Goal: Transaction & Acquisition: Purchase product/service

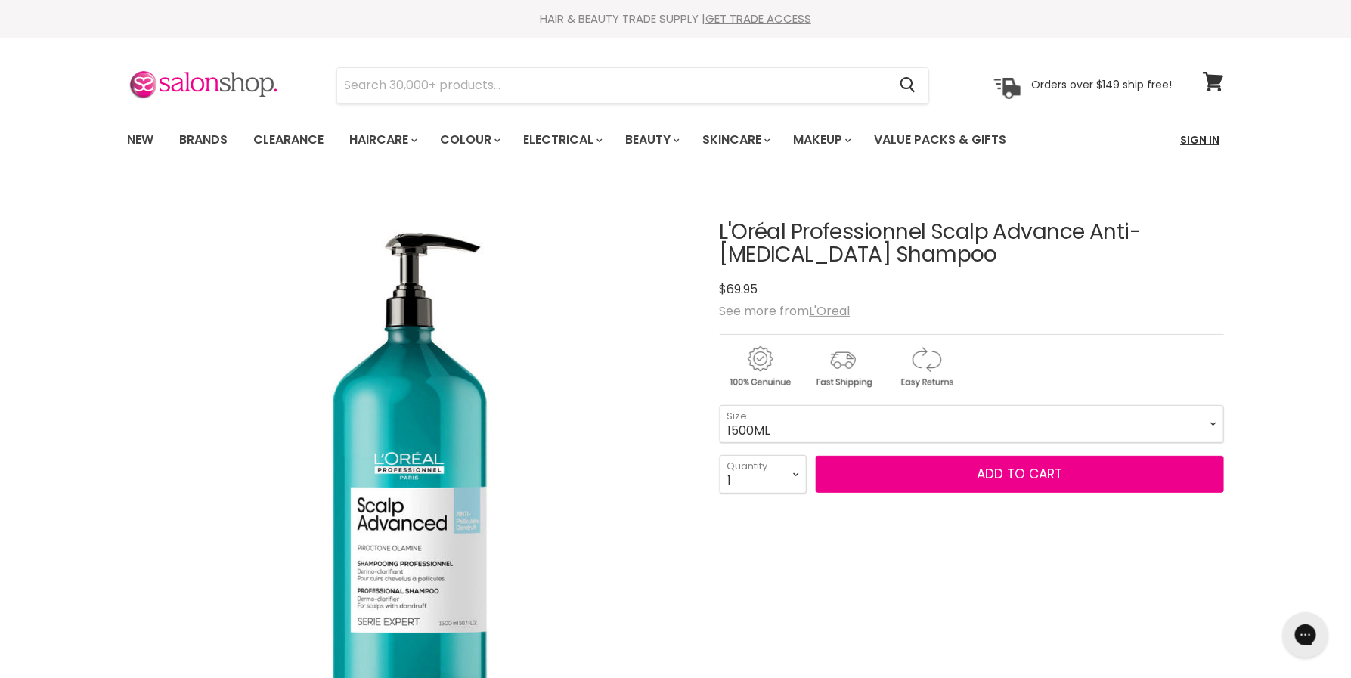
click at [1198, 139] on link "Sign In" at bounding box center [1200, 140] width 57 height 32
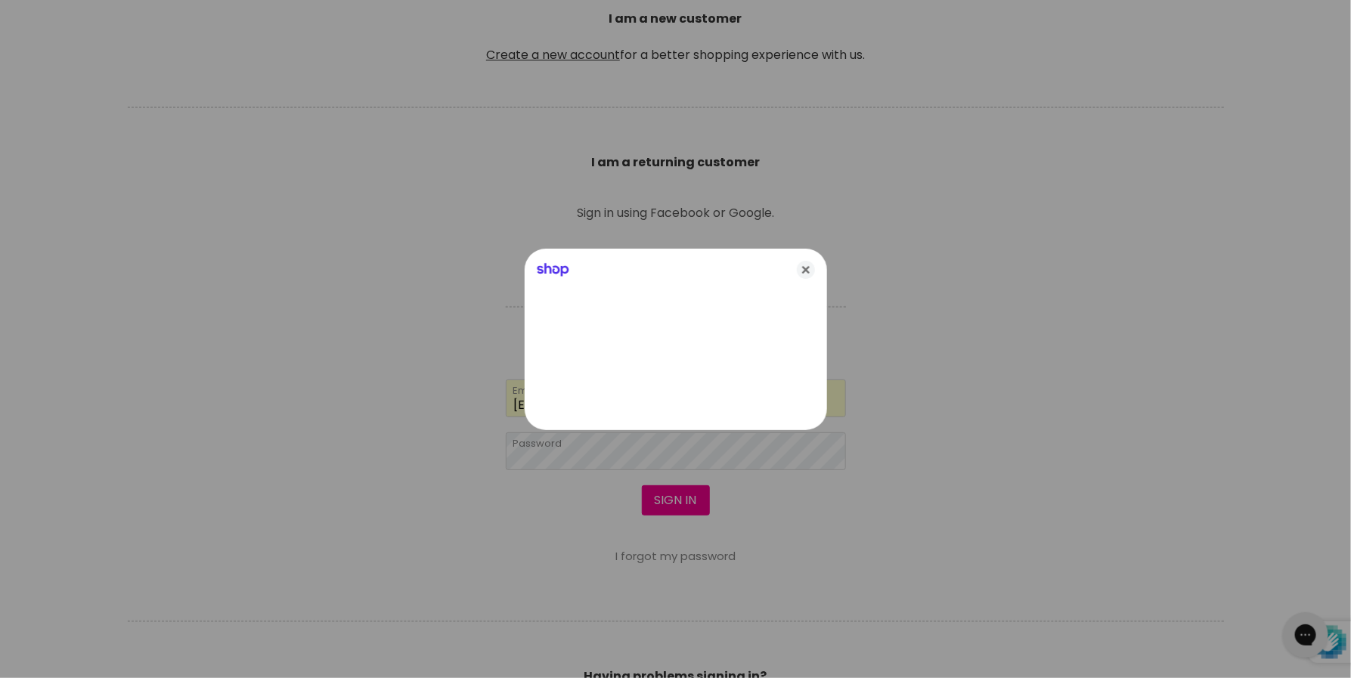
click at [677, 548] on div at bounding box center [675, 339] width 1351 height 678
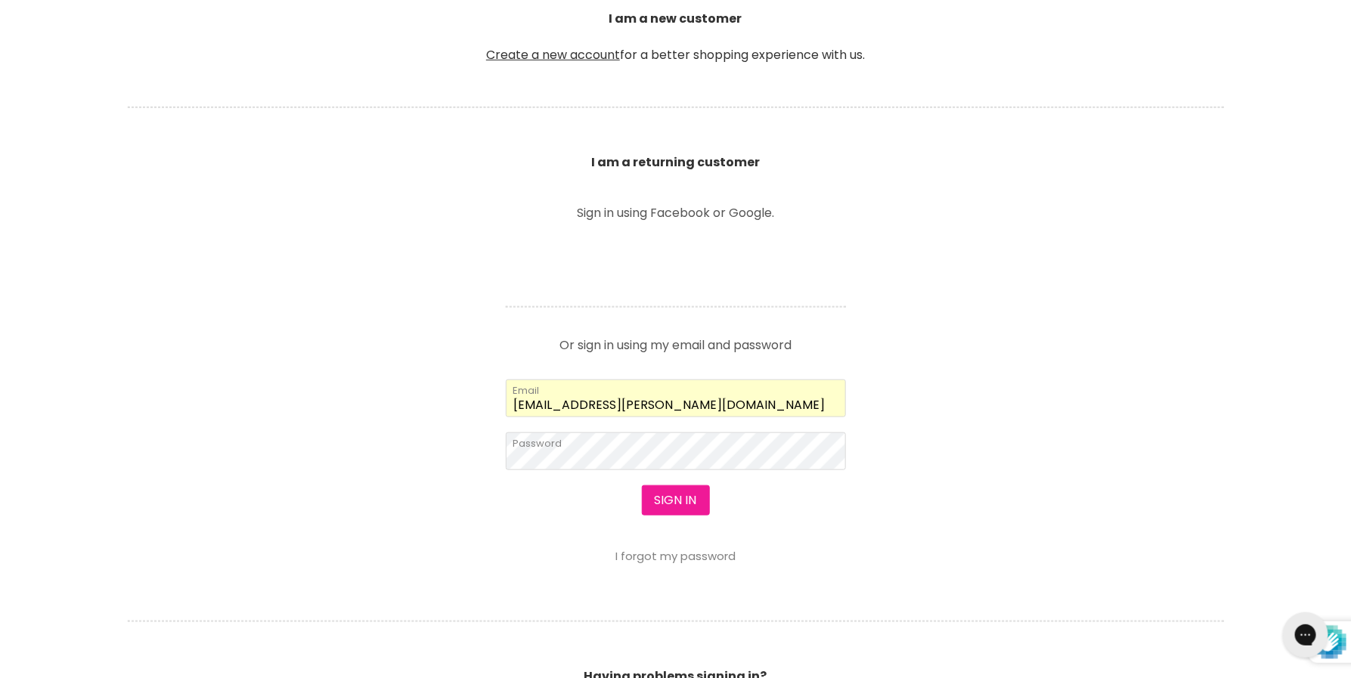
click at [677, 495] on button "Sign in" at bounding box center [676, 500] width 68 height 30
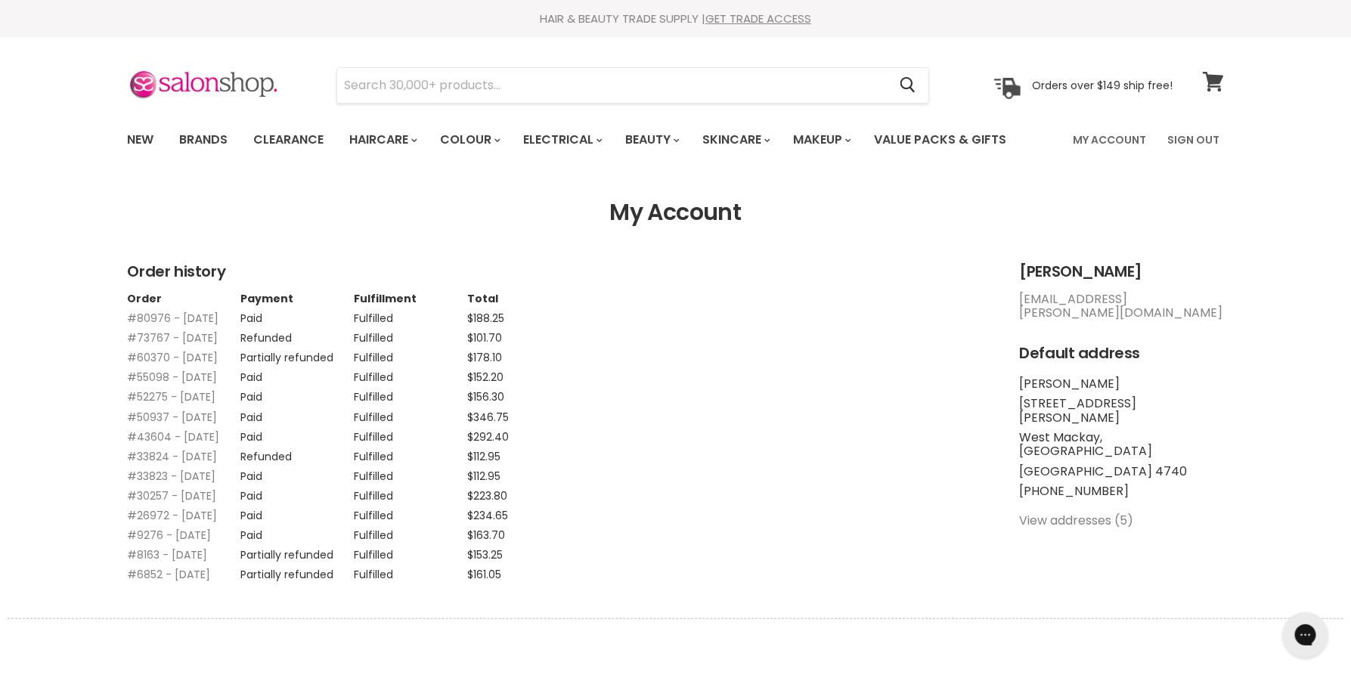
click at [1203, 73] on icon at bounding box center [1213, 82] width 20 height 20
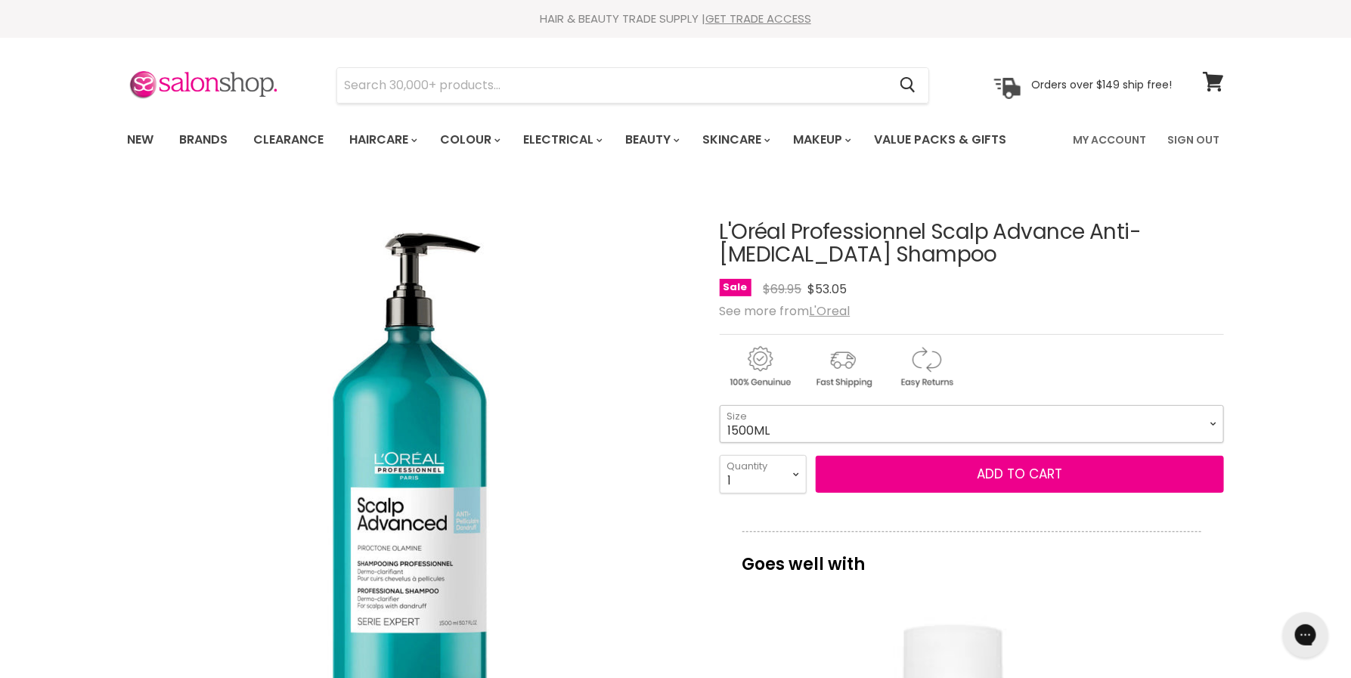
click at [877, 430] on select "1500ML" at bounding box center [972, 424] width 504 height 38
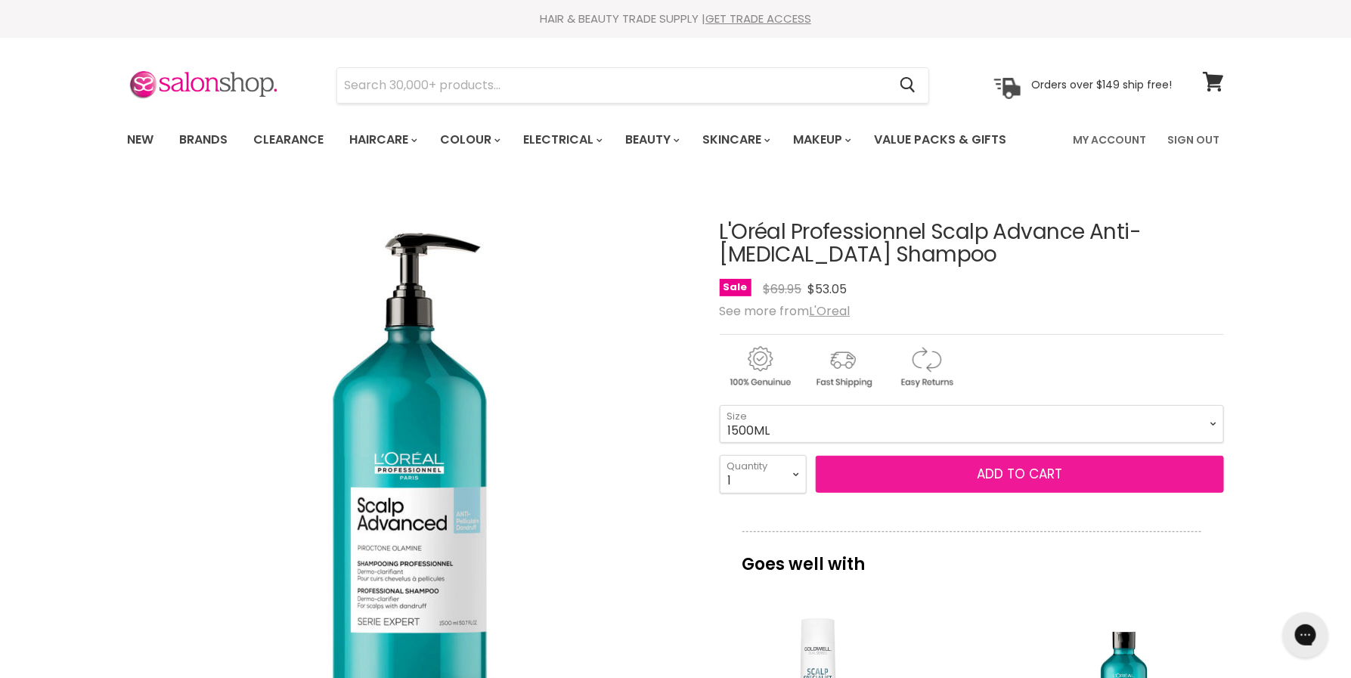
click at [994, 474] on span "Add to cart" at bounding box center [1019, 474] width 85 height 18
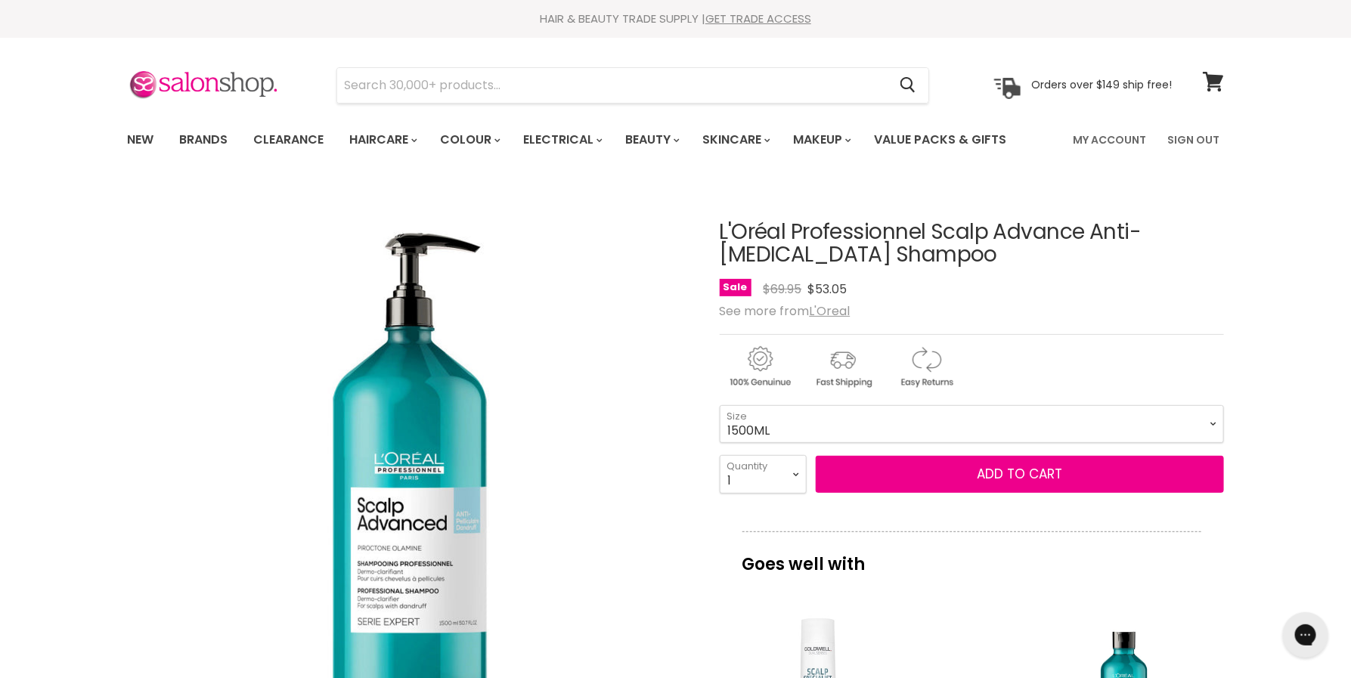
click at [1172, 565] on p "Goes well with" at bounding box center [971, 557] width 459 height 50
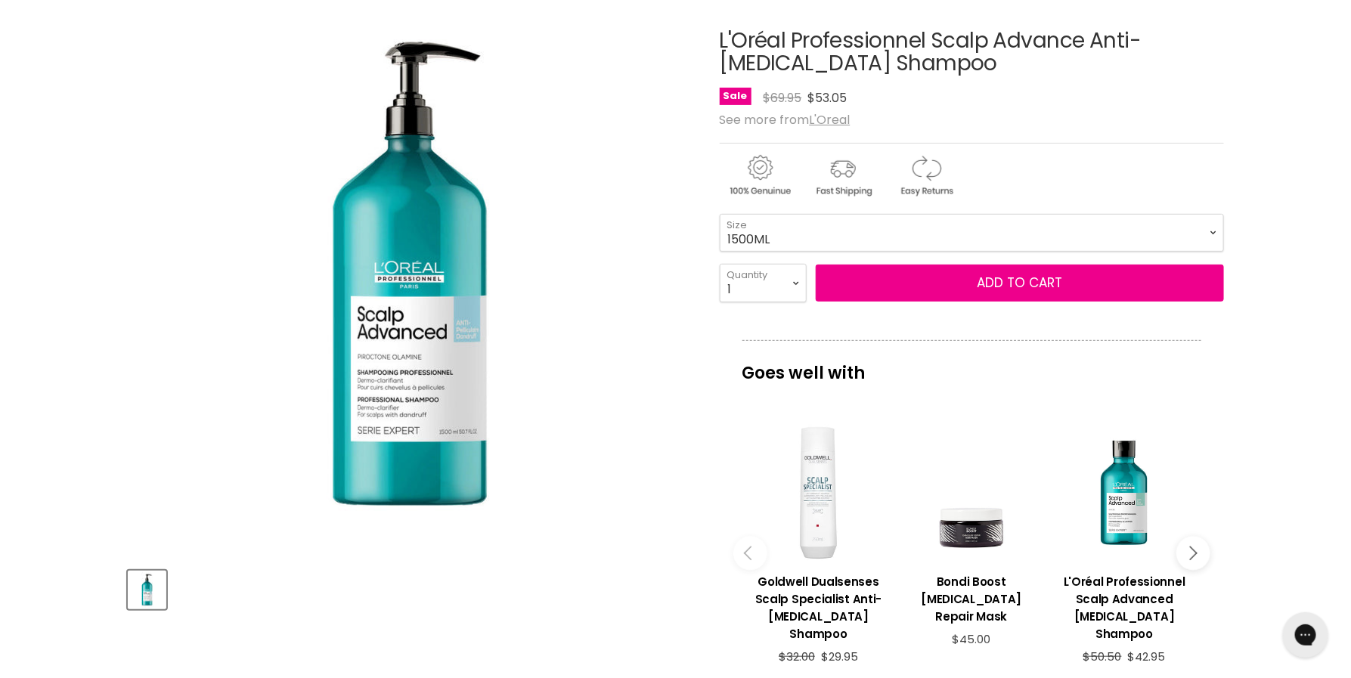
scroll to position [194, 0]
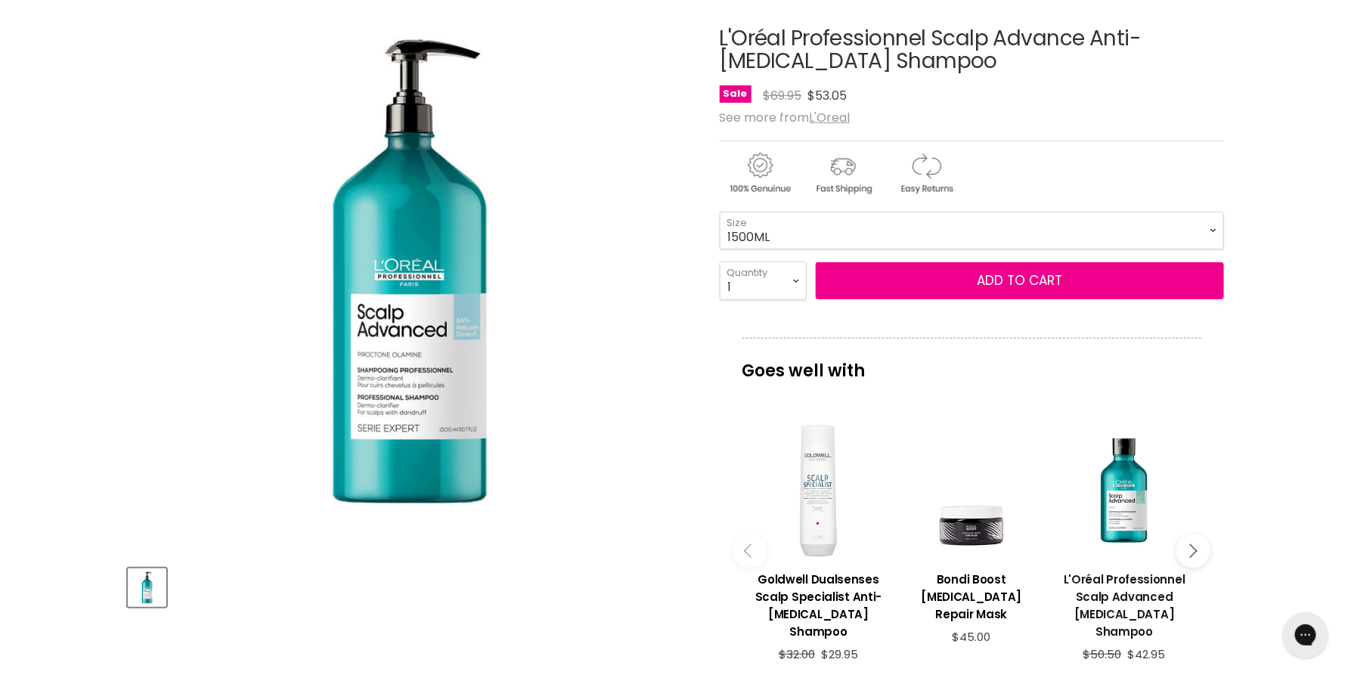
click at [1135, 572] on h3 "L'Oréal Professionnel Scalp Advanced [MEDICAL_DATA] Shampoo" at bounding box center [1125, 606] width 138 height 70
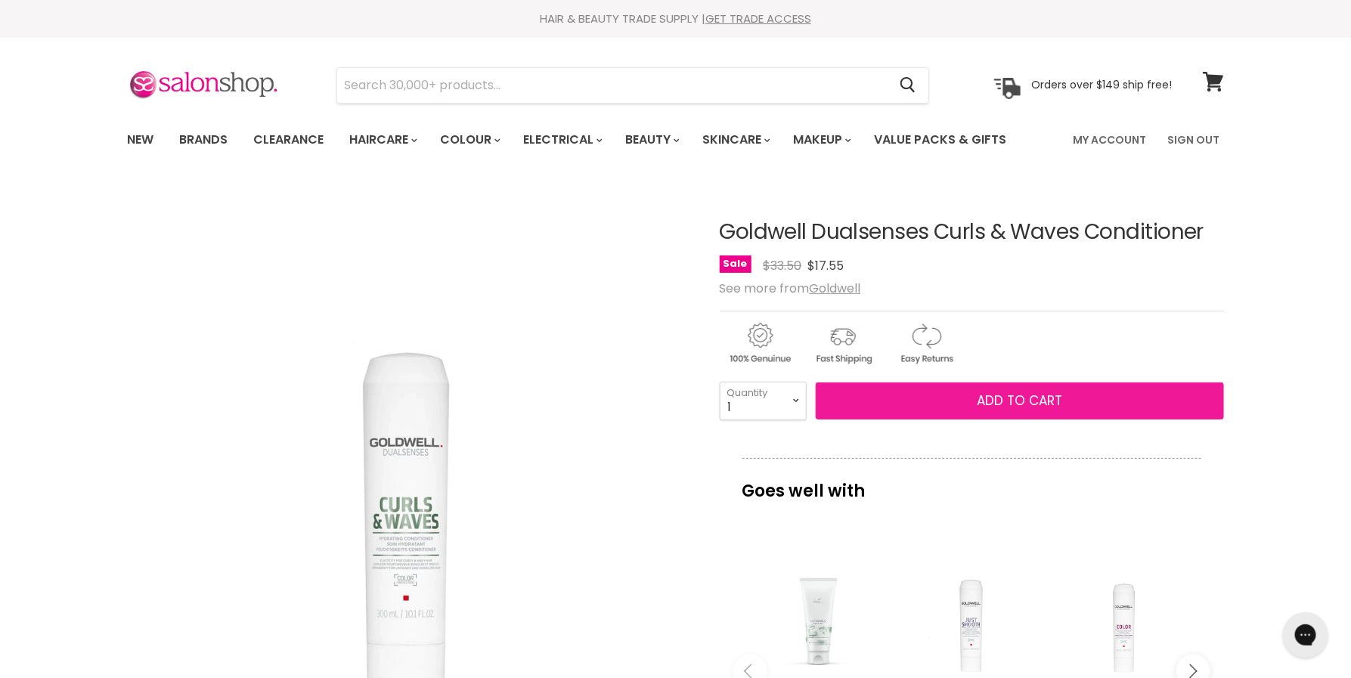
click at [931, 403] on button "Add to cart" at bounding box center [1020, 402] width 408 height 38
click at [1012, 405] on span "Add to cart" at bounding box center [1019, 401] width 85 height 18
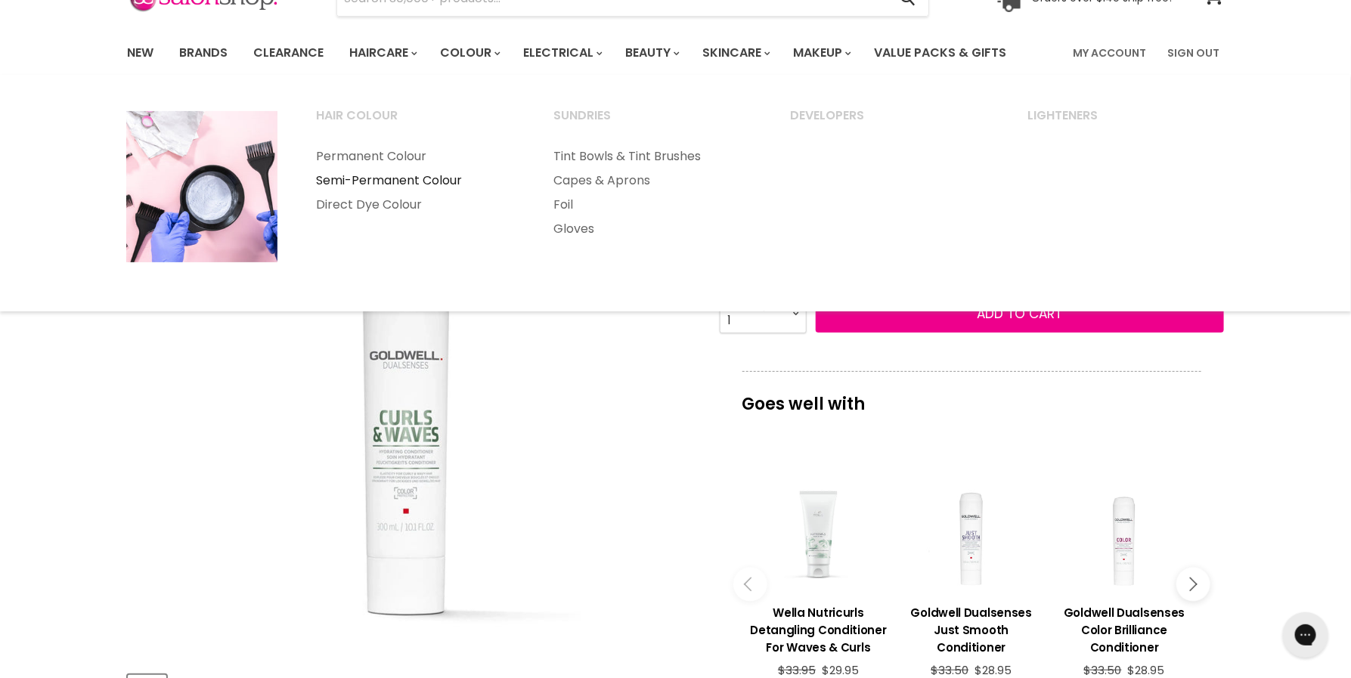
scroll to position [182, 0]
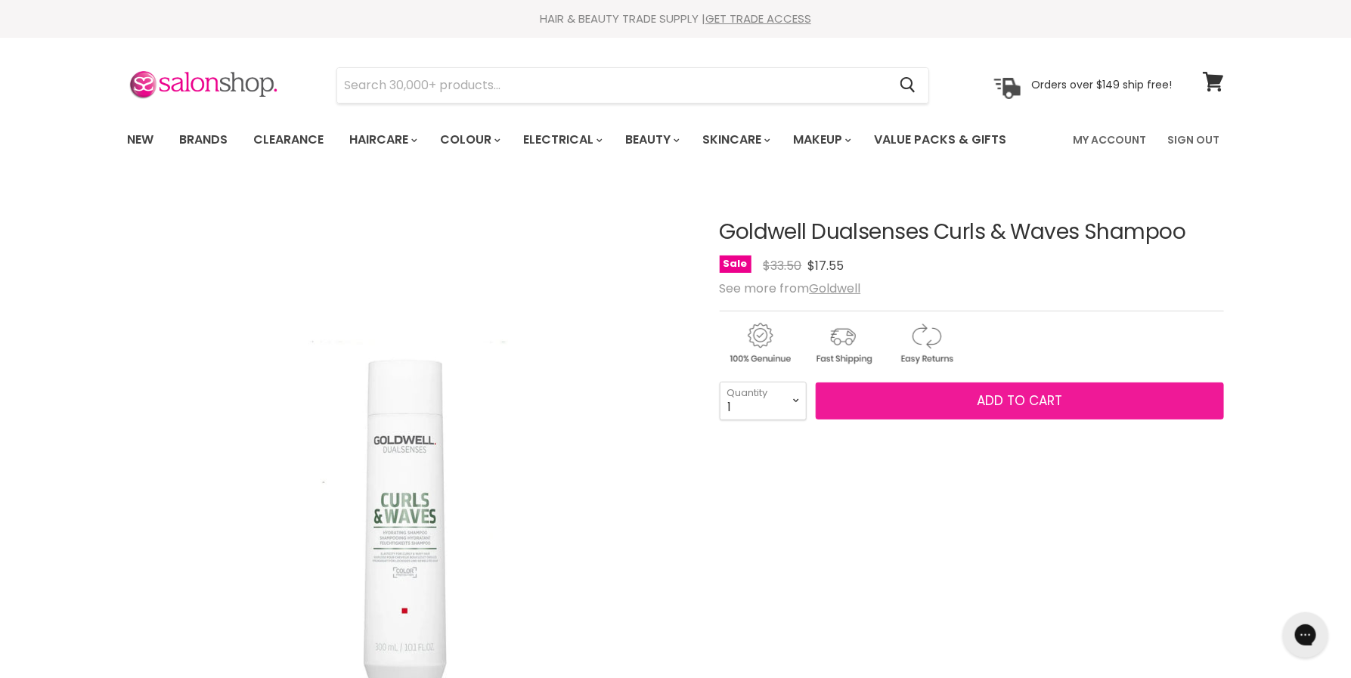
click at [1012, 387] on button "Add to cart" at bounding box center [1020, 402] width 408 height 38
click at [1010, 396] on span "Add to cart" at bounding box center [1019, 401] width 85 height 18
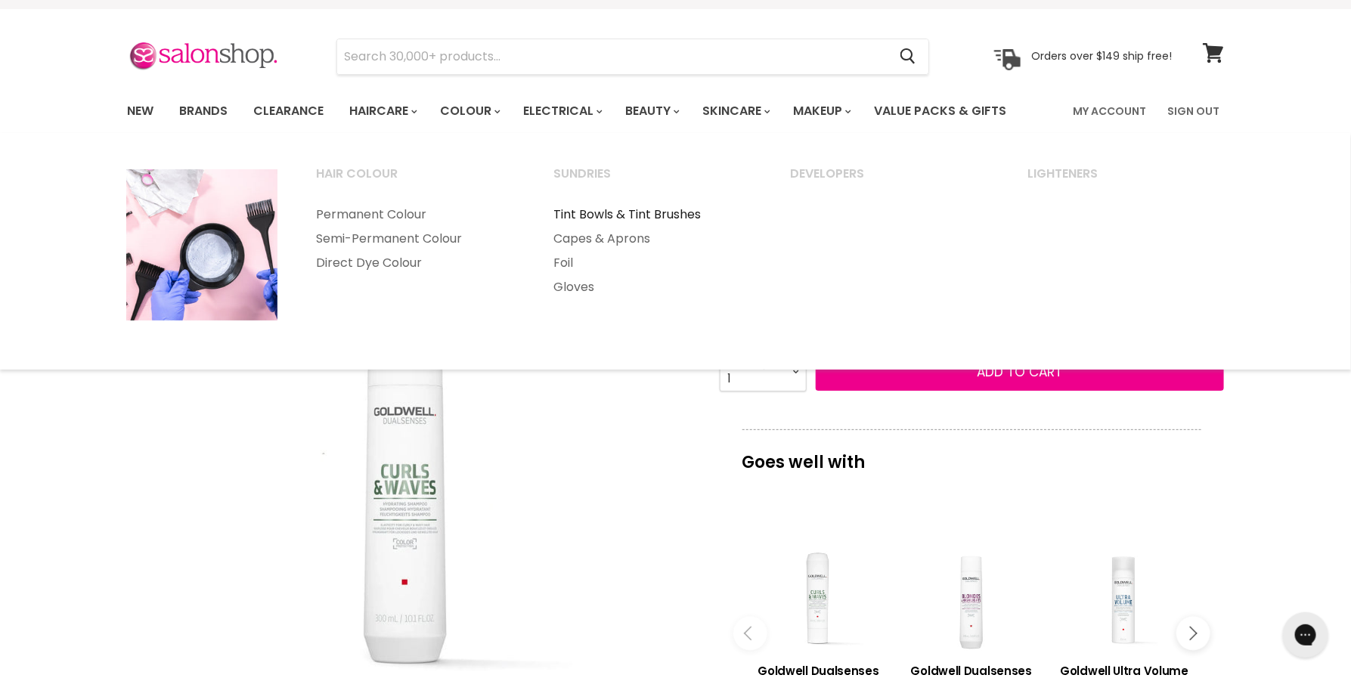
scroll to position [183, 0]
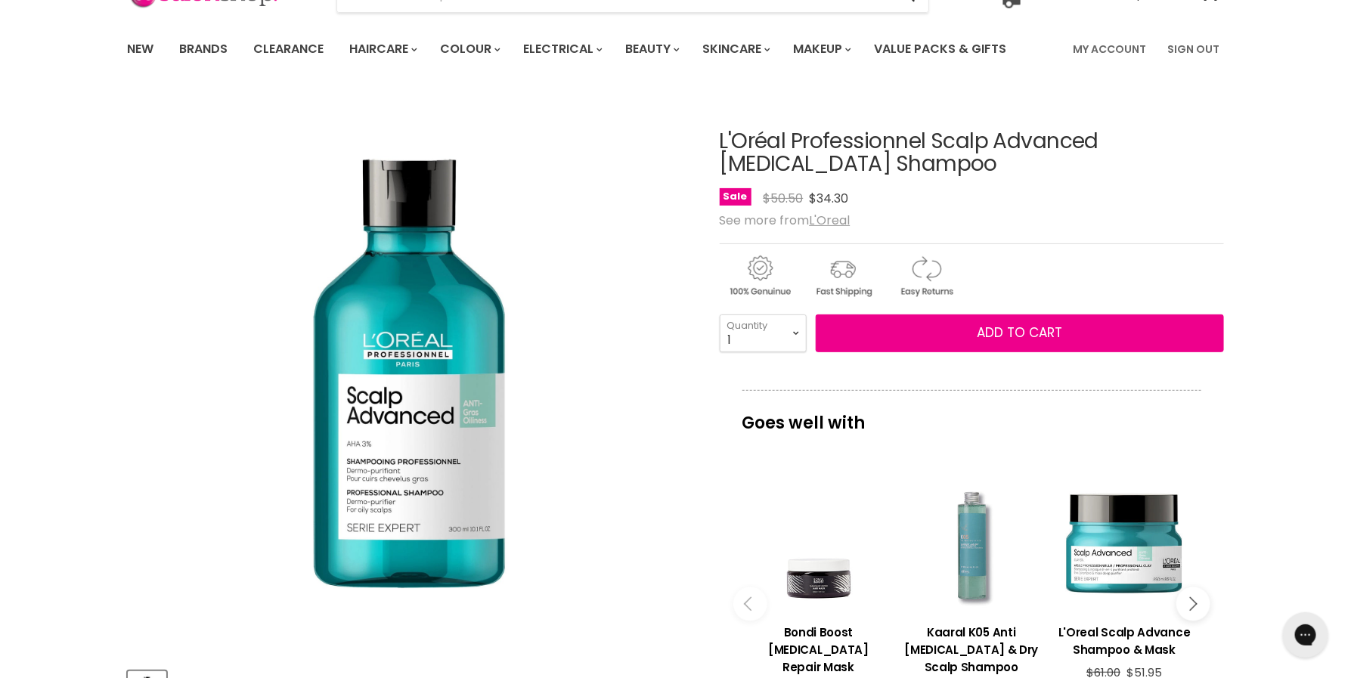
scroll to position [98, 0]
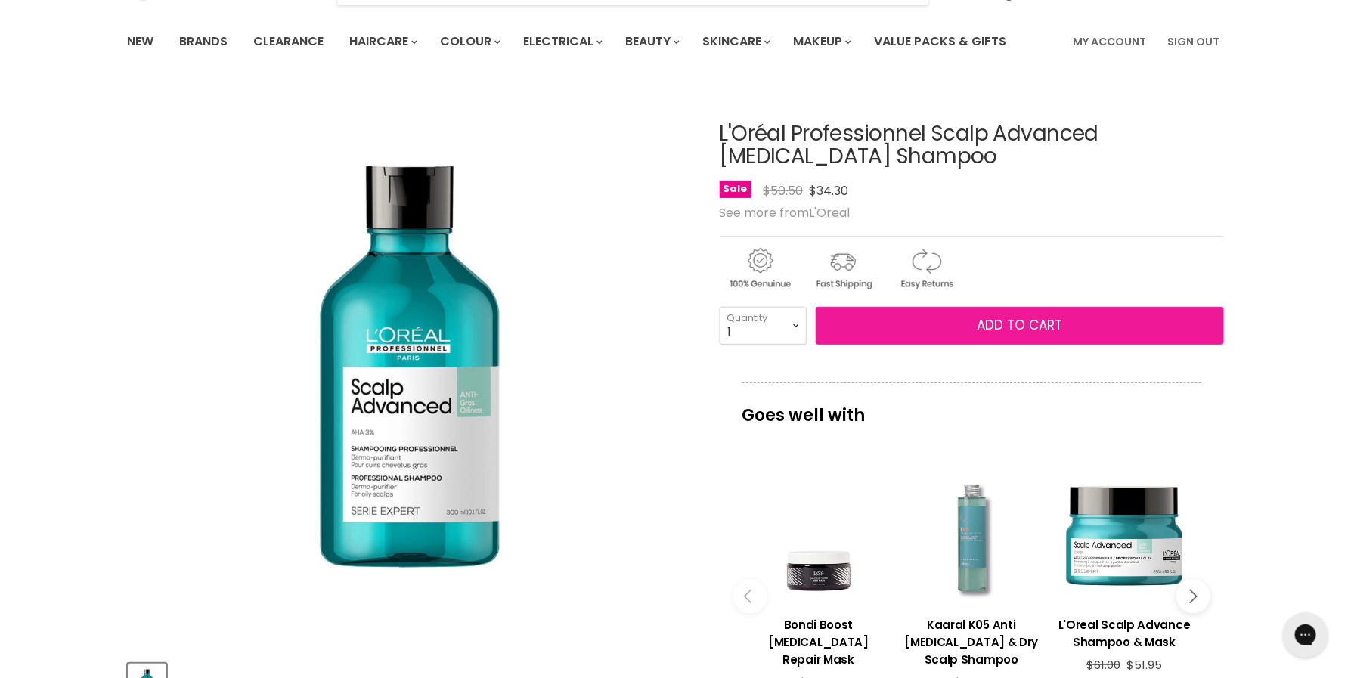
click at [987, 320] on span "Add to cart" at bounding box center [1019, 325] width 85 height 18
click at [965, 326] on button "Add to cart" at bounding box center [1020, 326] width 408 height 38
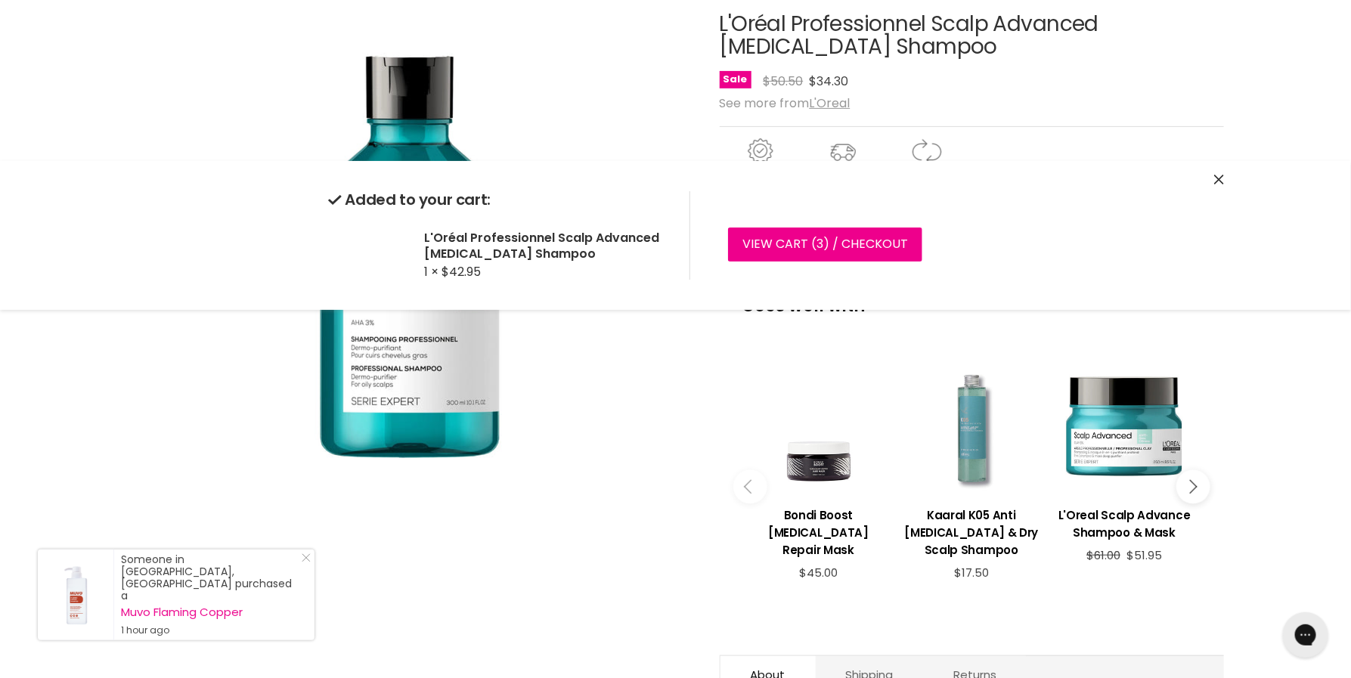
scroll to position [0, 0]
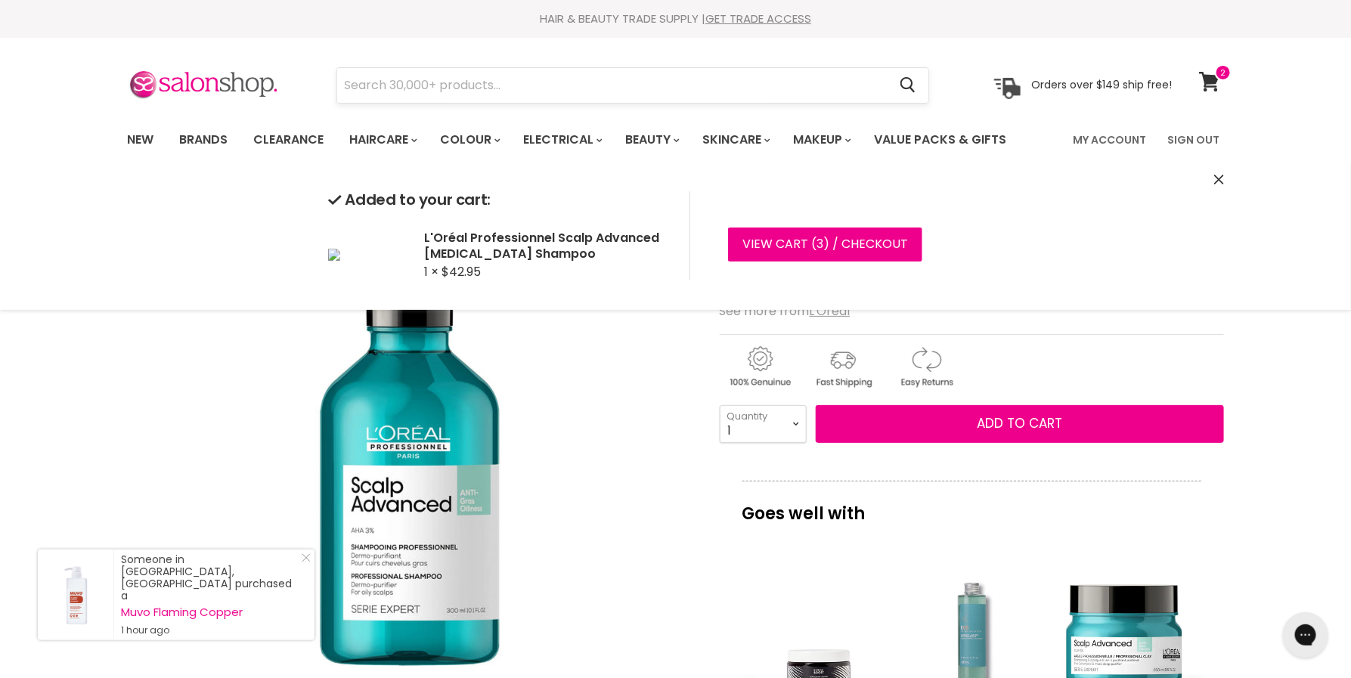
click at [516, 85] on input "Search" at bounding box center [612, 85] width 551 height 35
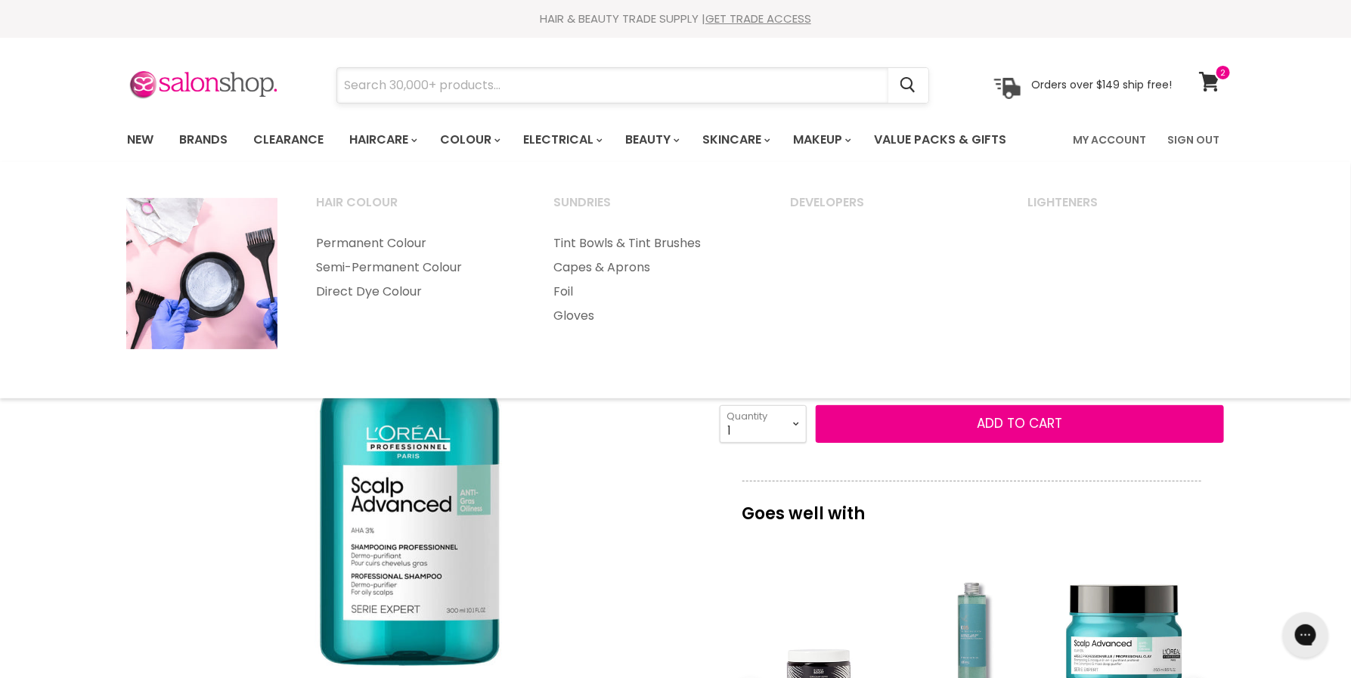
click at [485, 87] on input "Search" at bounding box center [612, 85] width 551 height 35
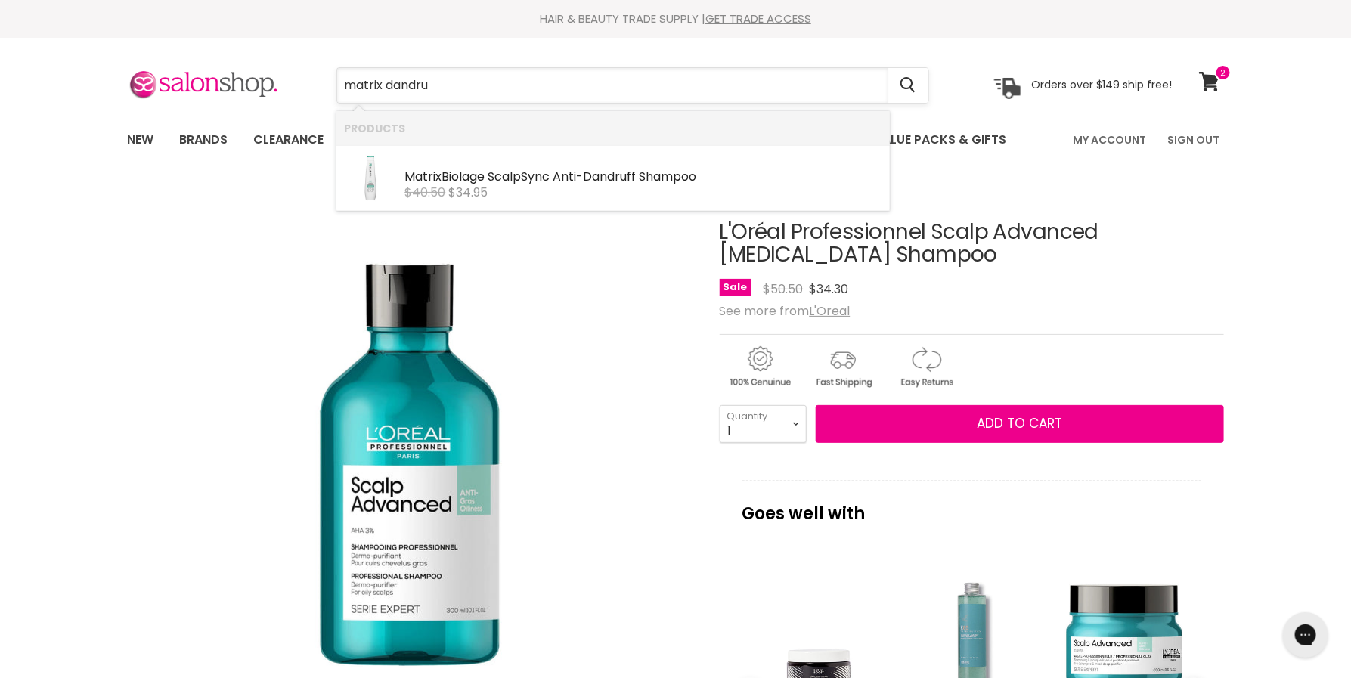
type input "matrix dandruf"
click at [503, 177] on div "Matrix Biolage ScalpSync Anti- Dandruf f Shampoo" at bounding box center [644, 178] width 478 height 16
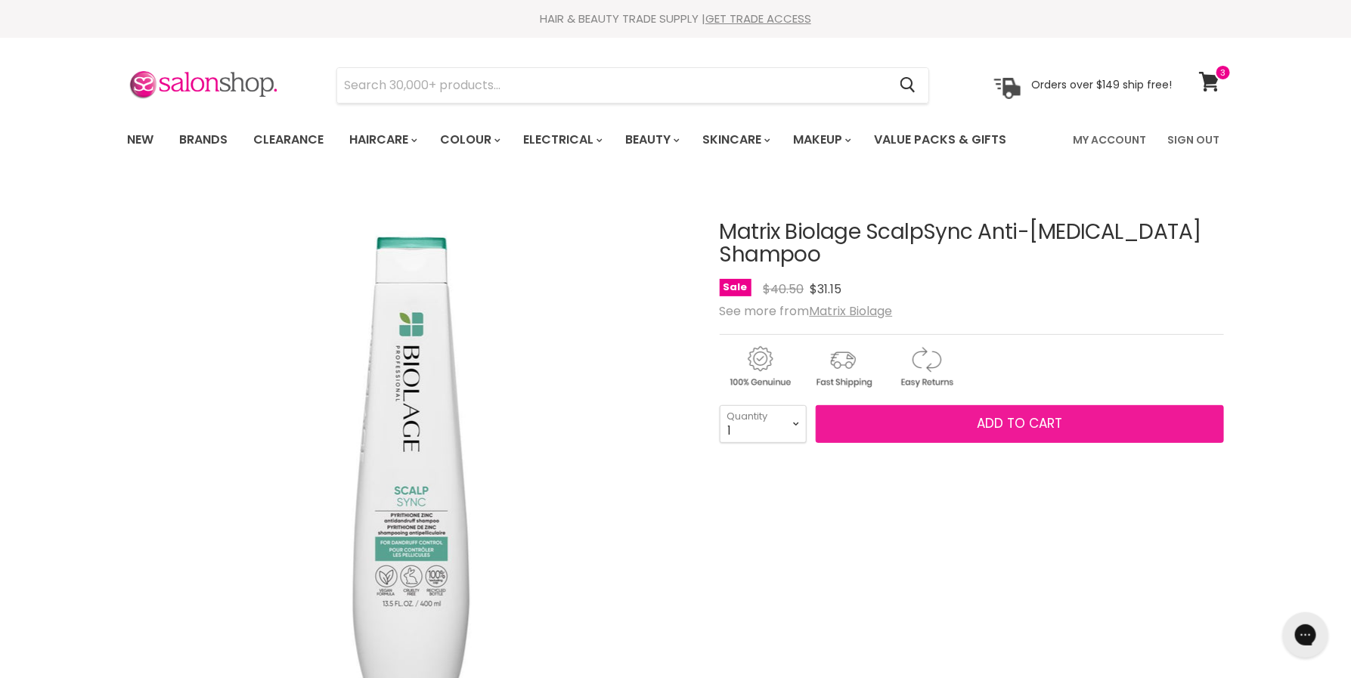
click at [895, 405] on button "Add to cart" at bounding box center [1020, 424] width 408 height 38
click at [988, 414] on span "Add to cart" at bounding box center [1019, 423] width 85 height 18
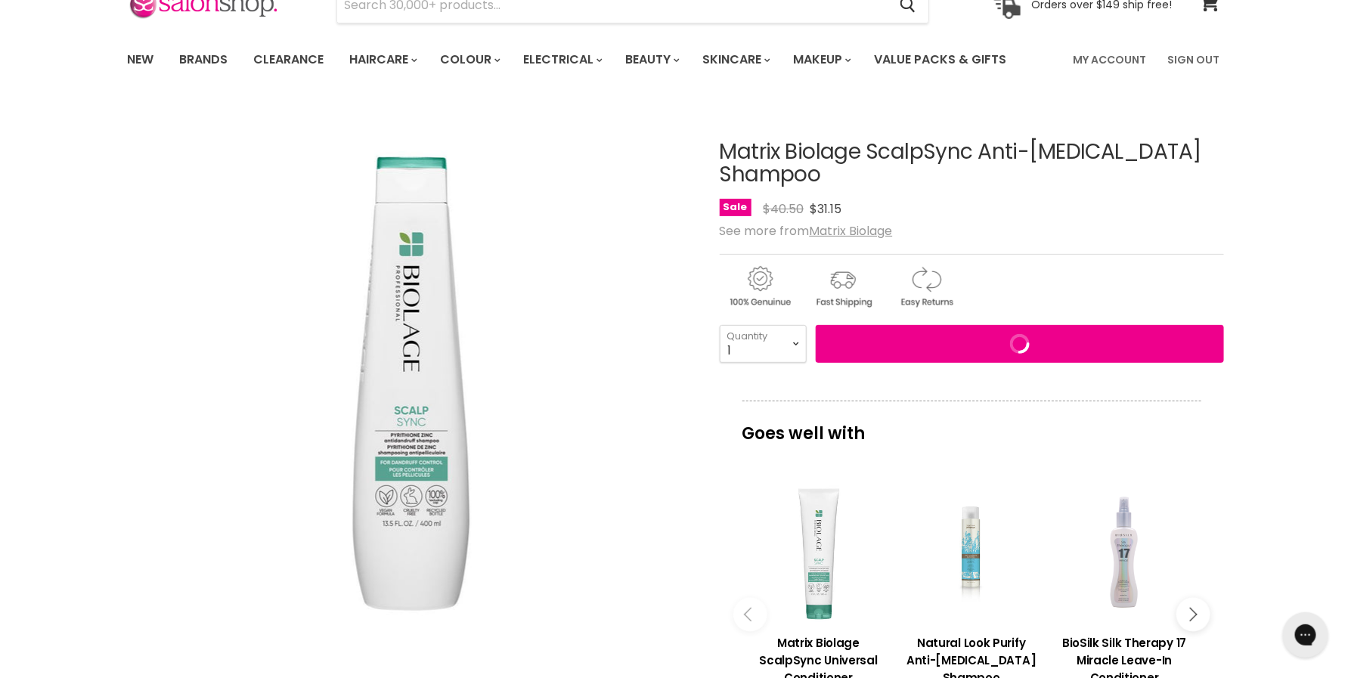
scroll to position [107, 0]
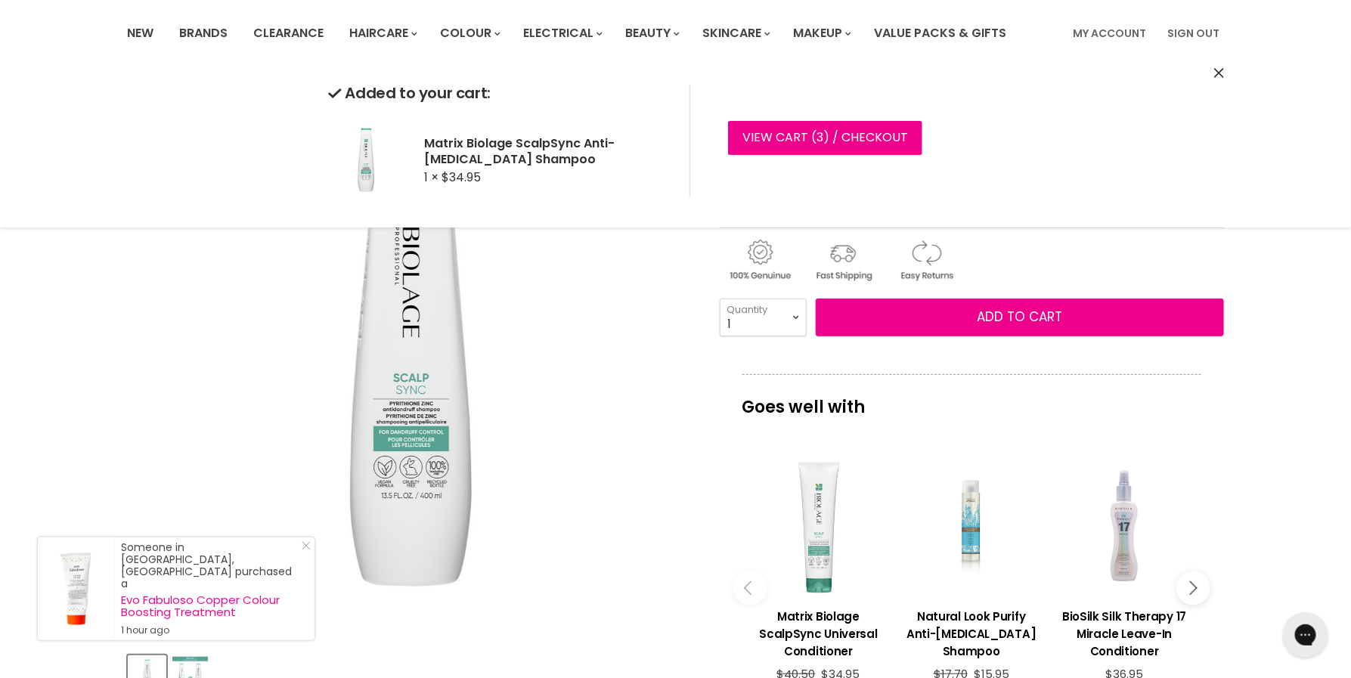
click at [622, 377] on img "Matrix Biolage ScalpSync Anti-Dandruff Shampoo image. Click or Scroll to Zoom." at bounding box center [409, 351] width 565 height 551
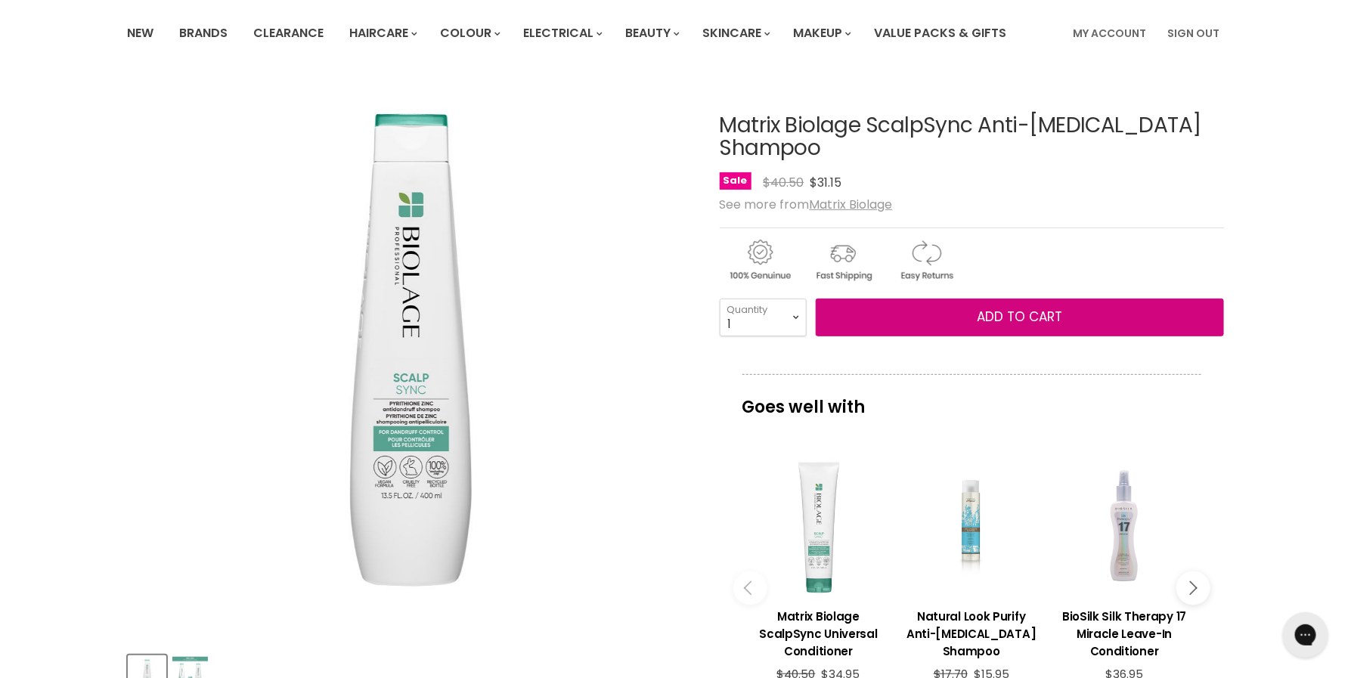
scroll to position [0, 0]
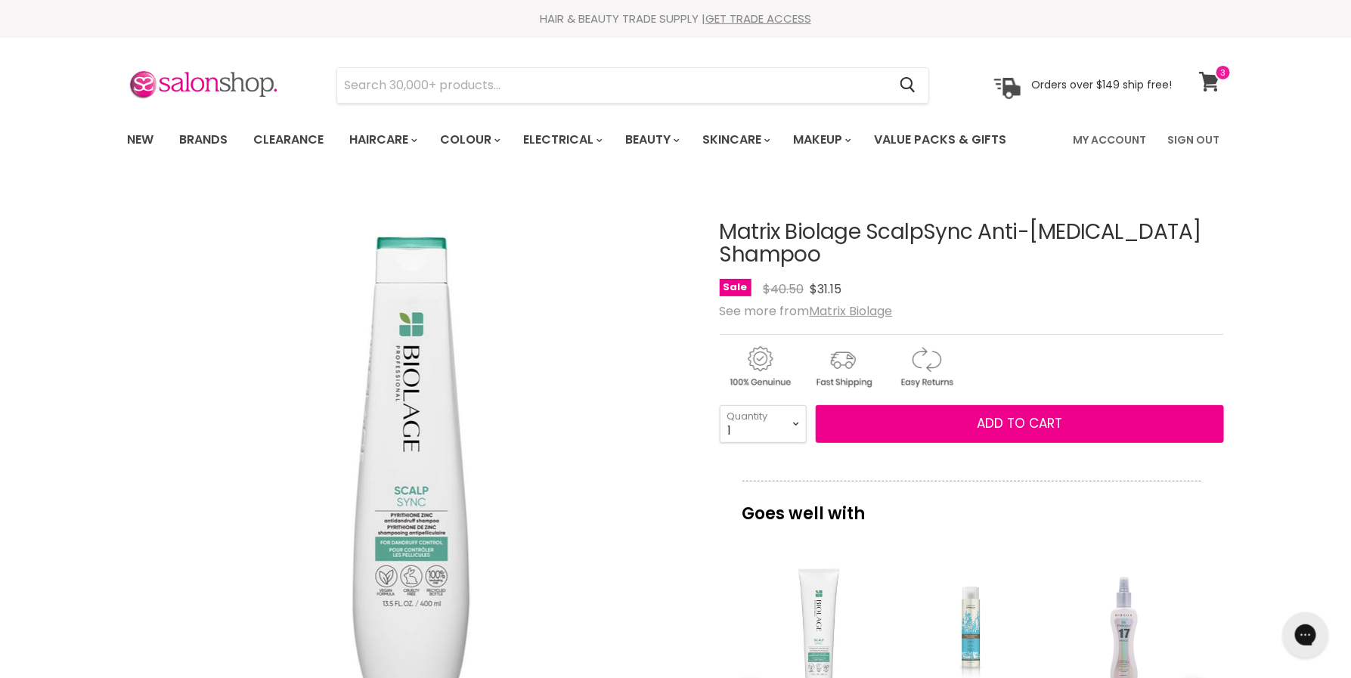
click at [1210, 85] on icon at bounding box center [1209, 82] width 20 height 20
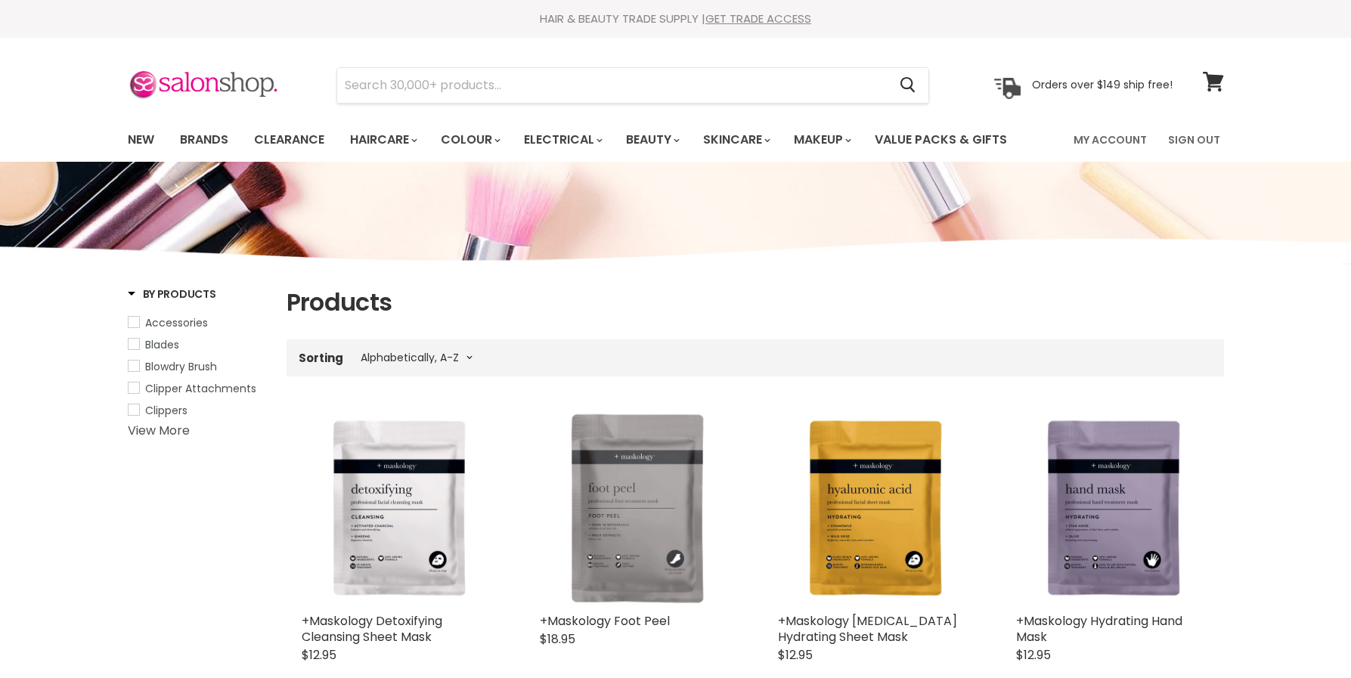
select select "title-ascending"
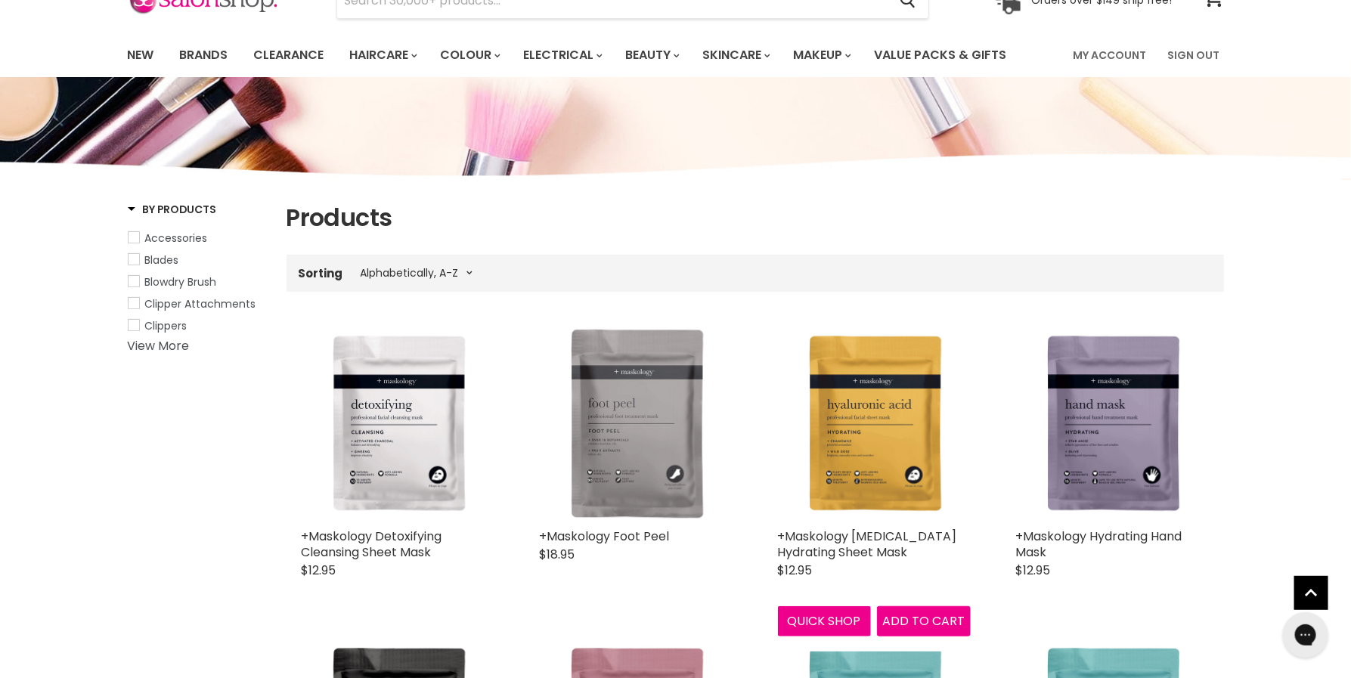
scroll to position [91, 0]
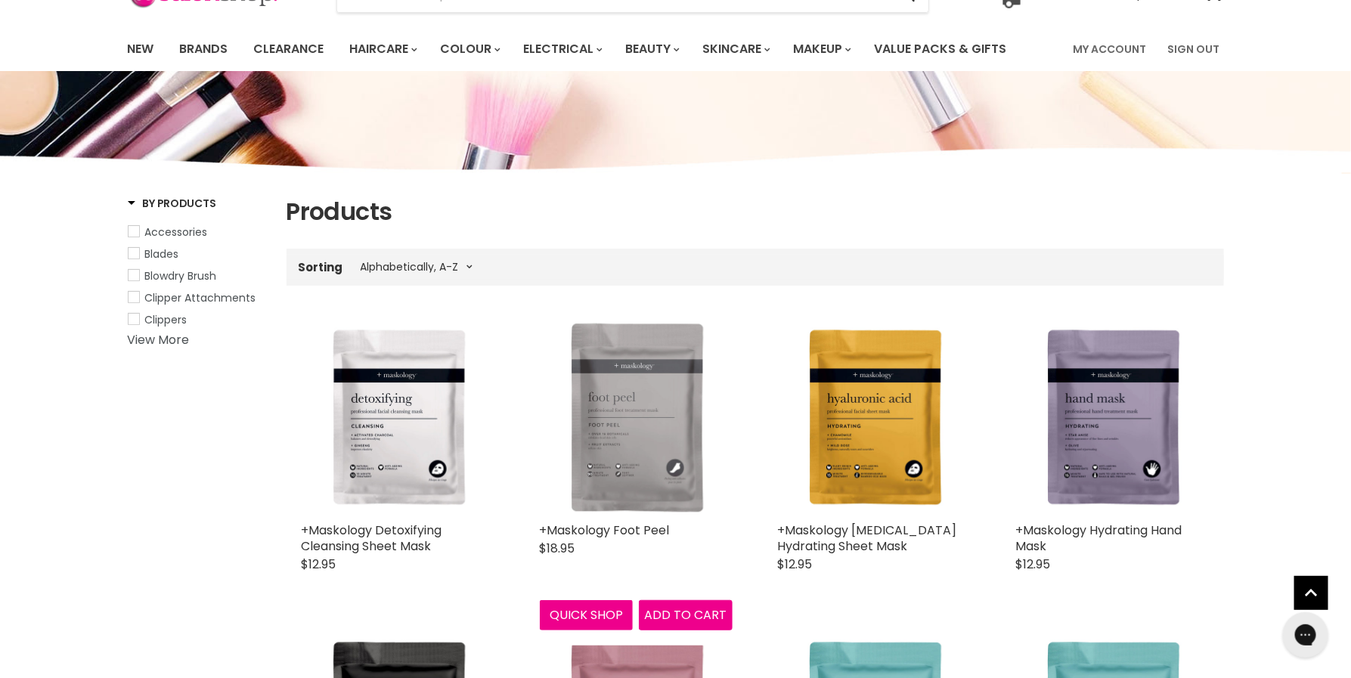
click at [635, 415] on img "Main content" at bounding box center [636, 418] width 193 height 193
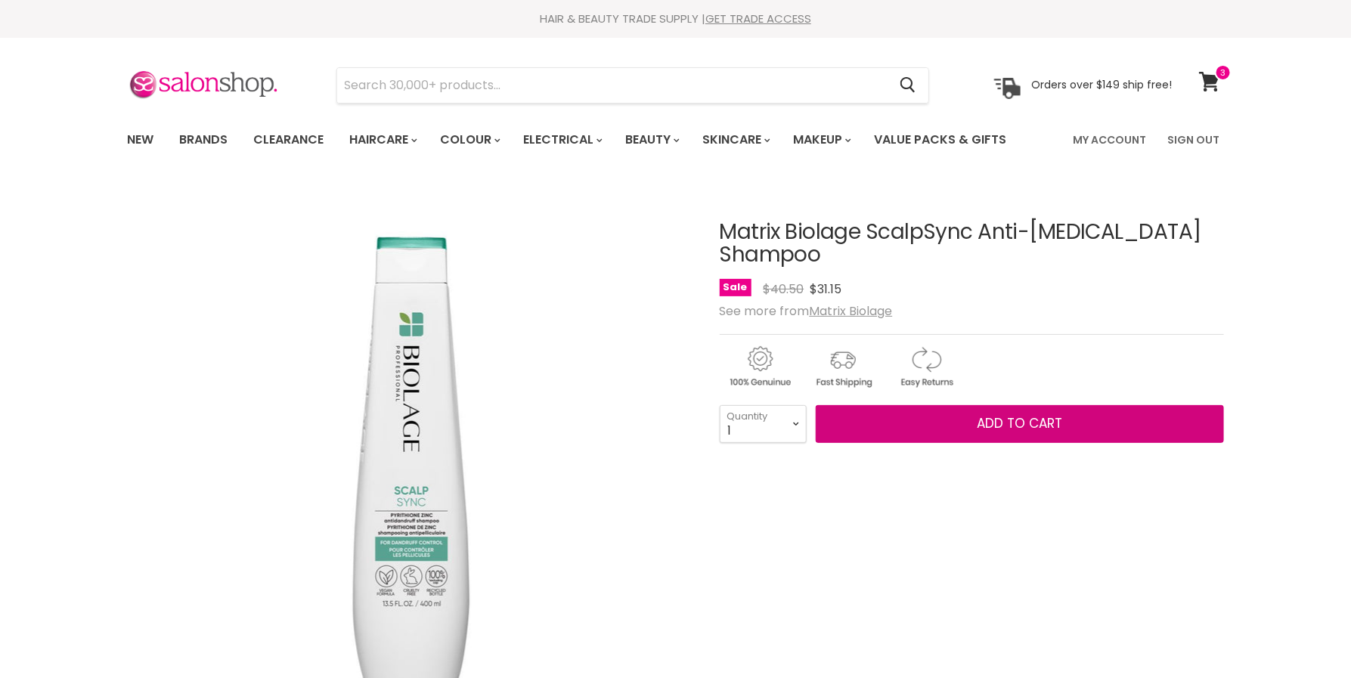
click at [1010, 414] on button "Add to cart" at bounding box center [1020, 424] width 408 height 38
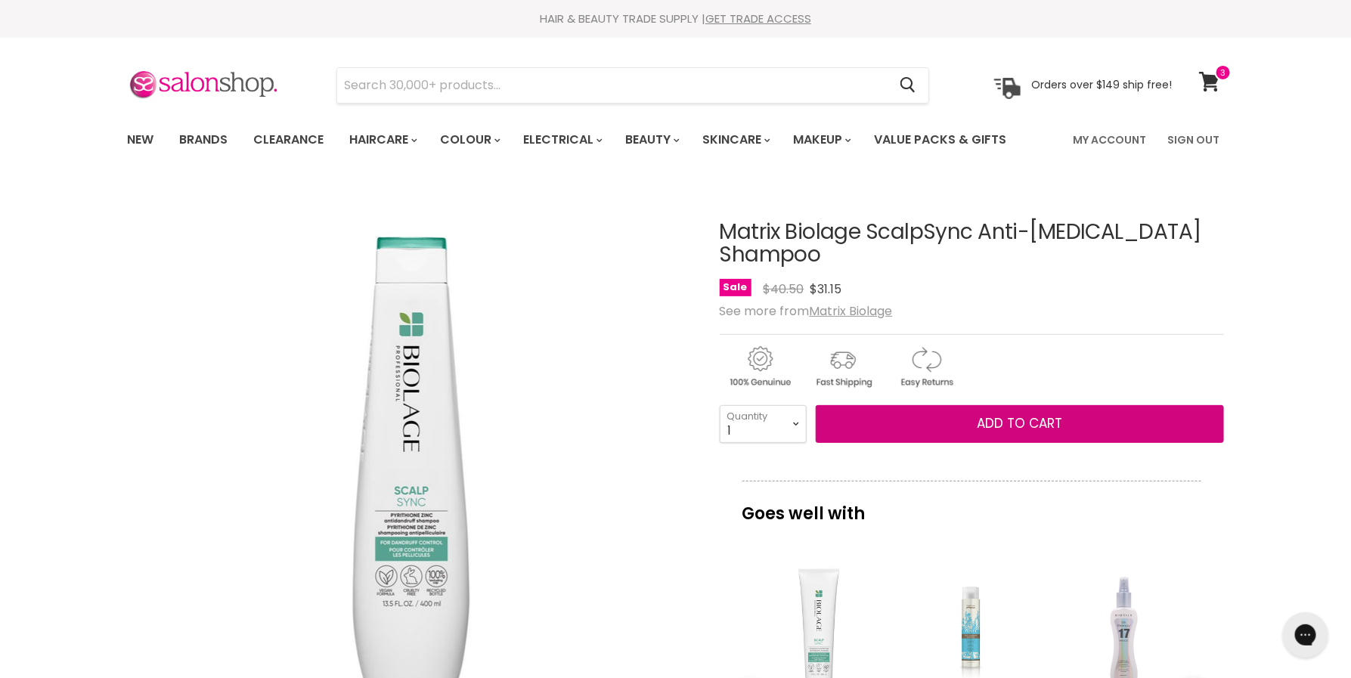
click at [1010, 414] on button "Add to cart" at bounding box center [1020, 424] width 408 height 38
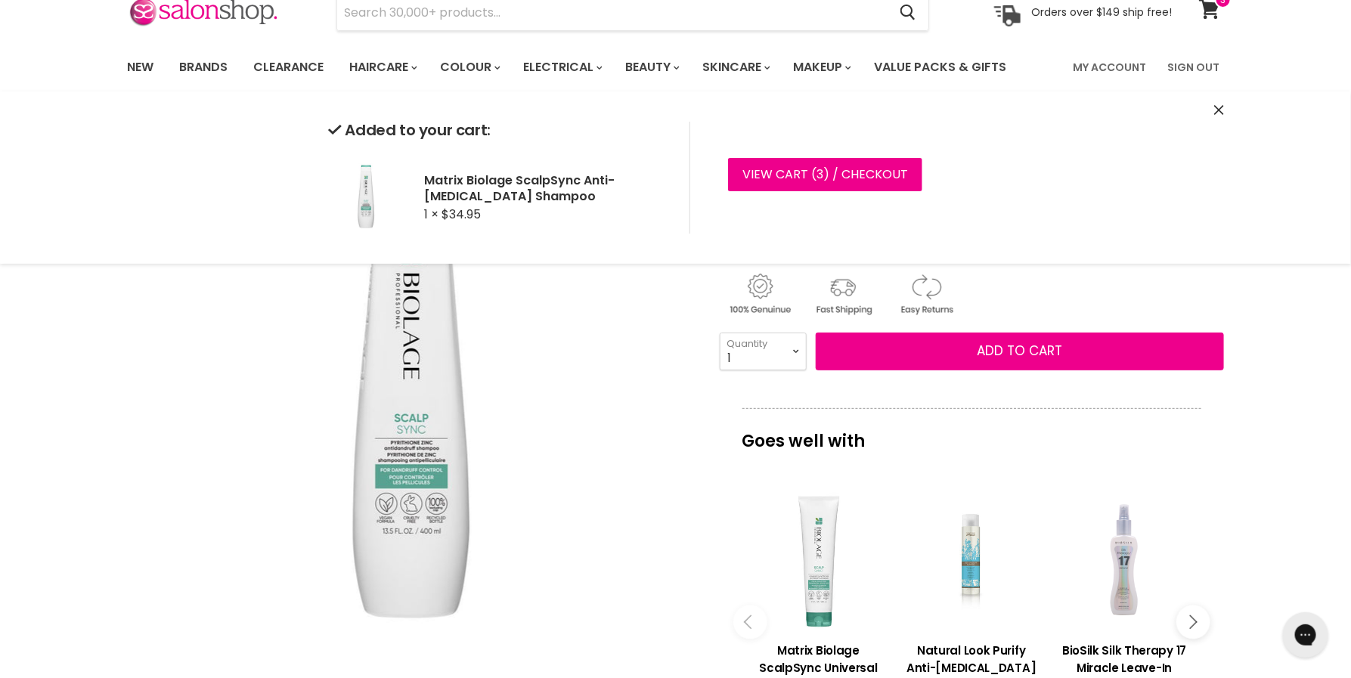
scroll to position [77, 0]
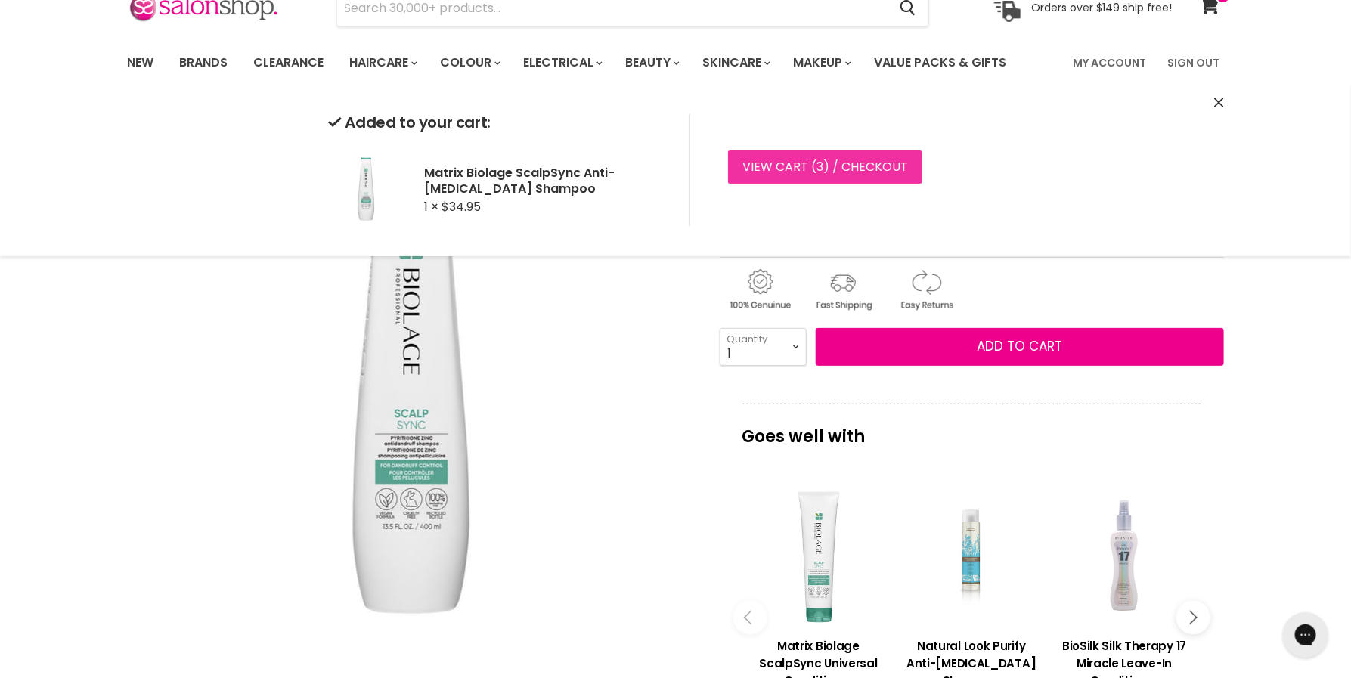
click at [801, 161] on link "View cart ( 3 ) / Checkout" at bounding box center [825, 166] width 194 height 33
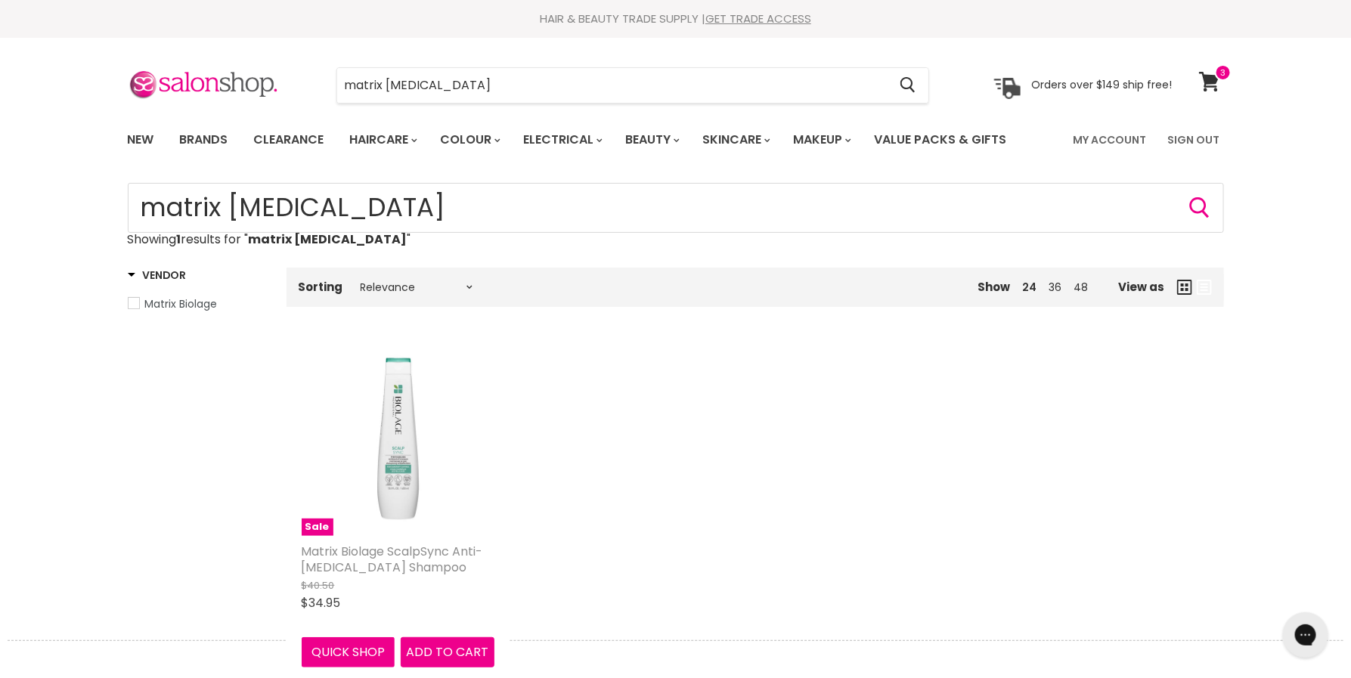
click at [388, 553] on link "Matrix Biolage ScalpSync Anti-[MEDICAL_DATA] Shampoo" at bounding box center [392, 559] width 181 height 33
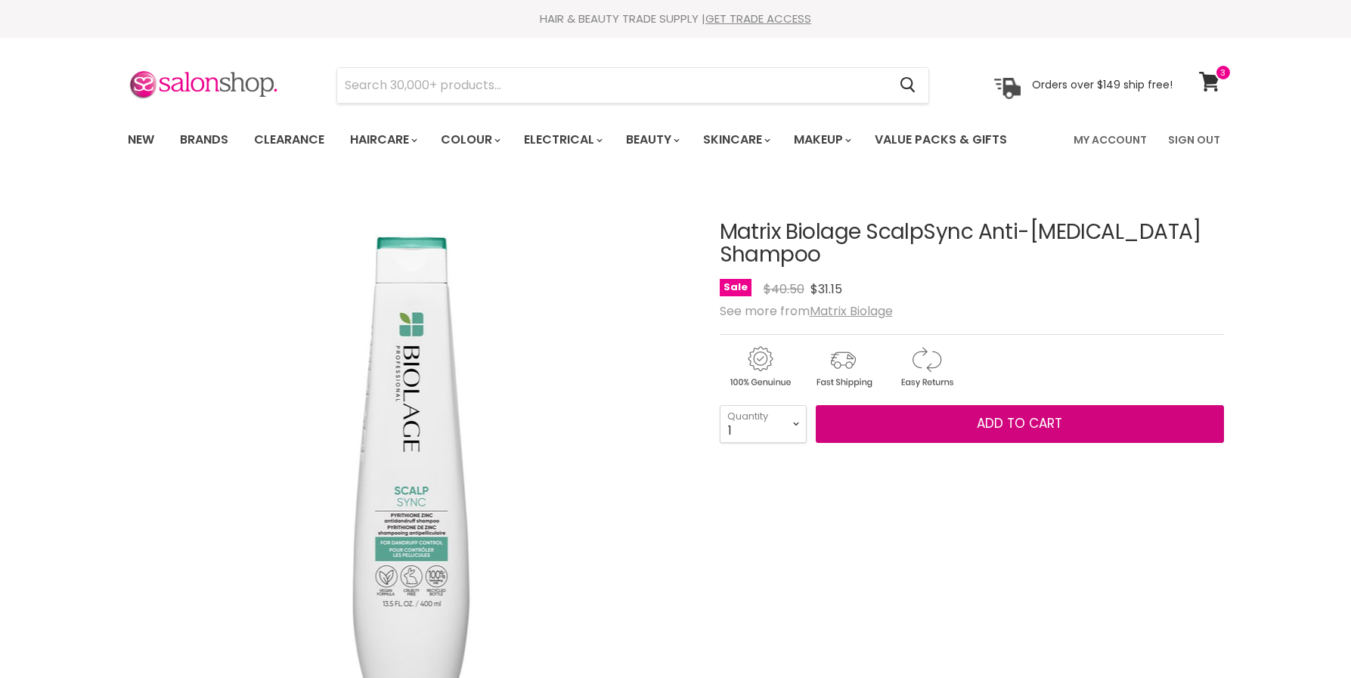
scroll to position [76, 0]
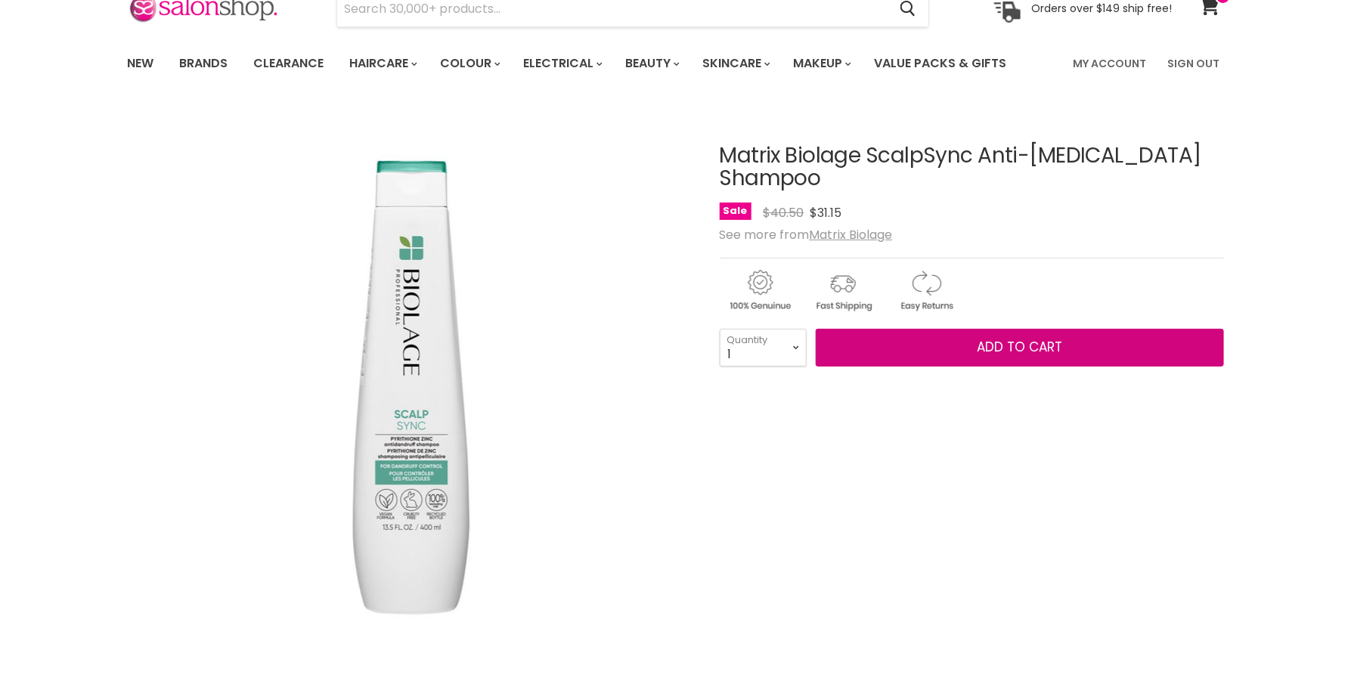
click at [891, 329] on button "Add to cart" at bounding box center [1020, 348] width 408 height 38
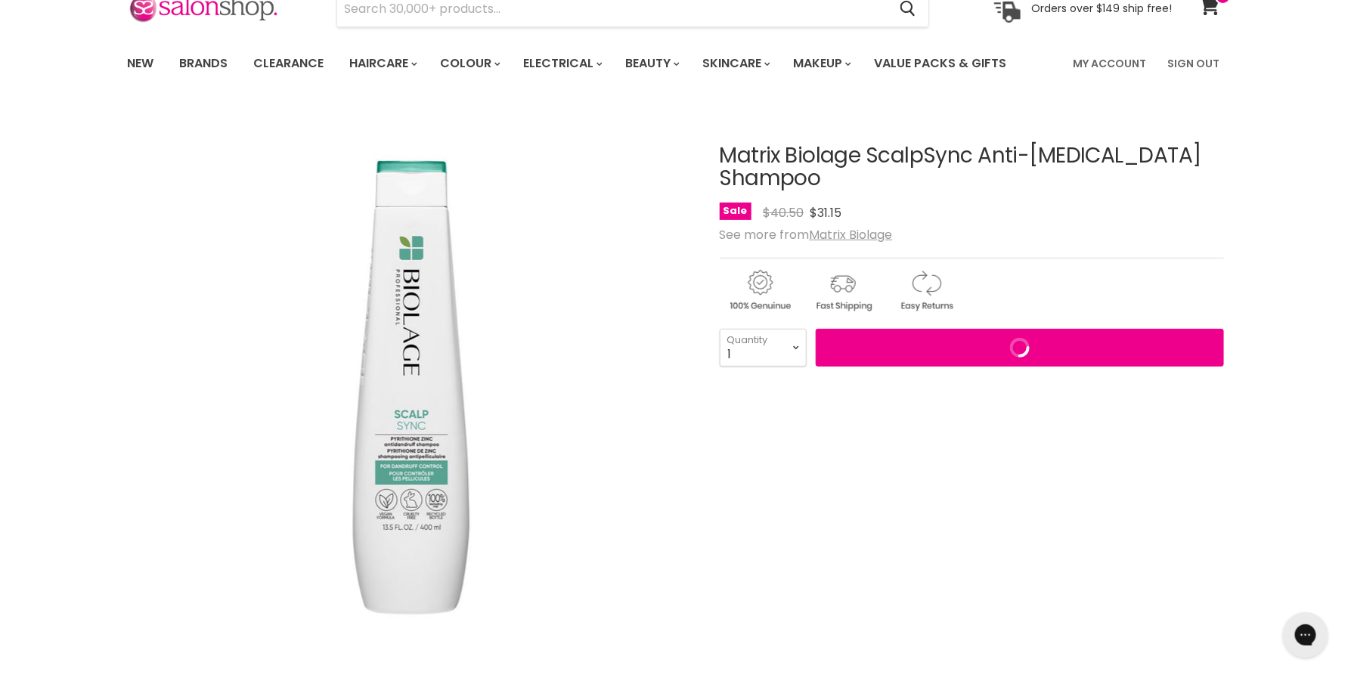
scroll to position [0, 0]
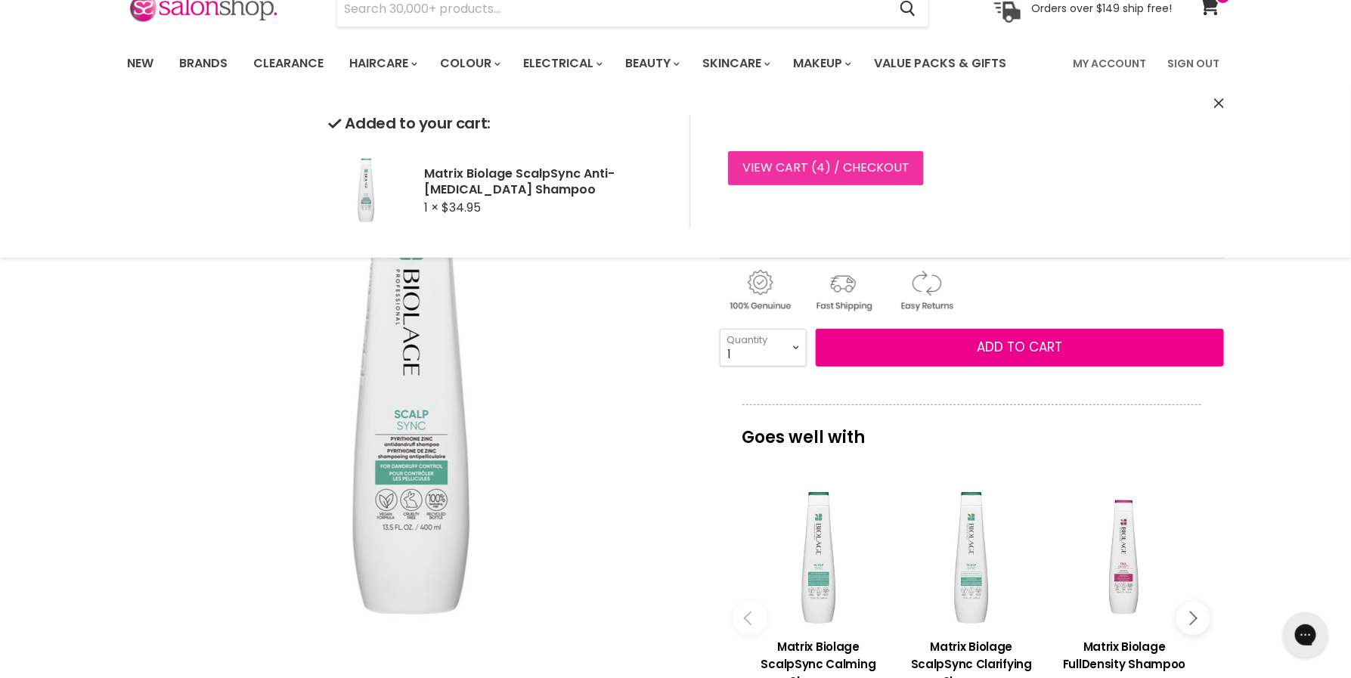
click at [817, 166] on span "4" at bounding box center [821, 167] width 8 height 17
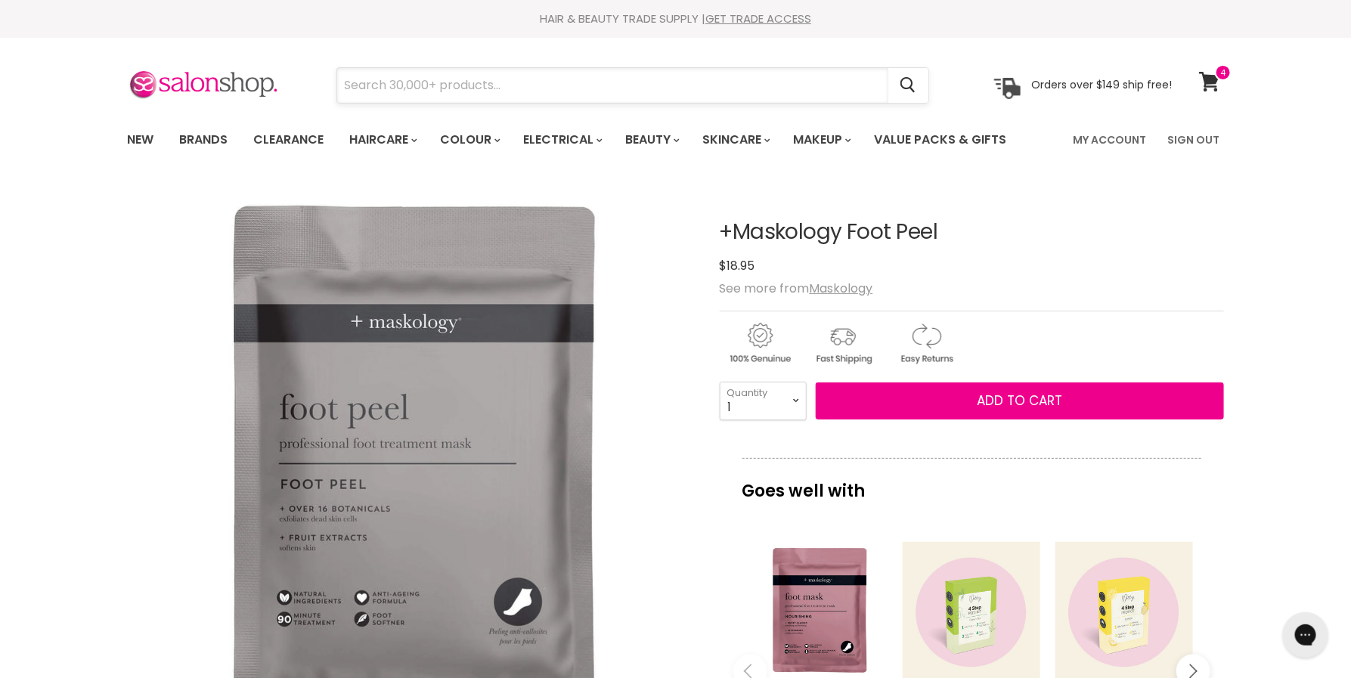
click at [752, 91] on input "Search" at bounding box center [612, 85] width 551 height 35
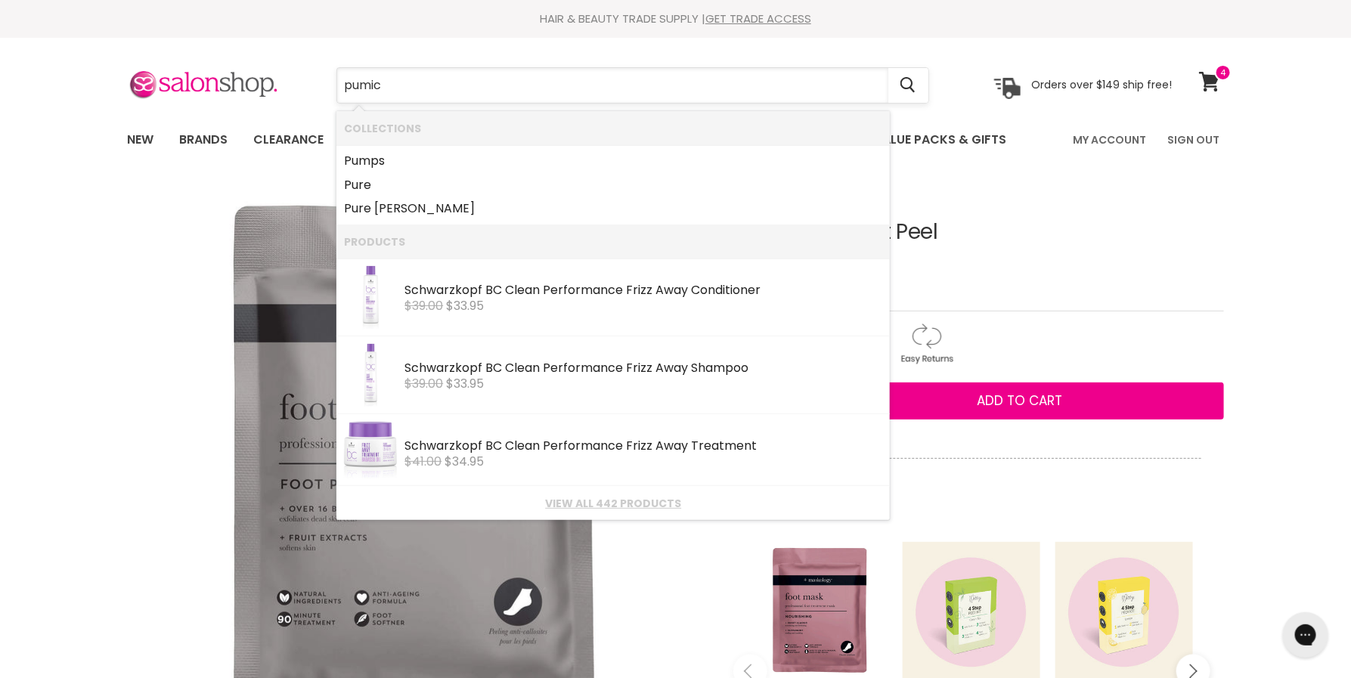
type input "pumice"
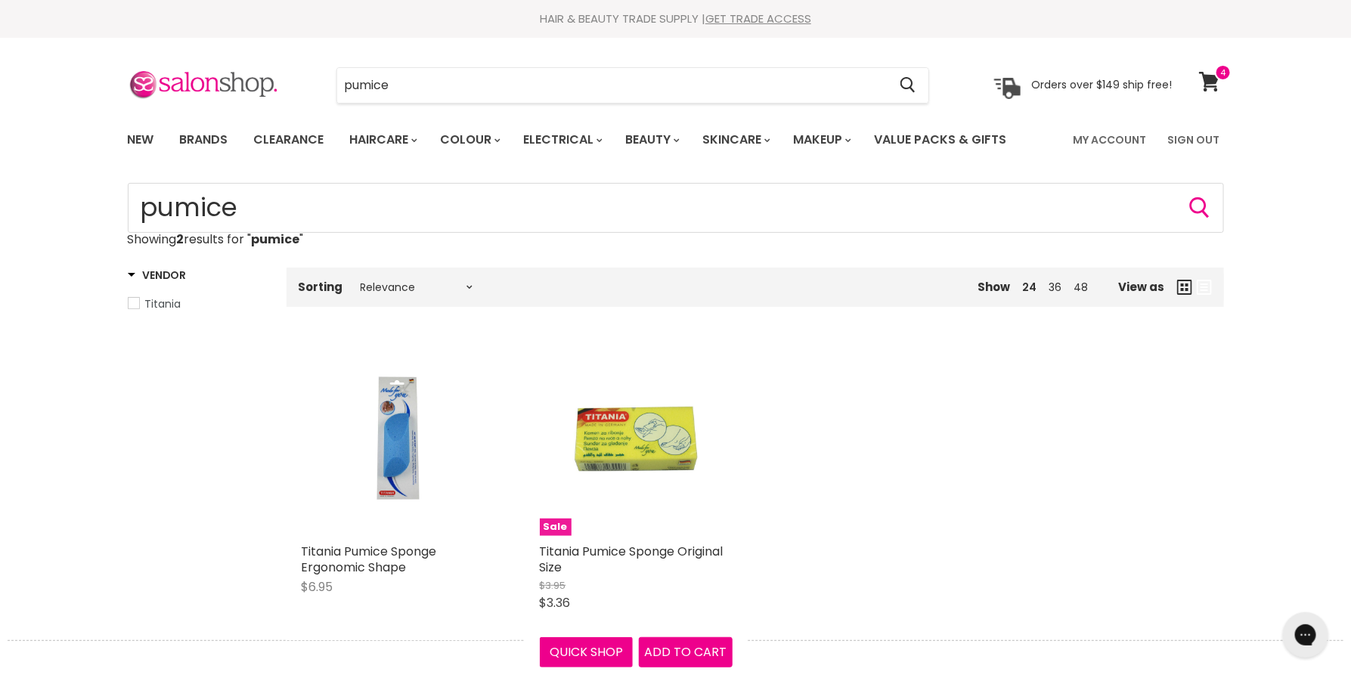
click at [627, 442] on img "Main content" at bounding box center [636, 439] width 129 height 193
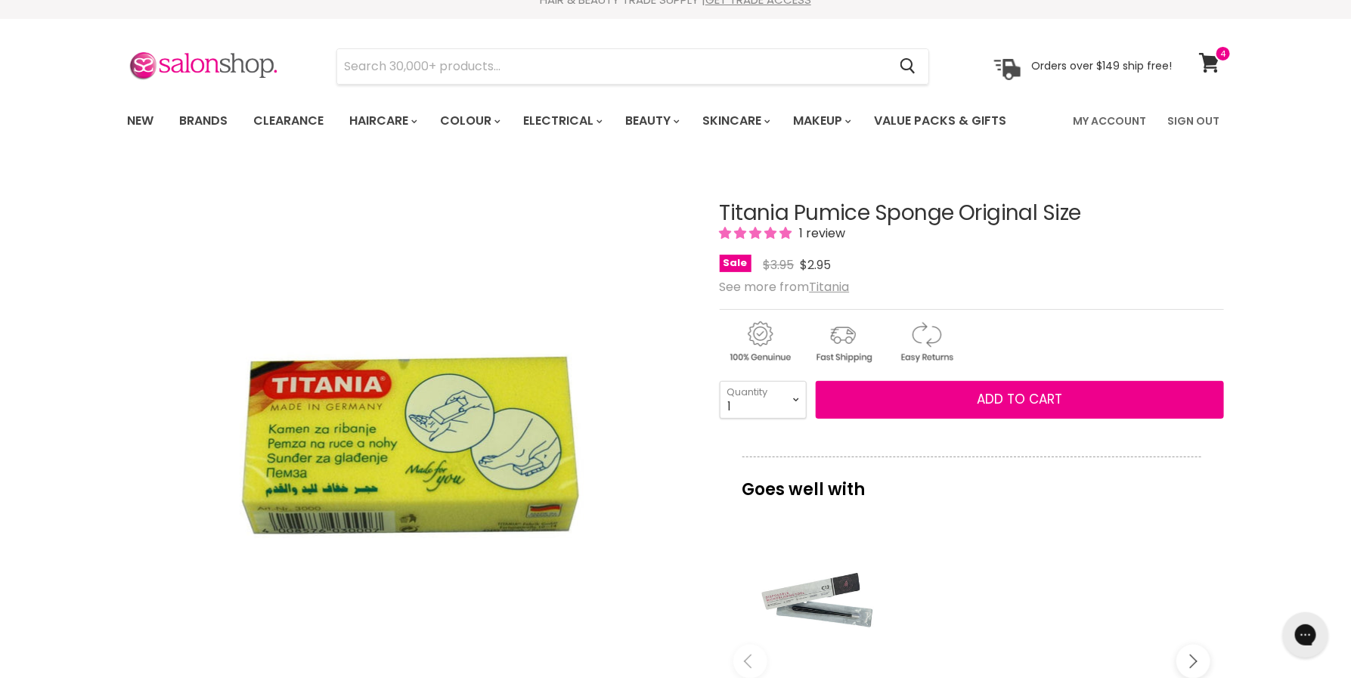
scroll to position [20, 0]
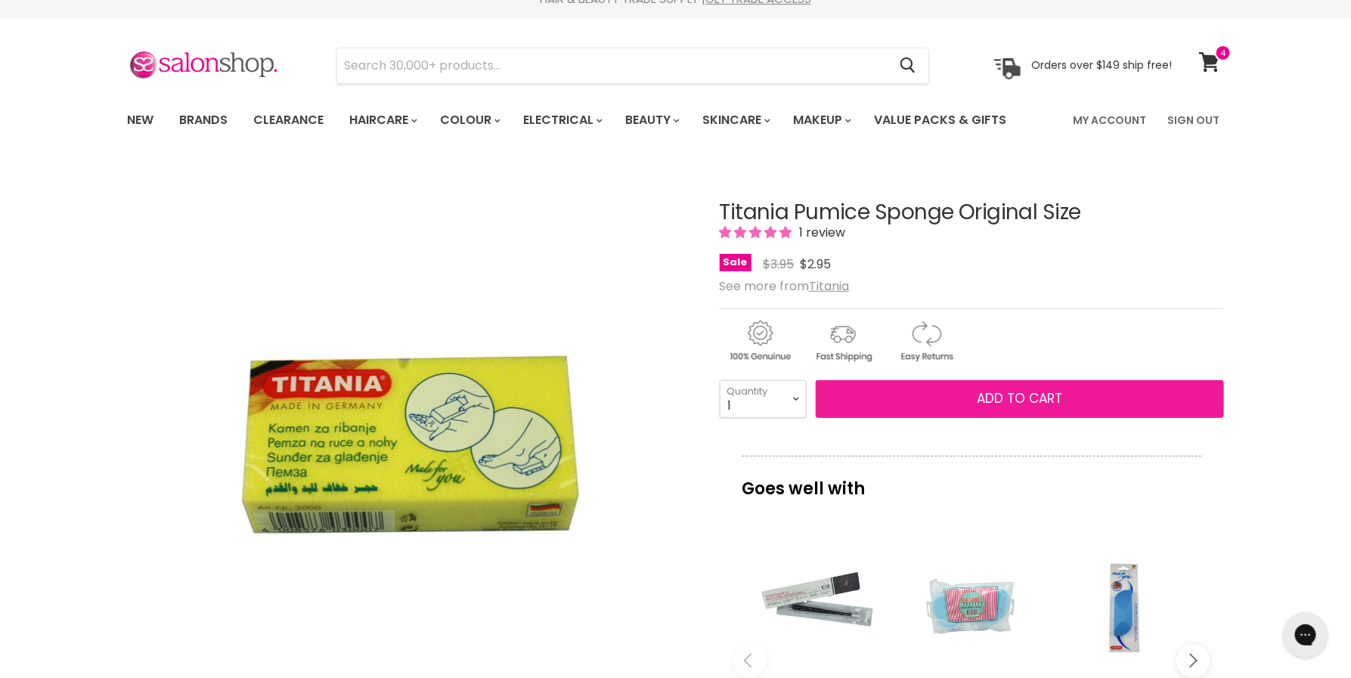
click at [925, 403] on button "Add to cart" at bounding box center [1020, 399] width 408 height 38
click at [985, 396] on span "Add to cart" at bounding box center [1019, 398] width 85 height 18
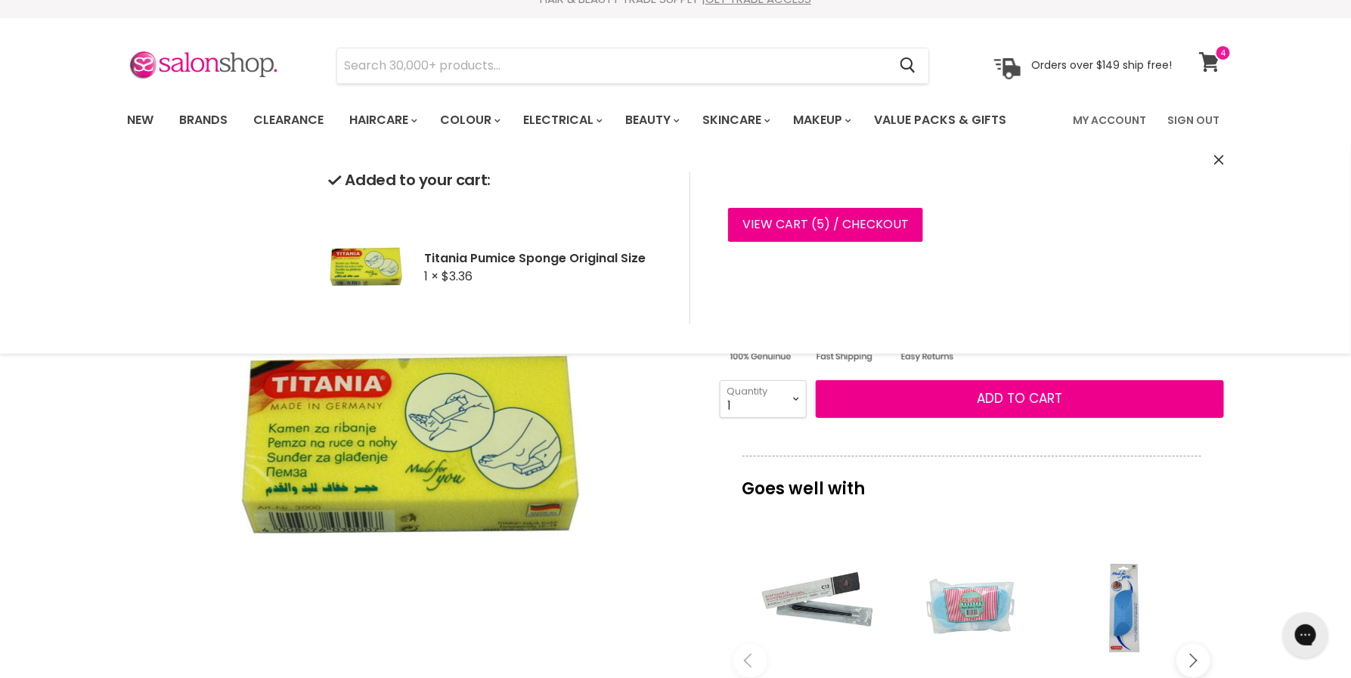
click at [1213, 52] on icon at bounding box center [1209, 62] width 21 height 20
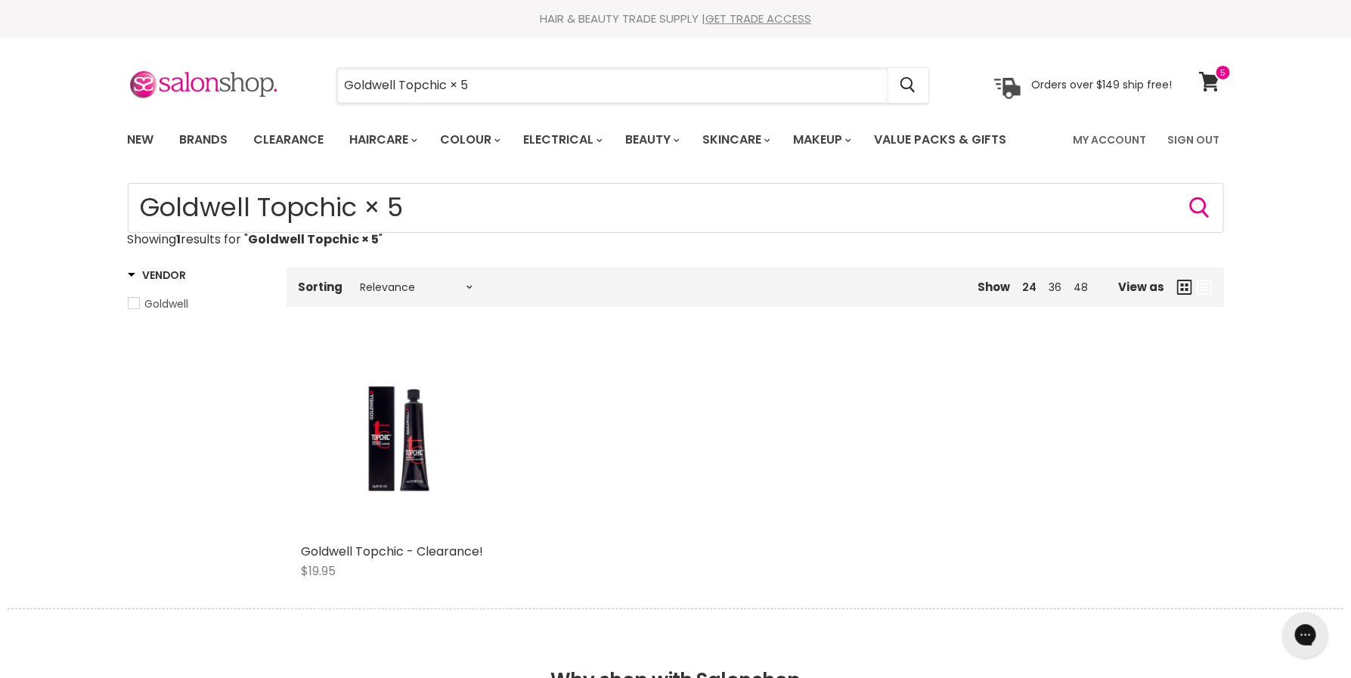
drag, startPoint x: 521, startPoint y: 85, endPoint x: 521, endPoint y: 64, distance: 21.2
click at [521, 84] on input "Goldwell Topchic × 5" at bounding box center [612, 85] width 551 height 35
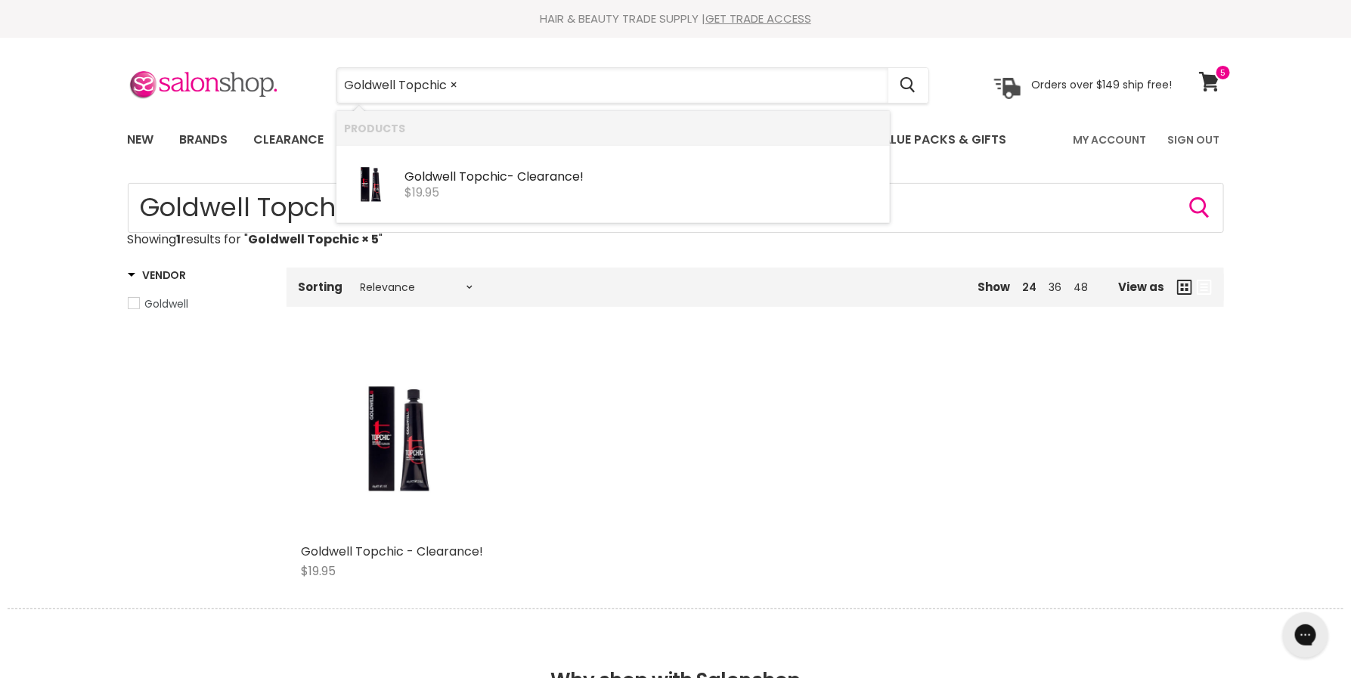
type input "Goldwell Topchic"
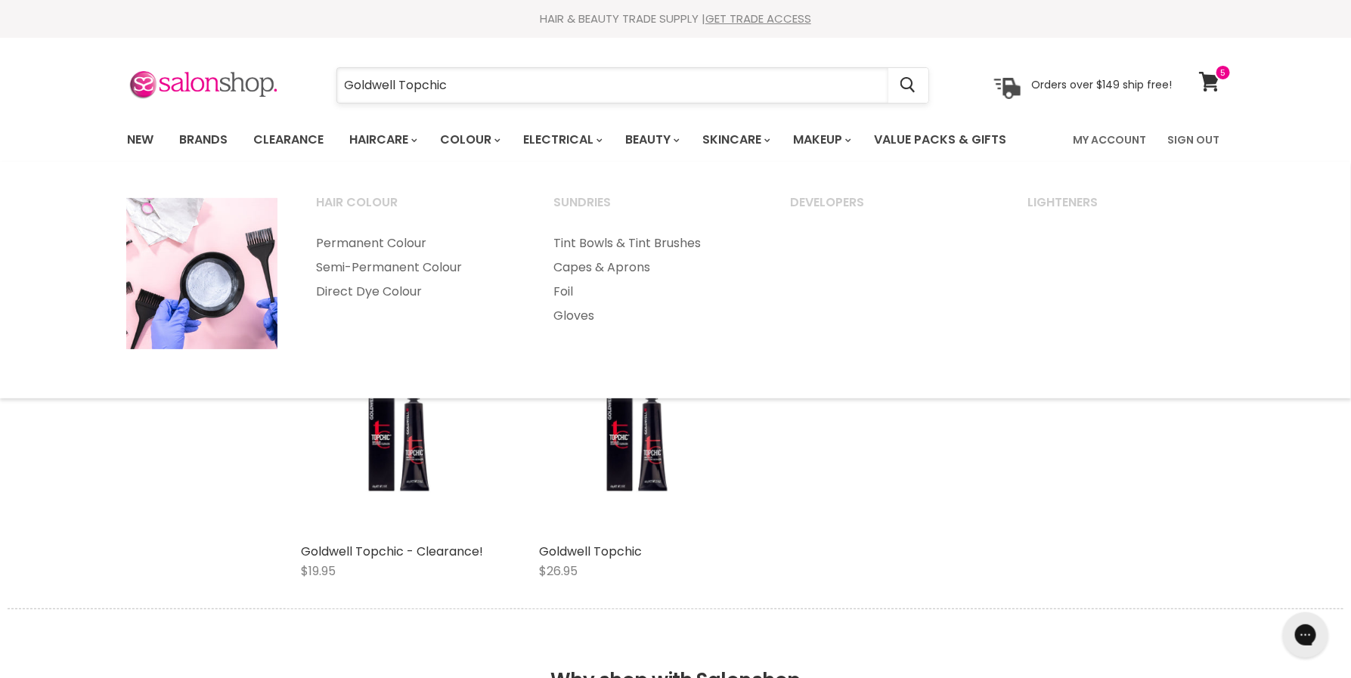
click at [479, 91] on input "Goldwell Topchic" at bounding box center [612, 85] width 551 height 35
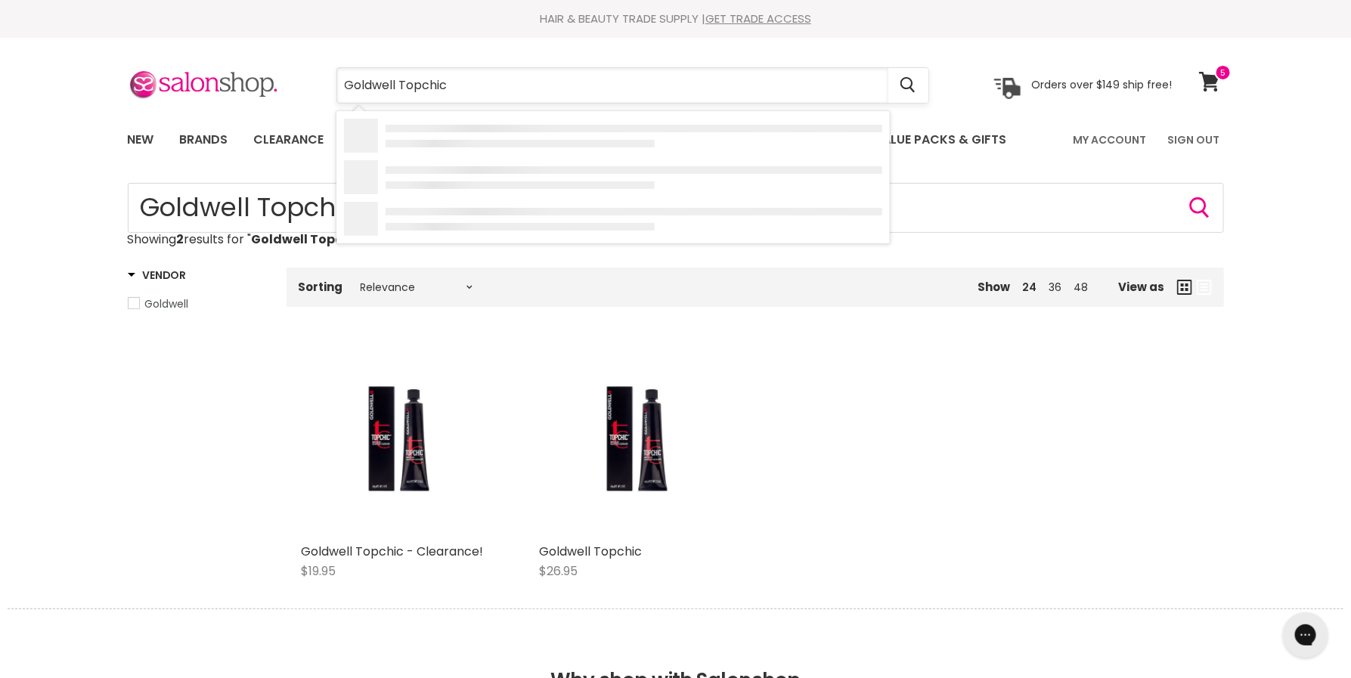
click at [479, 91] on input "Goldwell Topchic" at bounding box center [612, 85] width 551 height 35
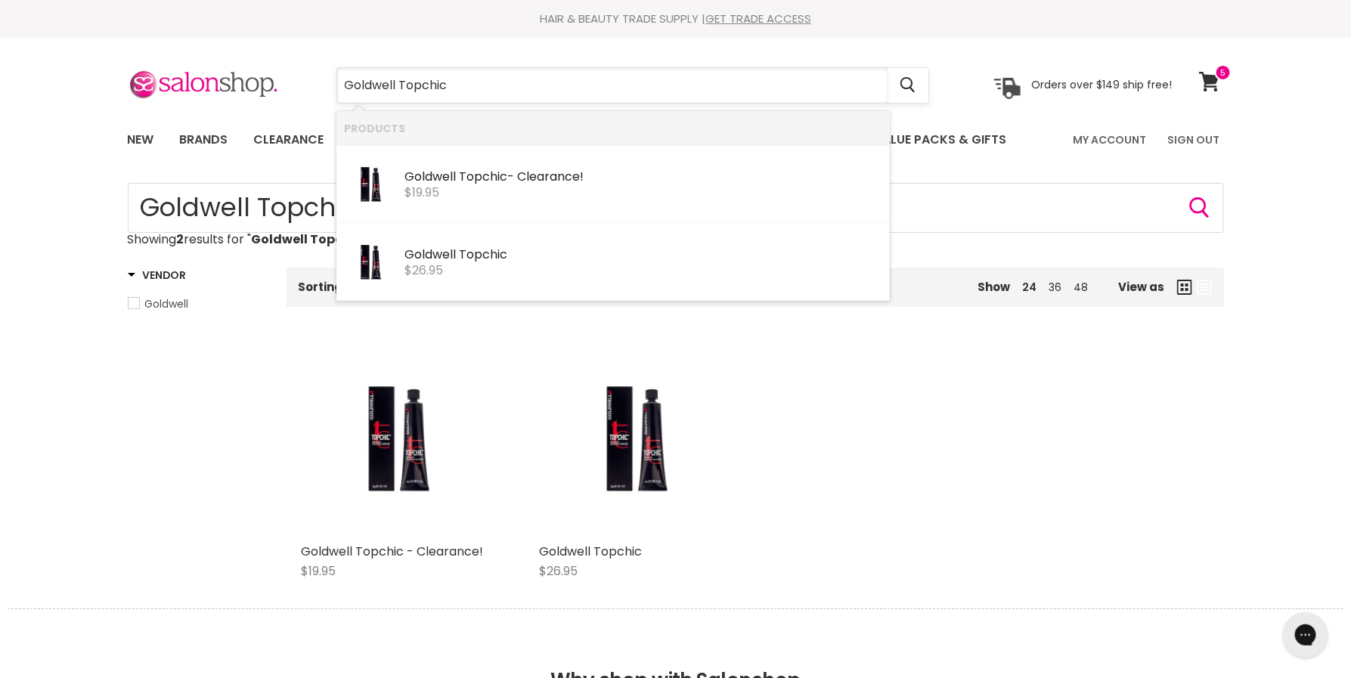
click at [479, 91] on input "Goldwell Topchic" at bounding box center [612, 85] width 551 height 35
click at [431, 80] on input "Goldwell Topchic" at bounding box center [612, 85] width 551 height 35
type input "Goldwell 10"
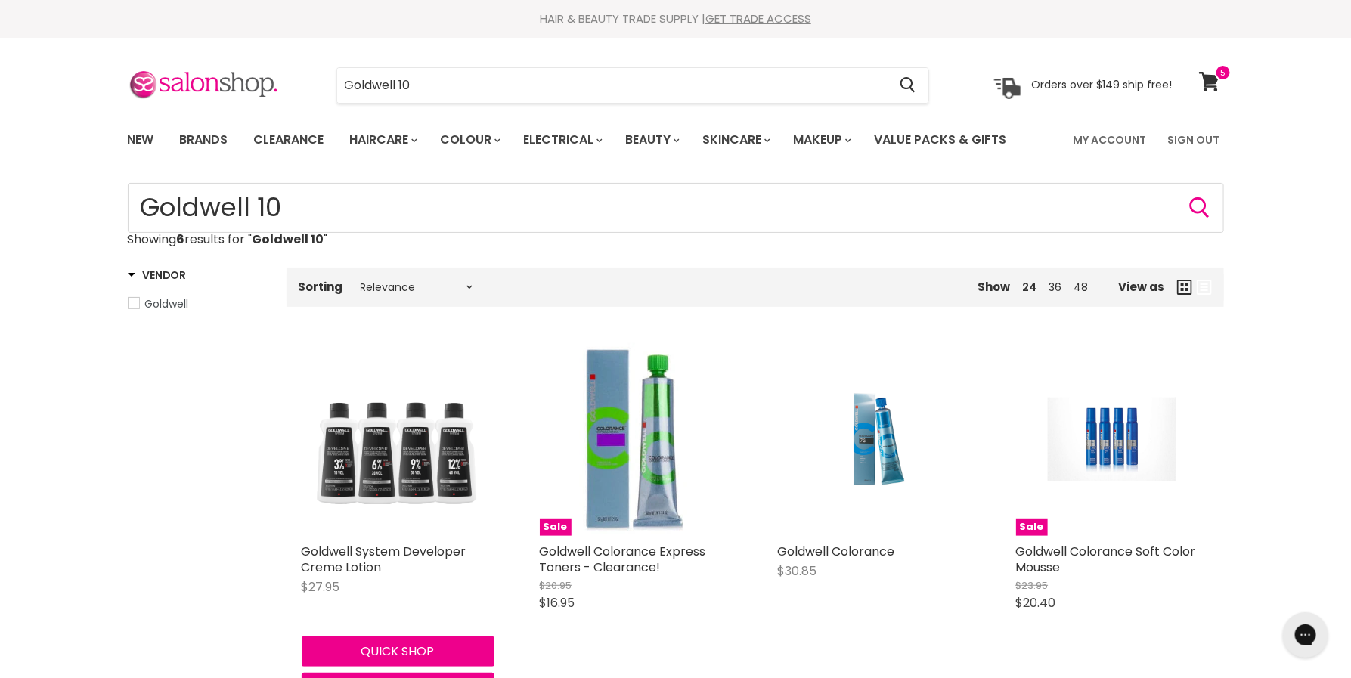
click at [443, 432] on img "Main content" at bounding box center [398, 439] width 193 height 193
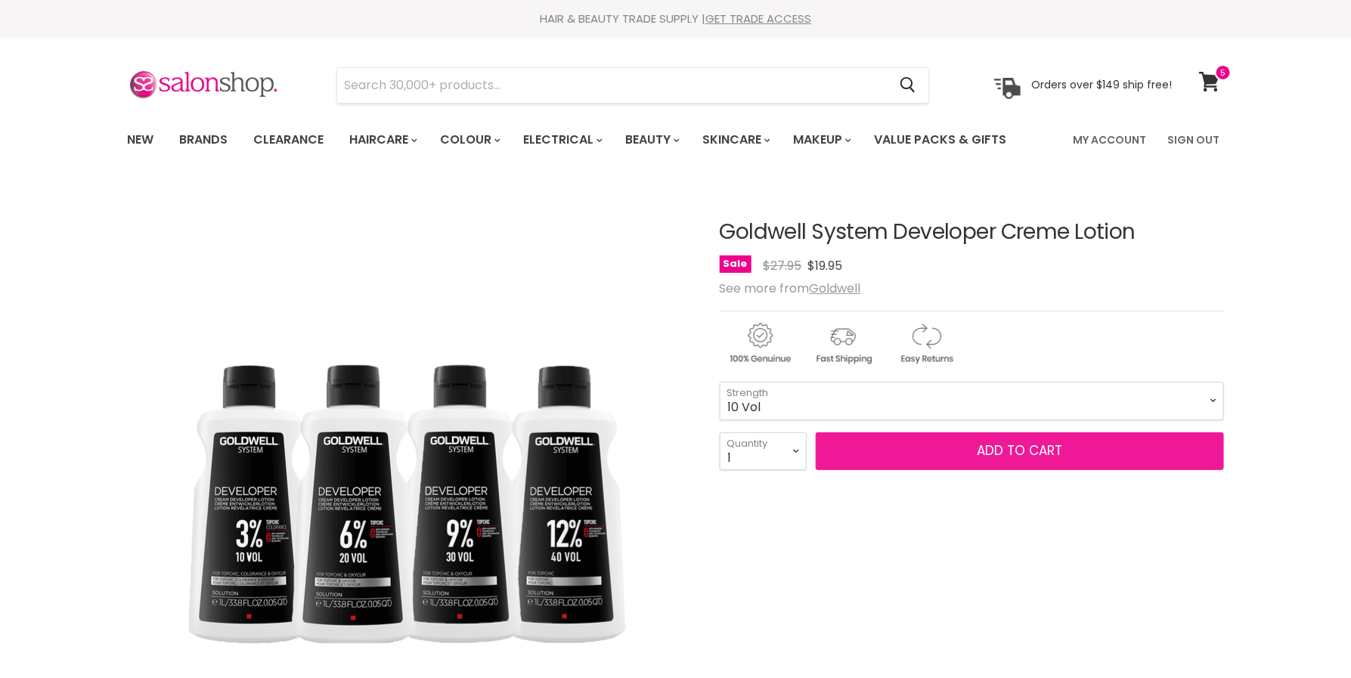
click at [916, 436] on button "Add to cart" at bounding box center [1020, 451] width 408 height 38
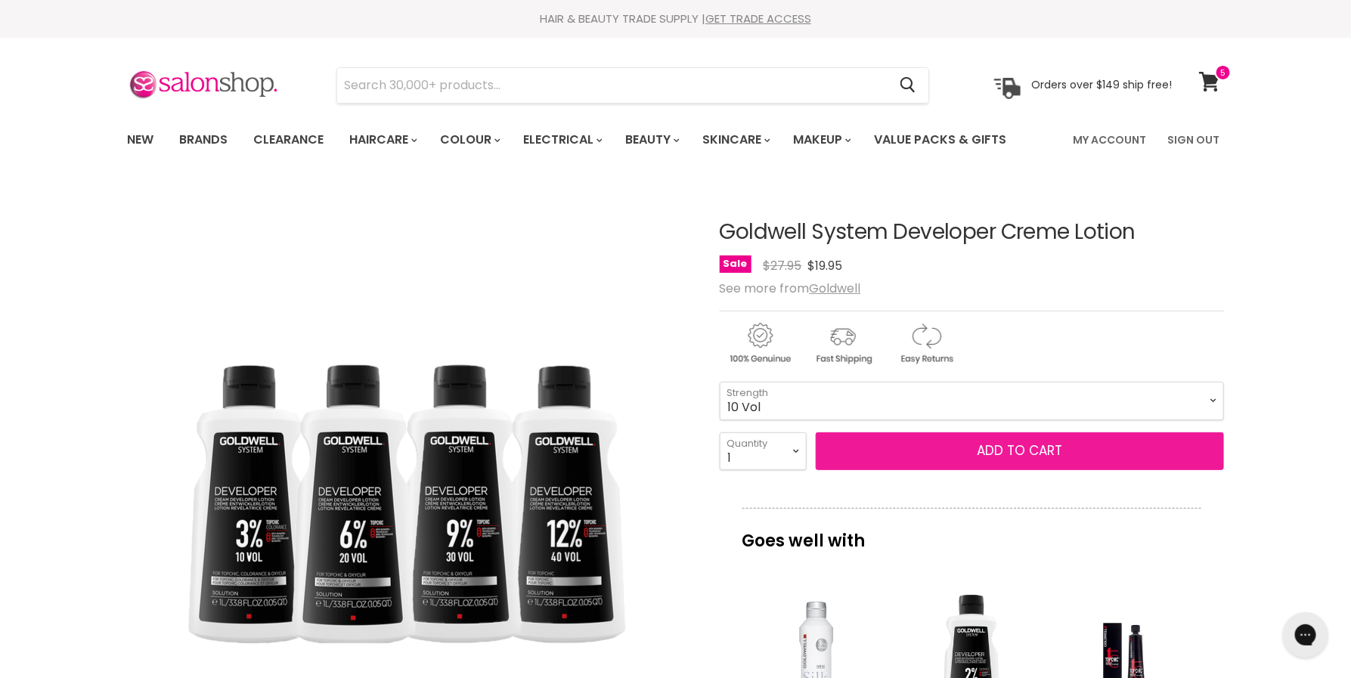
click at [1038, 432] on button "Add to cart" at bounding box center [1020, 451] width 408 height 38
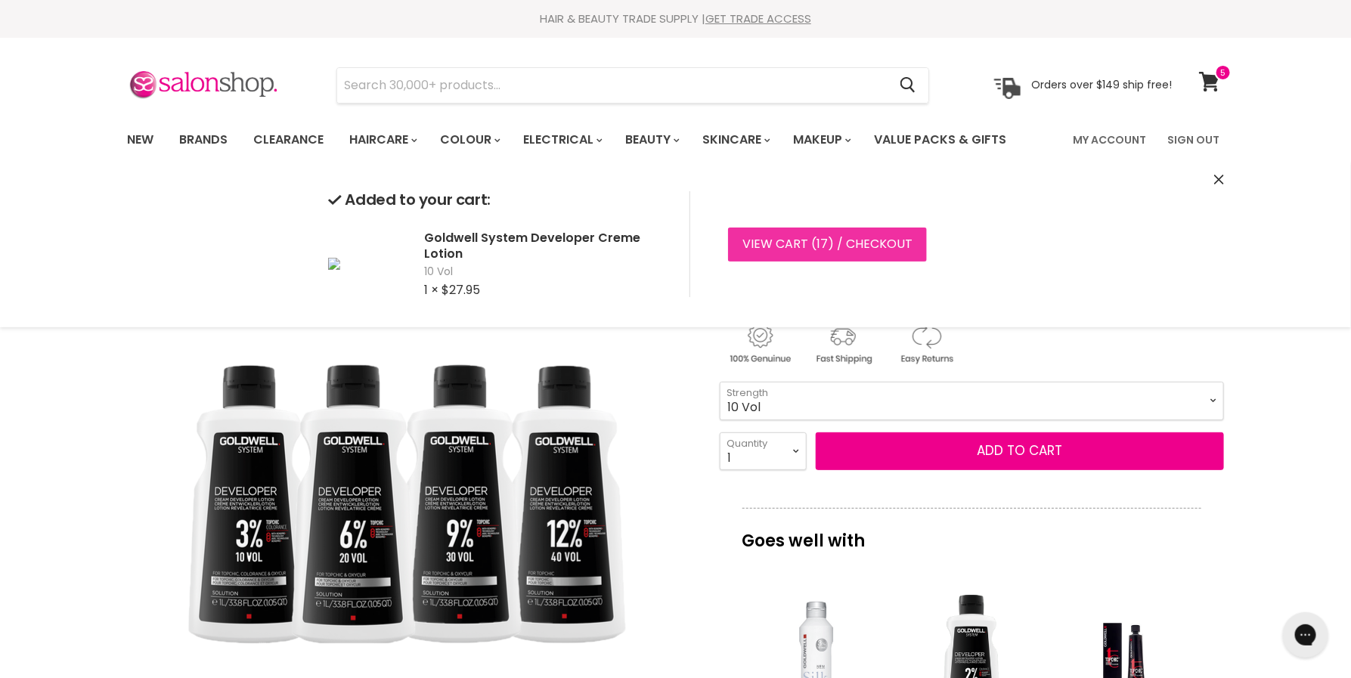
click at [876, 258] on link "View cart ( 17 ) / Checkout" at bounding box center [827, 244] width 199 height 33
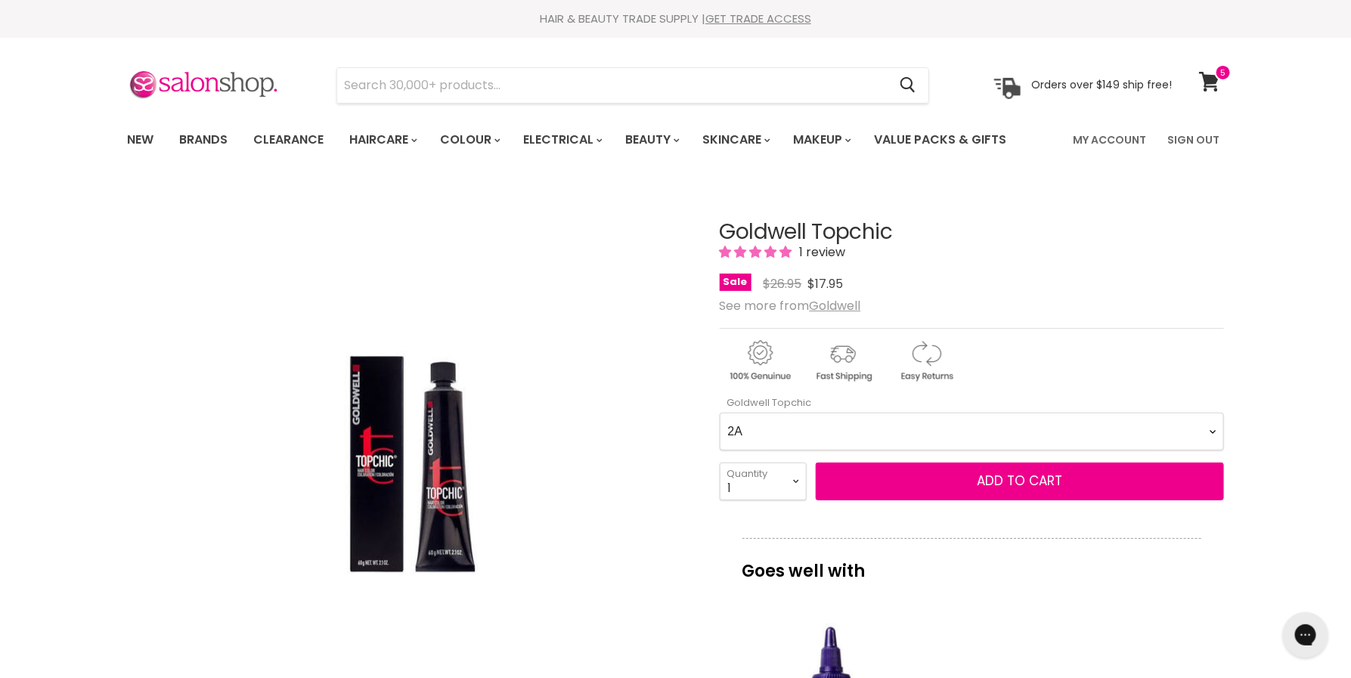
click at [796, 429] on Topchic-0-0 "2A 2N 3N 3NN 3VV 4B 4BP 4G 4MG 4N 4NA 4NN 4R 4V 5A 5B 5BG 5BP 5GB 5K 5MB 5N 5NA…" at bounding box center [972, 432] width 504 height 38
select Topchic-0-0 "2N"
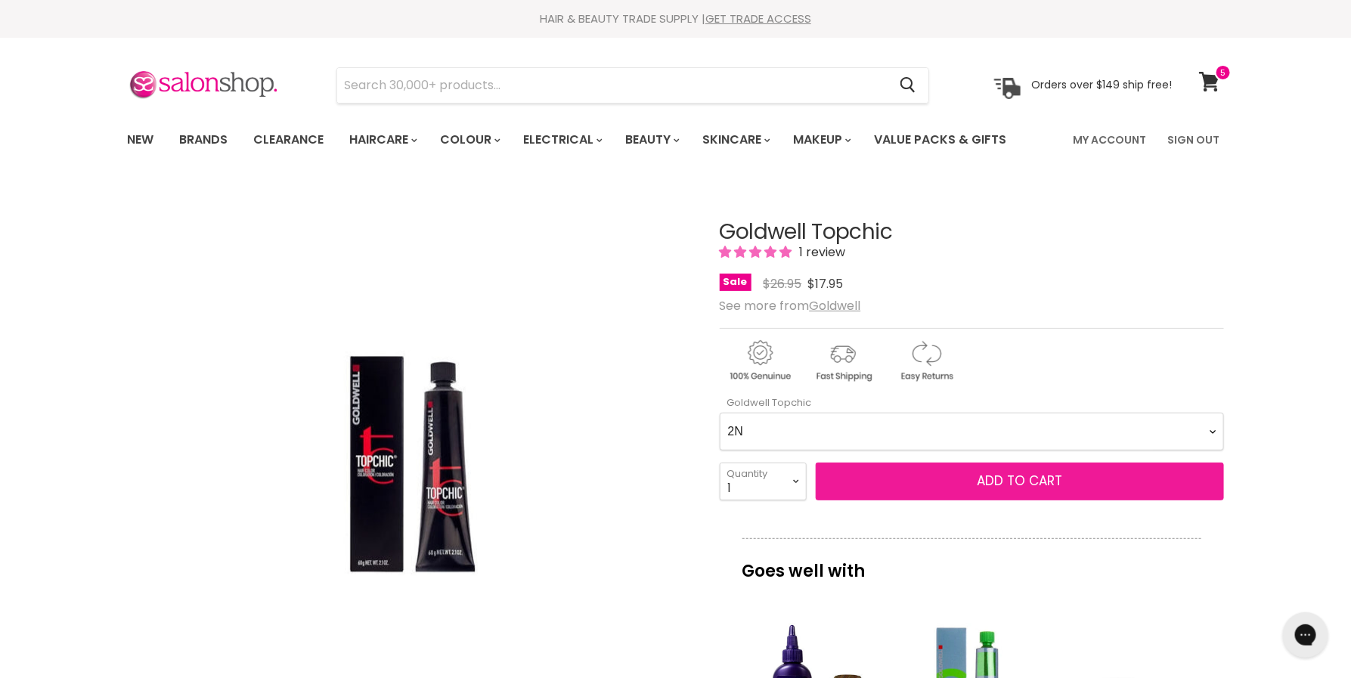
click at [914, 485] on button "Add to cart" at bounding box center [1020, 482] width 408 height 38
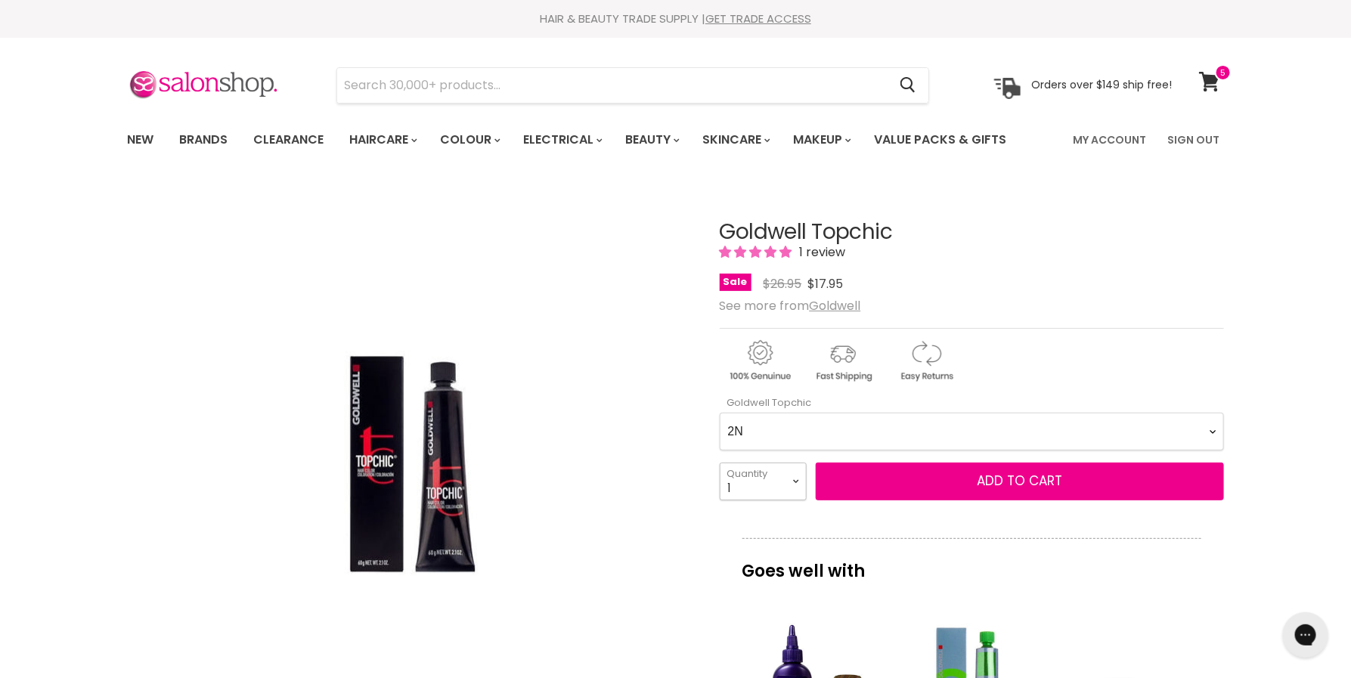
click at [775, 488] on select "1 2 3 4 5 6 7 8 9 10+" at bounding box center [763, 482] width 87 height 38
select select "2"
type input "2"
click at [907, 501] on div "Goldwell Topchic 1 review Sale Original Price $26.95 Current Price $17.95 See m…" at bounding box center [972, 684] width 504 height 1003
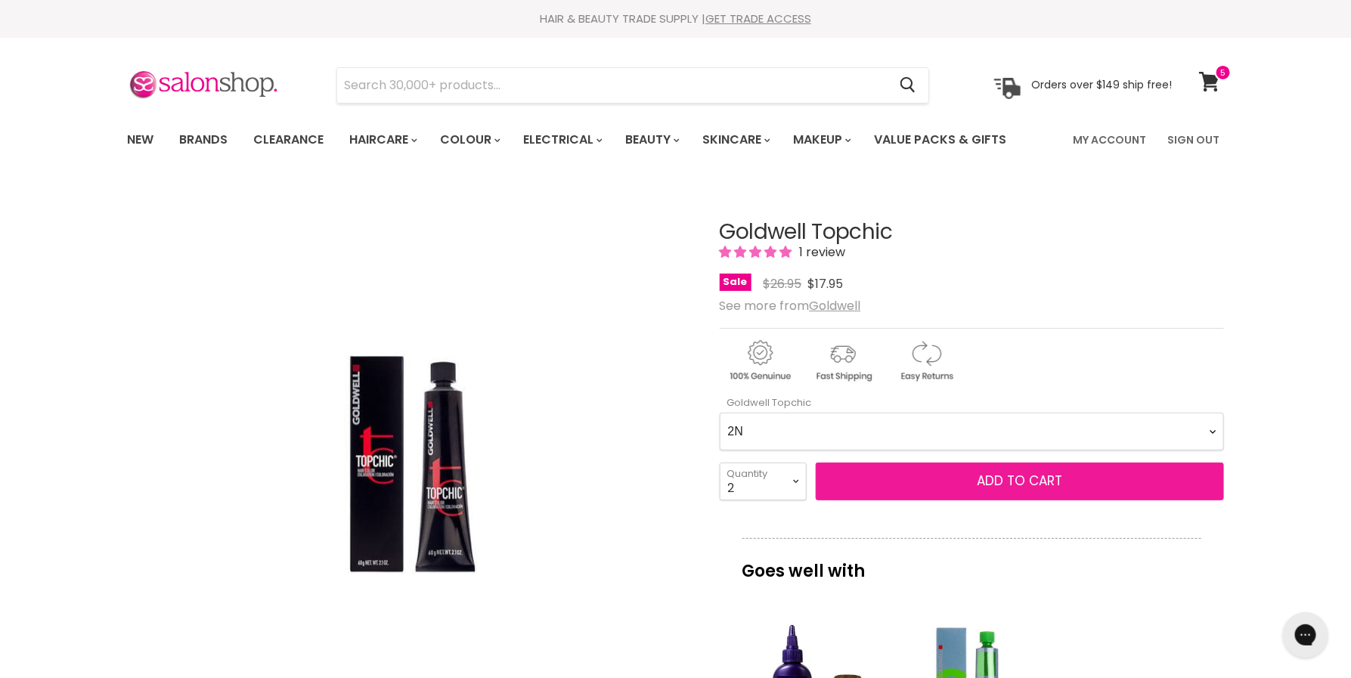
click at [932, 479] on button "Add to cart" at bounding box center [1020, 482] width 408 height 38
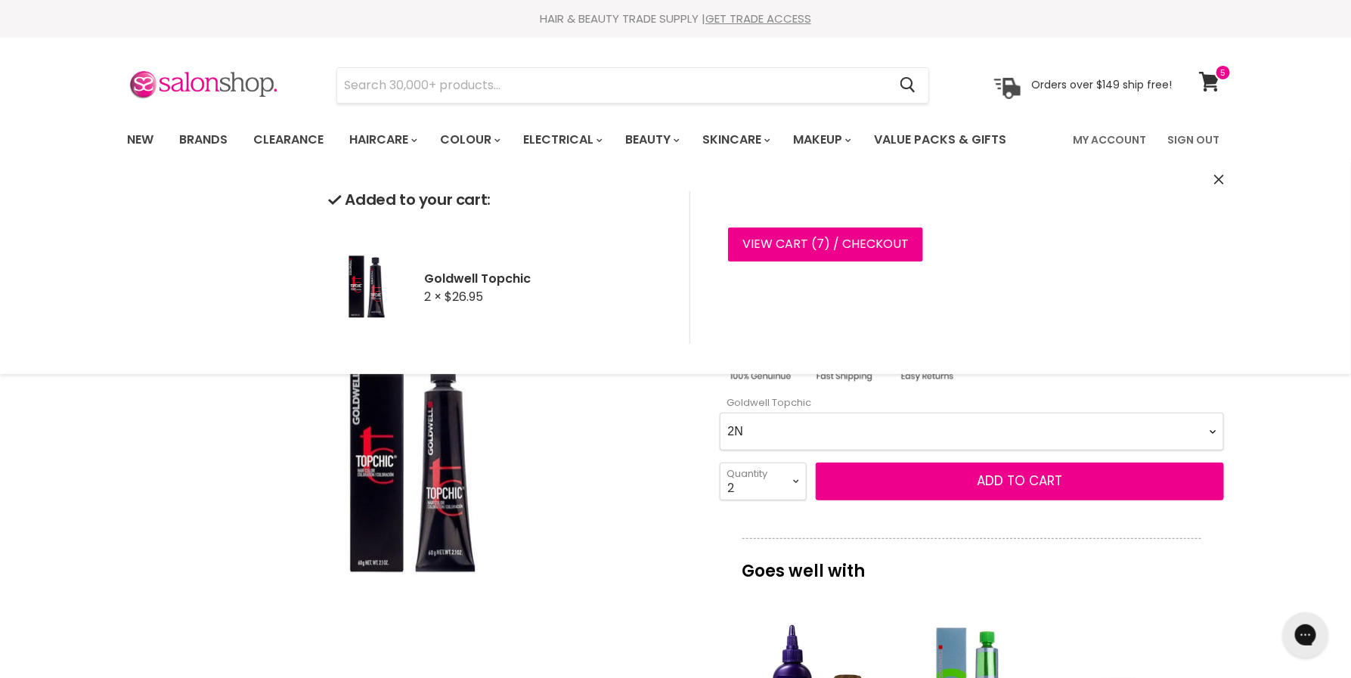
click at [875, 445] on Topchic-0-0 "2A 2N 3N 3NN 3VV 4B 4BP 4G 4MG 4N 4NA 4NN 4R 4V 5A 5B 5BG 5BP 5GB 5K 5MB 5N 5NA…" at bounding box center [972, 432] width 504 height 38
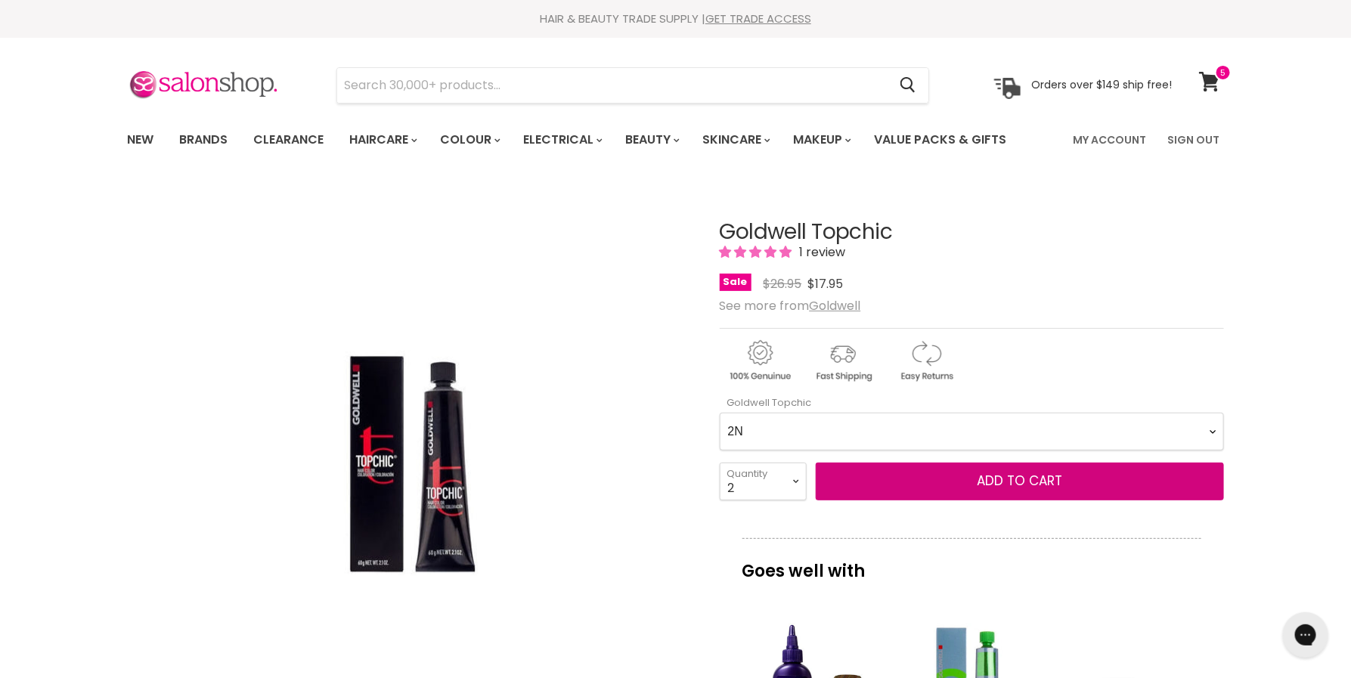
select Topchic-0-0 "3N"
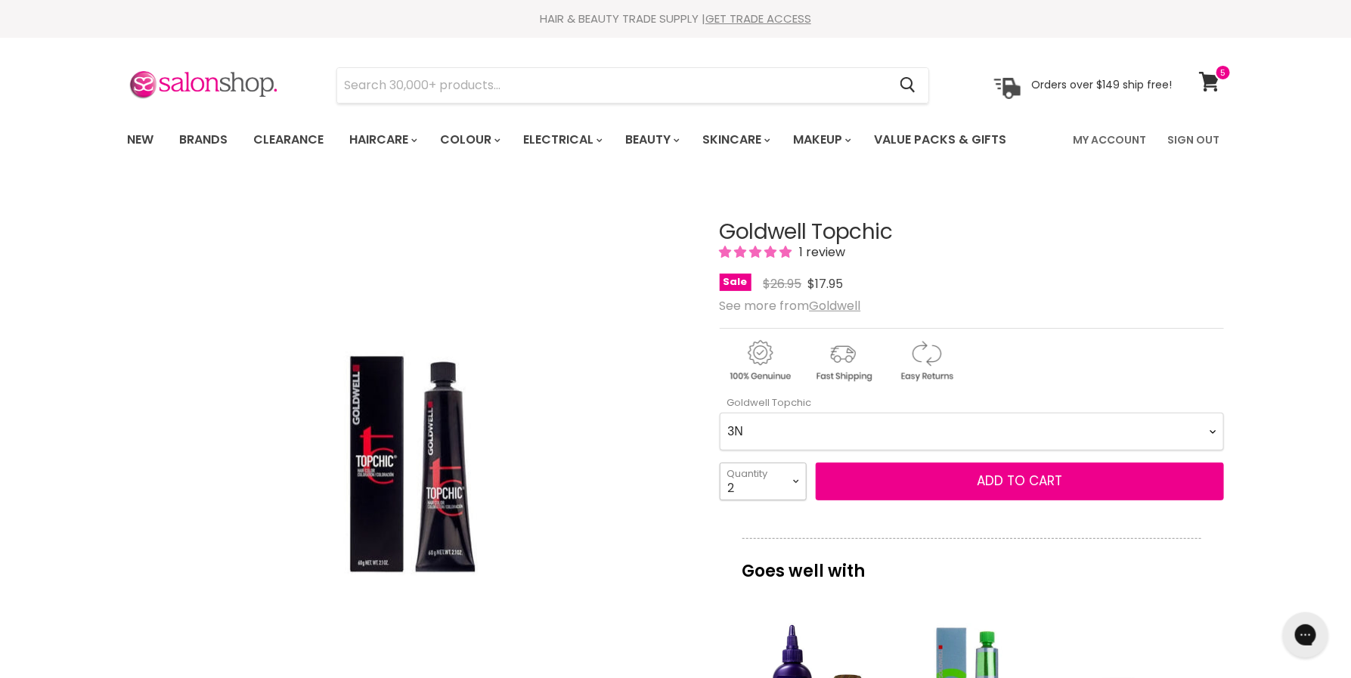
click at [792, 479] on select "1 2 3 4 5 6 7 8 9 10+" at bounding box center [763, 482] width 87 height 38
select select "6"
type input "6"
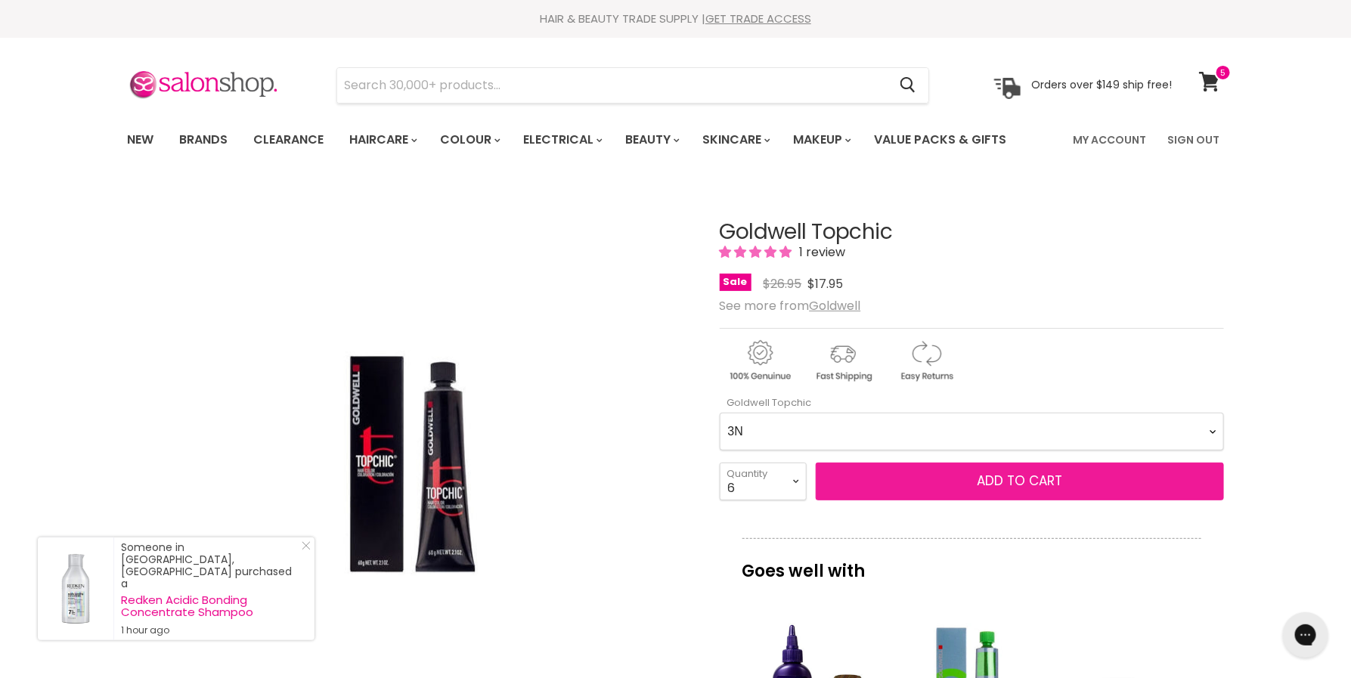
click at [899, 487] on button "Add to cart" at bounding box center [1020, 482] width 408 height 38
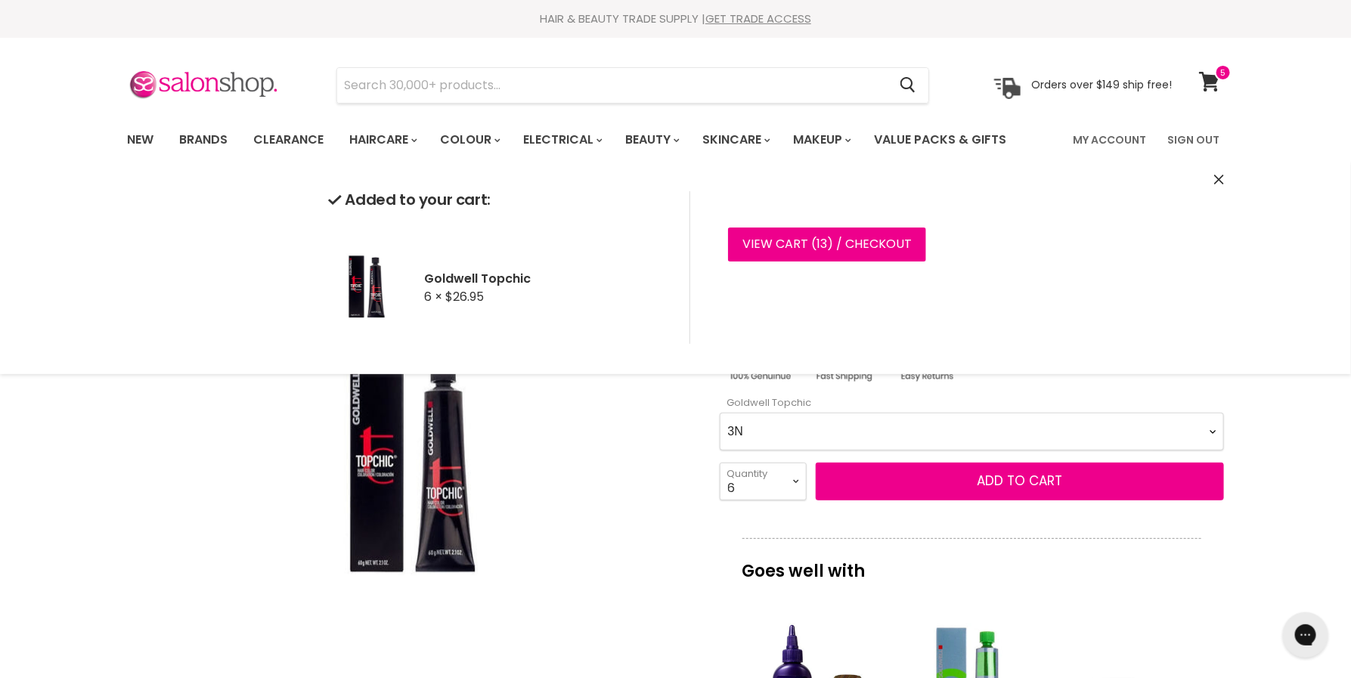
click at [688, 462] on div "Click or scroll to zoom Tap or pinch to zoom" at bounding box center [410, 465] width 565 height 565
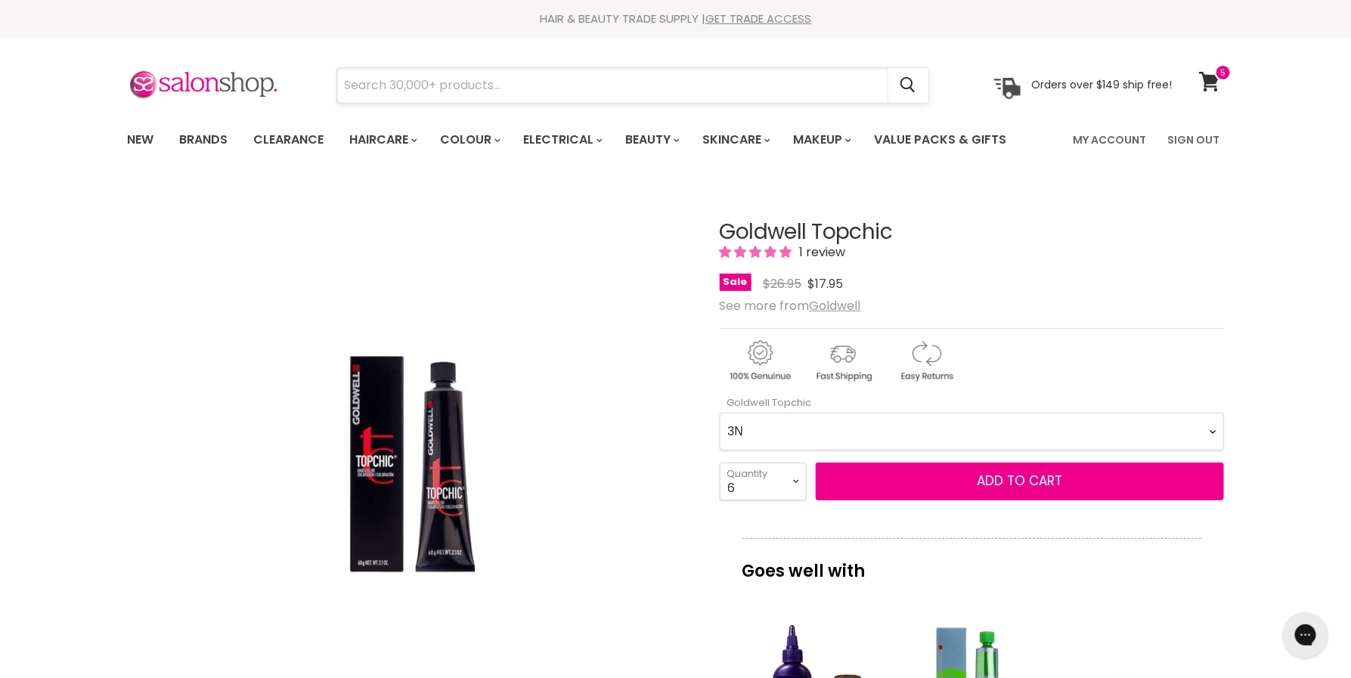
click at [606, 96] on input "Search" at bounding box center [612, 85] width 551 height 35
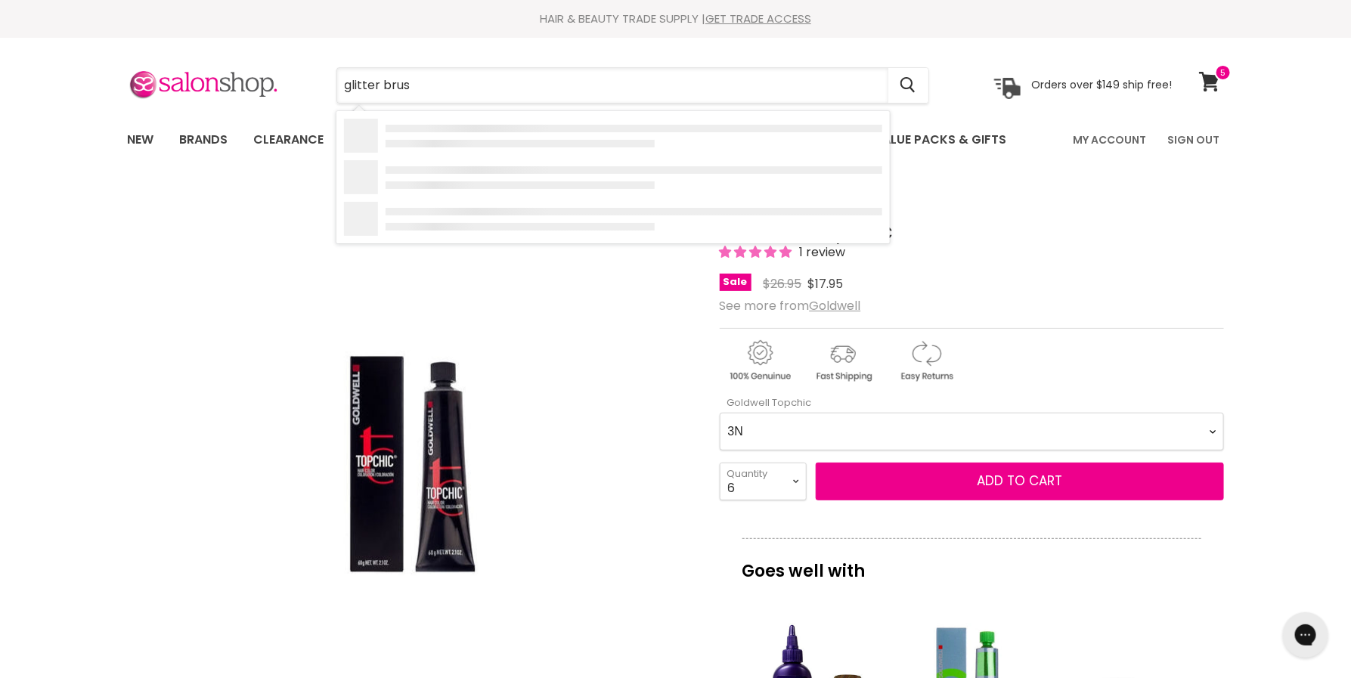
type input "glitter brush"
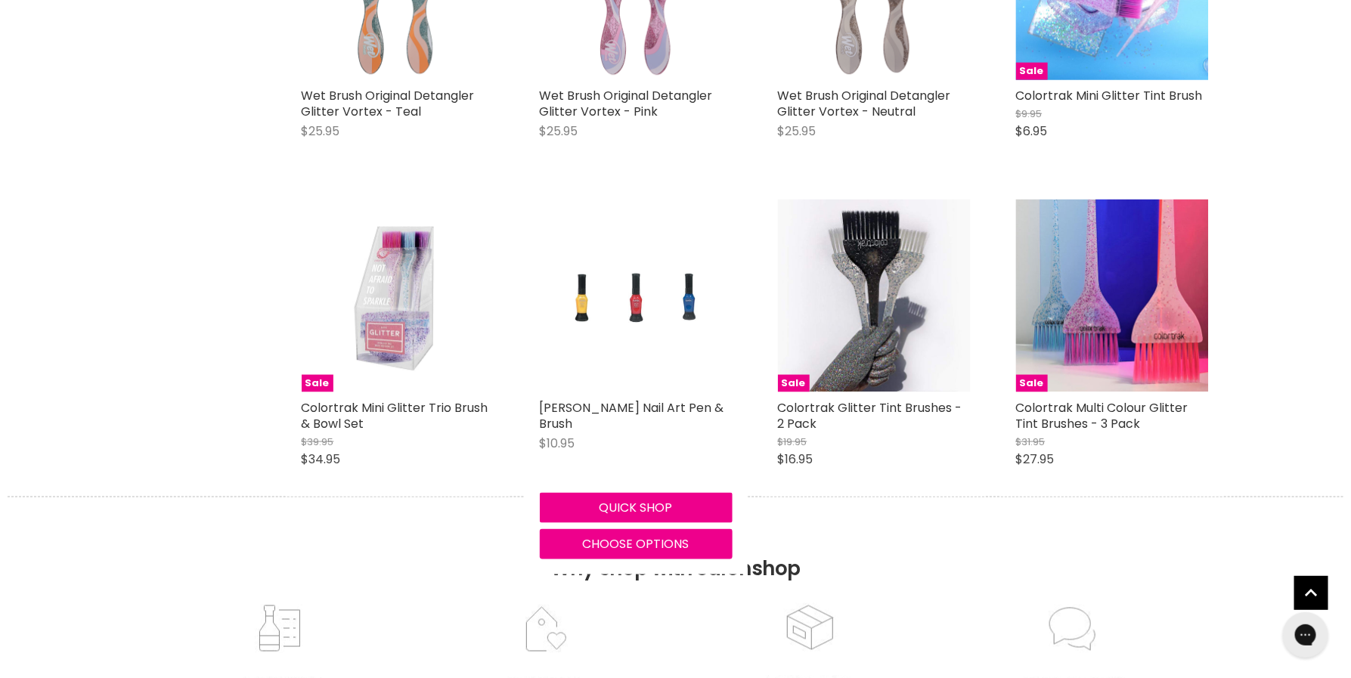
scroll to position [603, 0]
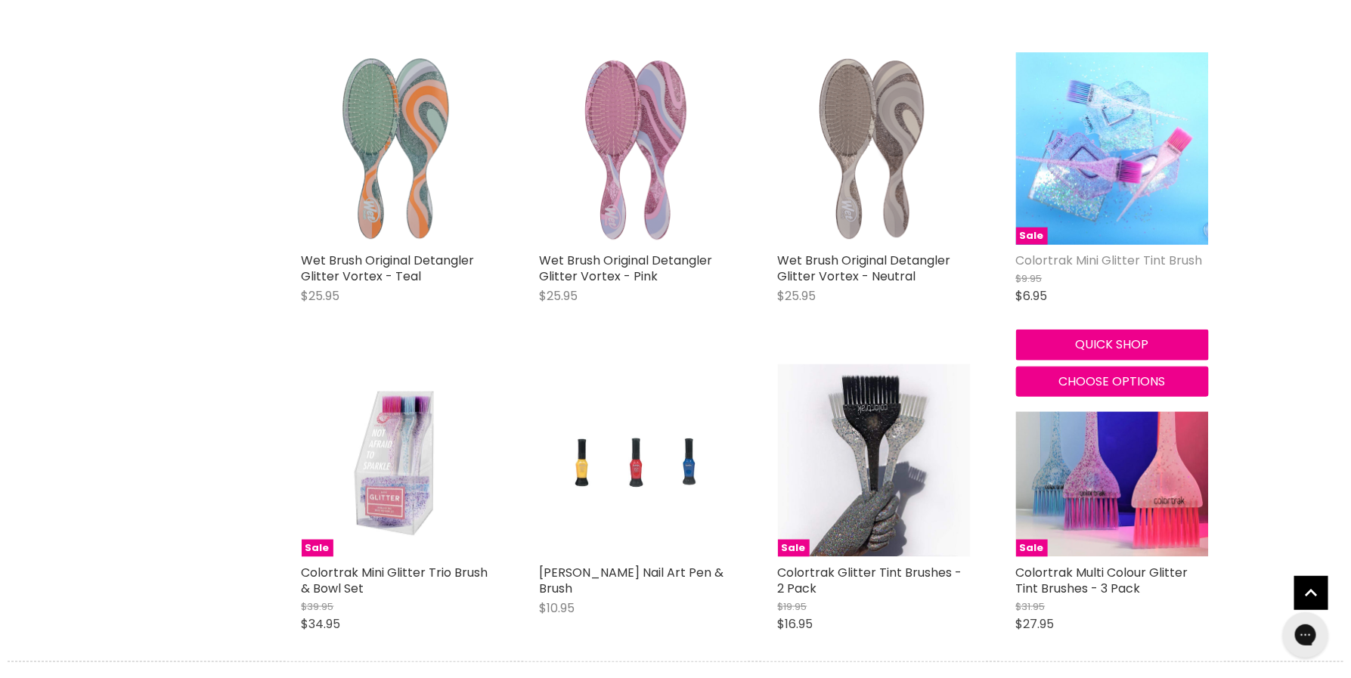
click at [1159, 258] on link "Colortrak Mini Glitter Tint Brush" at bounding box center [1109, 260] width 187 height 17
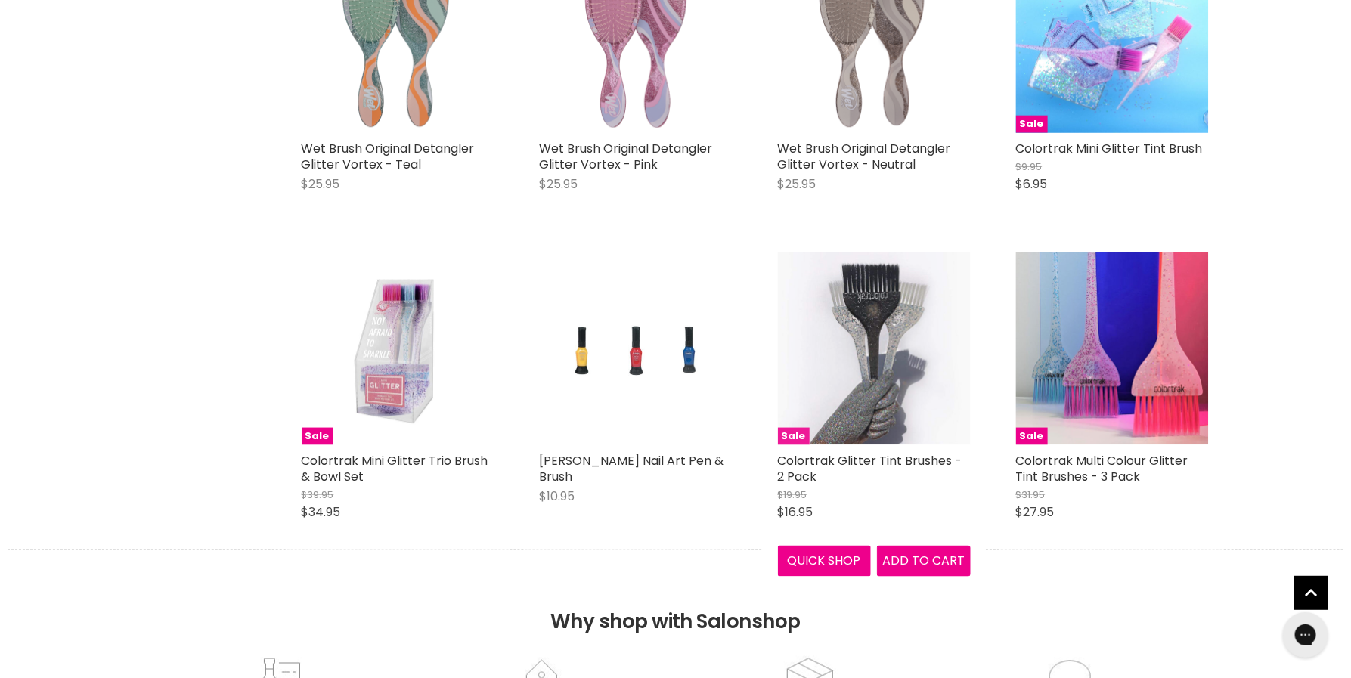
scroll to position [732, 0]
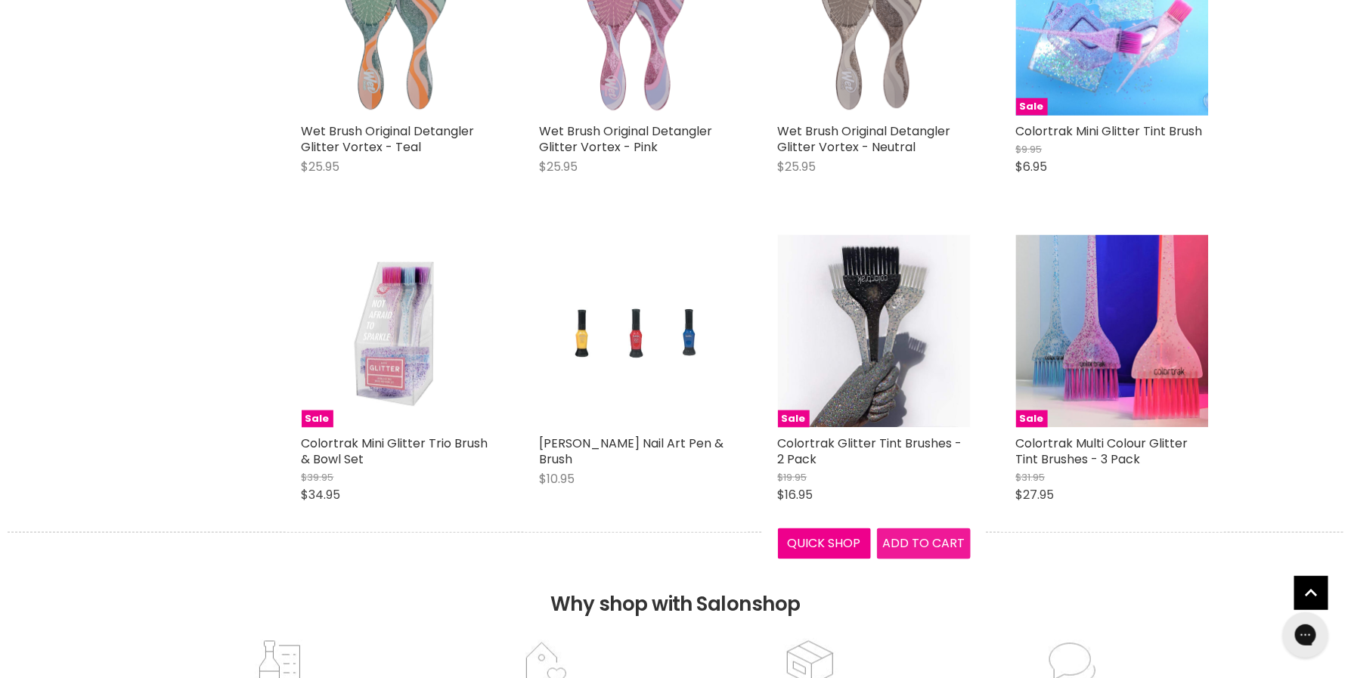
click at [912, 541] on span "Add to cart" at bounding box center [923, 543] width 82 height 17
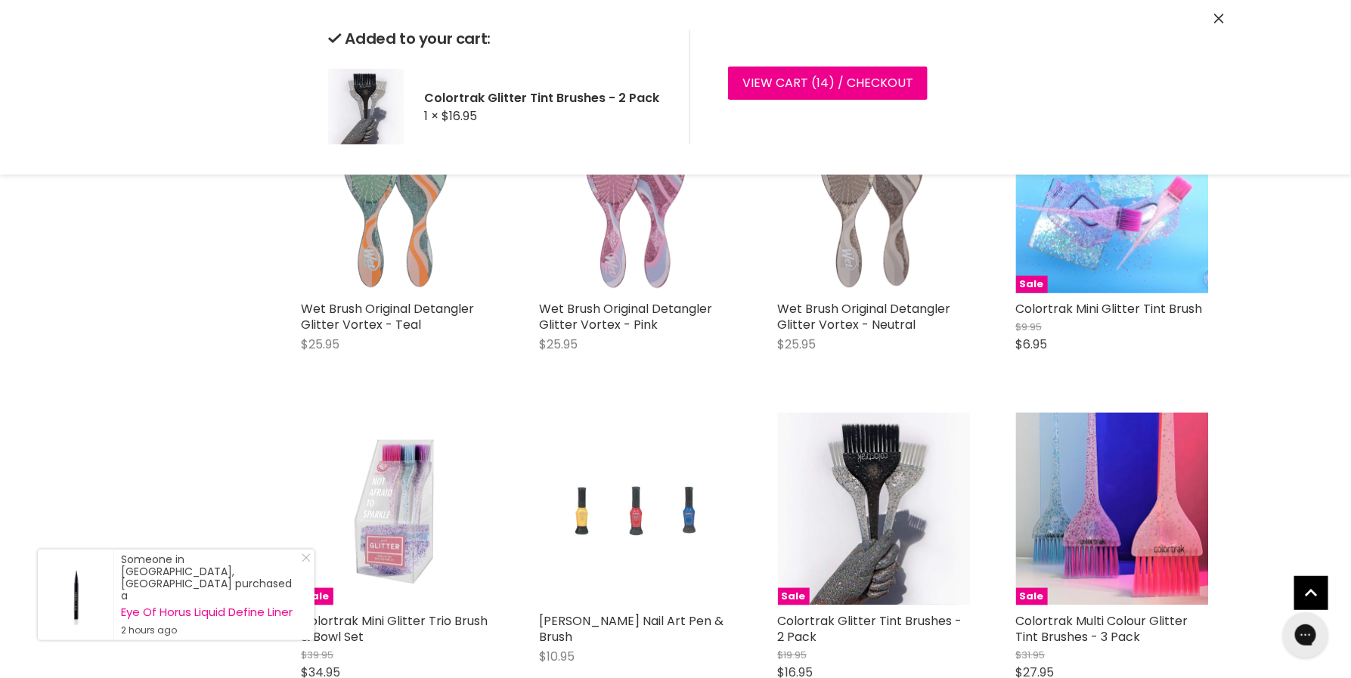
scroll to position [0, 0]
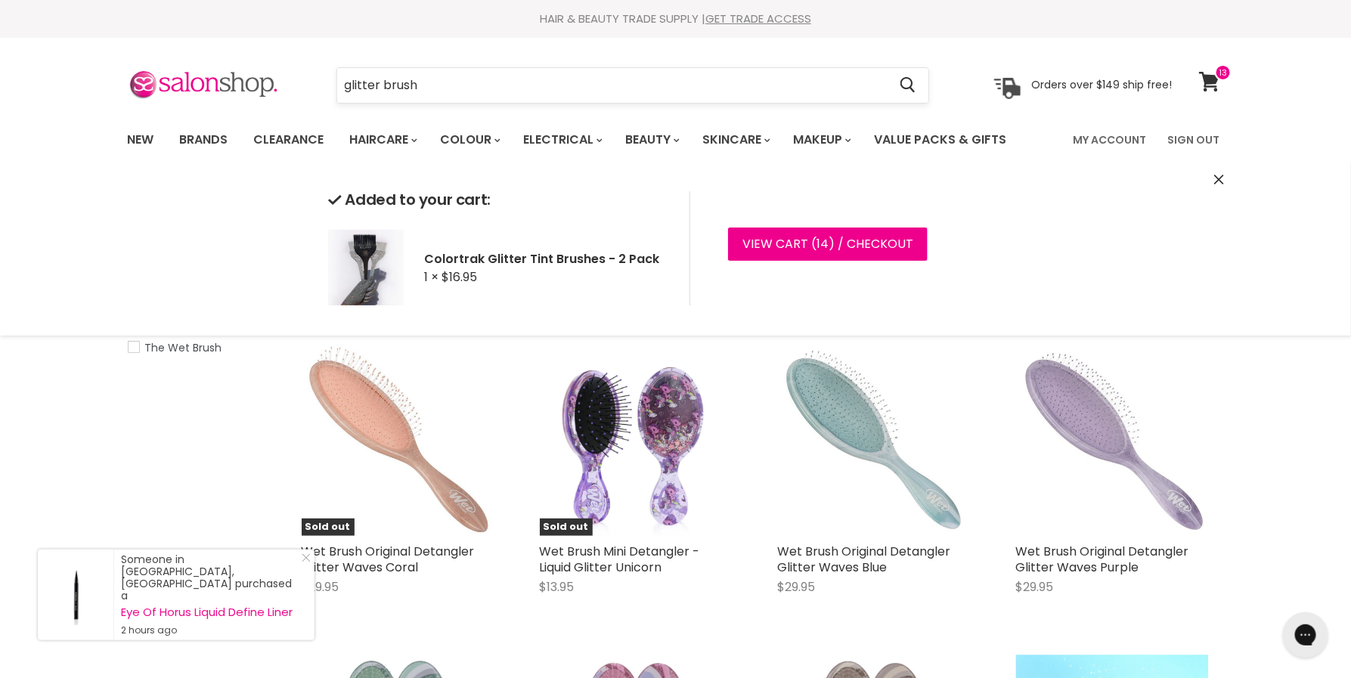
click at [419, 88] on input "glitter brush" at bounding box center [612, 85] width 551 height 35
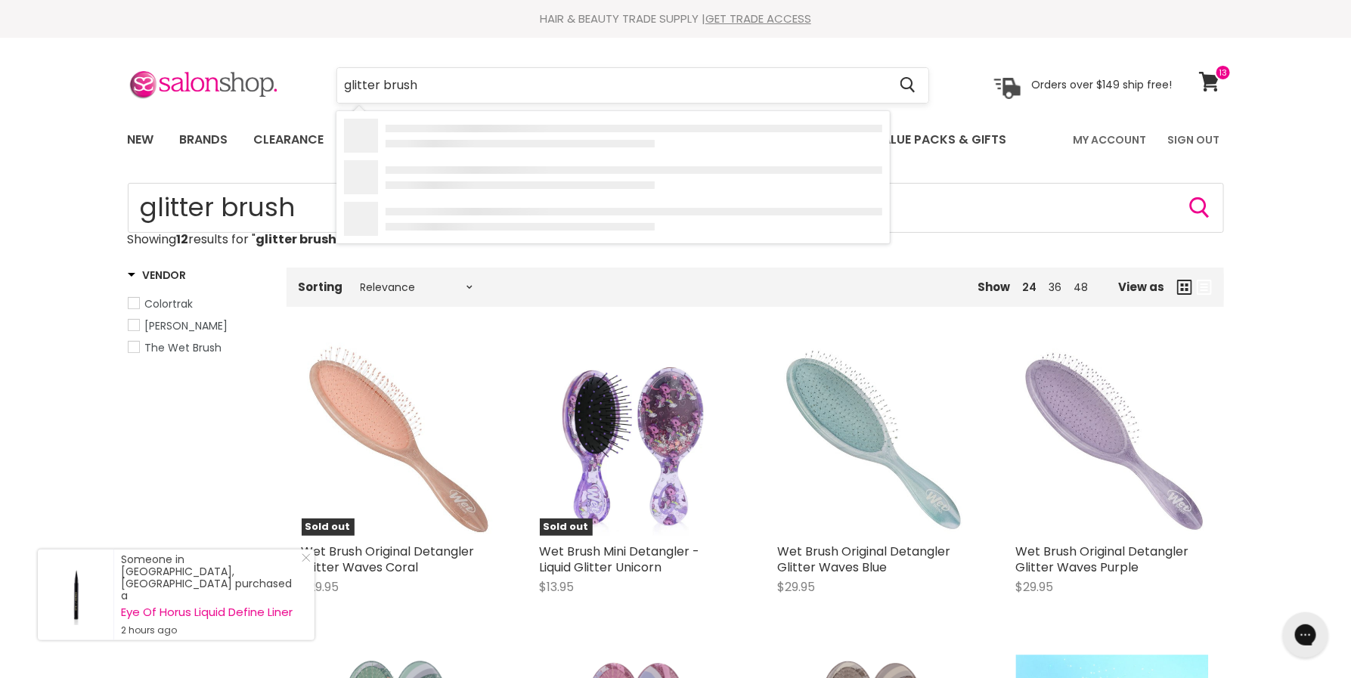
click at [419, 88] on input "glitter brush" at bounding box center [612, 85] width 551 height 35
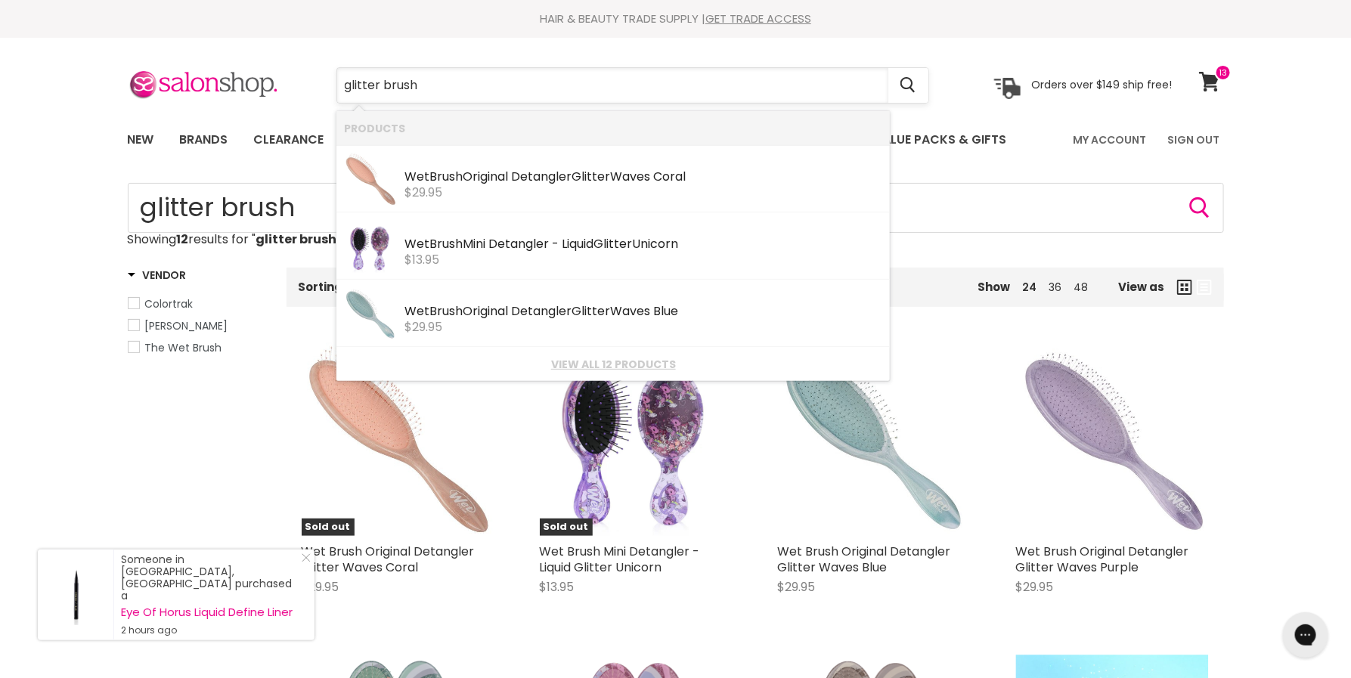
click at [419, 88] on input "glitter brush" at bounding box center [612, 85] width 551 height 35
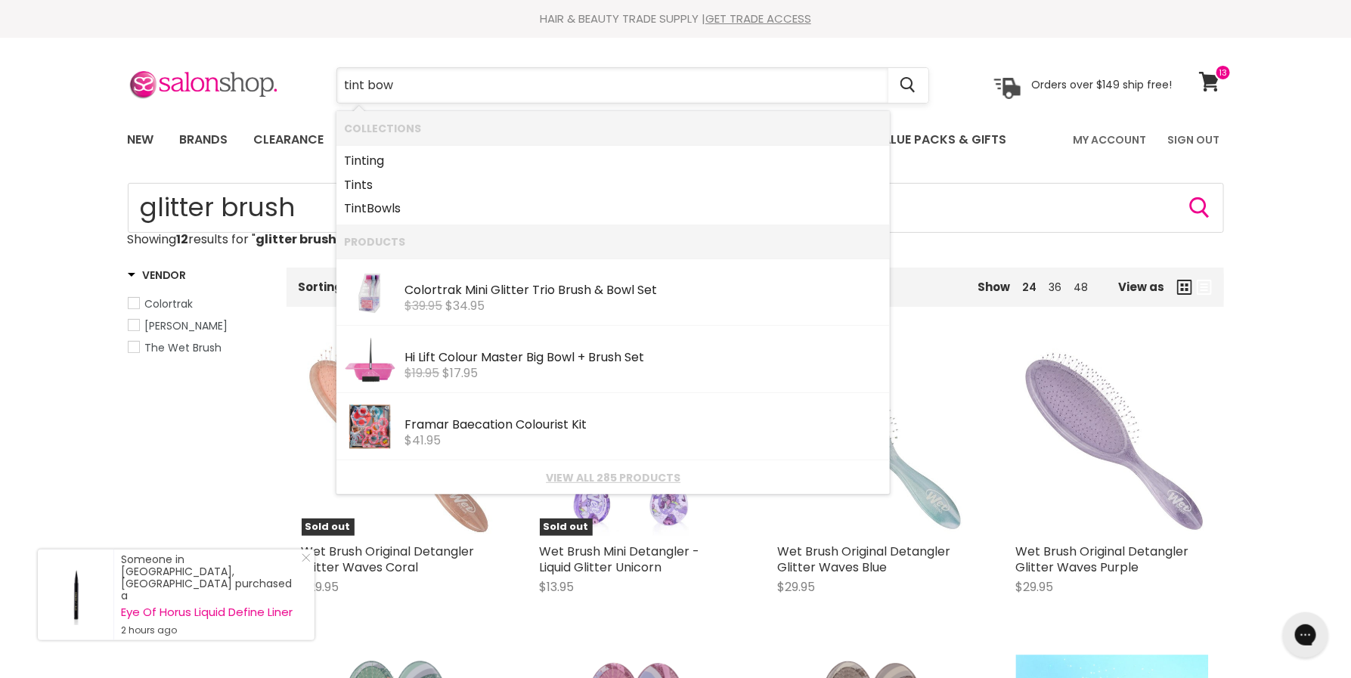
type input "tint bowl"
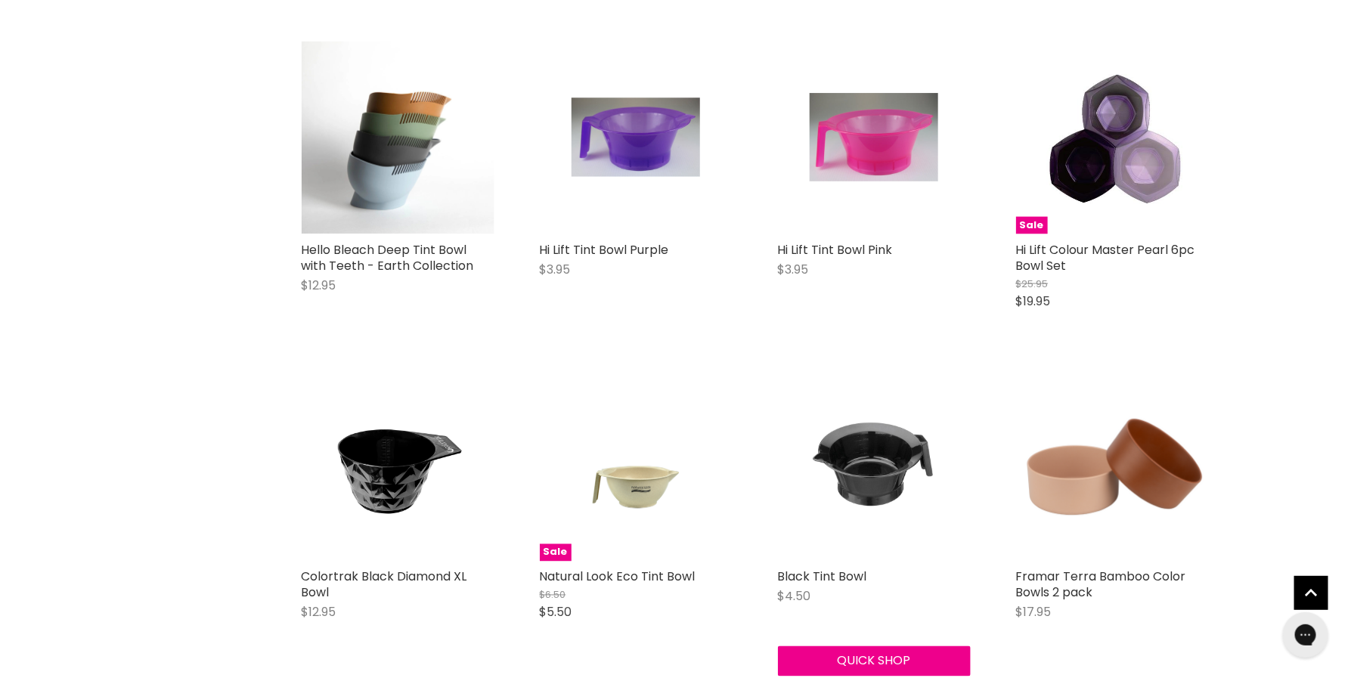
scroll to position [953, 0]
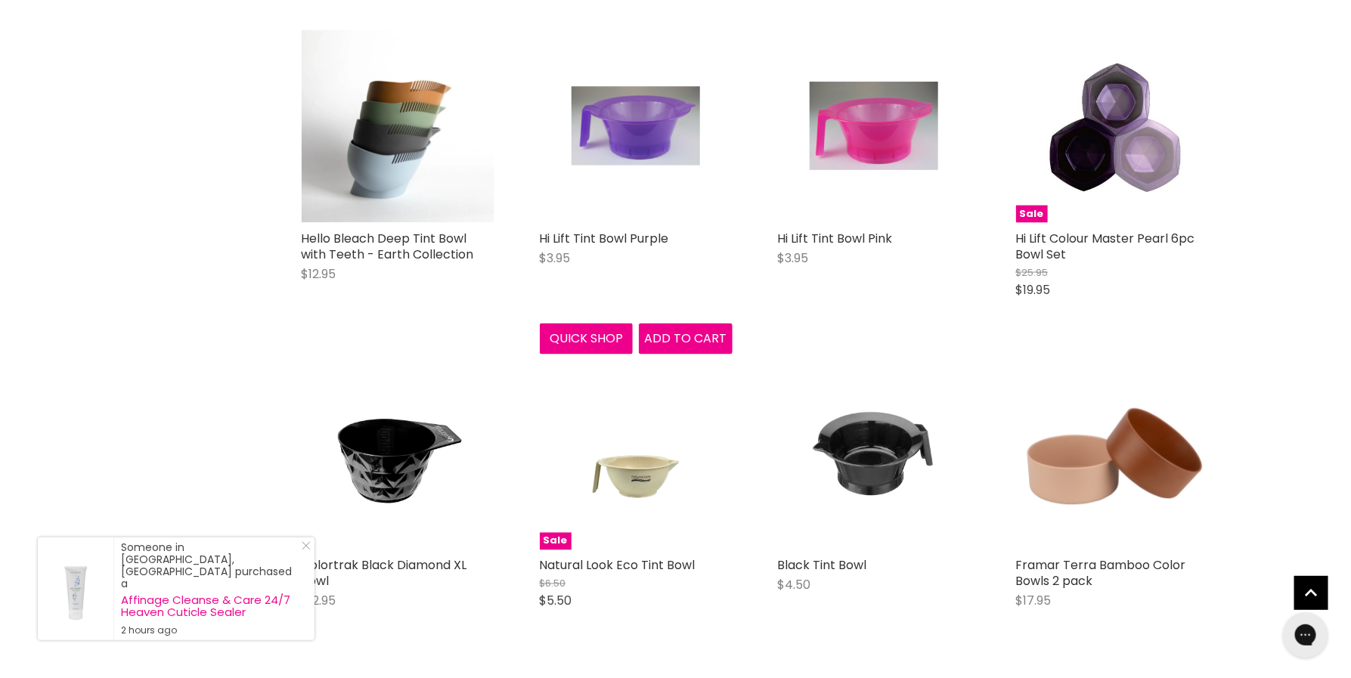
click at [645, 148] on img "Main content" at bounding box center [636, 126] width 129 height 193
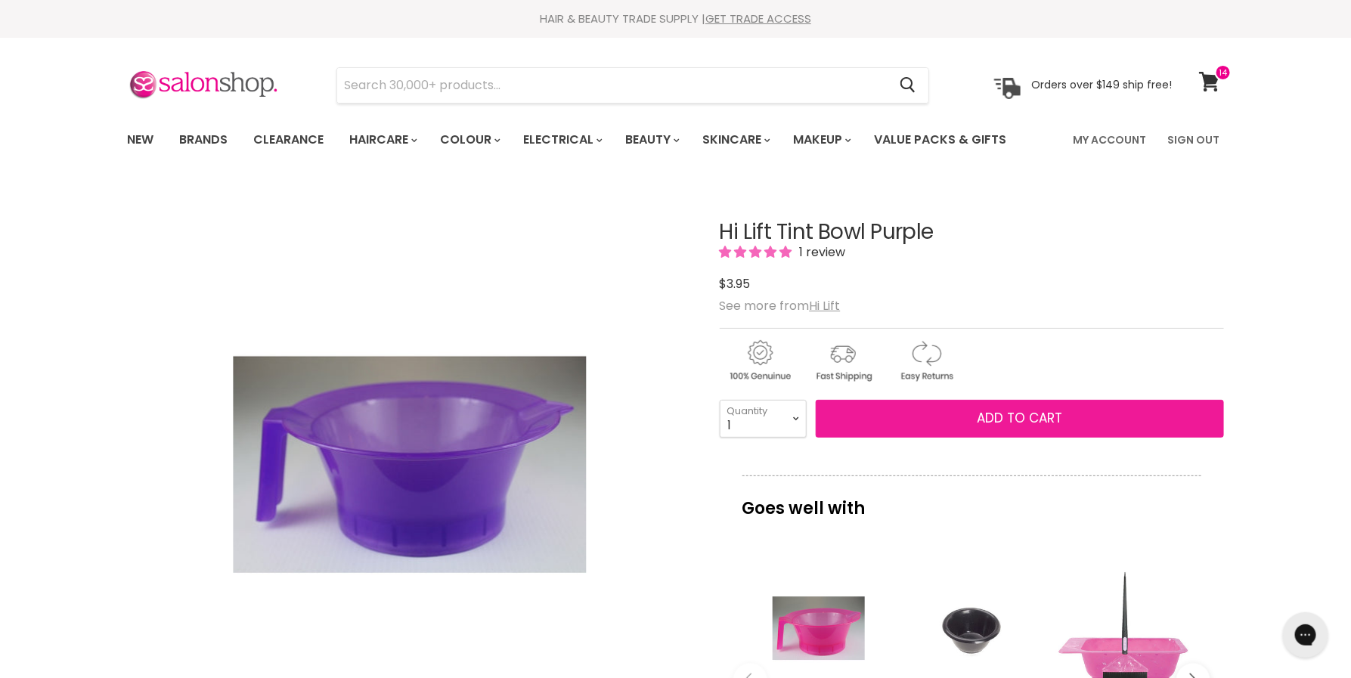
click at [848, 419] on button "Add to cart" at bounding box center [1020, 419] width 408 height 38
click at [1006, 420] on span "Add to cart" at bounding box center [1019, 418] width 85 height 18
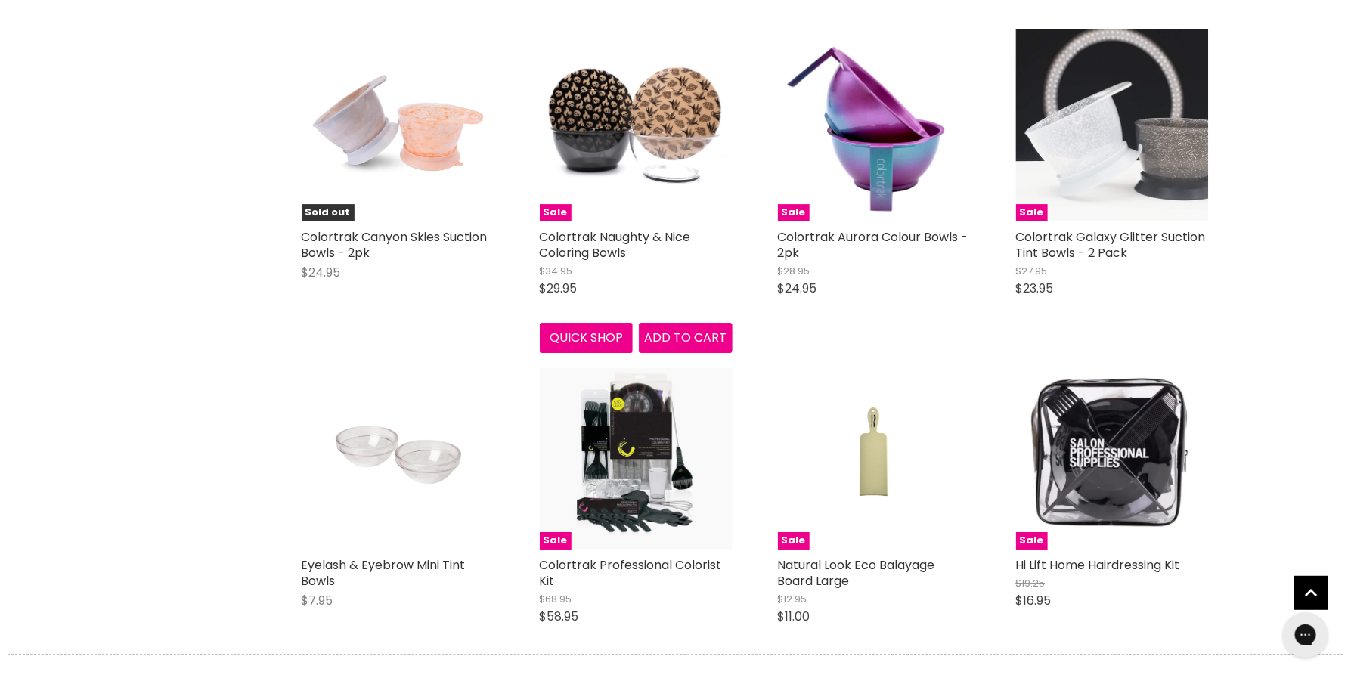
scroll to position [2220, 0]
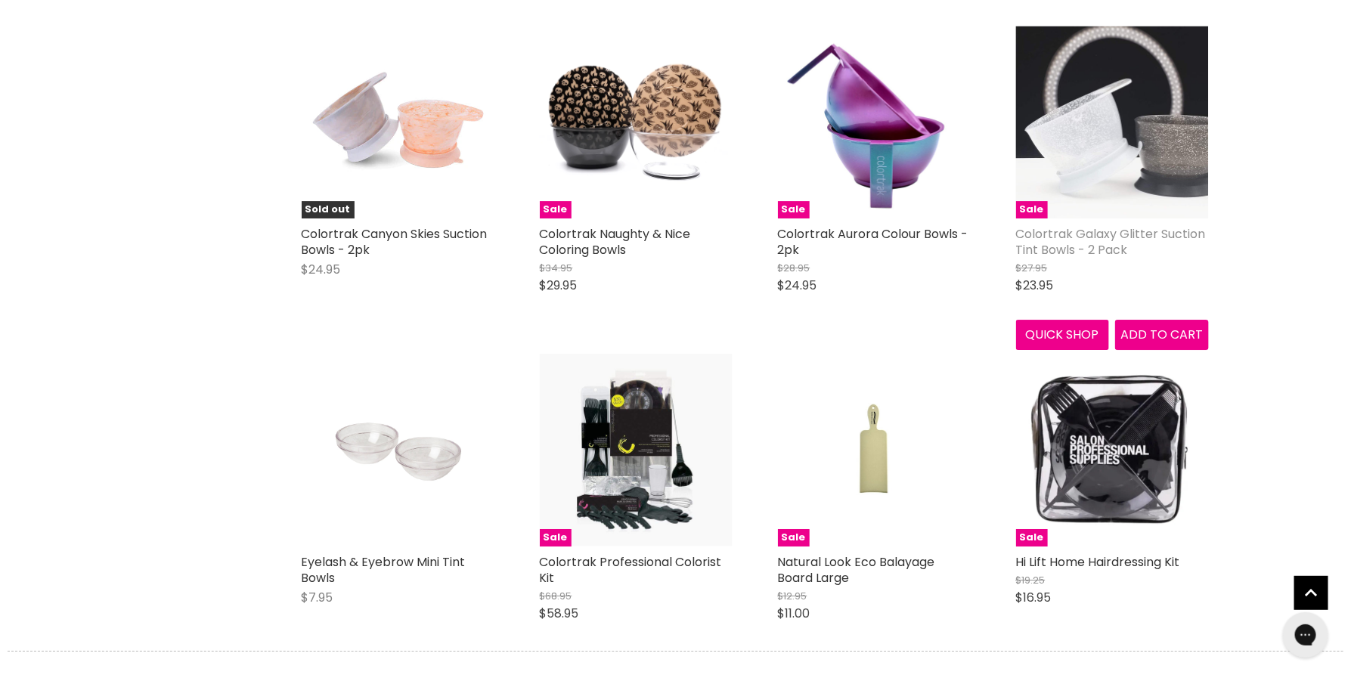
click at [1086, 244] on link "Colortrak Galaxy Glitter Suction Tint Bowls - 2 Pack" at bounding box center [1111, 241] width 190 height 33
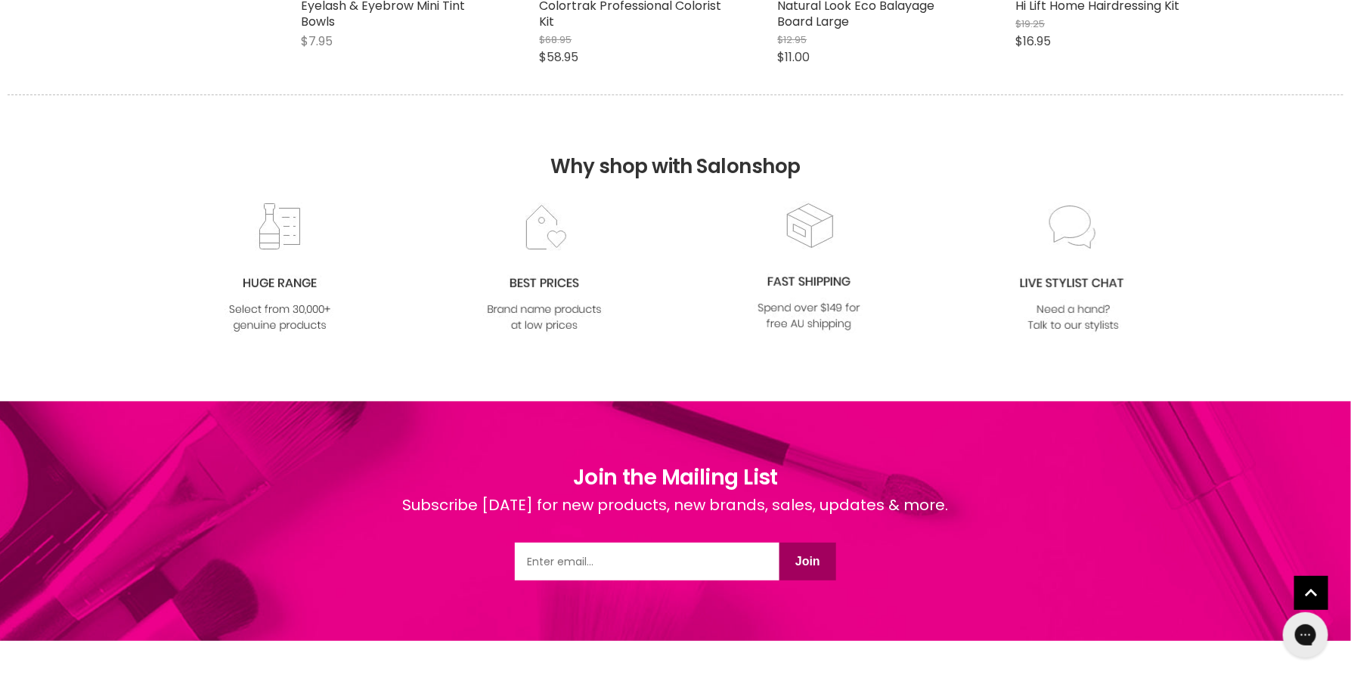
scroll to position [2783, 0]
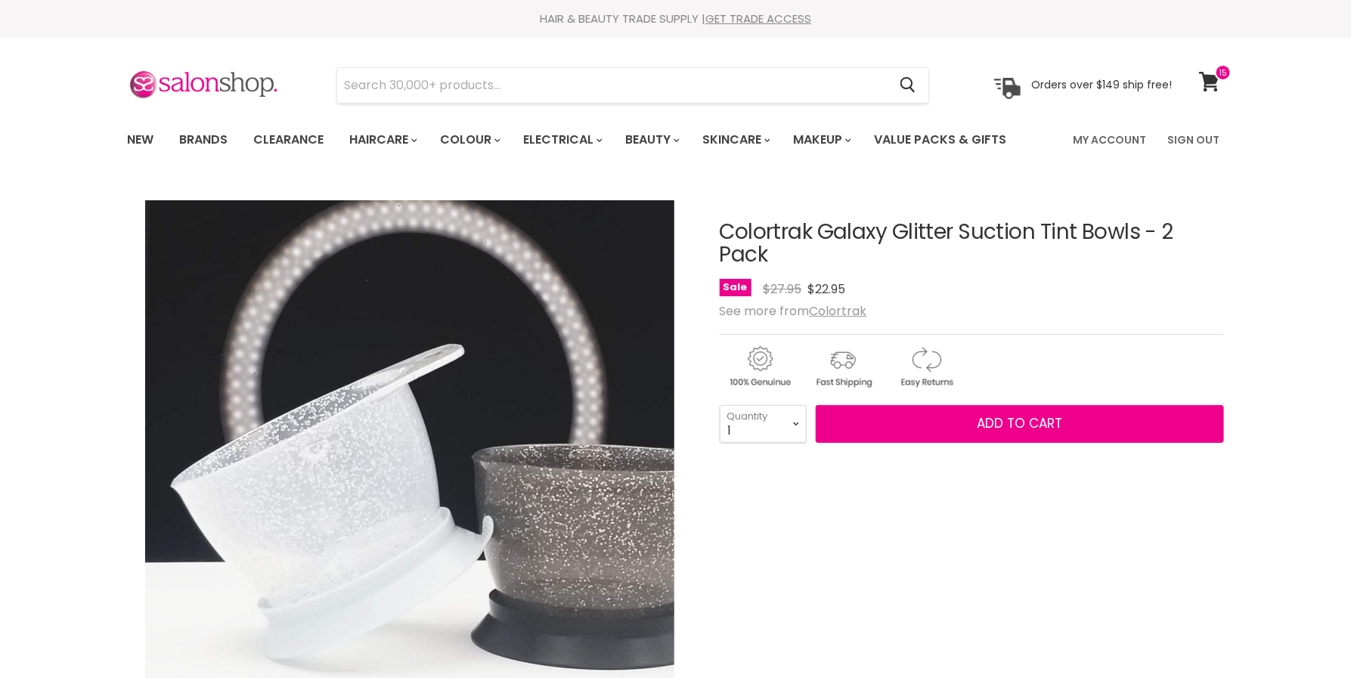
click at [598, 477] on img "Colortrak Galaxy Glitter Suction Tint Bowls - 2 Pack image. Click or Scroll to …" at bounding box center [409, 464] width 529 height 529
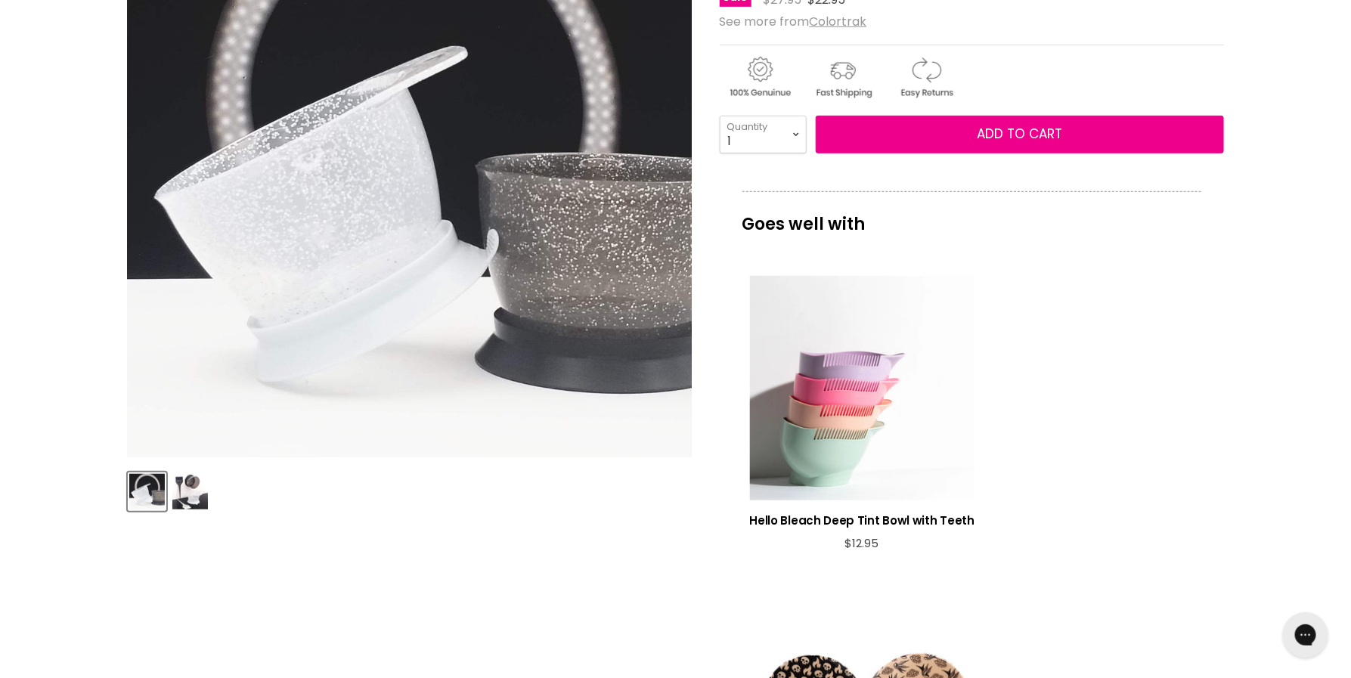
scroll to position [315, 0]
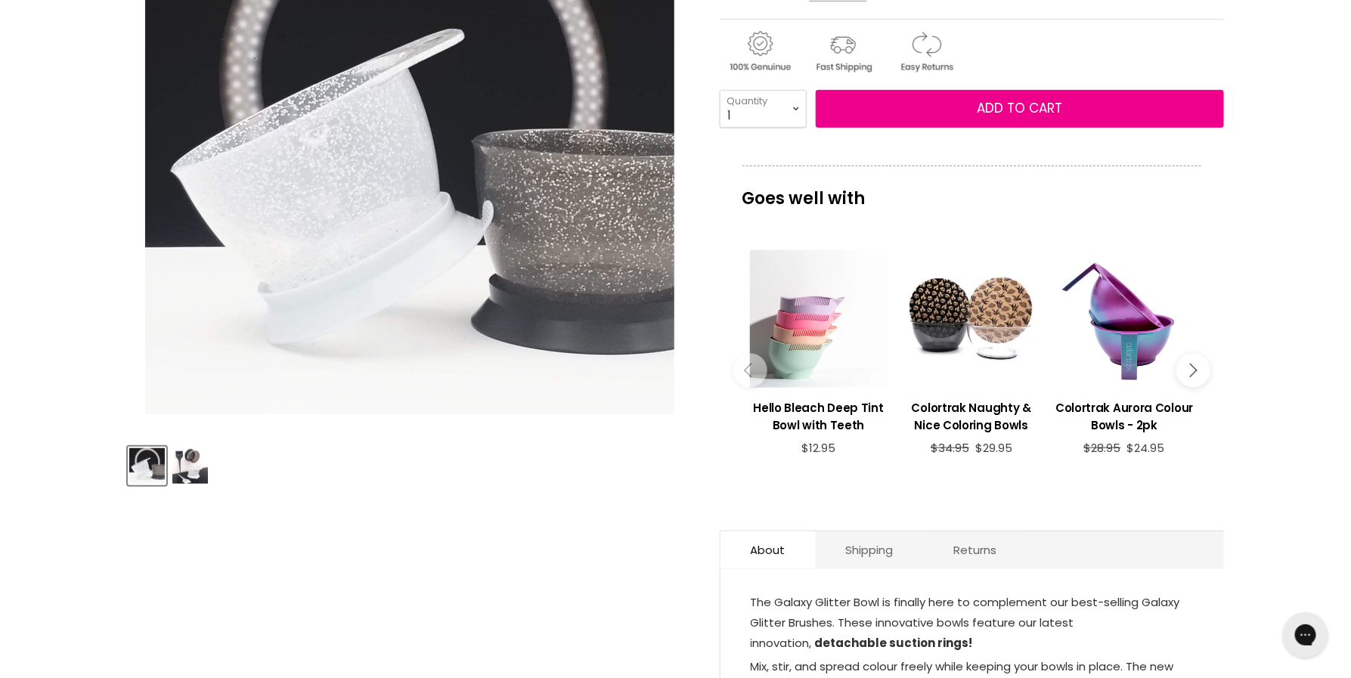
click at [201, 474] on img "Product thumbnails" at bounding box center [190, 466] width 36 height 36
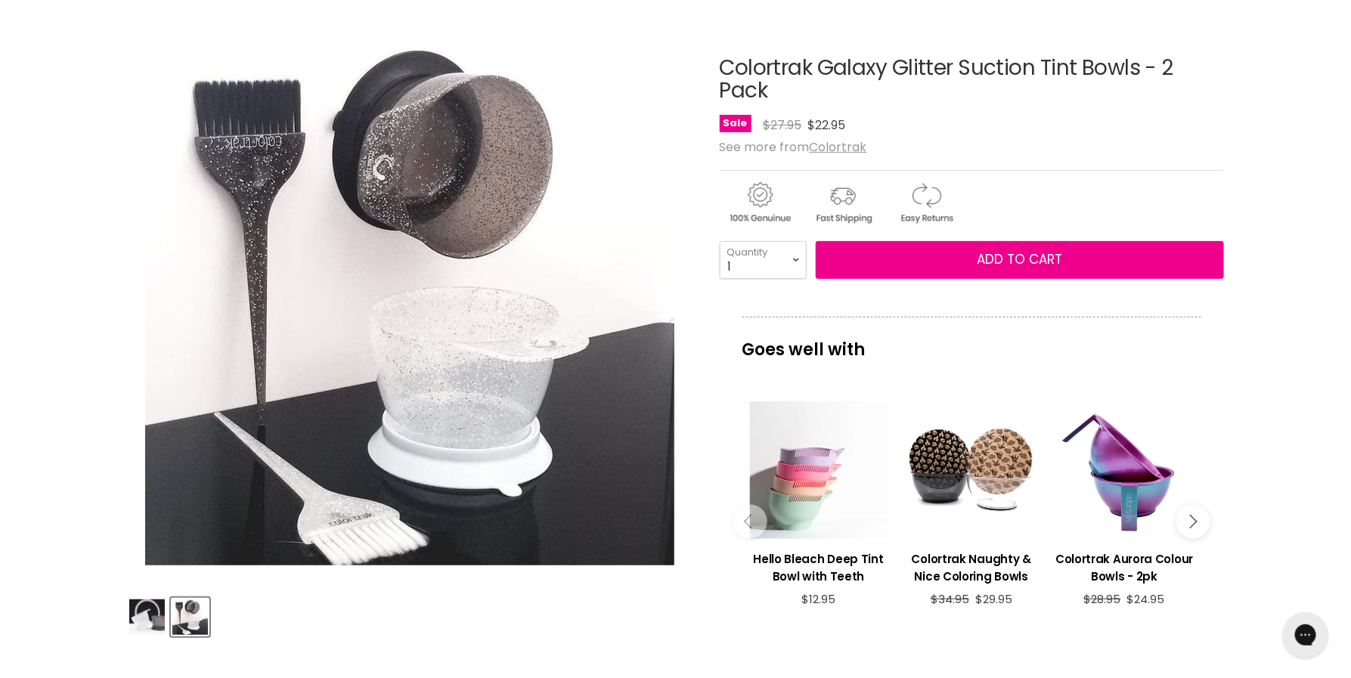
scroll to position [159, 0]
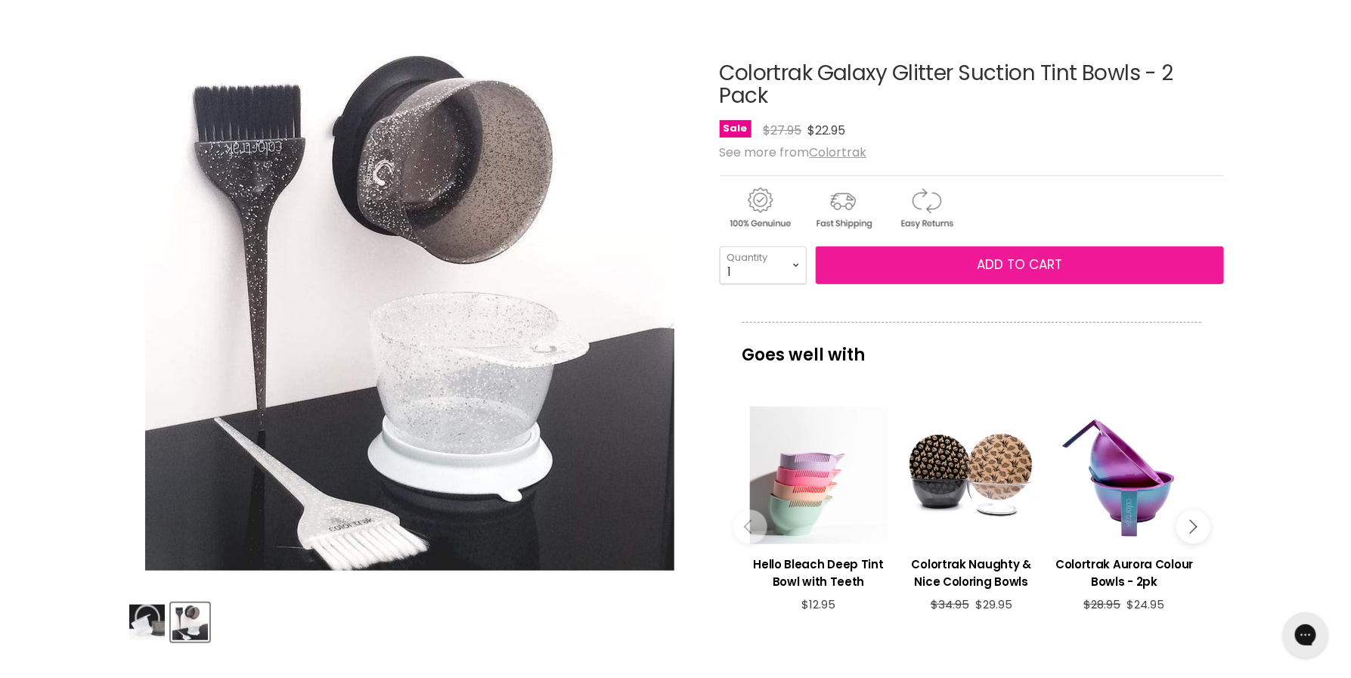
click at [1003, 260] on span "Add to cart" at bounding box center [1019, 265] width 85 height 18
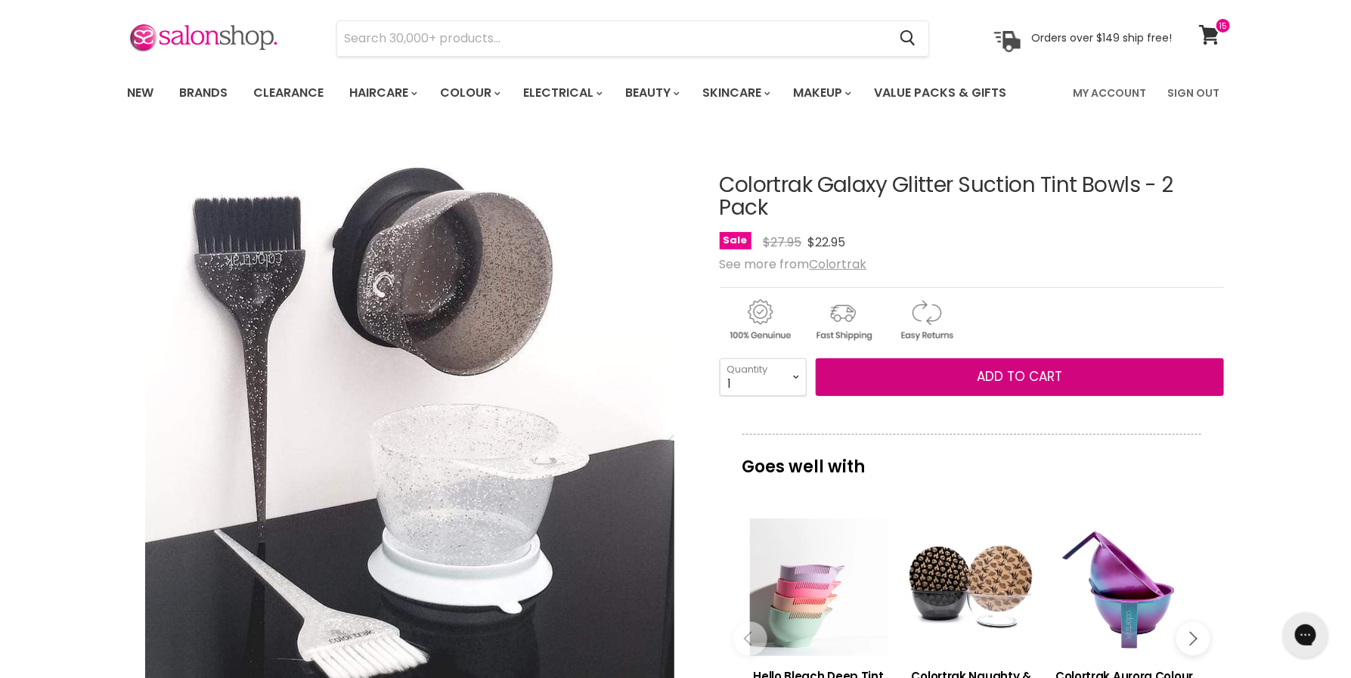
scroll to position [0, 0]
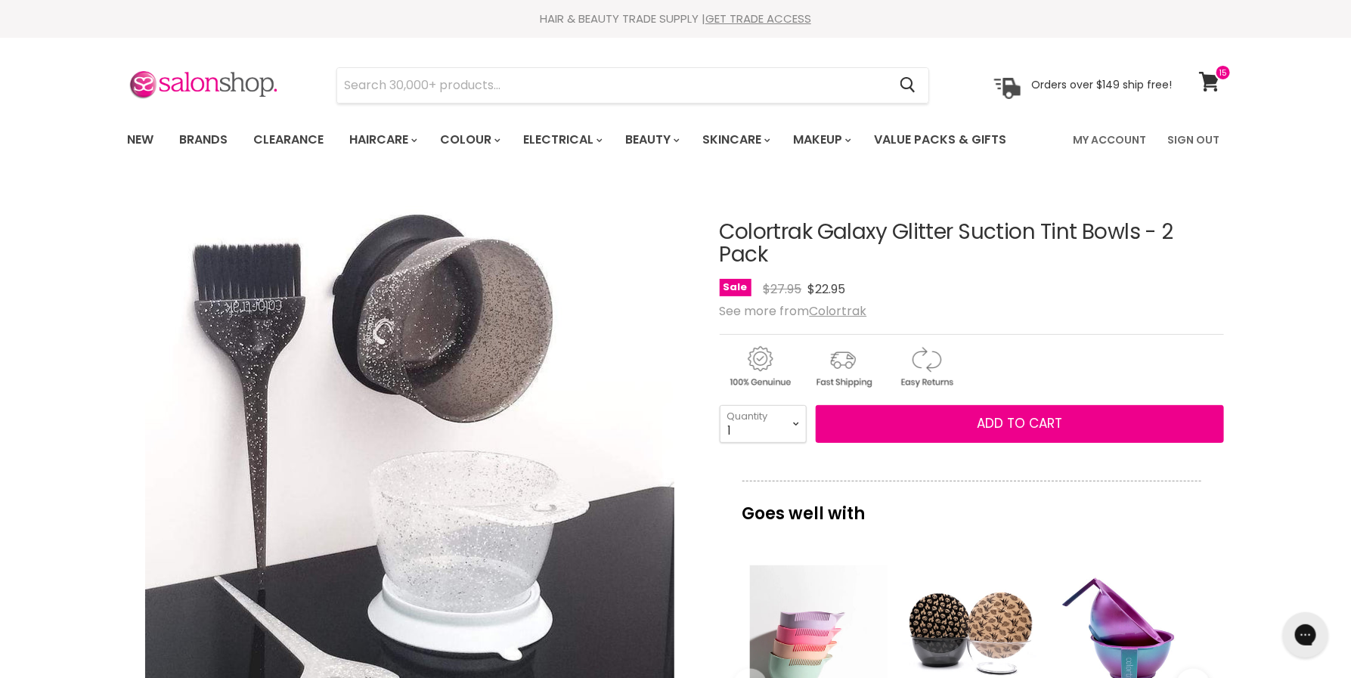
click at [708, 62] on section "Menu Cancel" at bounding box center [676, 78] width 1134 height 80
click at [690, 91] on input "Search" at bounding box center [612, 85] width 551 height 35
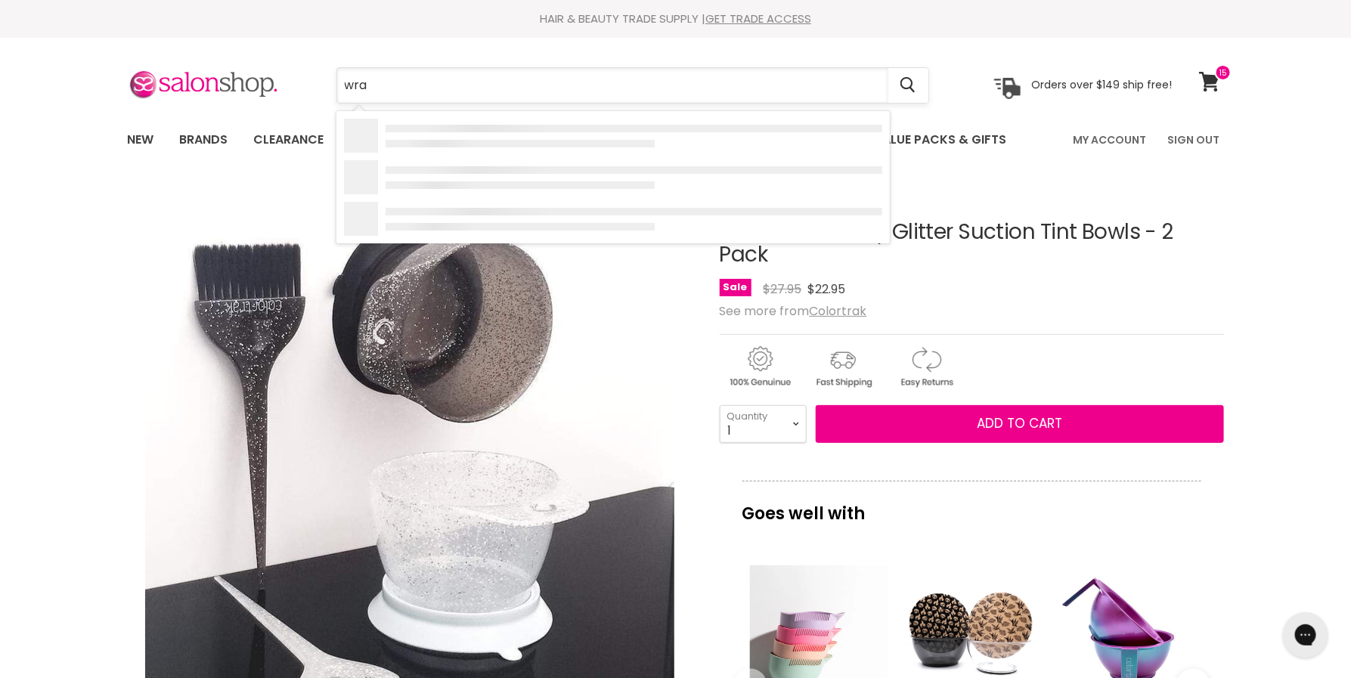
type input "wrap"
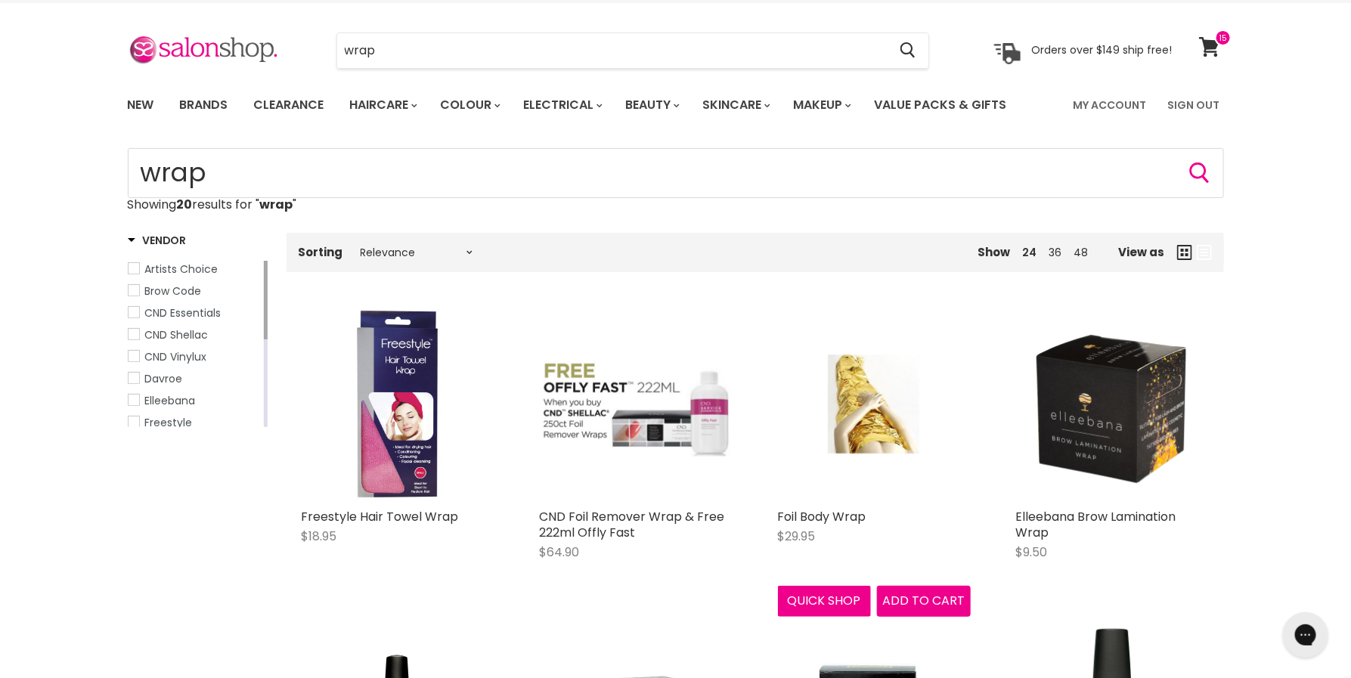
scroll to position [31, 0]
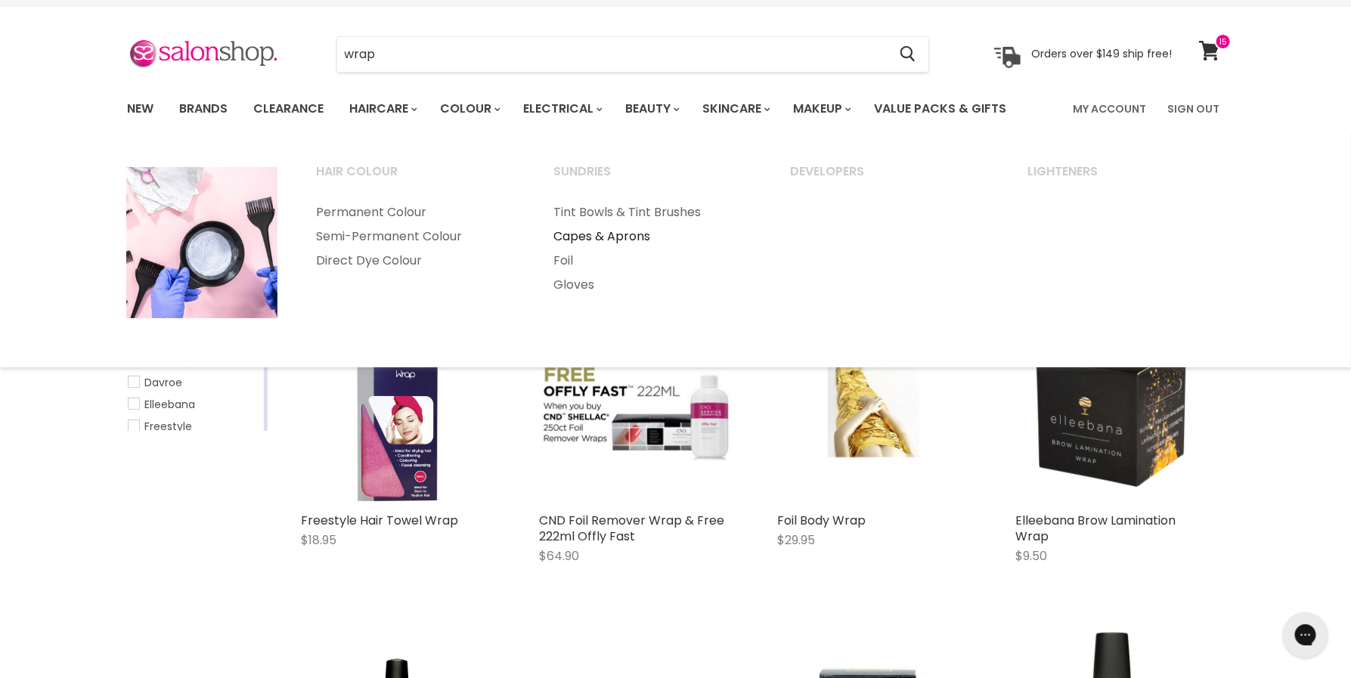
click at [586, 228] on link "Capes & Aprons" at bounding box center [652, 237] width 234 height 24
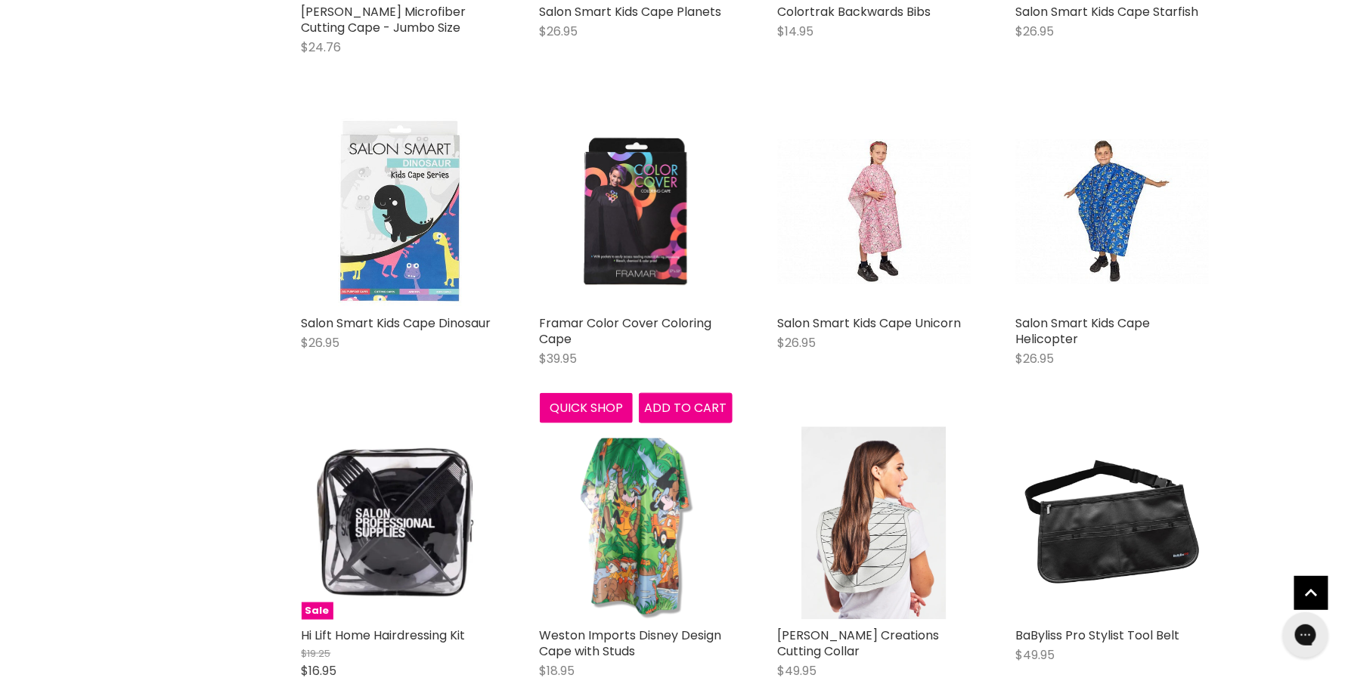
scroll to position [717, 0]
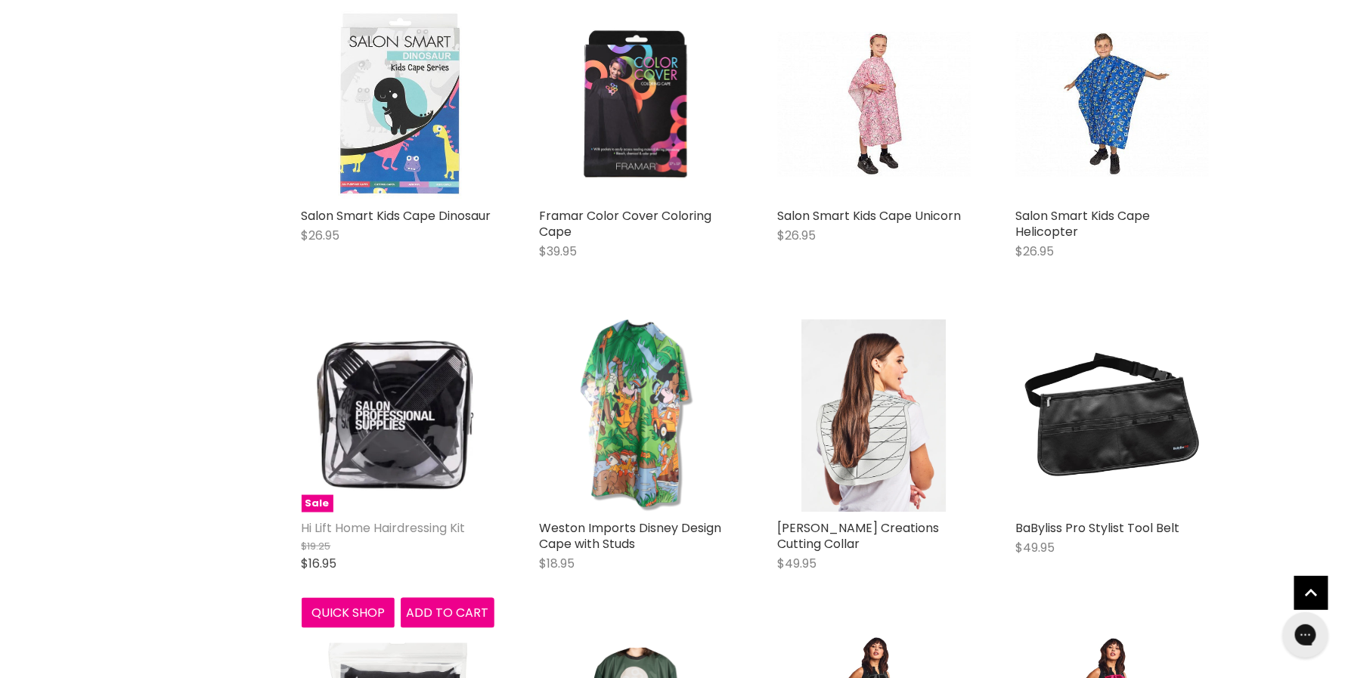
click at [452, 529] on link "Hi Lift Home Hairdressing Kit" at bounding box center [384, 527] width 164 height 17
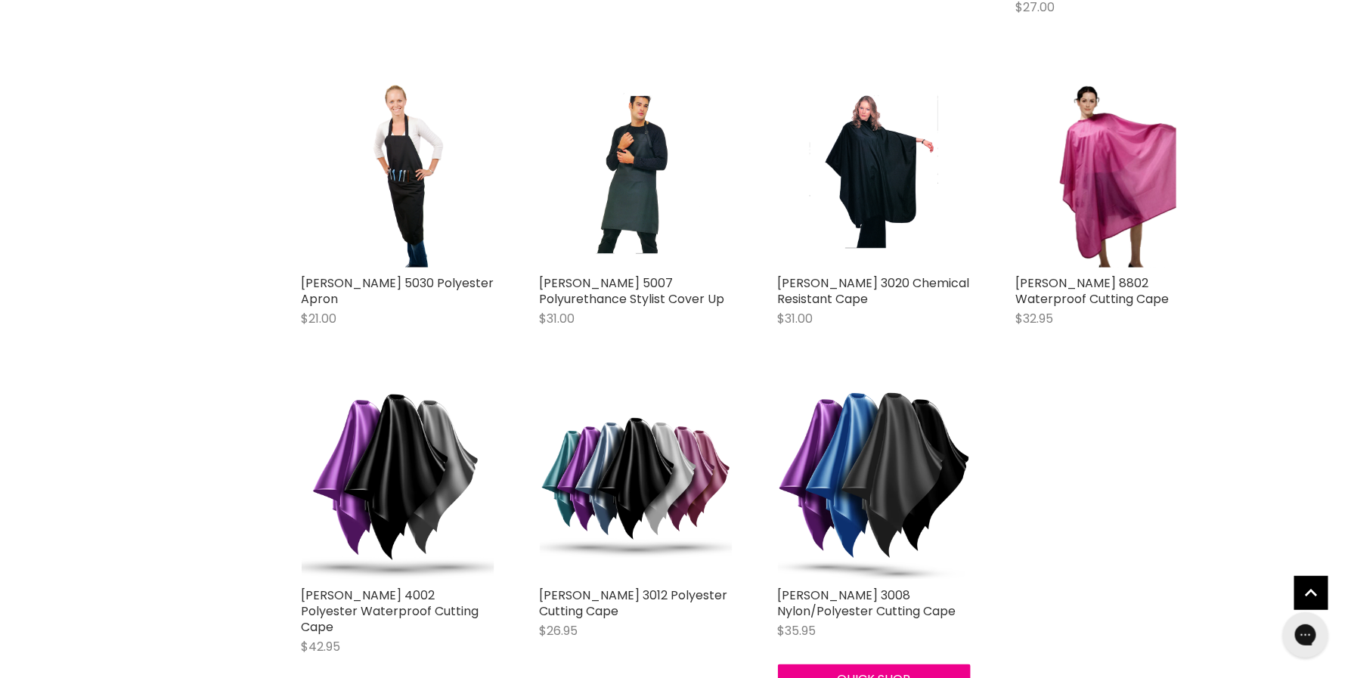
scroll to position [3207, 0]
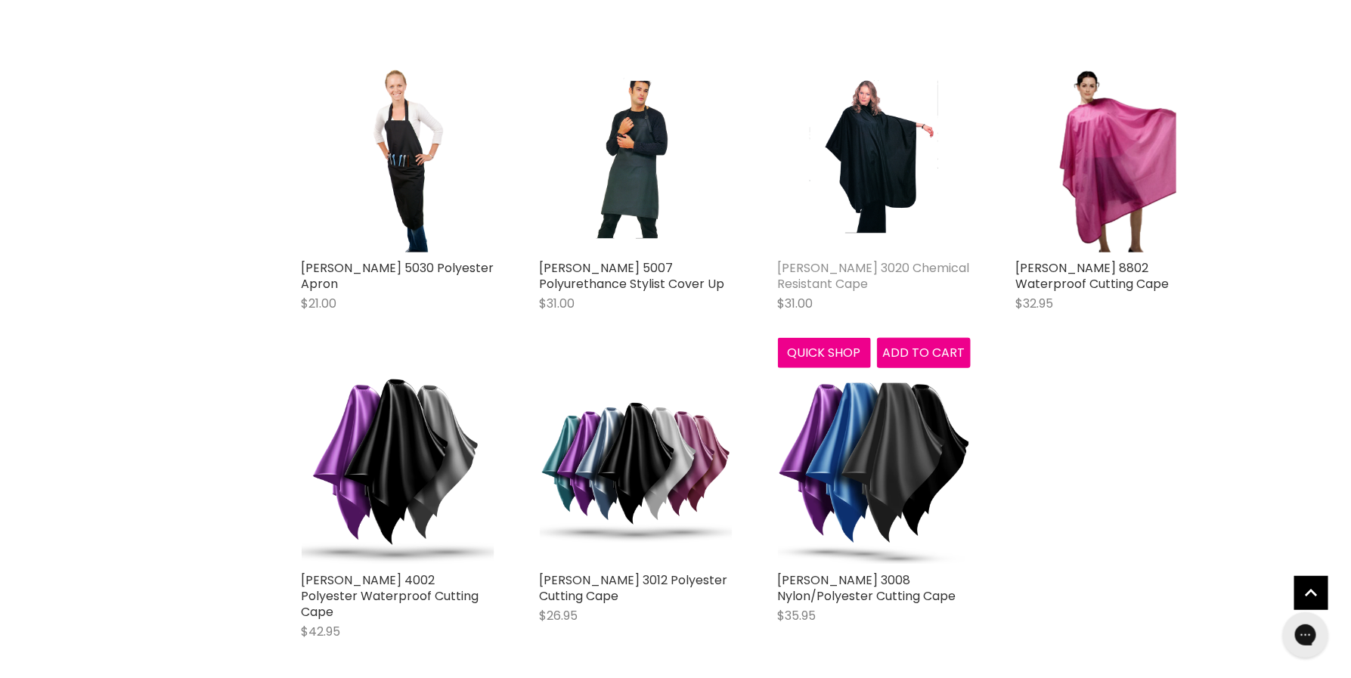
click at [870, 259] on link "Wahl 3020 Chemical Resistant Cape" at bounding box center [874, 275] width 192 height 33
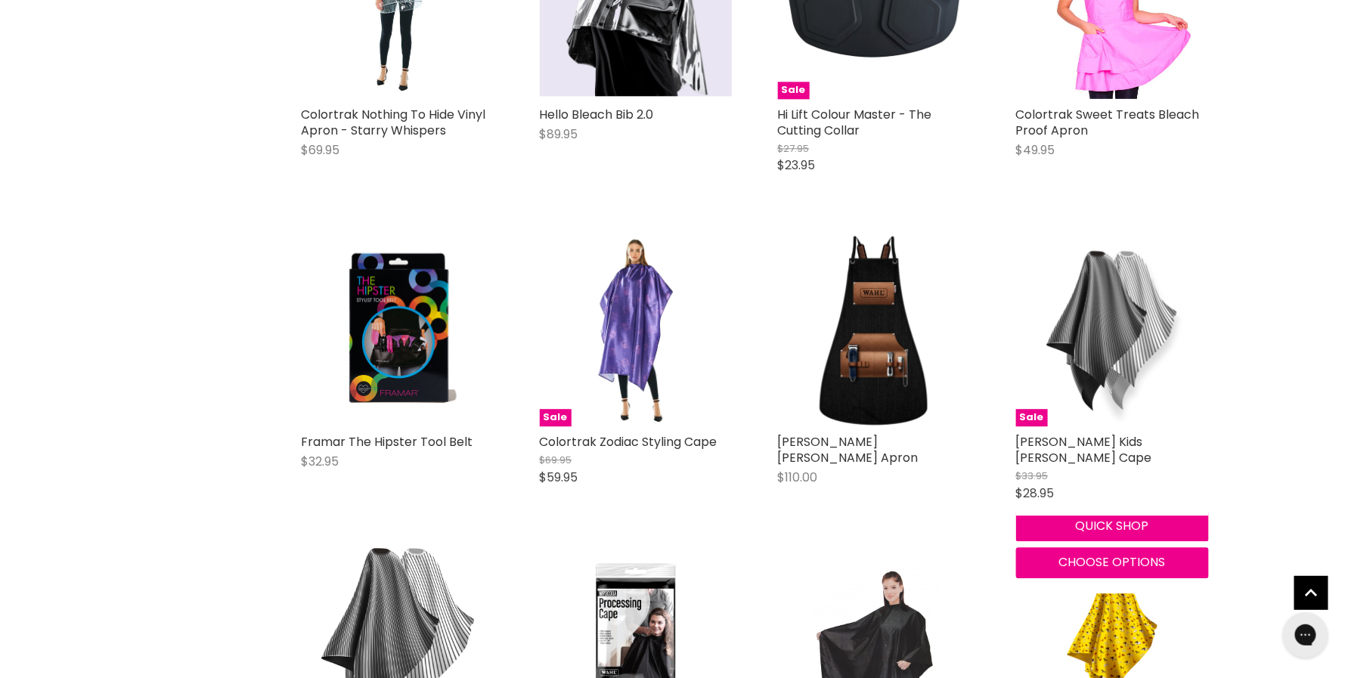
scroll to position [0, 0]
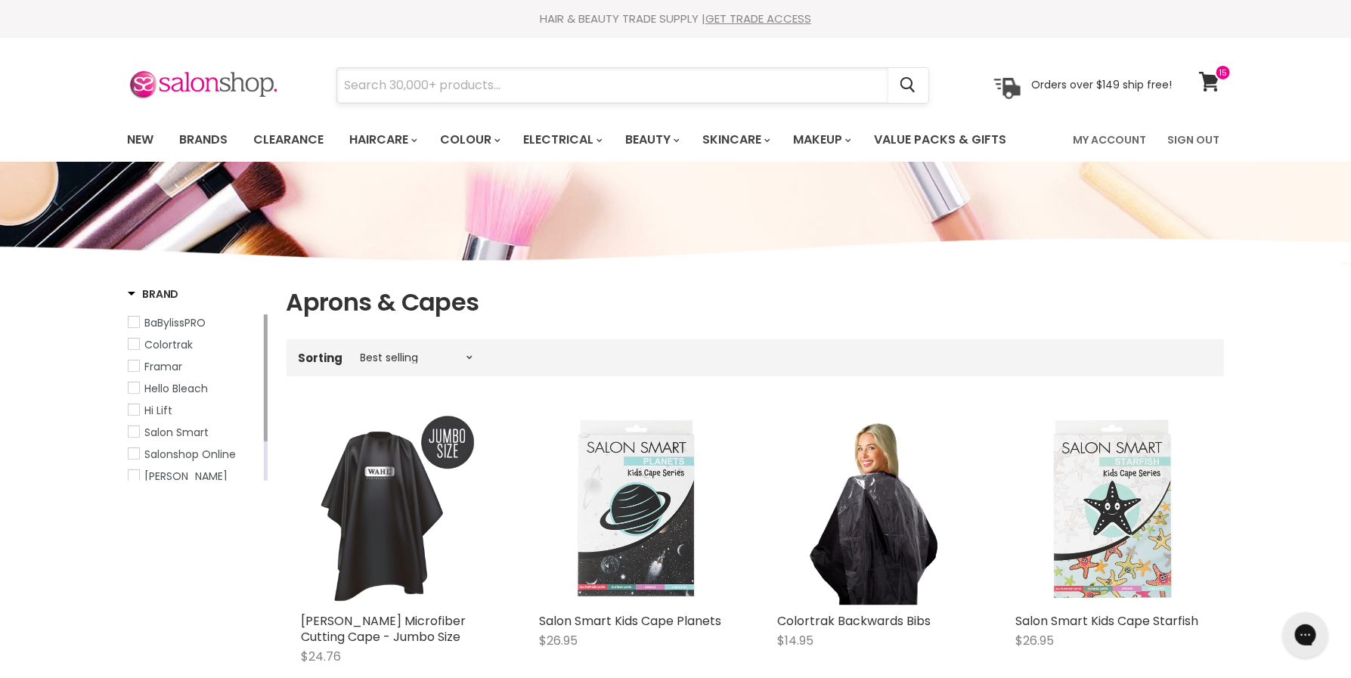
click at [401, 84] on input "Search" at bounding box center [612, 85] width 551 height 35
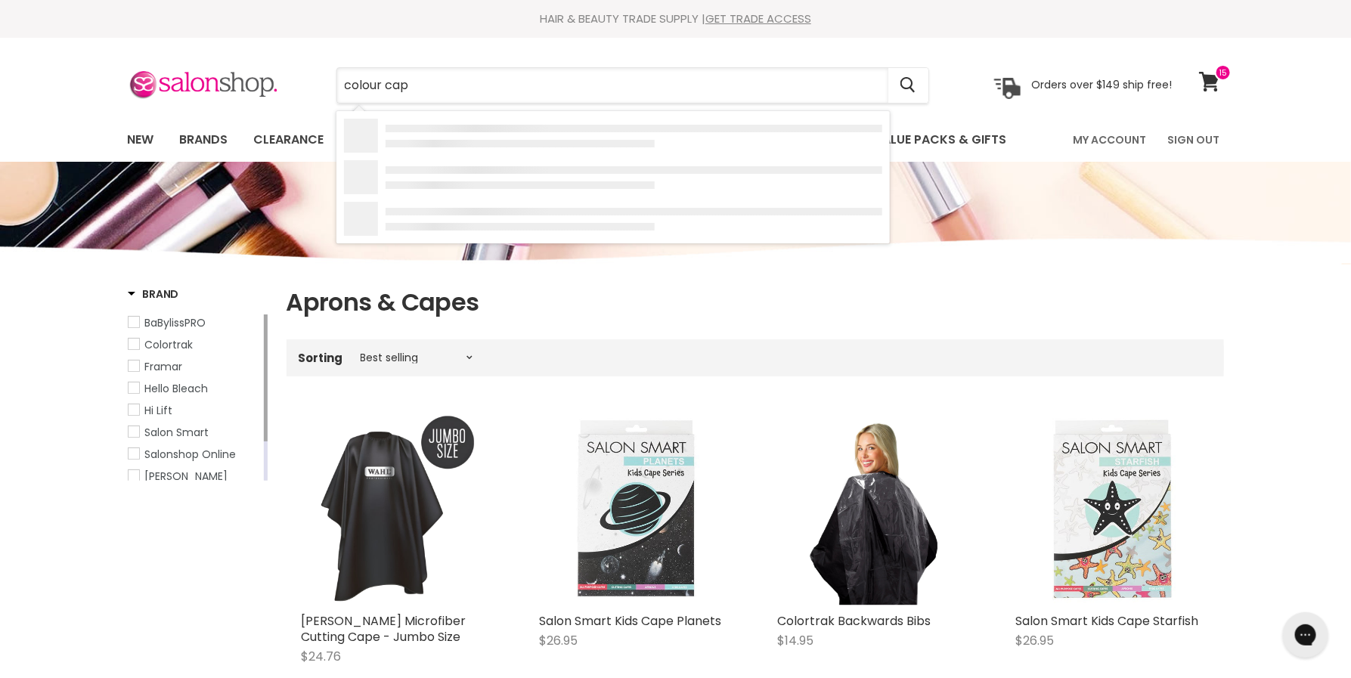
type input "colour cape"
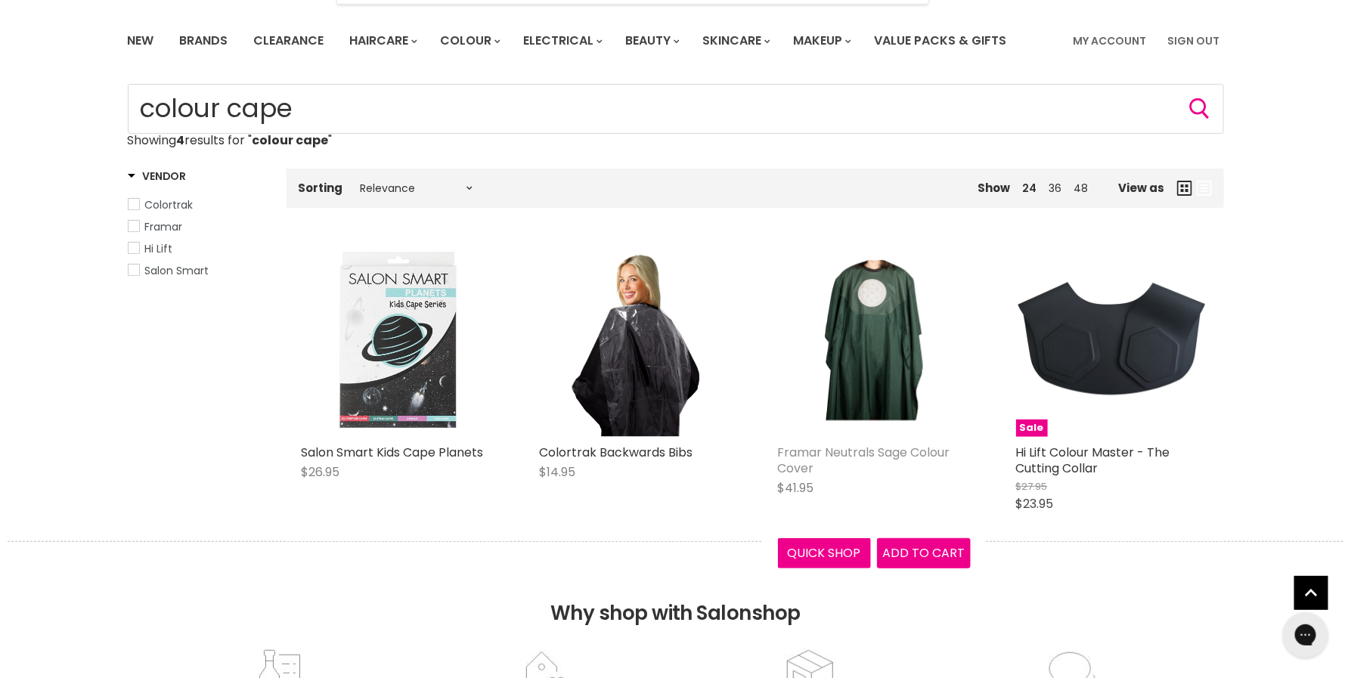
click at [797, 446] on link "Framar Neutrals Sage Colour Cover" at bounding box center [864, 460] width 172 height 33
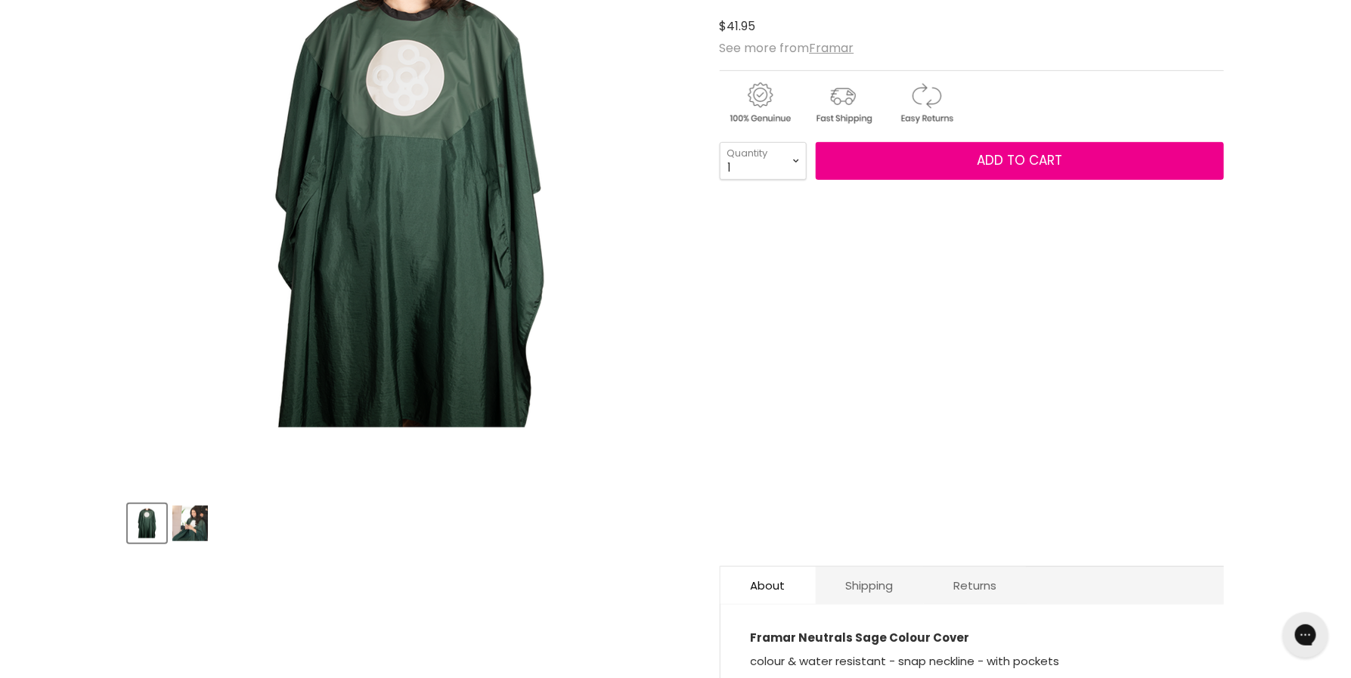
click at [181, 526] on img "Product thumbnails" at bounding box center [190, 524] width 36 height 36
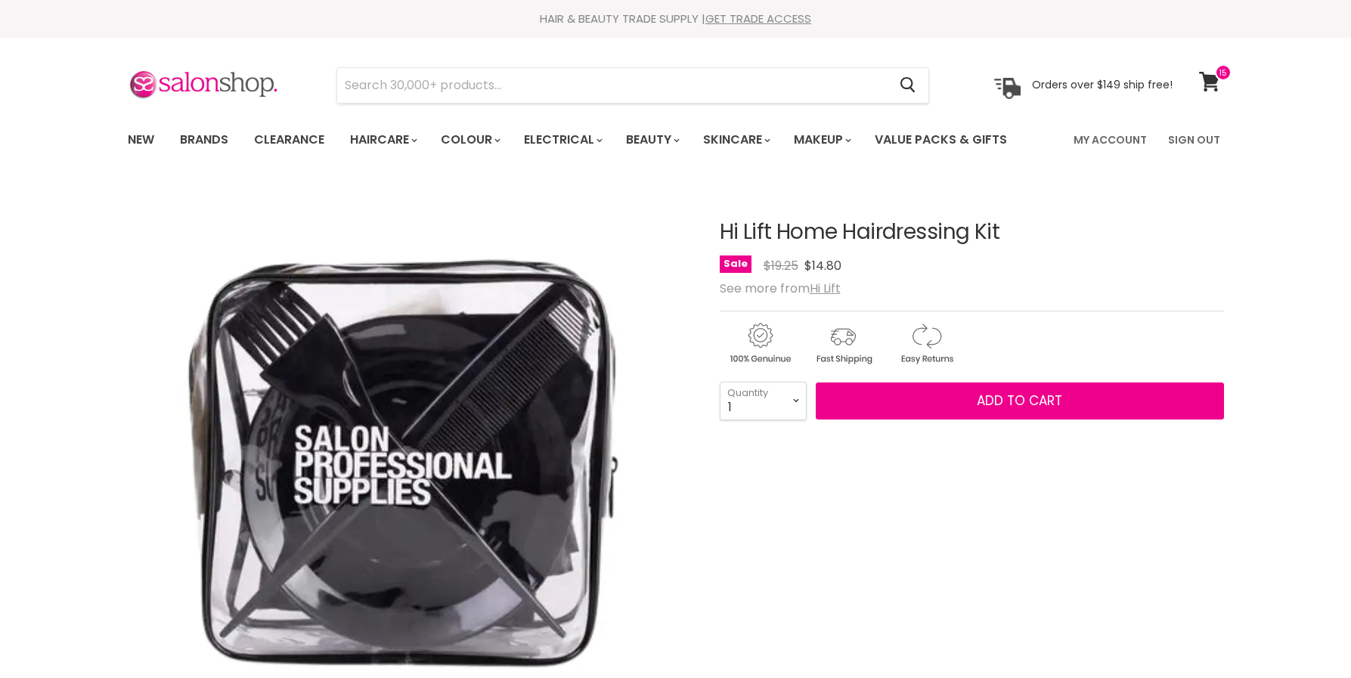
click at [516, 430] on img "Hi Lift Home Hairdressing Kit image. Click or Scroll to Zoom." at bounding box center [409, 464] width 529 height 529
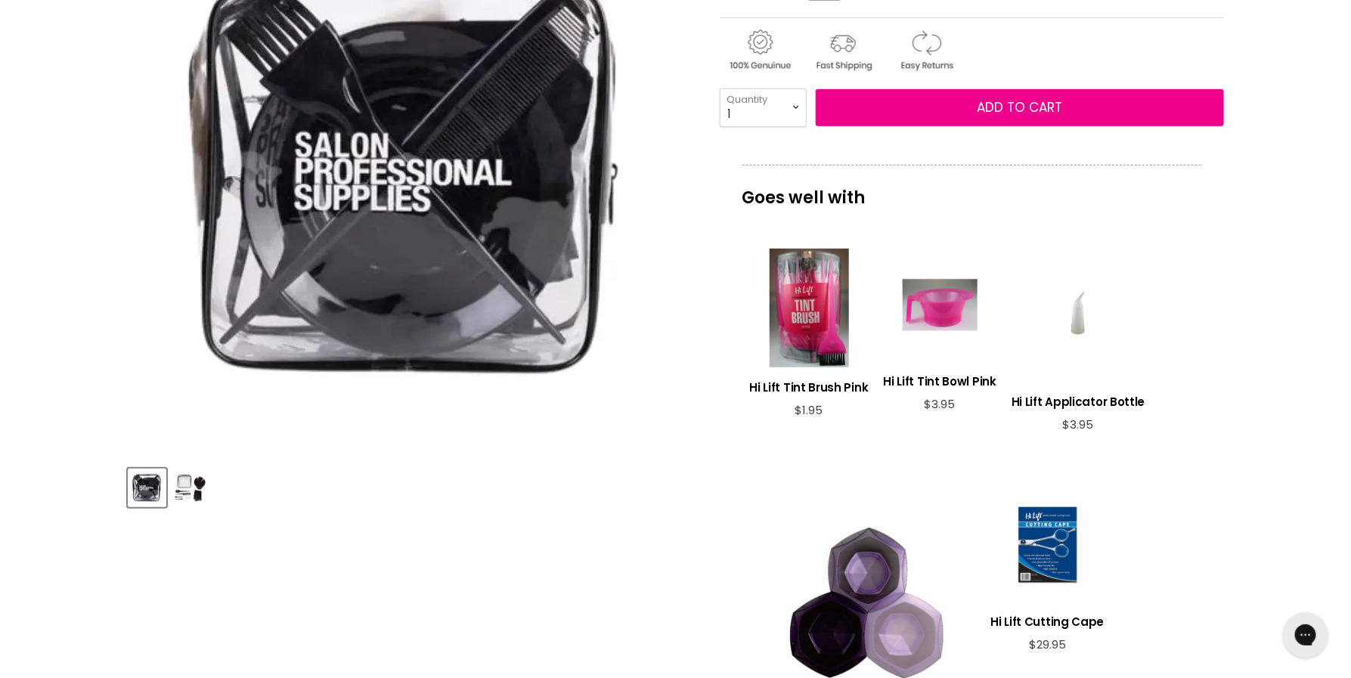
scroll to position [312, 0]
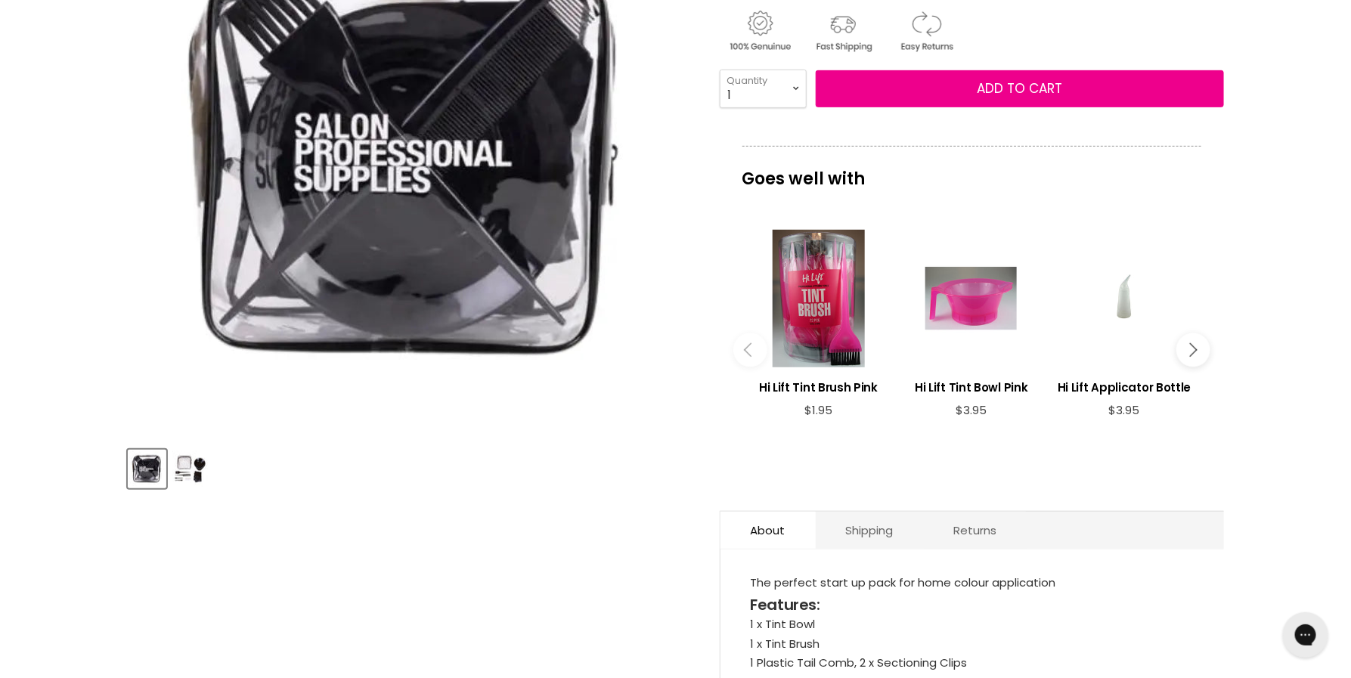
click at [183, 455] on img "Product thumbnails" at bounding box center [190, 469] width 36 height 36
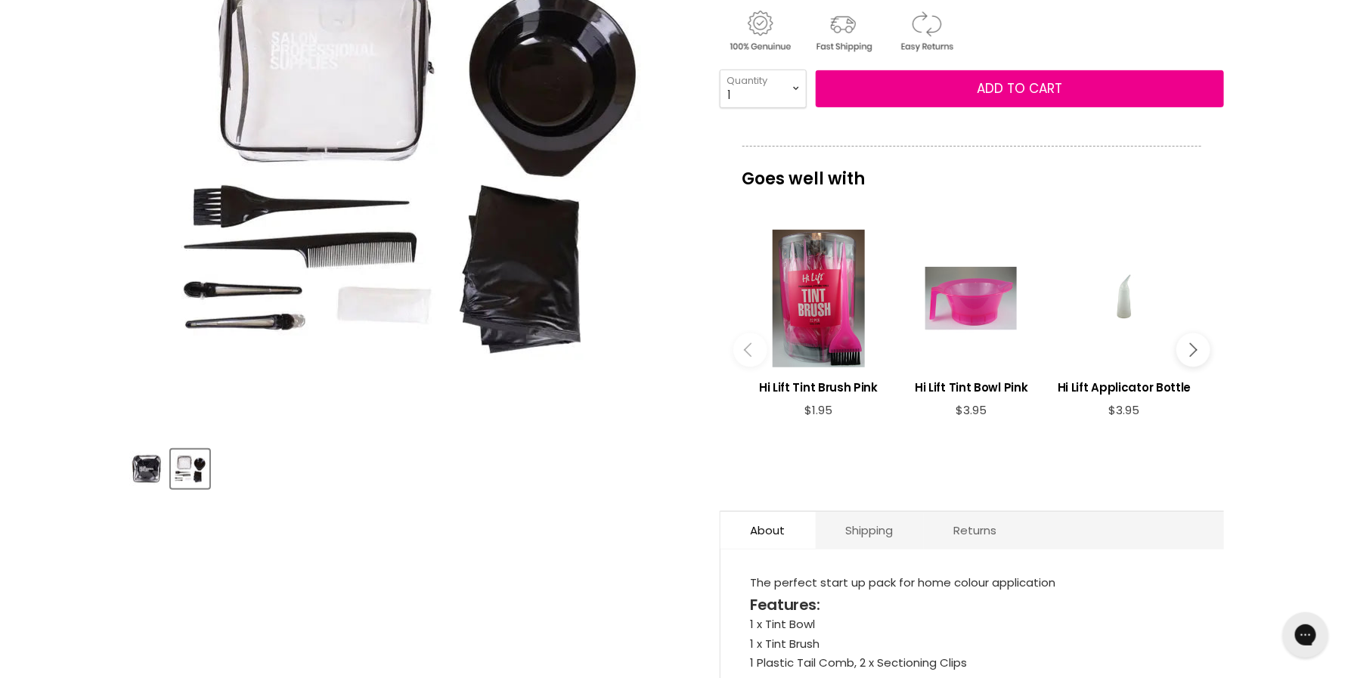
click at [510, 278] on img "Hi Lift Home Hairdressing Kit image. Click or Scroll to Zoom." at bounding box center [409, 152] width 529 height 529
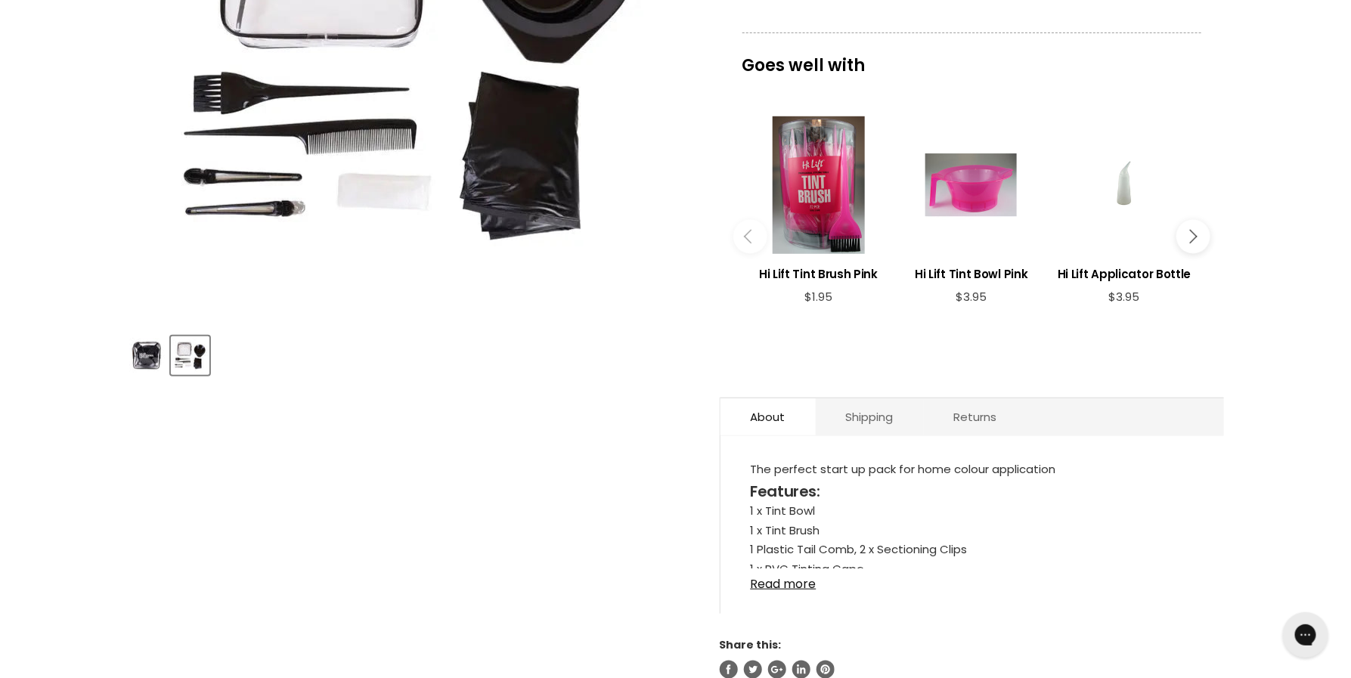
scroll to position [507, 0]
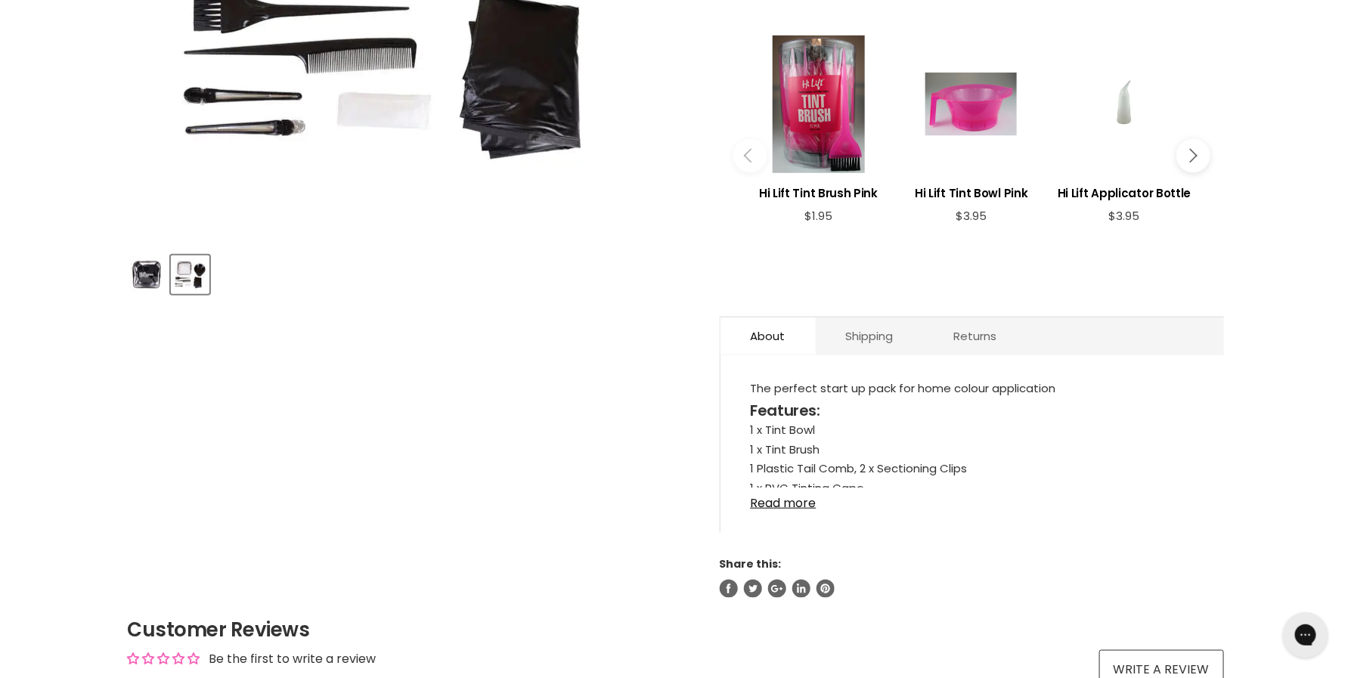
click at [814, 510] on div "The perfect start up pack for home colour application Features: 1 x Tint Bowl 1…" at bounding box center [973, 451] width 504 height 163
click at [808, 503] on link "Read more" at bounding box center [972, 499] width 443 height 23
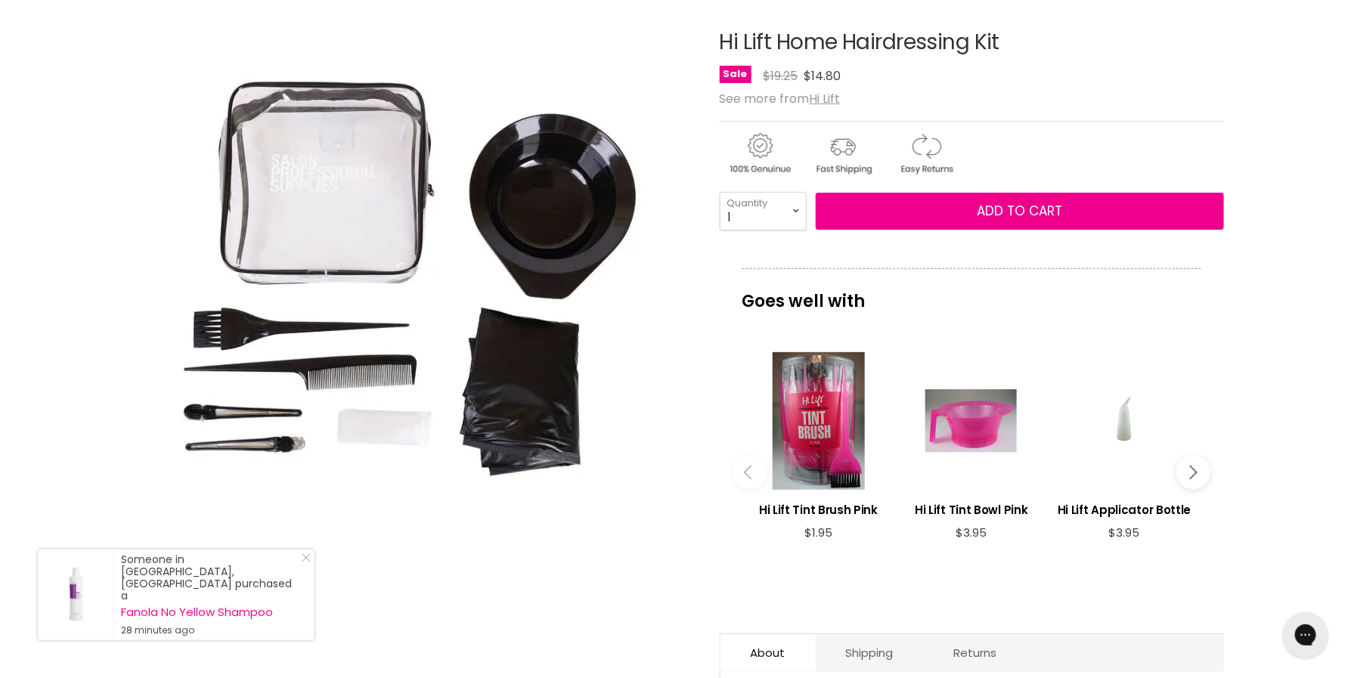
scroll to position [188, 0]
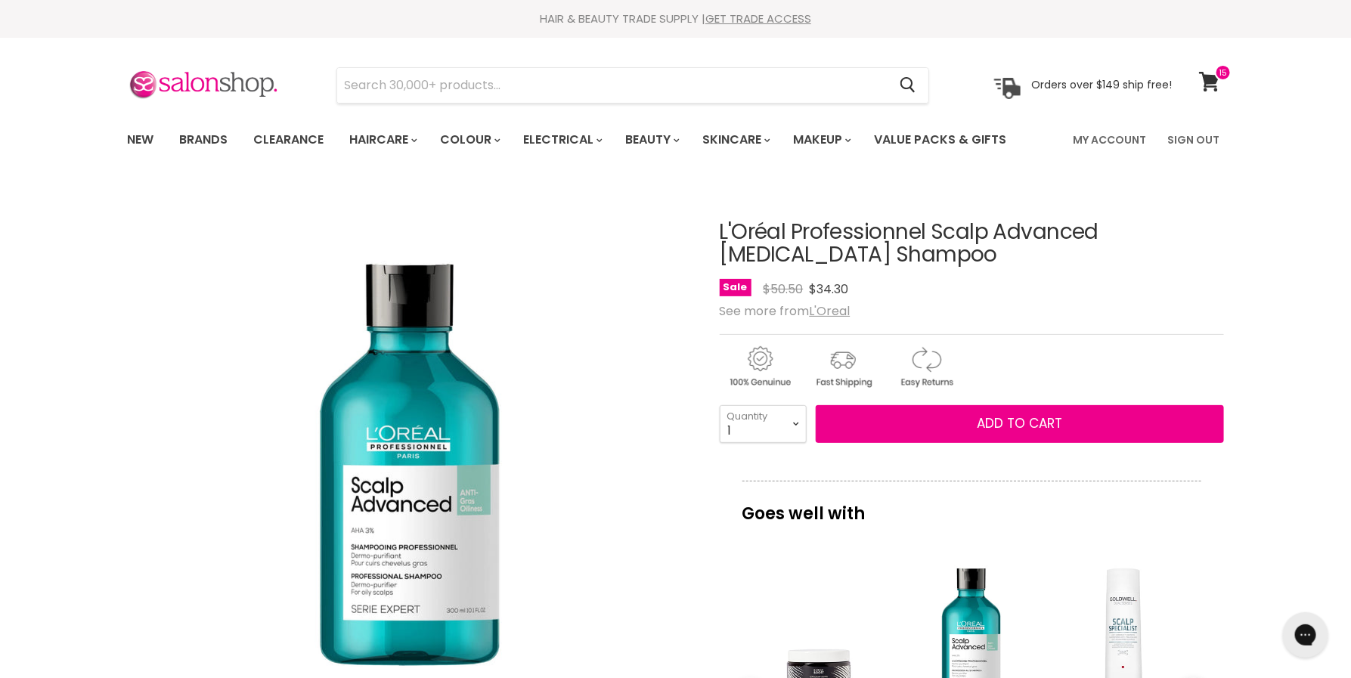
click at [965, 225] on h1 "L'Oréal Professionnel Scalp Advanced [MEDICAL_DATA] Shampoo" at bounding box center [972, 244] width 504 height 47
click at [965, 225] on h1 "L'Oréal Professionnel Scalp Advanced Dandruff Shampoo" at bounding box center [972, 244] width 504 height 47
copy h1 "Scalp"
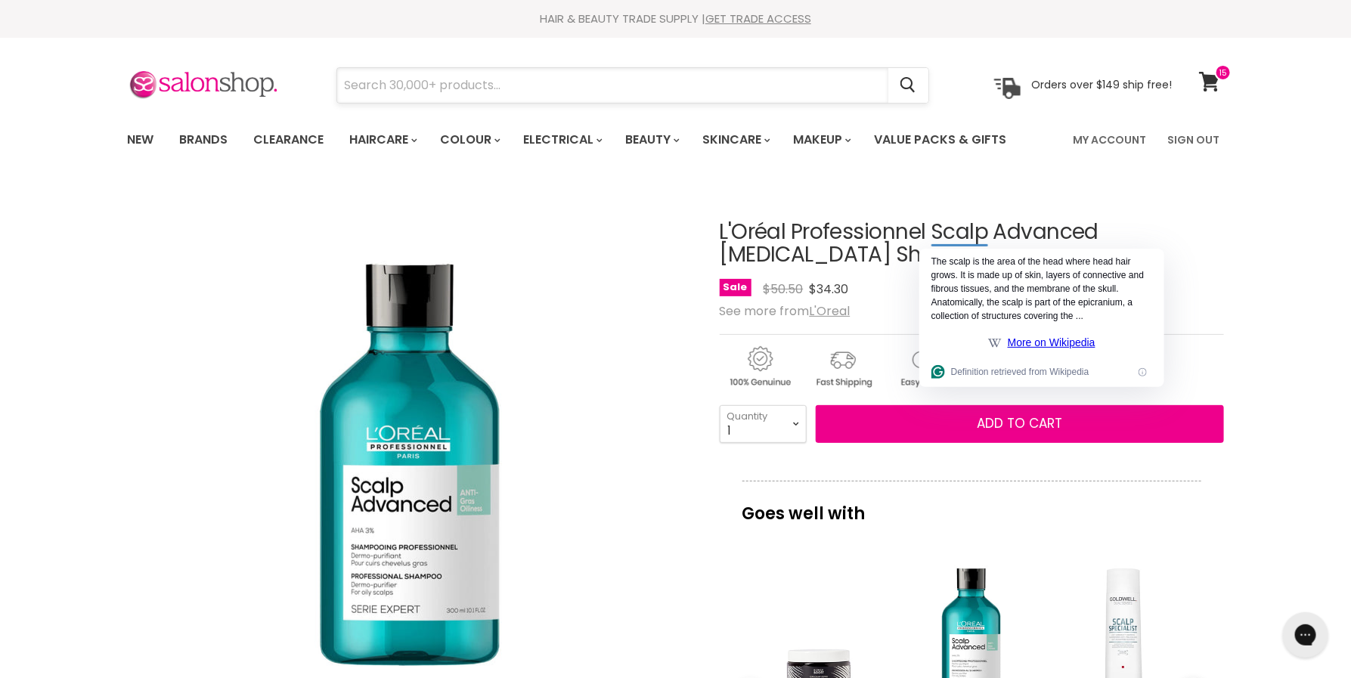
click at [653, 74] on input "Search" at bounding box center [612, 85] width 551 height 35
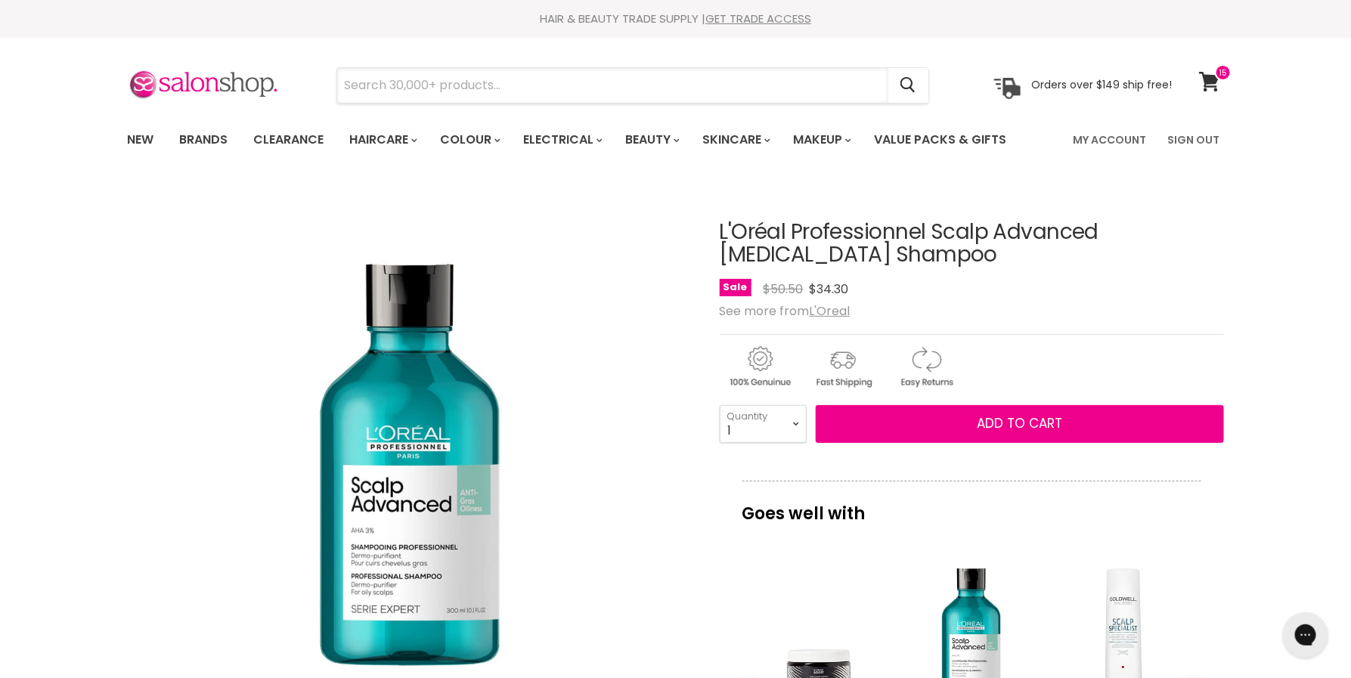
paste input "Scalp"
type input "Scalp"
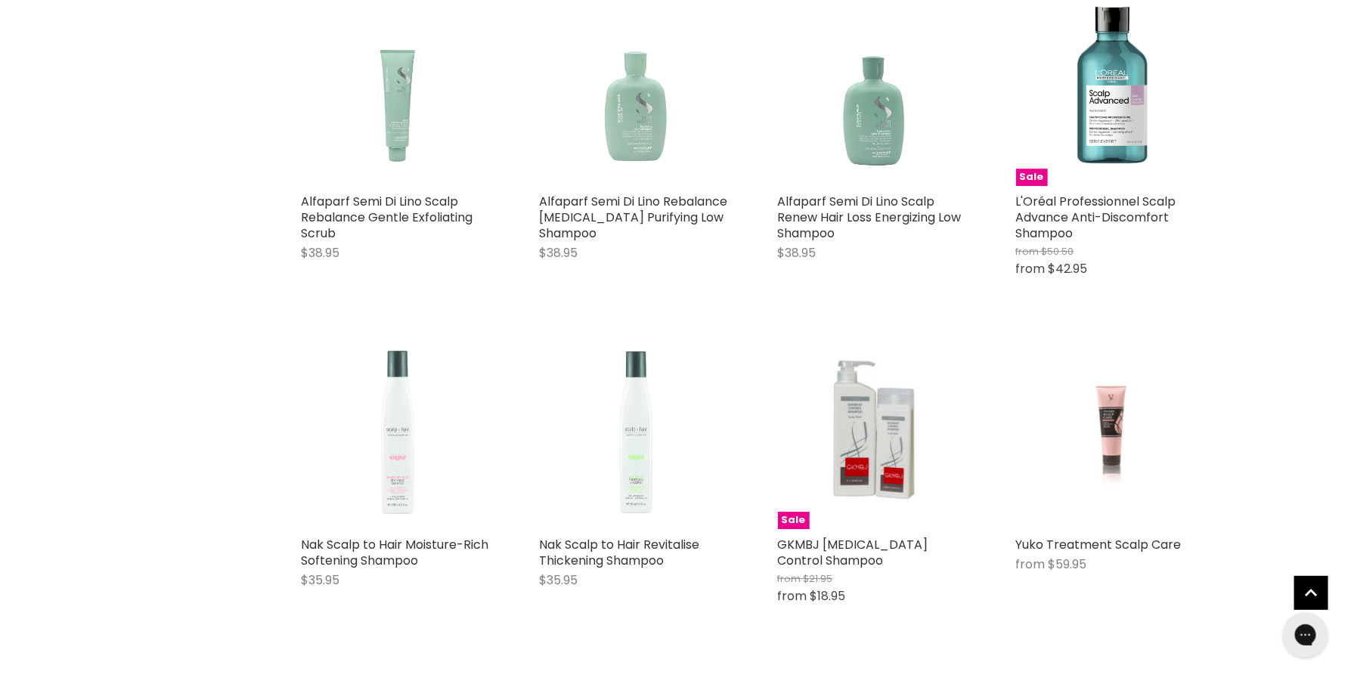
scroll to position [1731, 0]
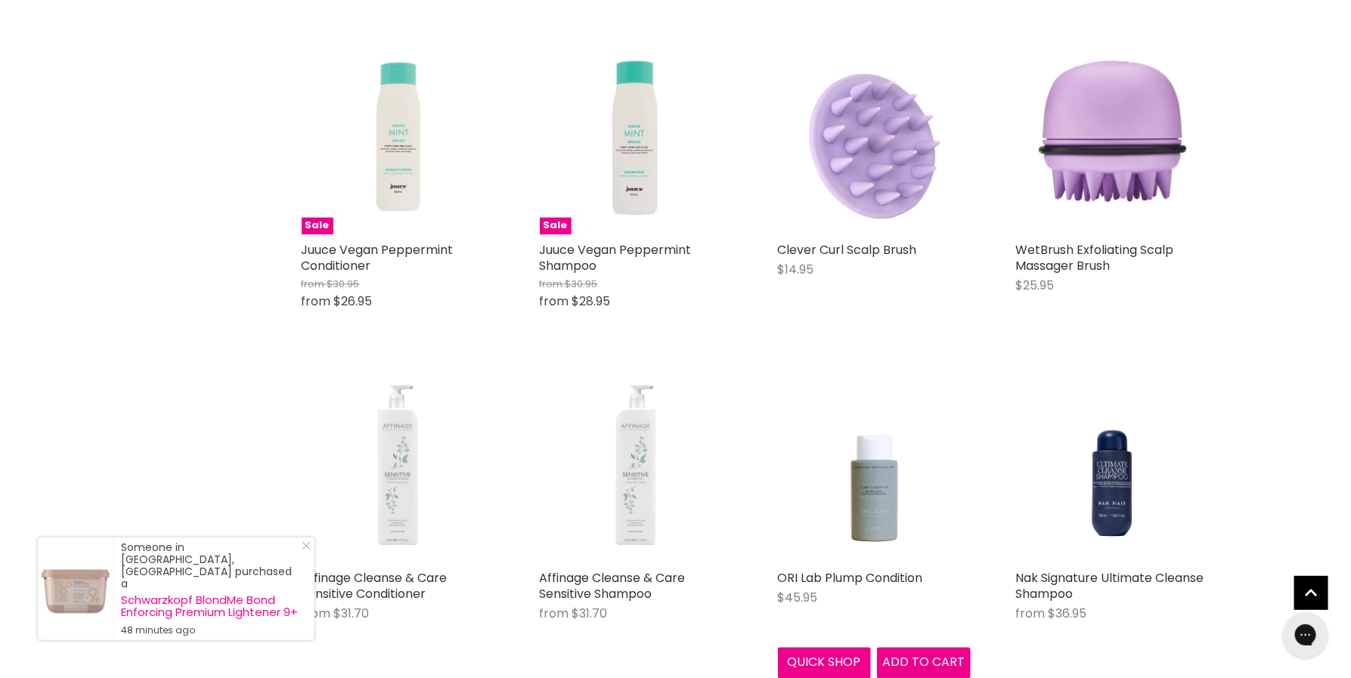
scroll to position [6906, 0]
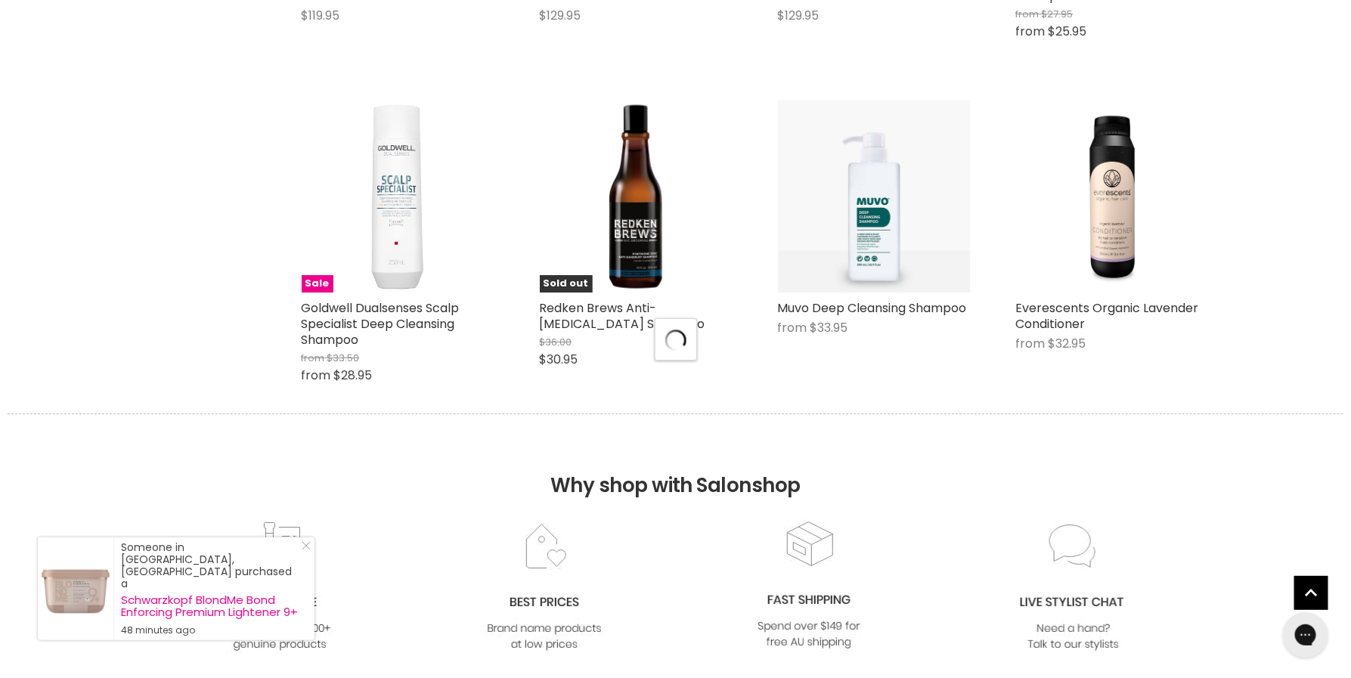
scroll to position [7864, 0]
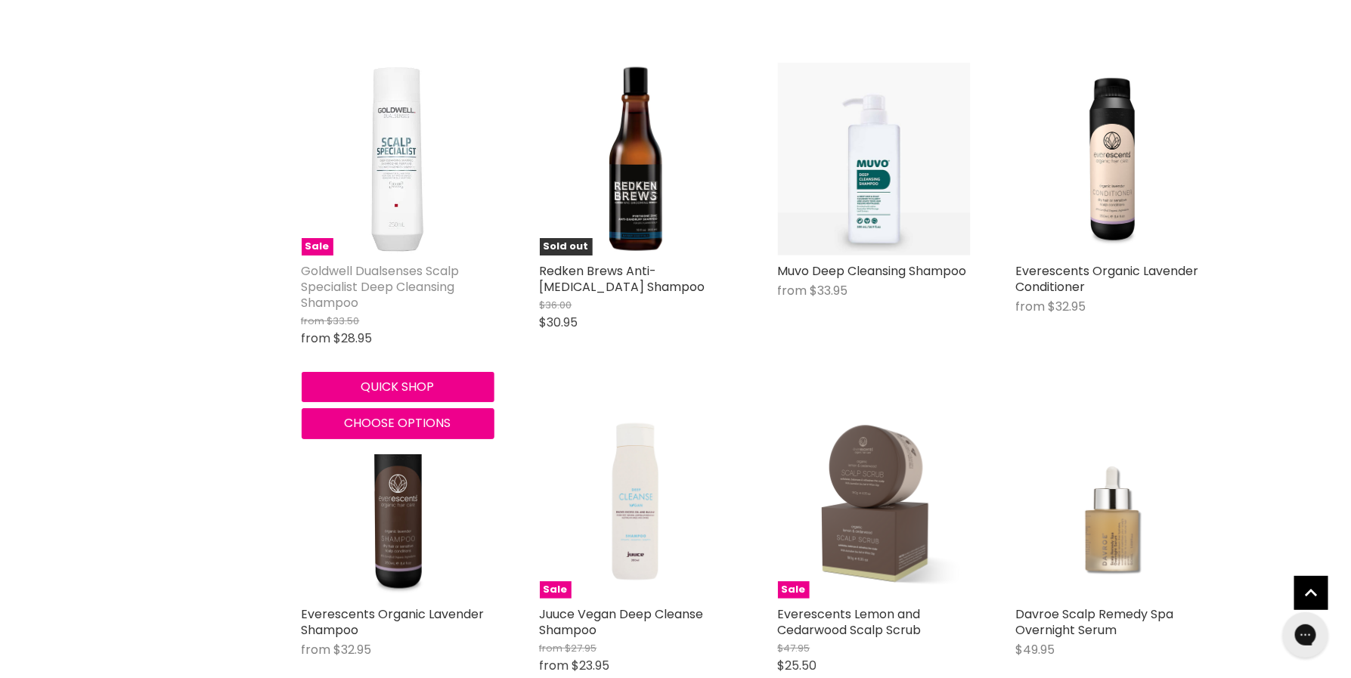
click at [425, 262] on link "Goldwell Dualsenses Scalp Specialist Deep Cleansing Shampoo" at bounding box center [381, 286] width 158 height 49
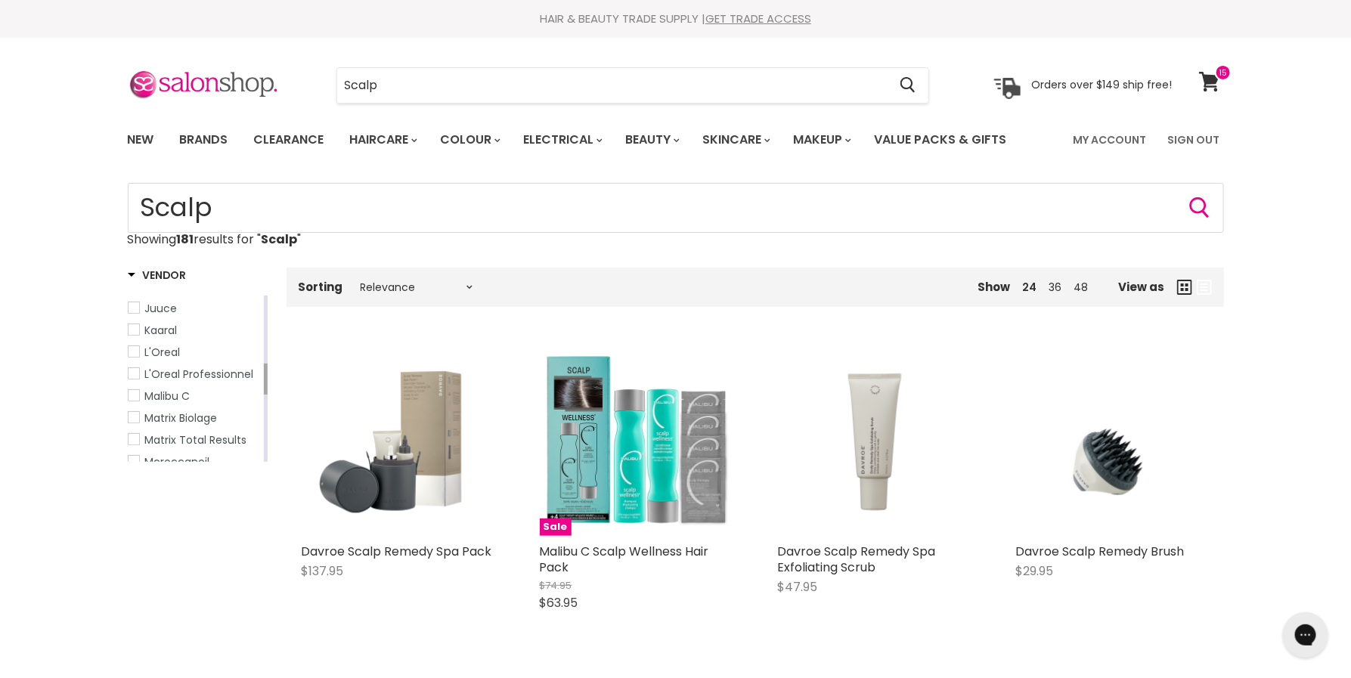
click at [135, 383] on link "L'Oreal Professionnel" at bounding box center [194, 374] width 133 height 17
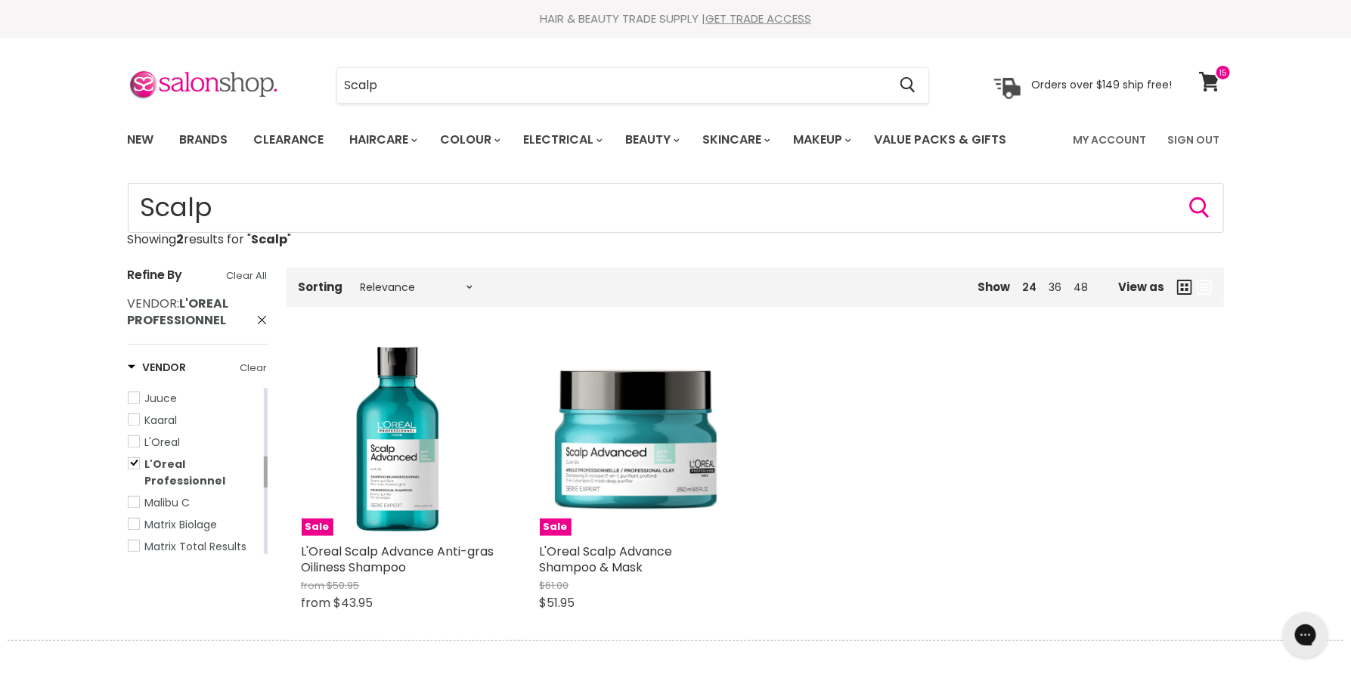
click at [132, 447] on span "L'Oreal" at bounding box center [134, 441] width 11 height 11
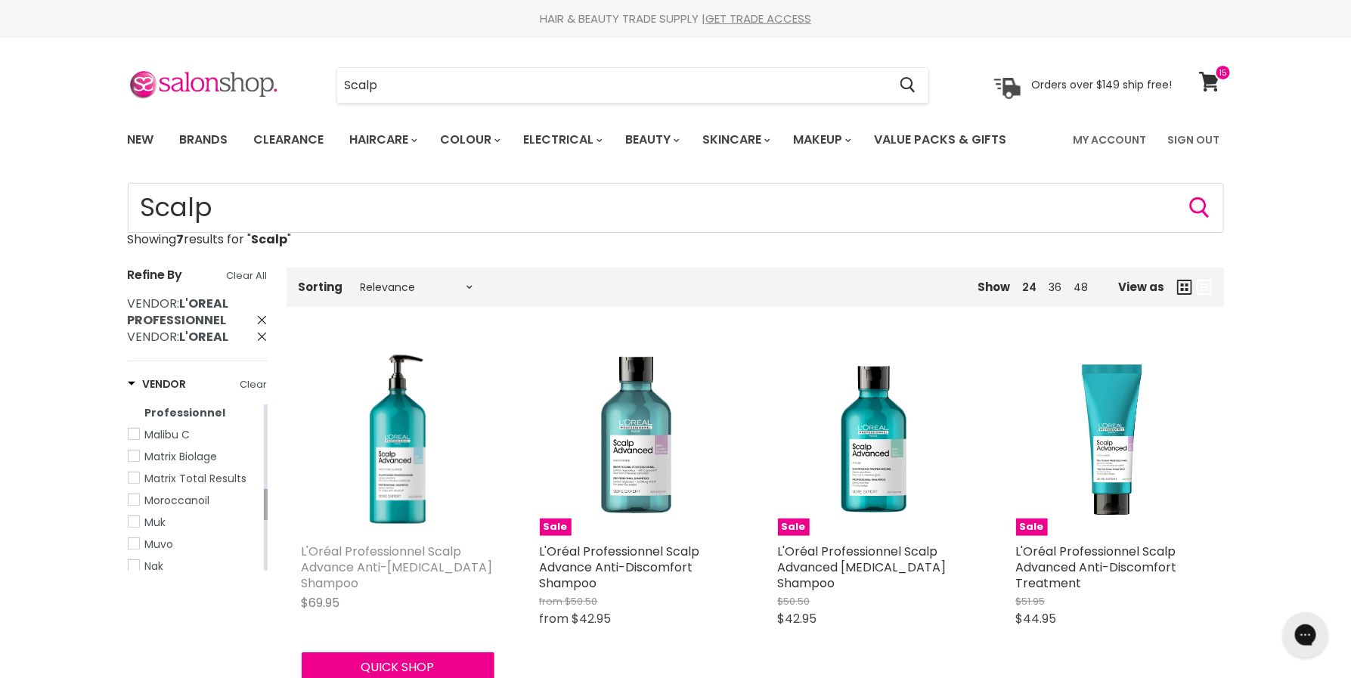
click at [338, 566] on link "L'Oréal Professionnel Scalp Advance Anti-[MEDICAL_DATA] Shampoo" at bounding box center [397, 567] width 191 height 49
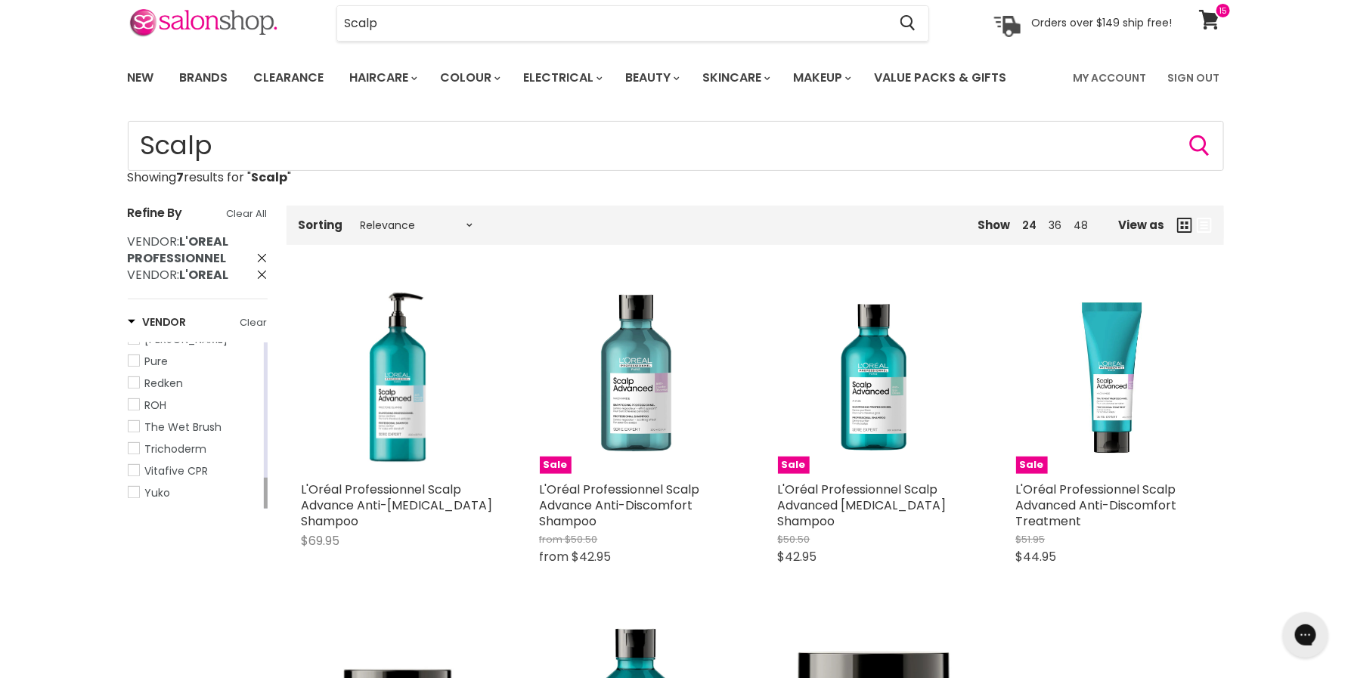
scroll to position [66, 0]
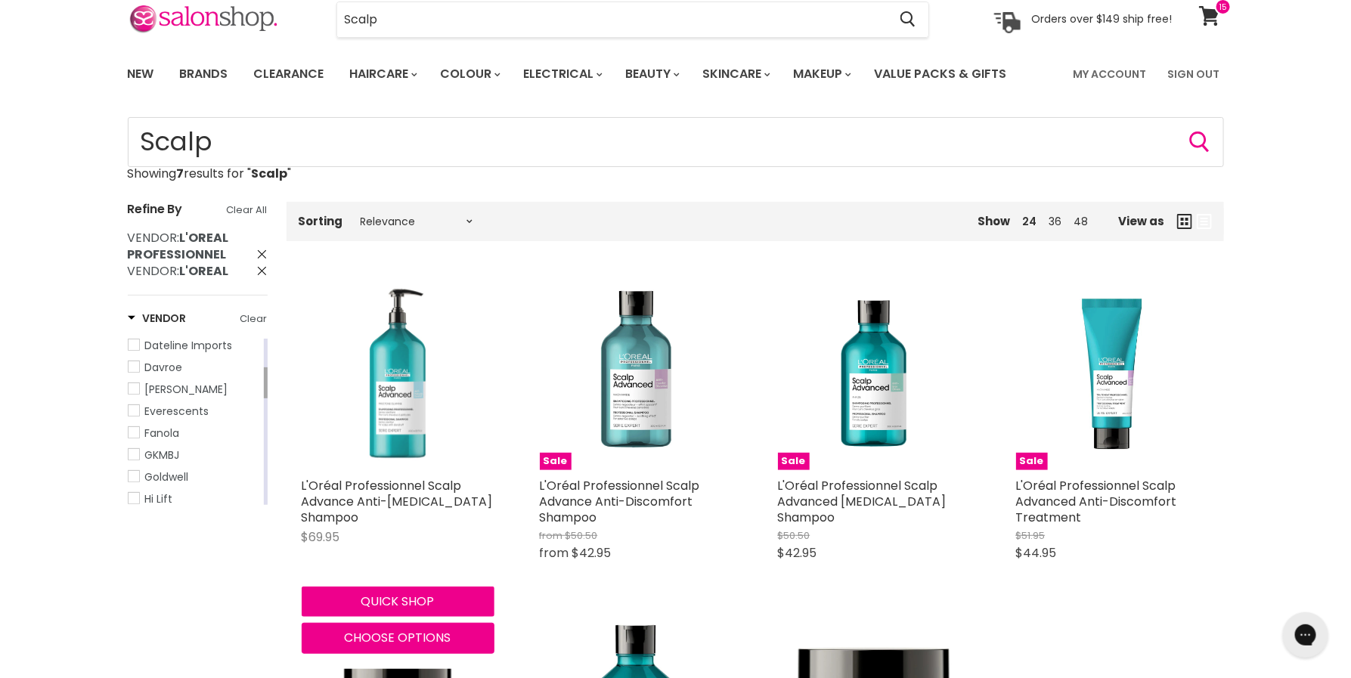
click at [386, 380] on img "Main content" at bounding box center [398, 373] width 193 height 193
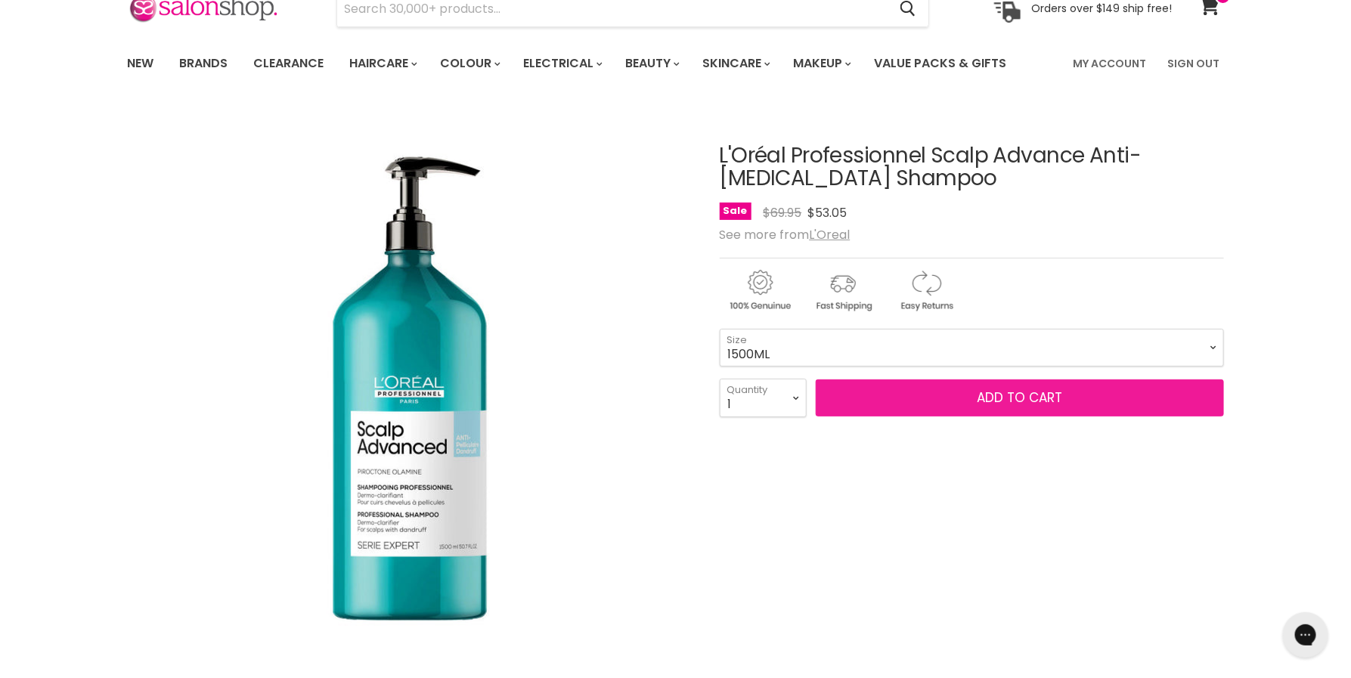
click at [910, 395] on button "Add to cart" at bounding box center [1020, 399] width 408 height 38
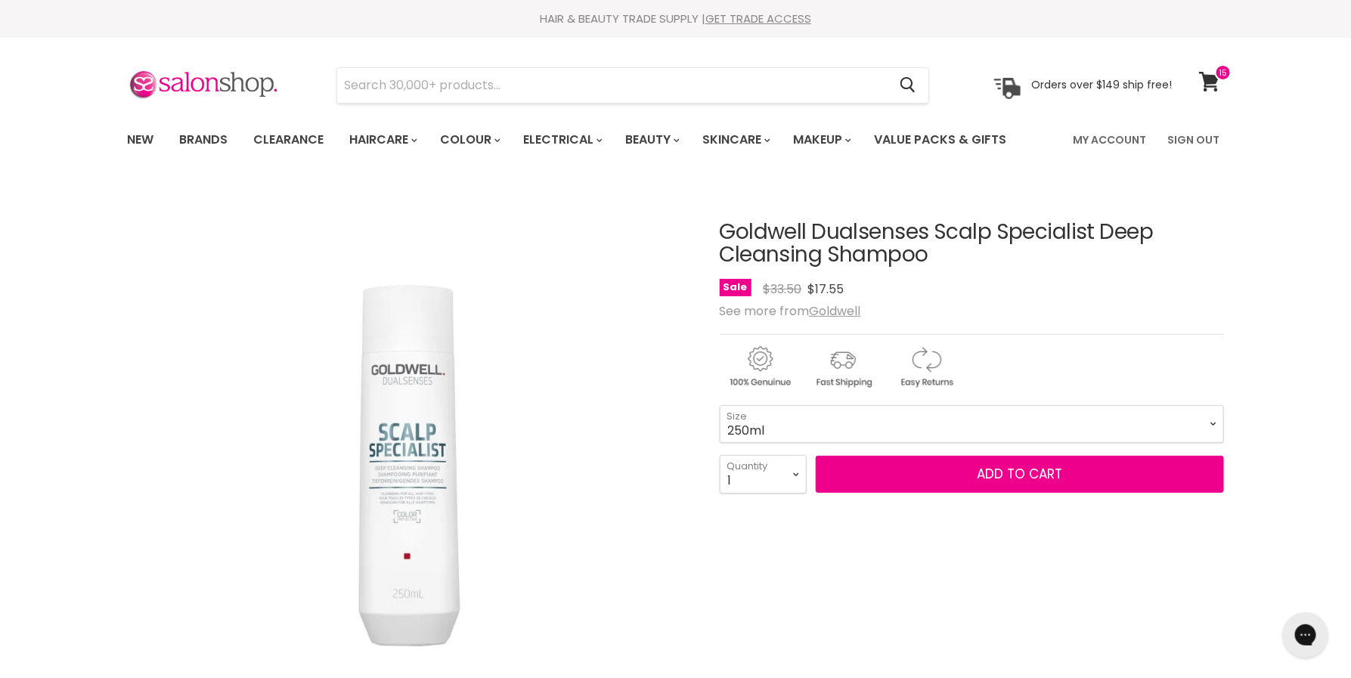
click at [398, 491] on img "Goldwell Dualsenses Scalp Specialist Deep Cleansing Shampoo image. Click or Scr…" at bounding box center [410, 465] width 378 height 378
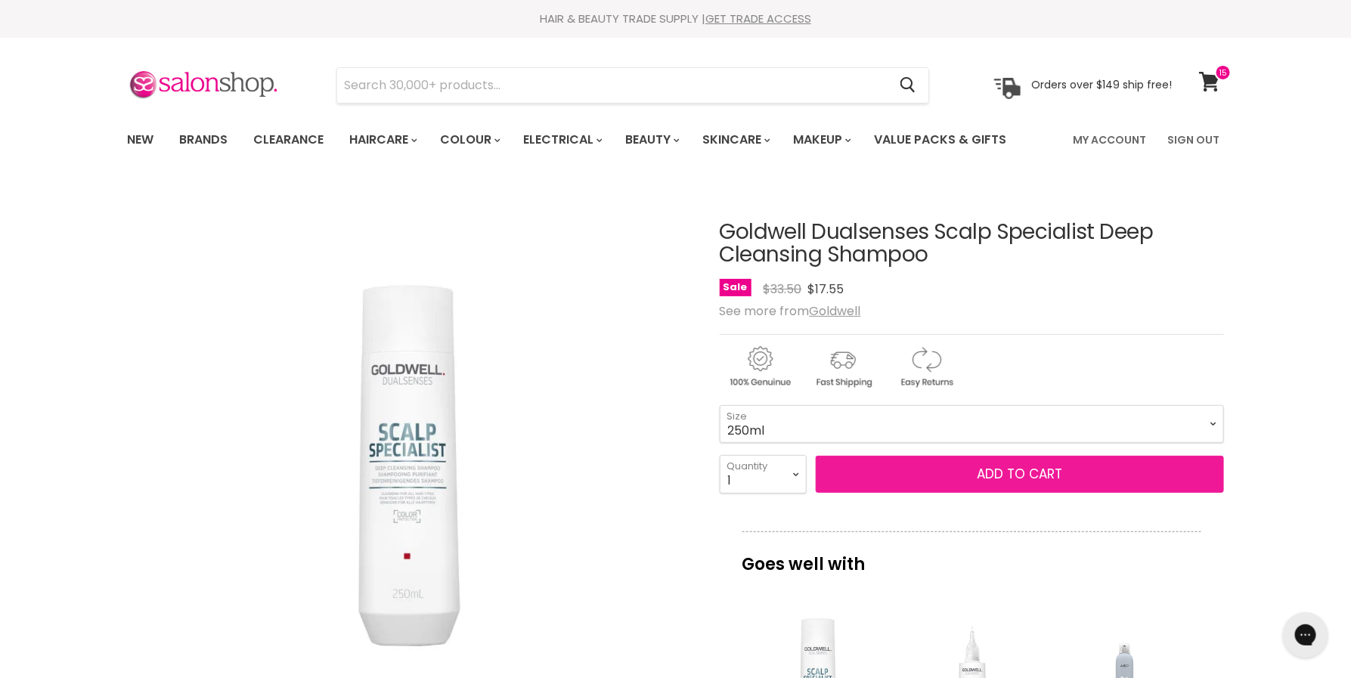
click at [1009, 476] on span "Add to cart" at bounding box center [1019, 474] width 85 height 18
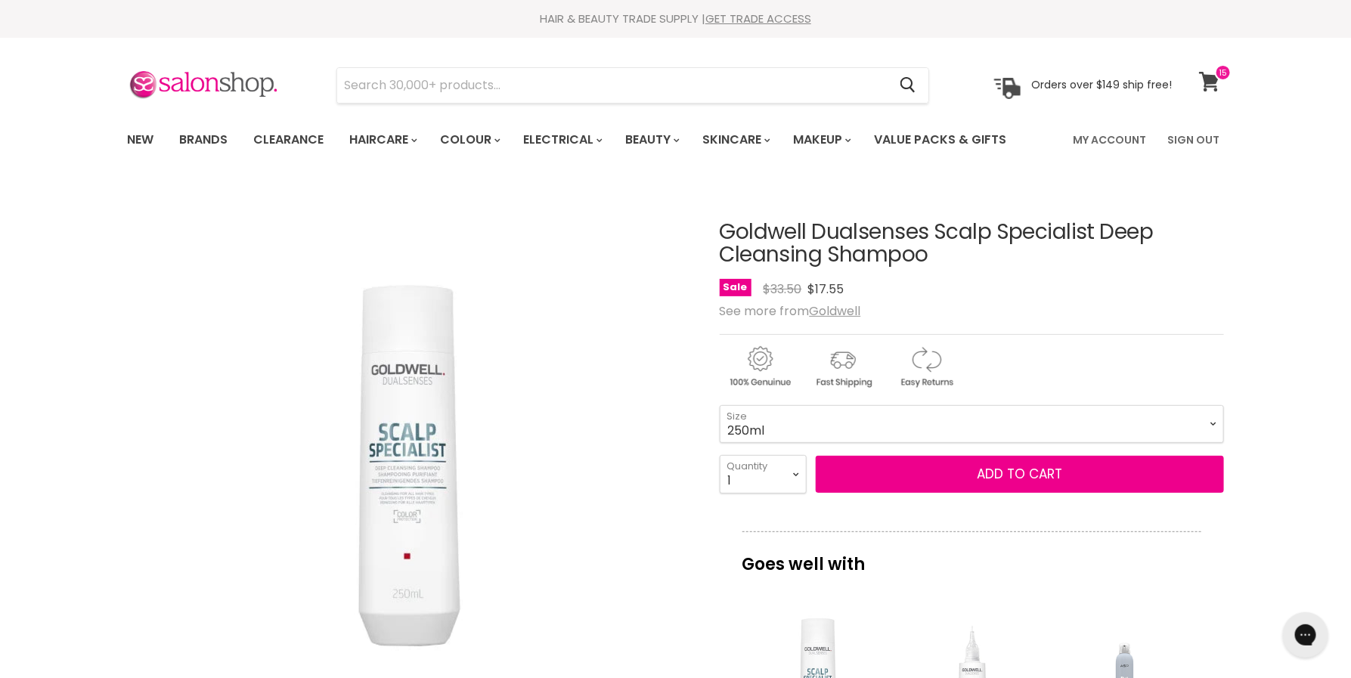
click at [1205, 95] on link "View cart" at bounding box center [1212, 81] width 40 height 35
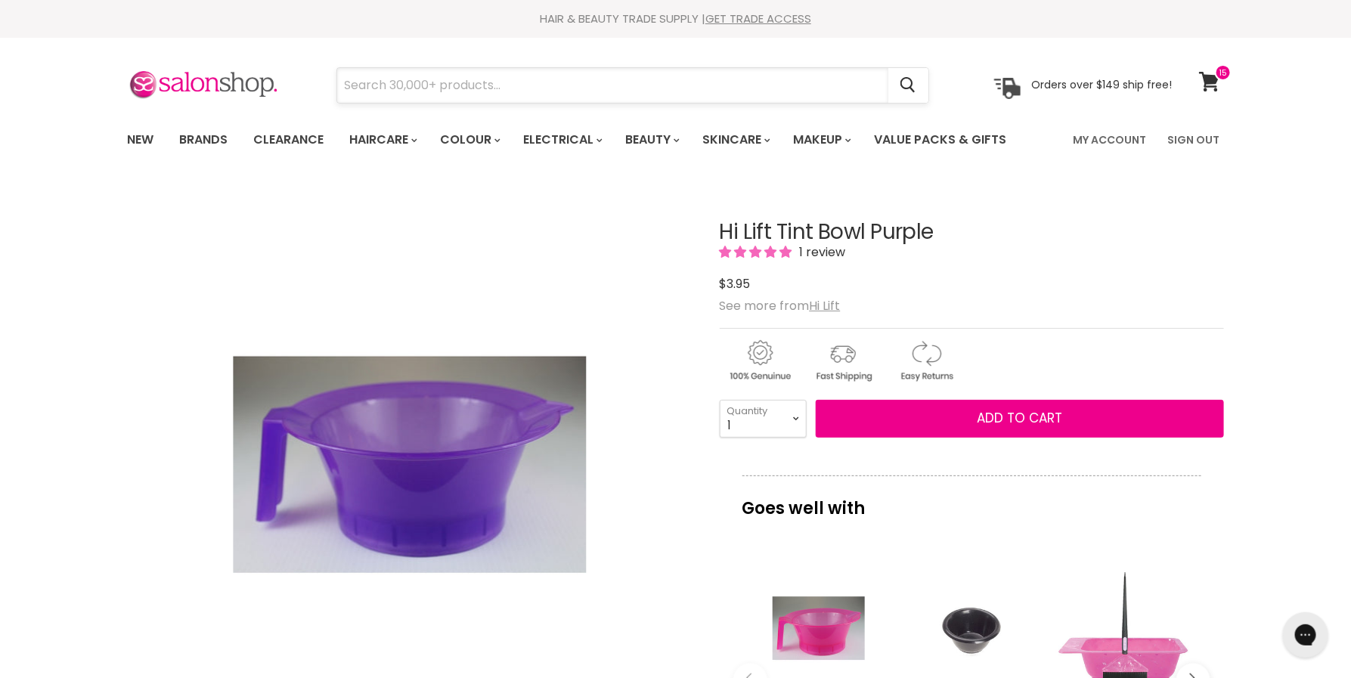
click at [489, 84] on input "Search" at bounding box center [612, 85] width 551 height 35
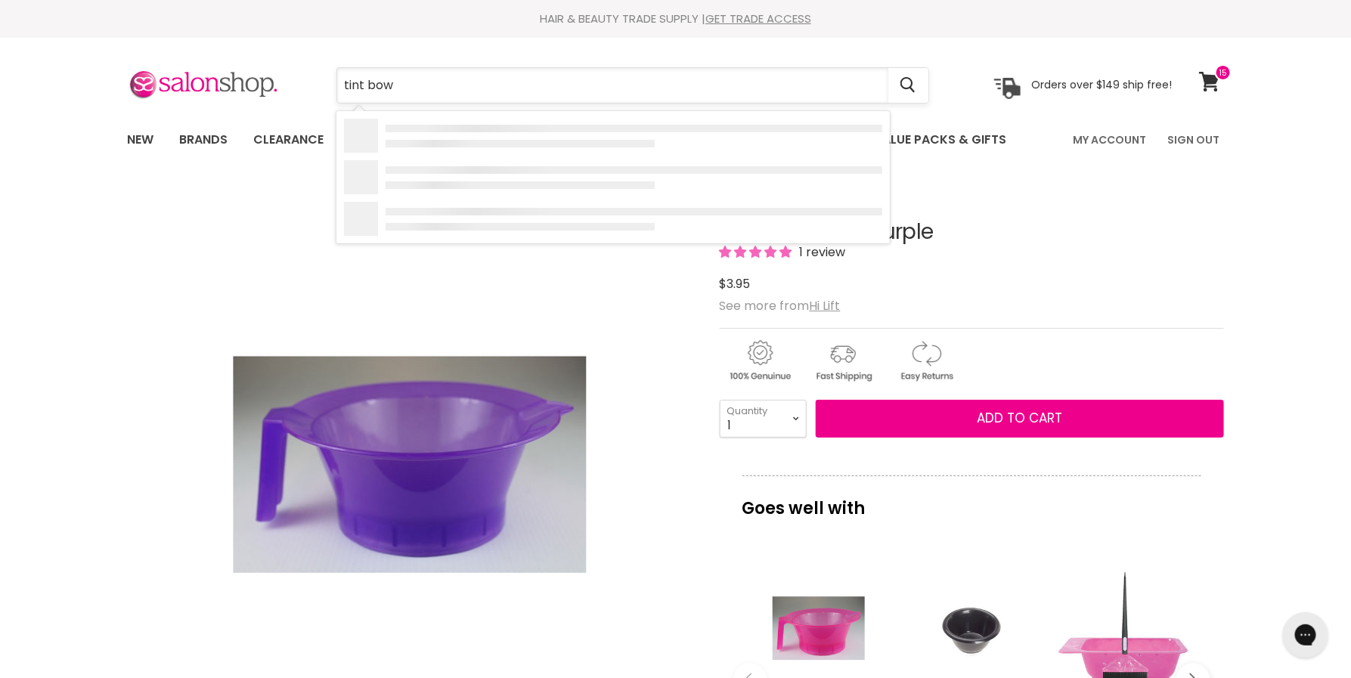
type input "tint bowl"
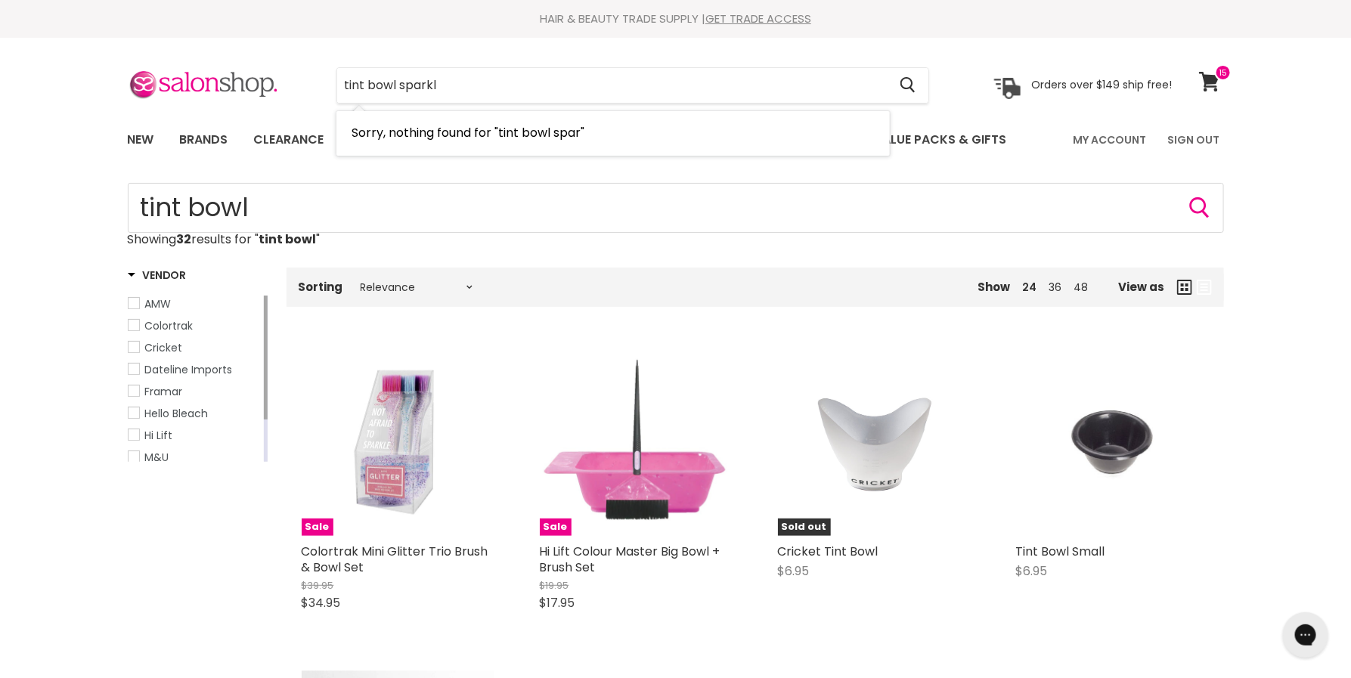
type input "tint bowl sparkle"
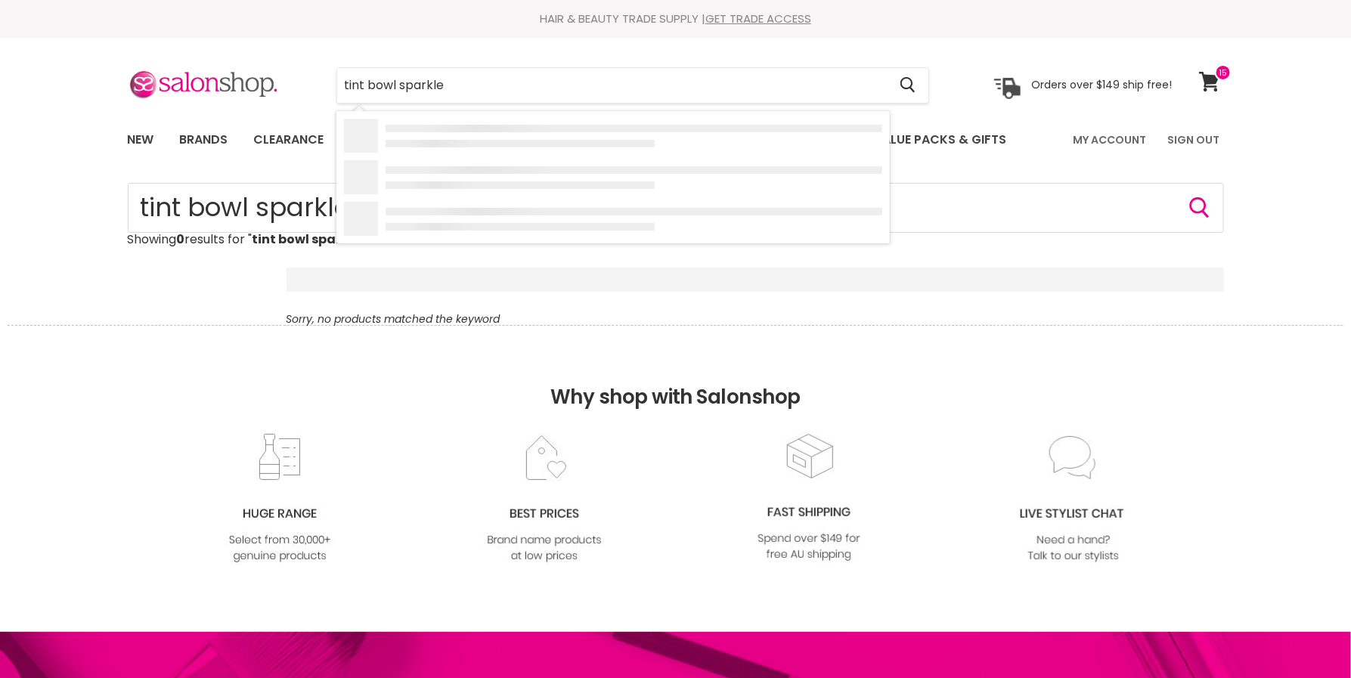
click at [405, 86] on input "tint bowl sparkle" at bounding box center [612, 85] width 551 height 35
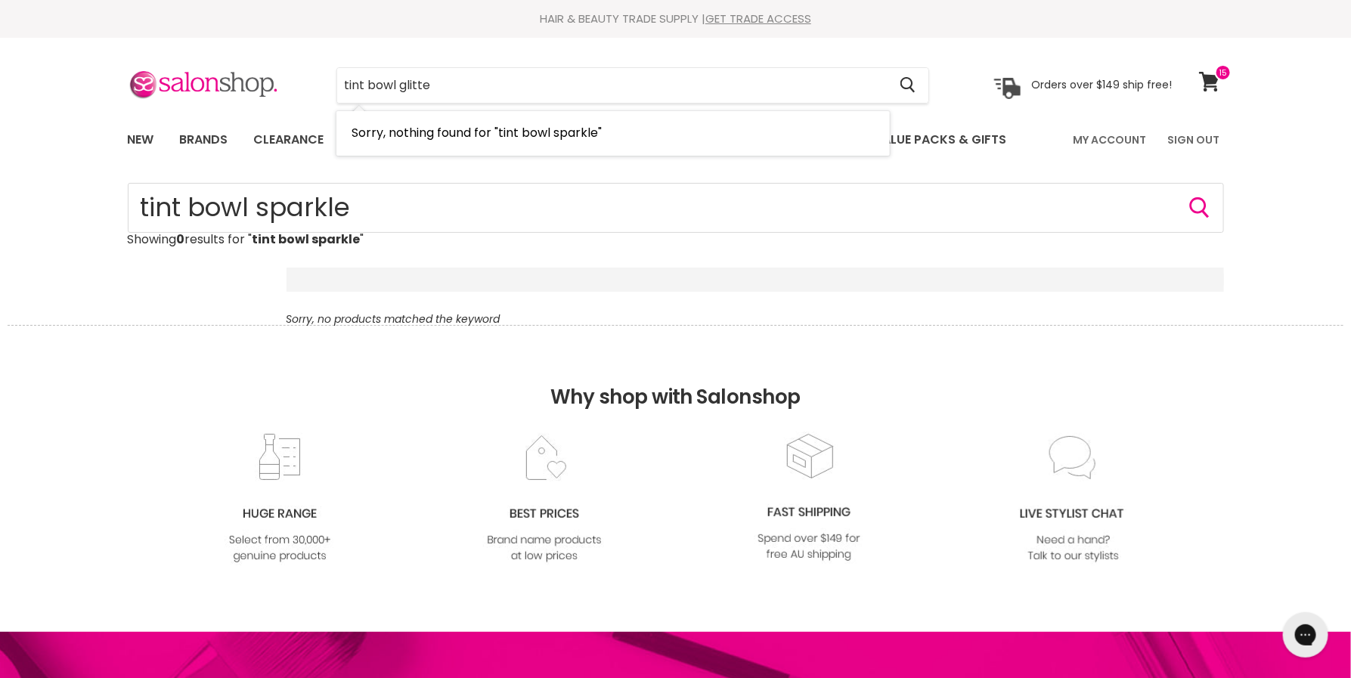
type input "tint bowl glitter"
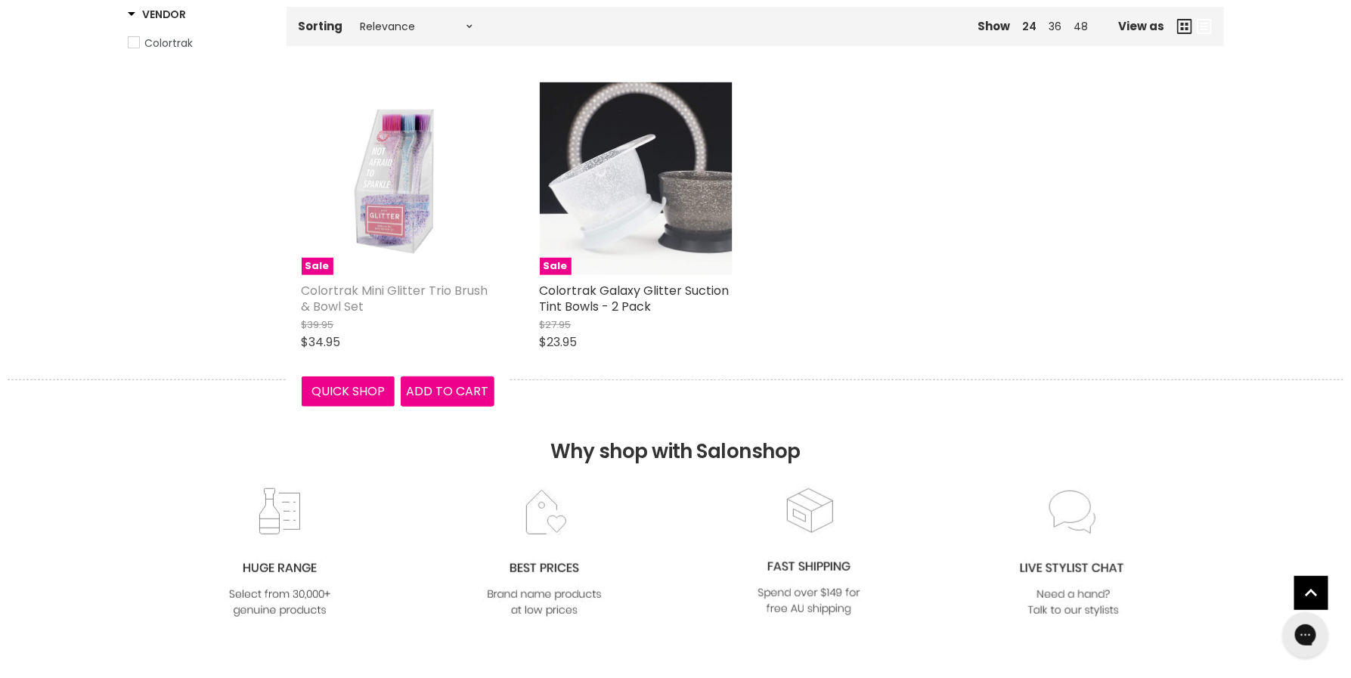
click at [443, 286] on link "Colortrak Mini Glitter Trio Brush & Bowl Set" at bounding box center [395, 298] width 187 height 33
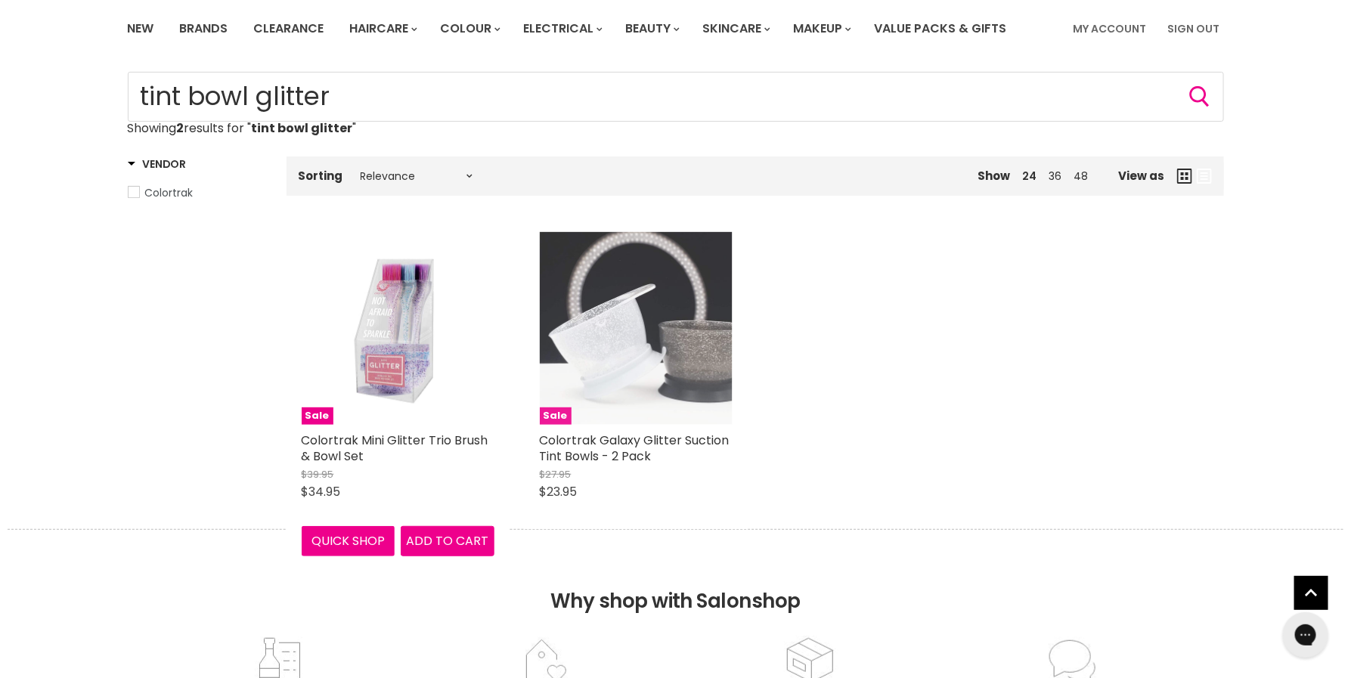
scroll to position [98, 0]
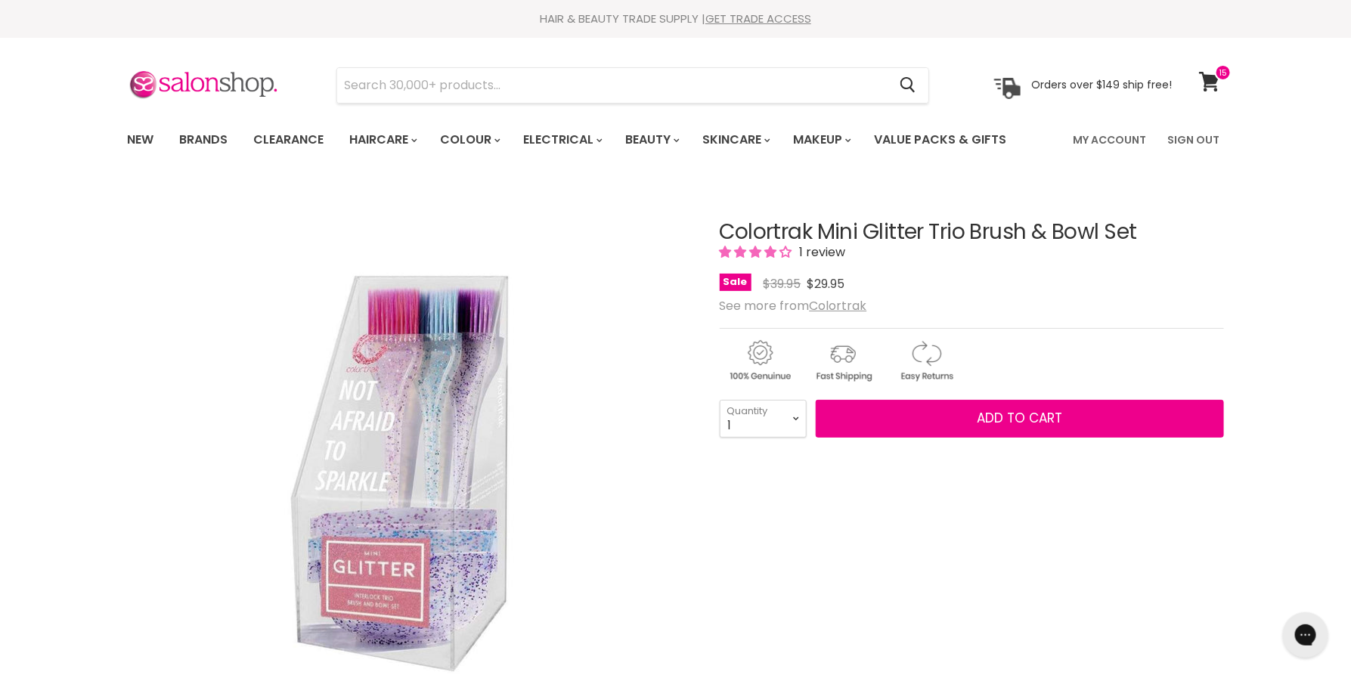
click at [456, 556] on img "Colortrak Mini Glitter Trio Brush & Bowl Set image. Click or Scroll to Zoom." at bounding box center [409, 464] width 529 height 529
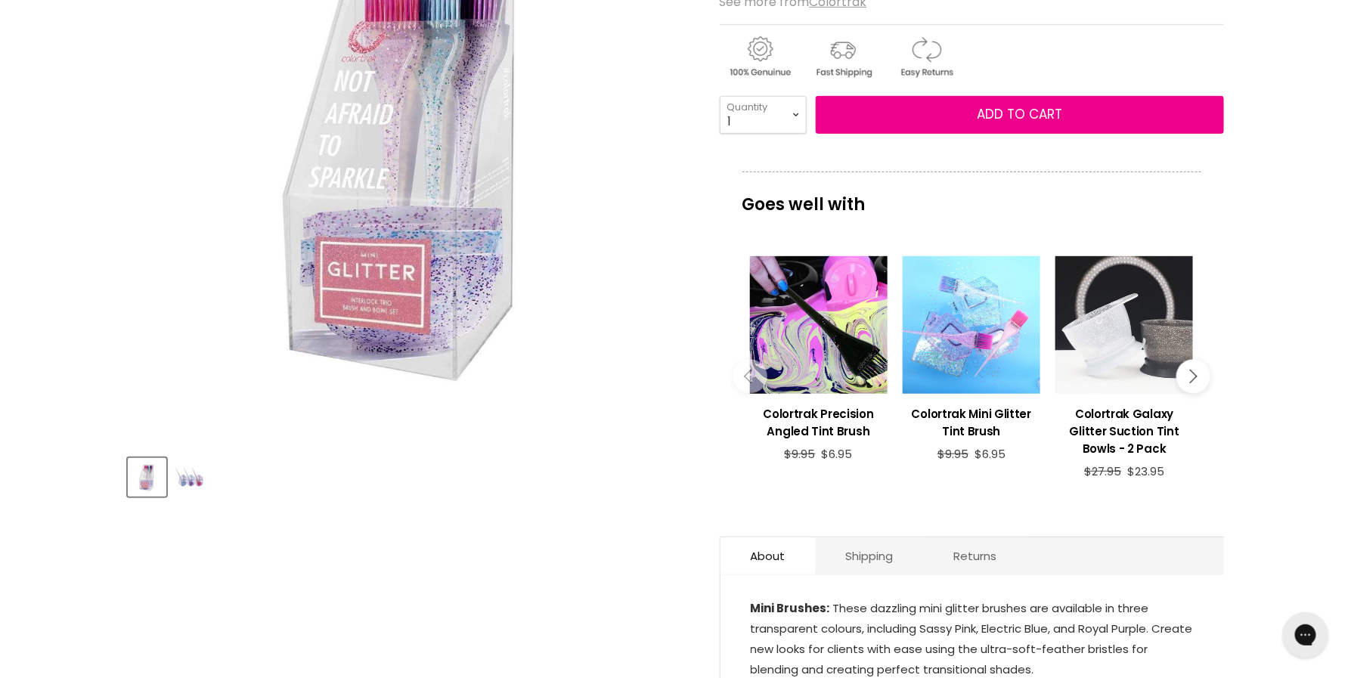
scroll to position [314, 0]
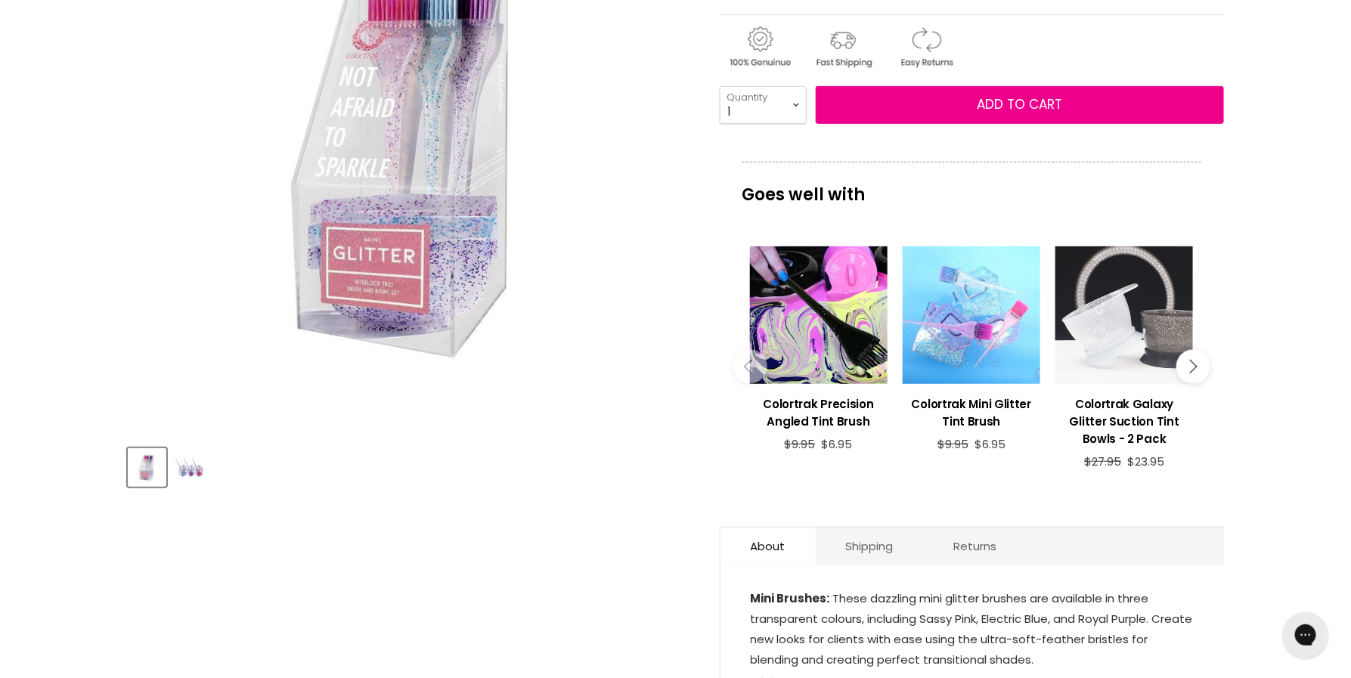
click at [178, 464] on img "Product thumbnails" at bounding box center [190, 468] width 36 height 36
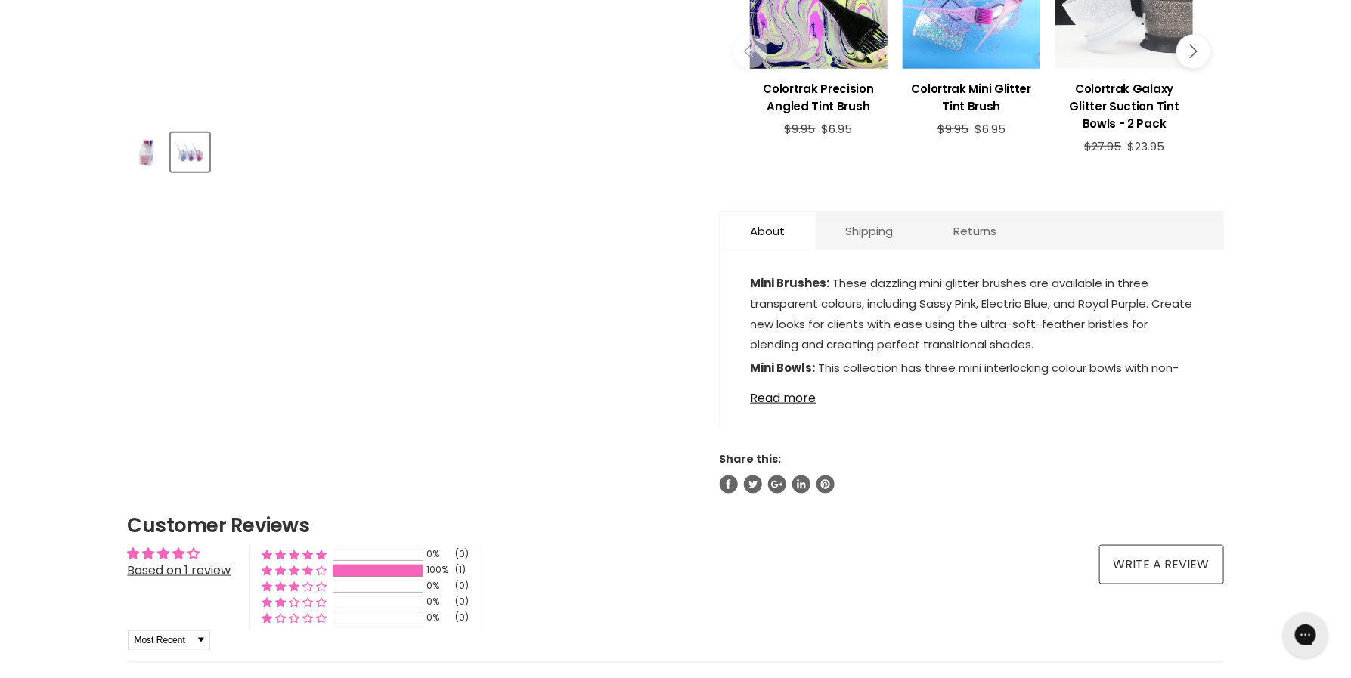
scroll to position [671, 0]
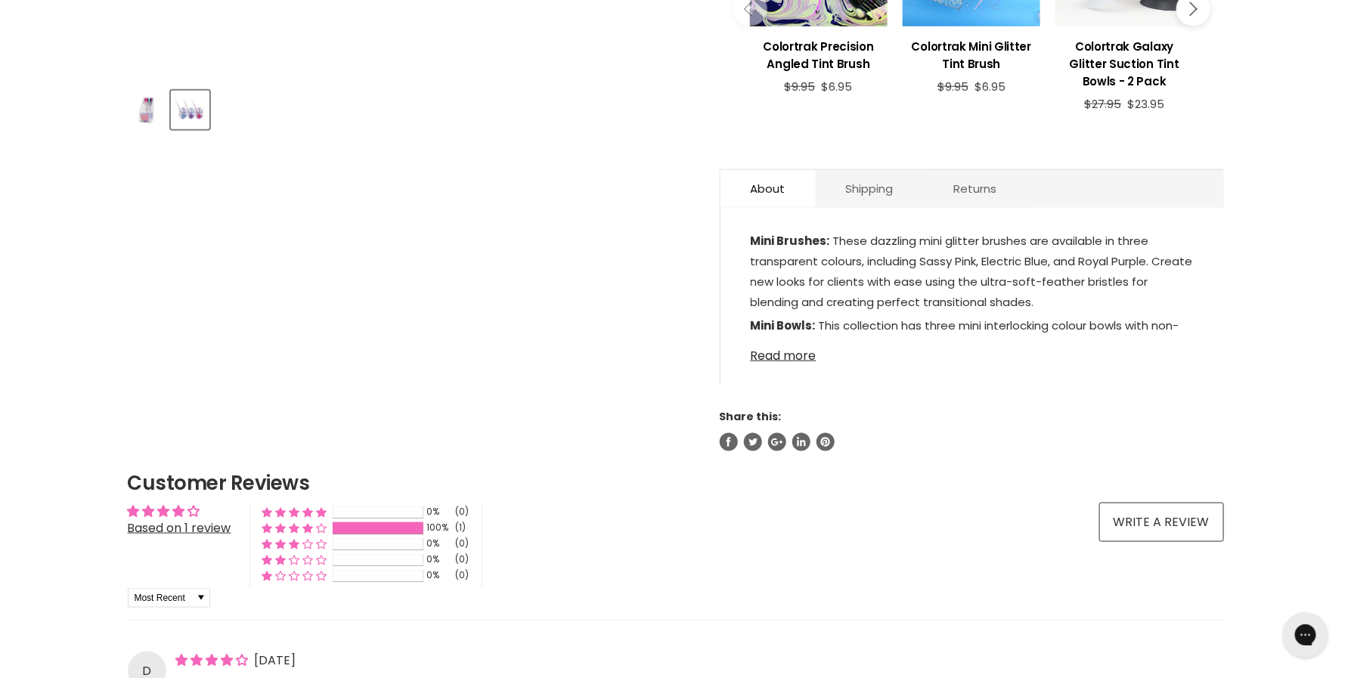
click at [811, 352] on link "Read more" at bounding box center [972, 351] width 443 height 23
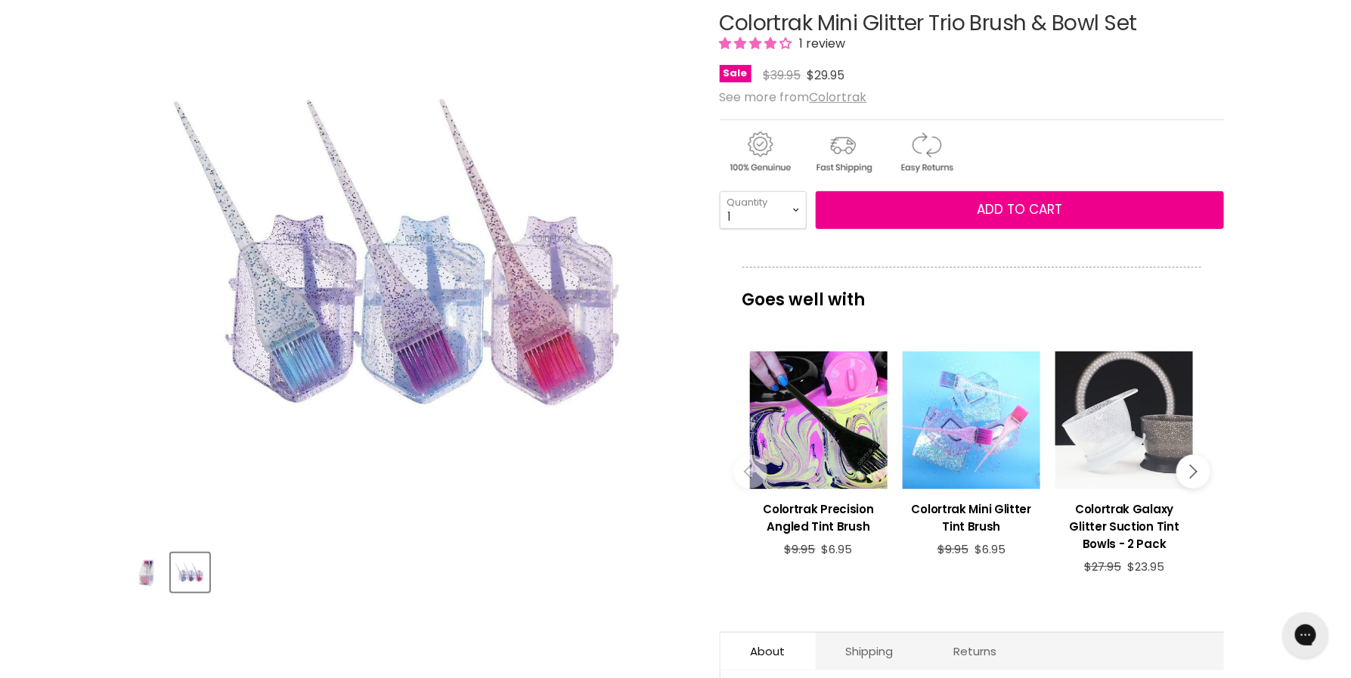
scroll to position [182, 0]
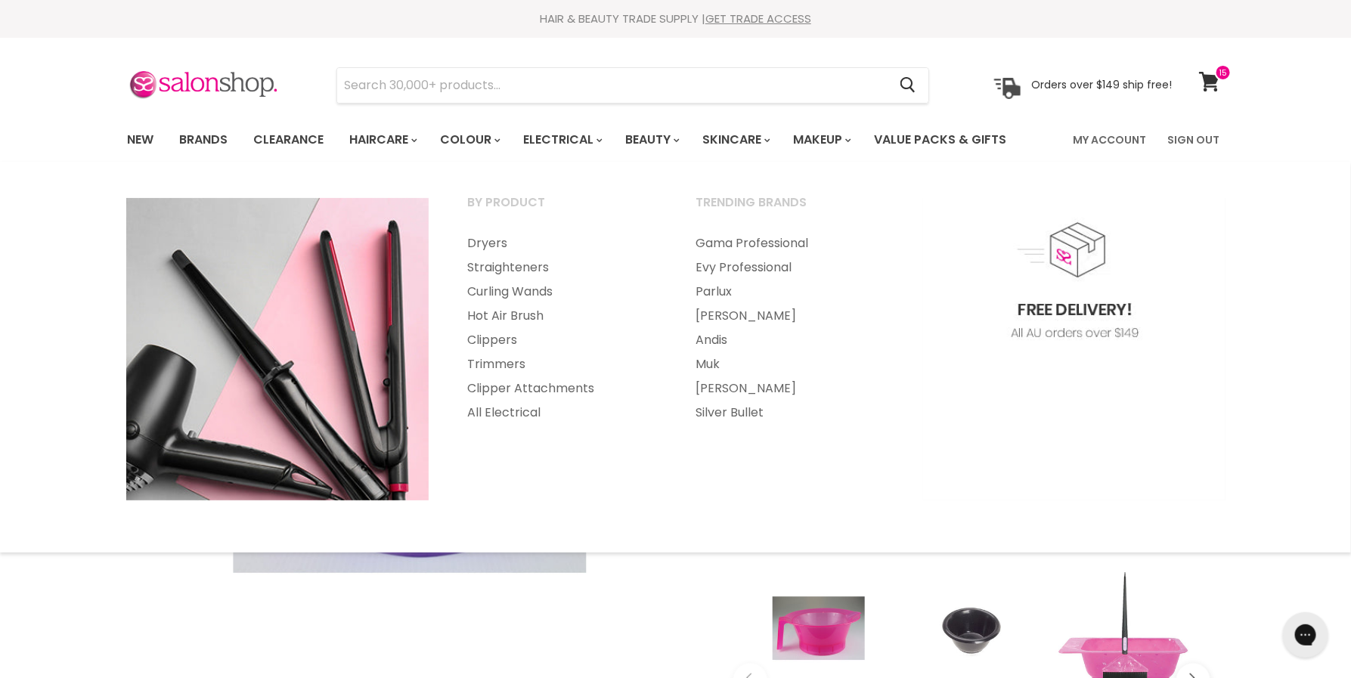
click at [584, 105] on section "Menu Cancel" at bounding box center [676, 78] width 1134 height 80
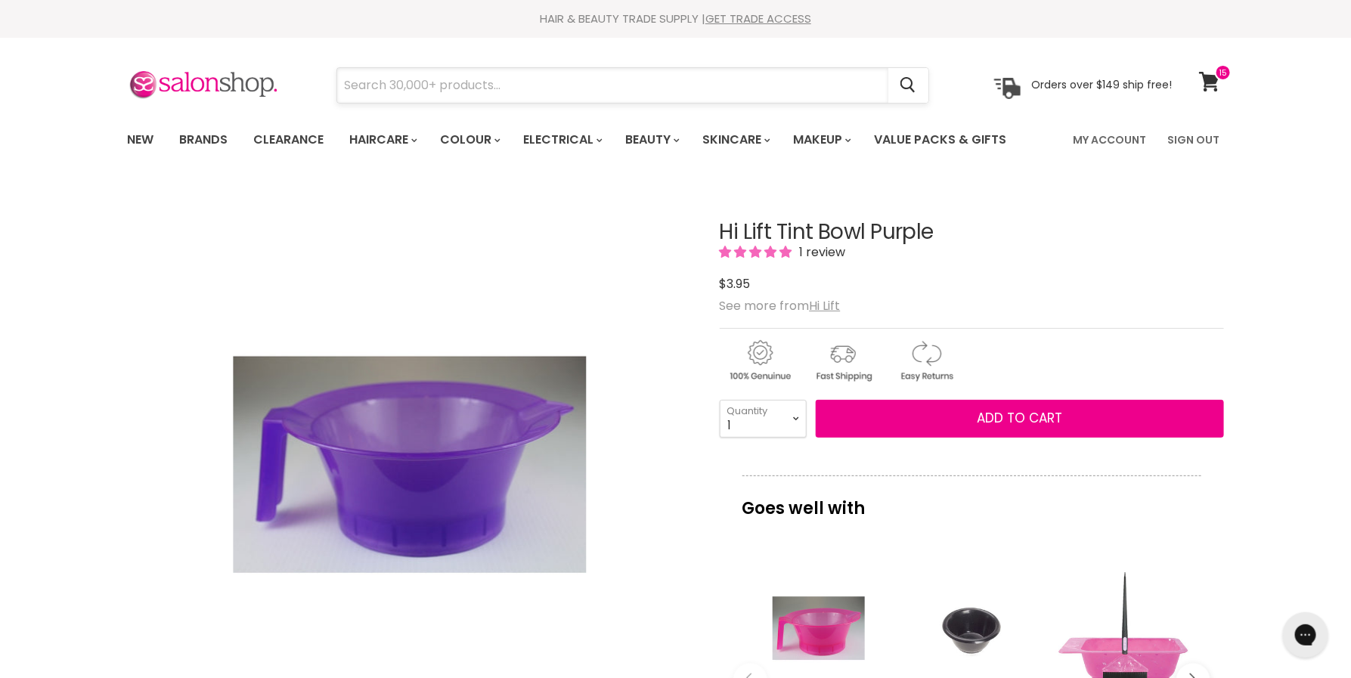
click at [581, 90] on input "Search" at bounding box center [612, 85] width 551 height 35
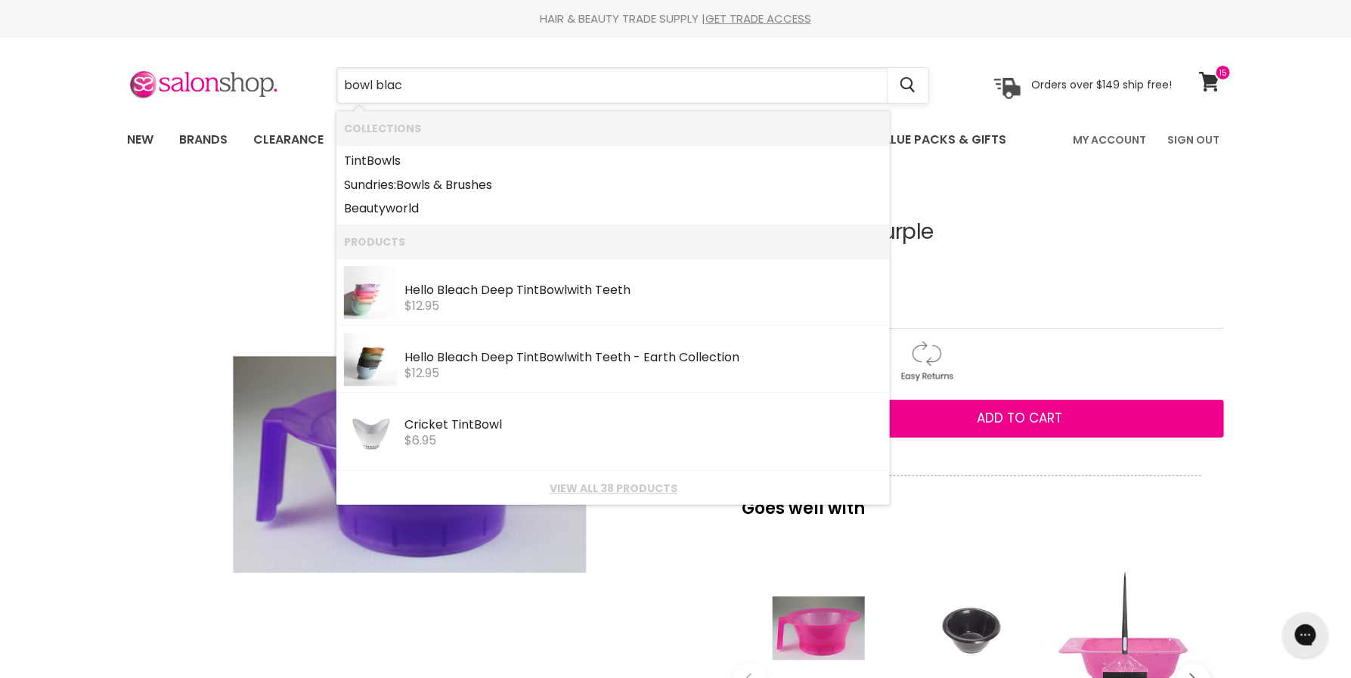
type input "bowl black"
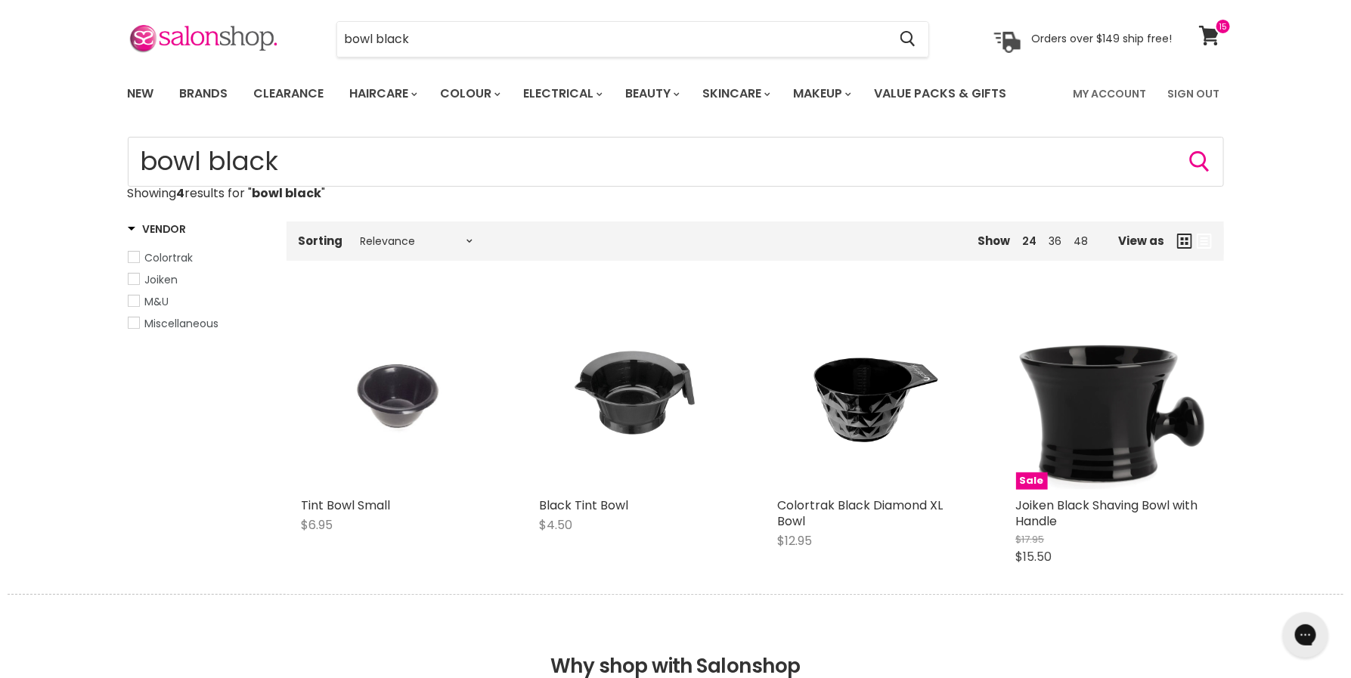
scroll to position [48, 0]
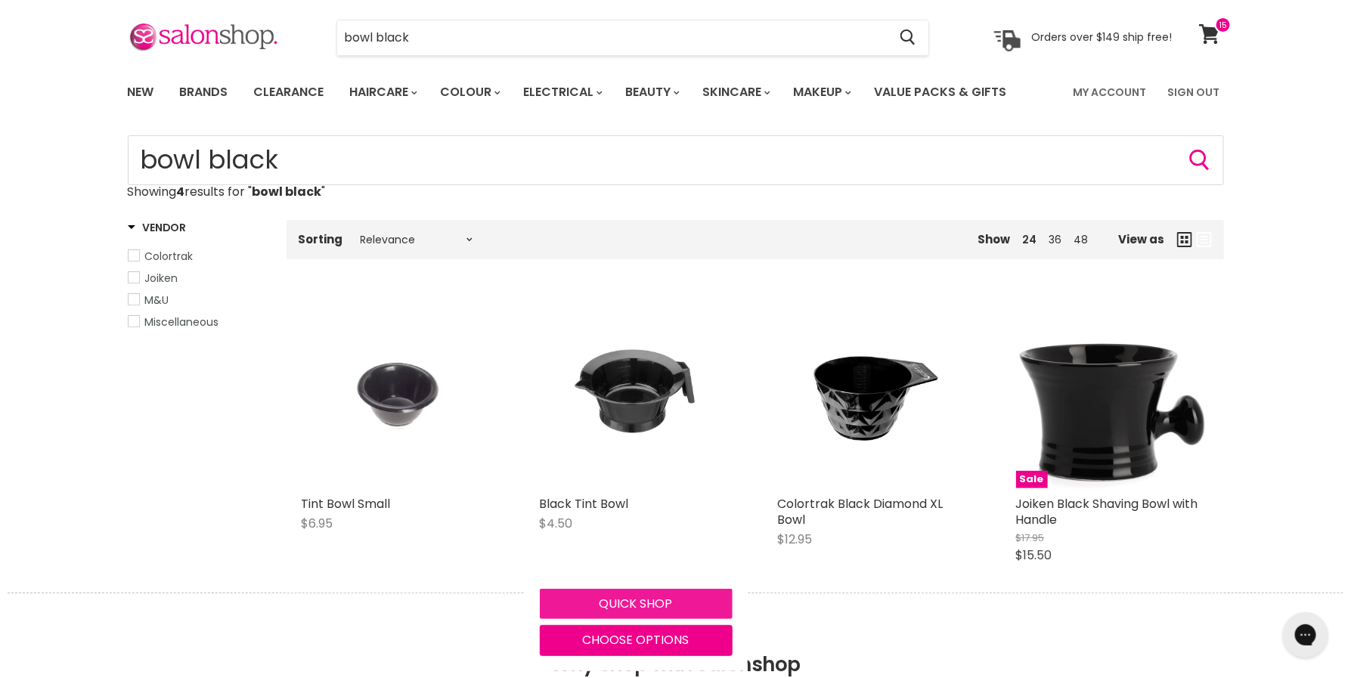
click at [623, 607] on button "Quick shop" at bounding box center [636, 604] width 193 height 30
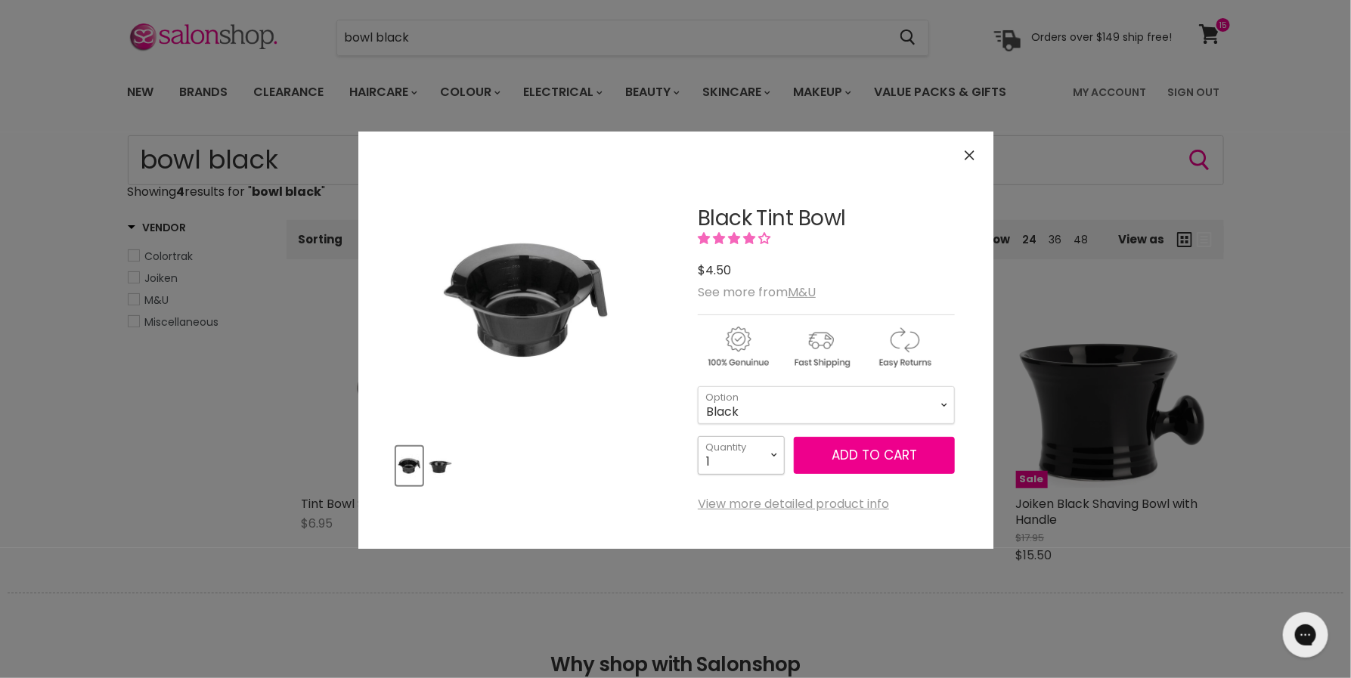
click at [773, 461] on select "1 2 3 4 5 6 7 8 9 10+" at bounding box center [741, 455] width 87 height 38
select select "2"
type input "2"
click at [755, 442] on select "1 2 3 4 5 6 7 8 9 10+" at bounding box center [741, 455] width 87 height 38
click at [851, 457] on span "Add to cart" at bounding box center [874, 455] width 85 height 18
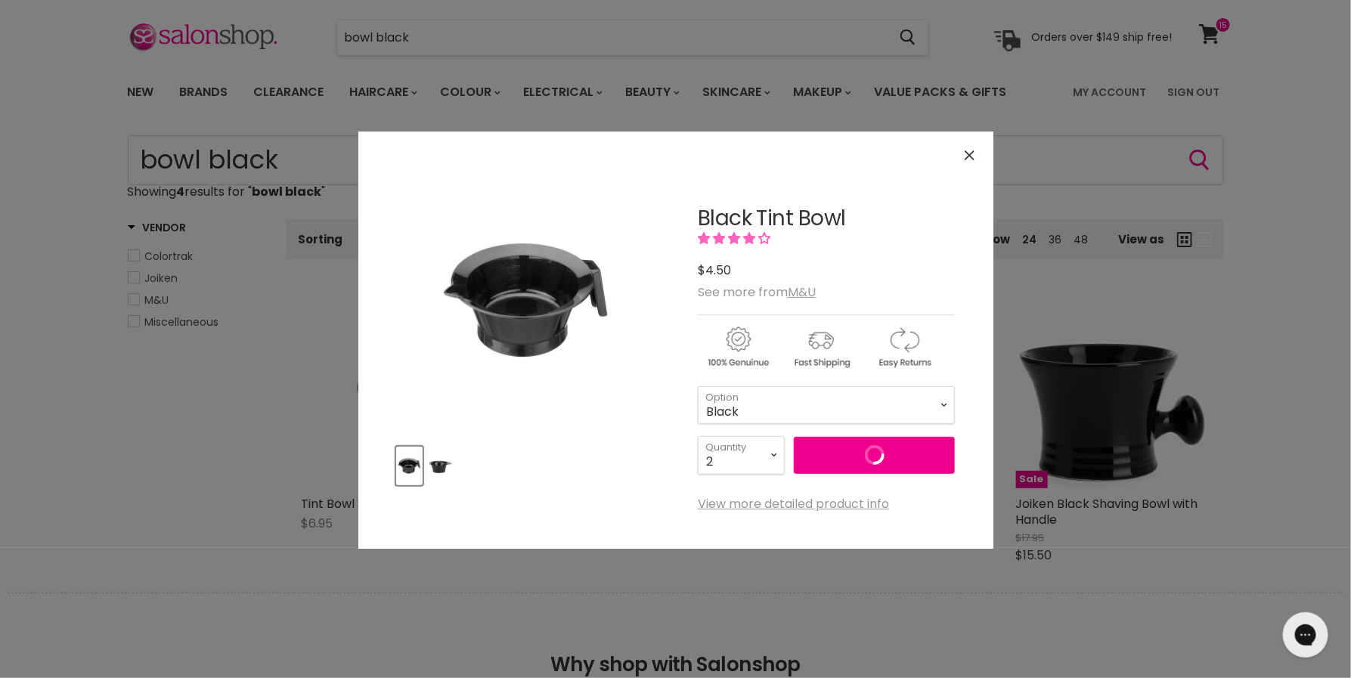
click at [971, 587] on div "Click or scroll to zoom Tap or pinch to zoom" at bounding box center [675, 339] width 1351 height 678
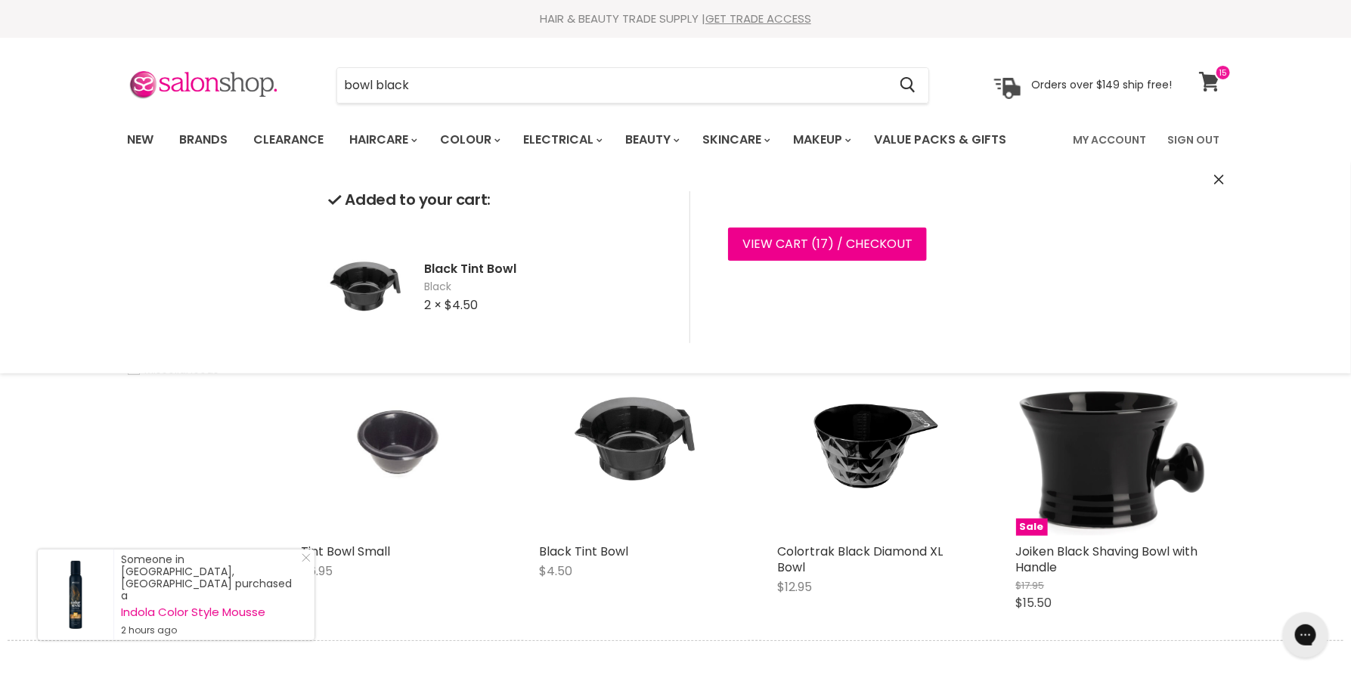
click at [1199, 70] on link "View cart" at bounding box center [1212, 81] width 40 height 35
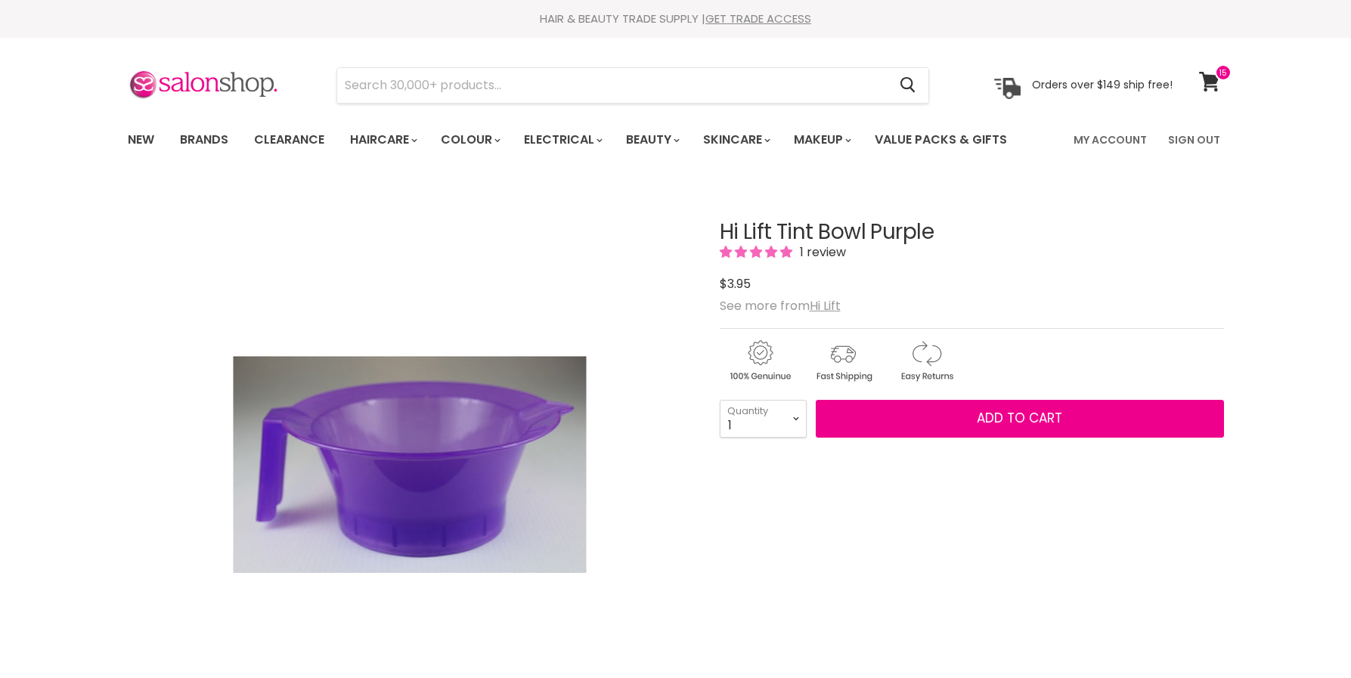
click at [777, 233] on h1 "Hi Lift Tint Bowl Purple" at bounding box center [972, 232] width 504 height 23
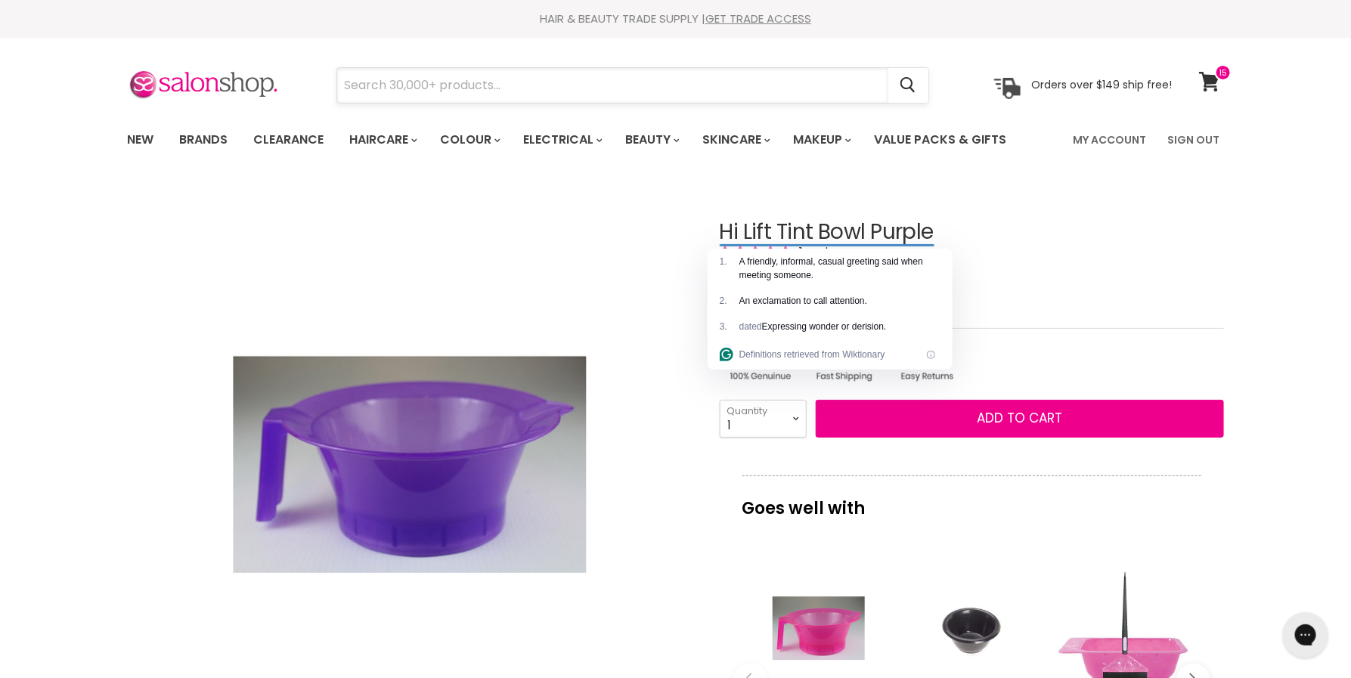
click at [673, 94] on input "Search" at bounding box center [612, 85] width 551 height 35
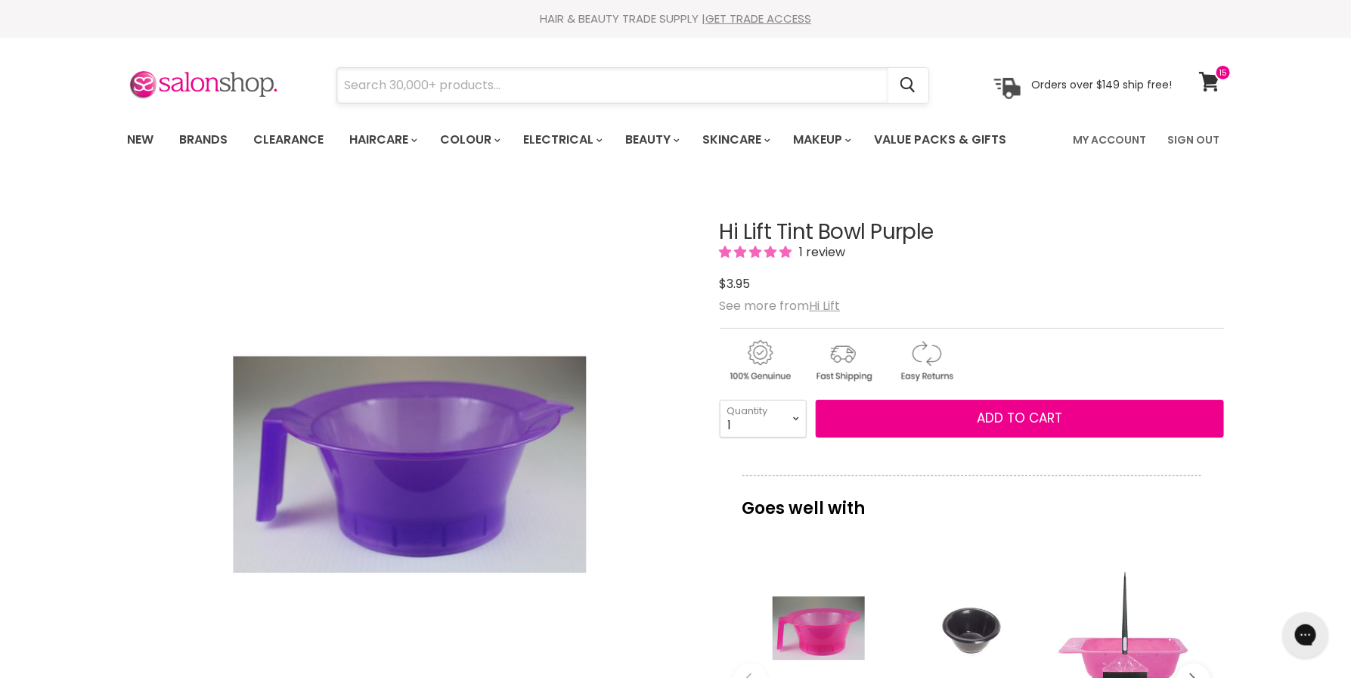
paste input "Hi Lift Tint Bowl Purple"
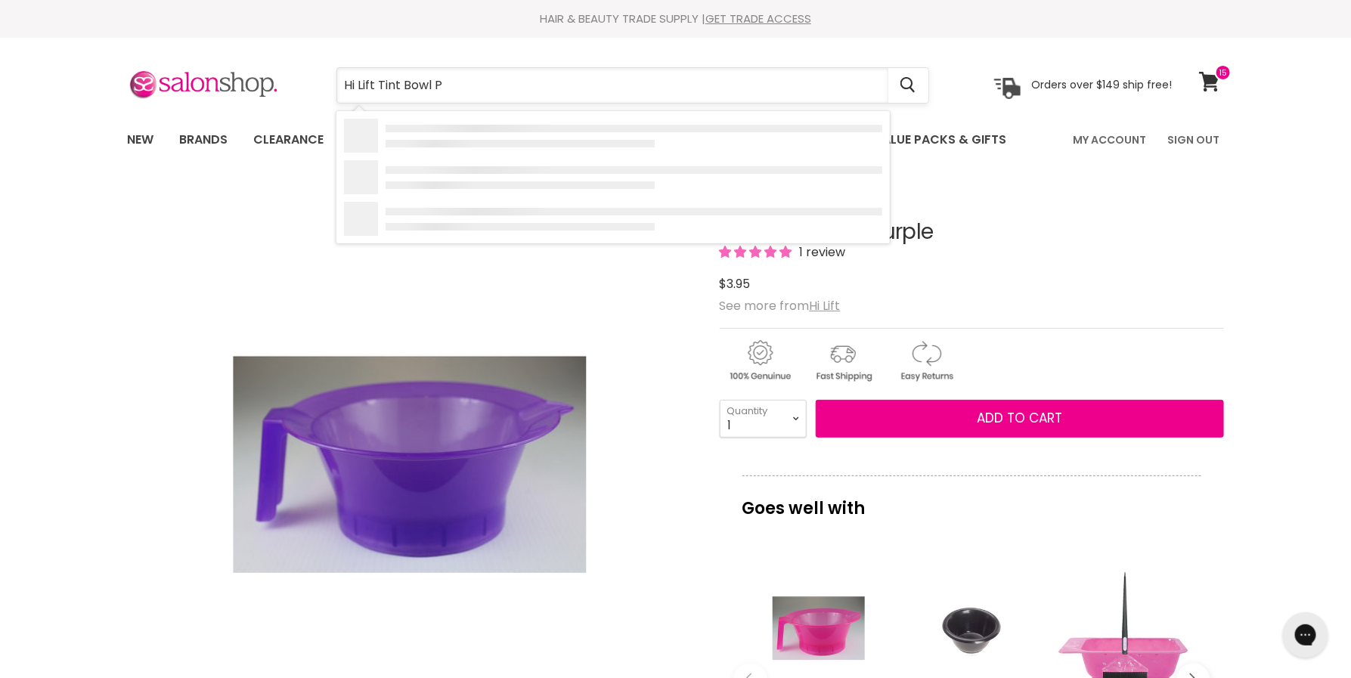
type input "Hi Lift Tint Bowl"
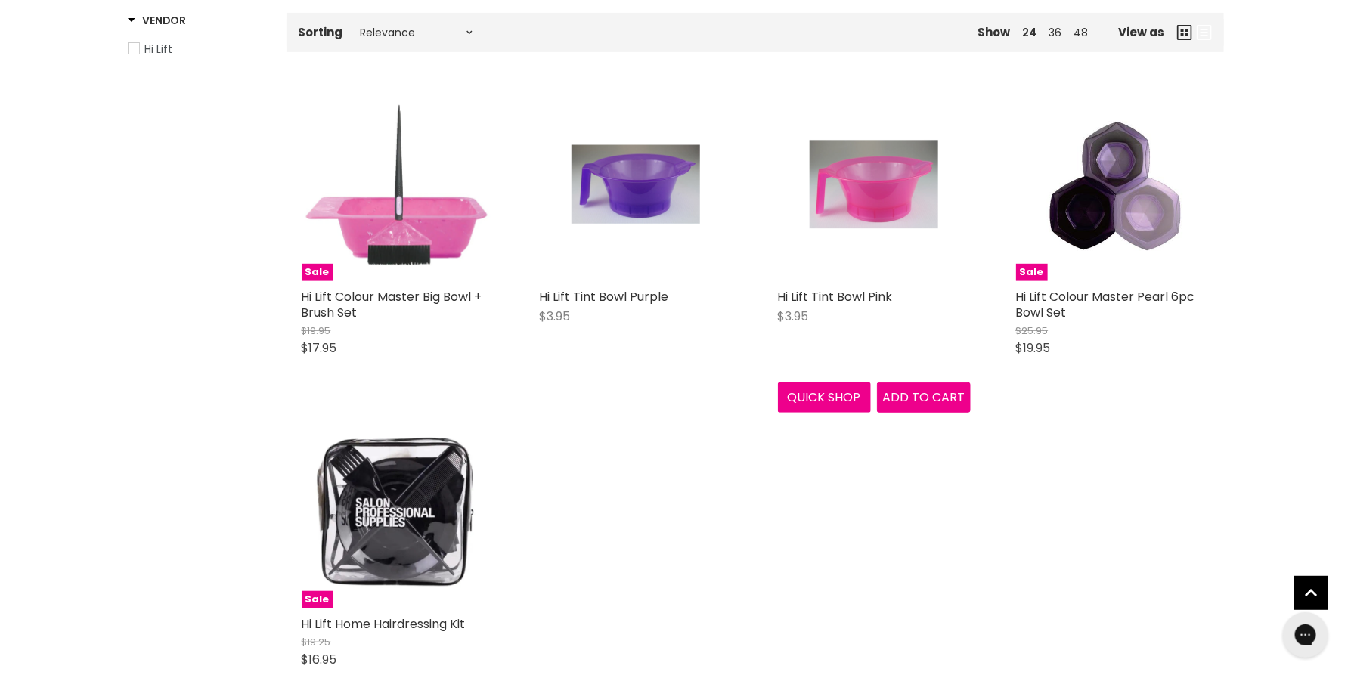
click at [835, 158] on img "Main content" at bounding box center [874, 184] width 129 height 193
click at [919, 391] on span "Add to cart" at bounding box center [923, 397] width 82 height 17
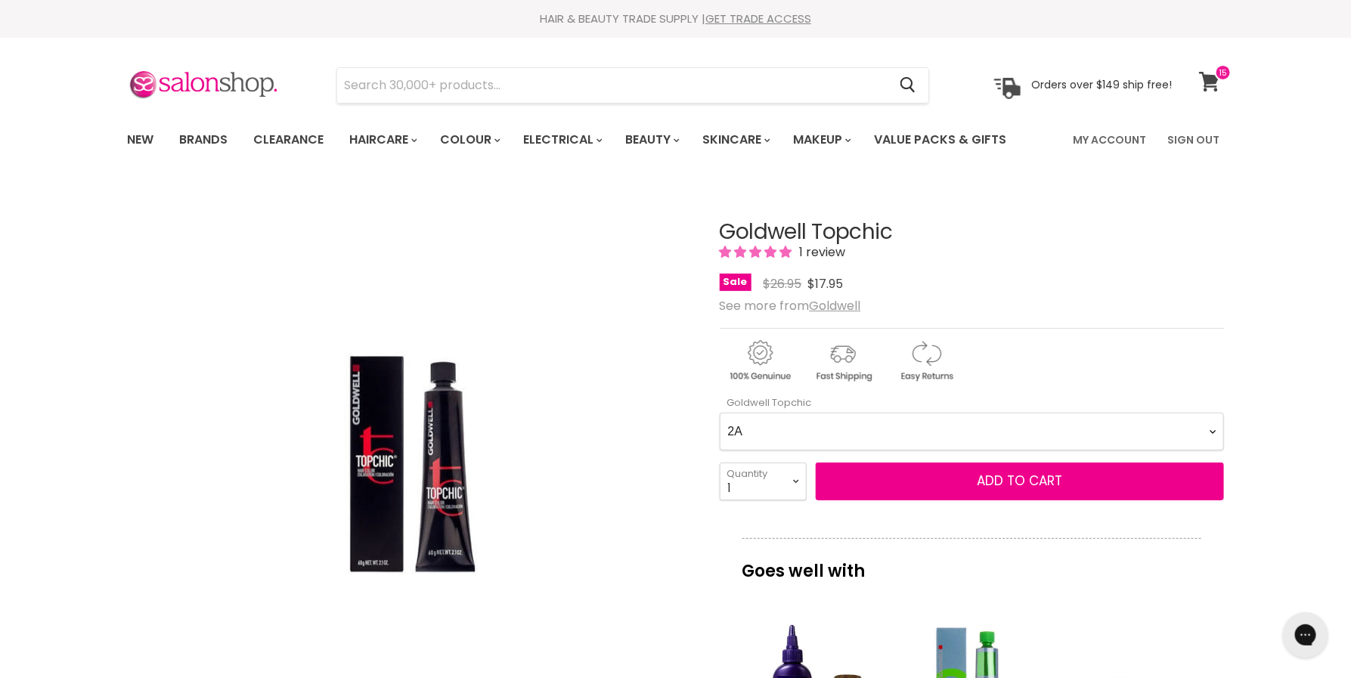
click at [1195, 78] on link "View cart" at bounding box center [1212, 81] width 40 height 35
click at [605, 608] on div "Click or scroll to zoom Tap or pinch to zoom" at bounding box center [410, 465] width 565 height 565
click at [780, 430] on Topchic-0-0 "2A 2N 3N 3NN 3VV 4B 4BP 4G 4MG 4N 4NA 4NN 4R 4V 5A 5B 5BG 5BP 5GB 5K 5MB 5N 5NA…" at bounding box center [972, 432] width 504 height 38
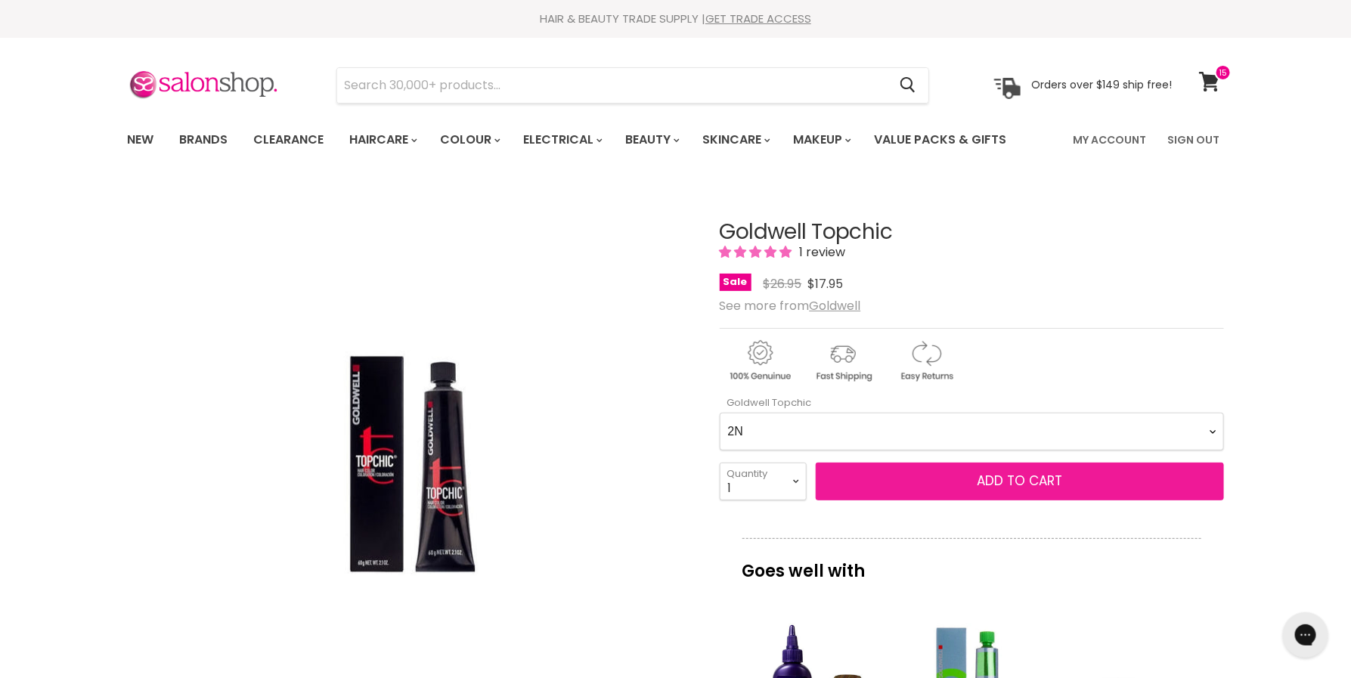
click at [921, 491] on button "Add to cart" at bounding box center [1020, 482] width 408 height 38
click at [1022, 490] on button "Add to cart" at bounding box center [1020, 482] width 408 height 38
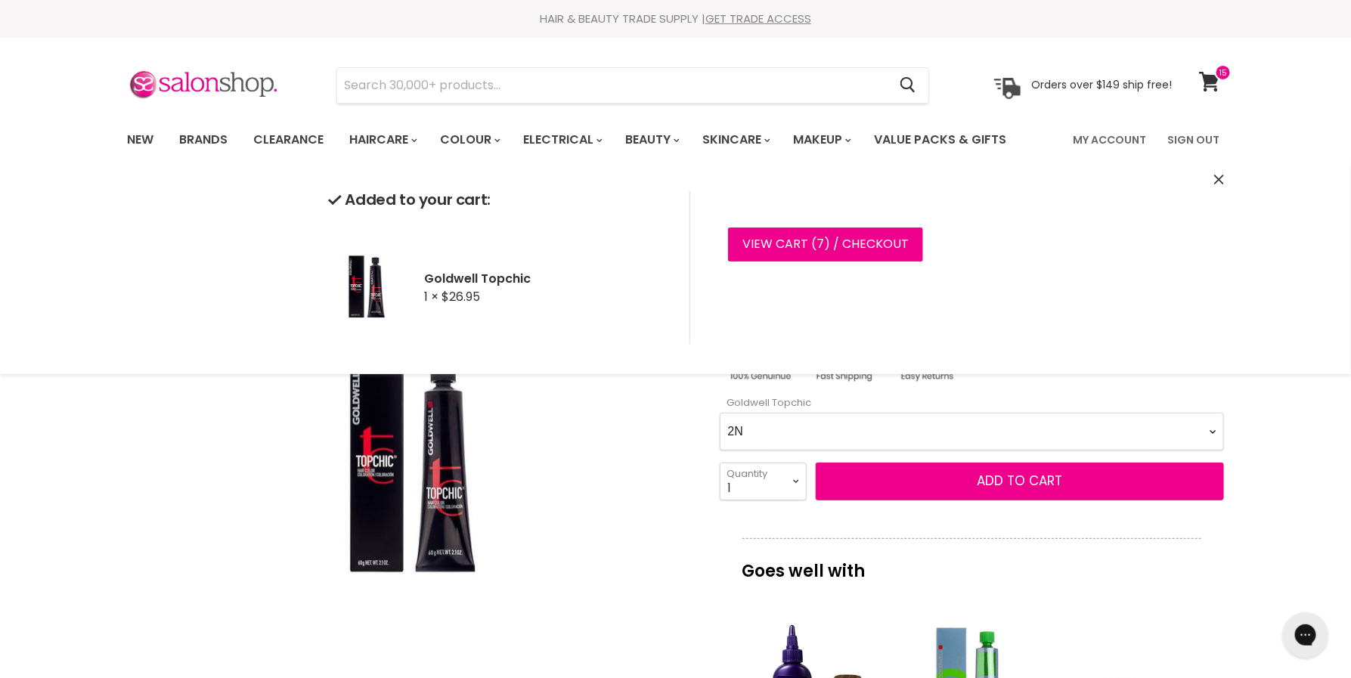
click at [939, 442] on Topchic-0-0 "2A 2N 3N 3NN 3VV 4B 4BP 4G 4MG 4N 4NA 4NN 4R 4V 5A 5B 5BG 5BP 5GB 5K 5MB 5N 5NA…" at bounding box center [972, 432] width 504 height 38
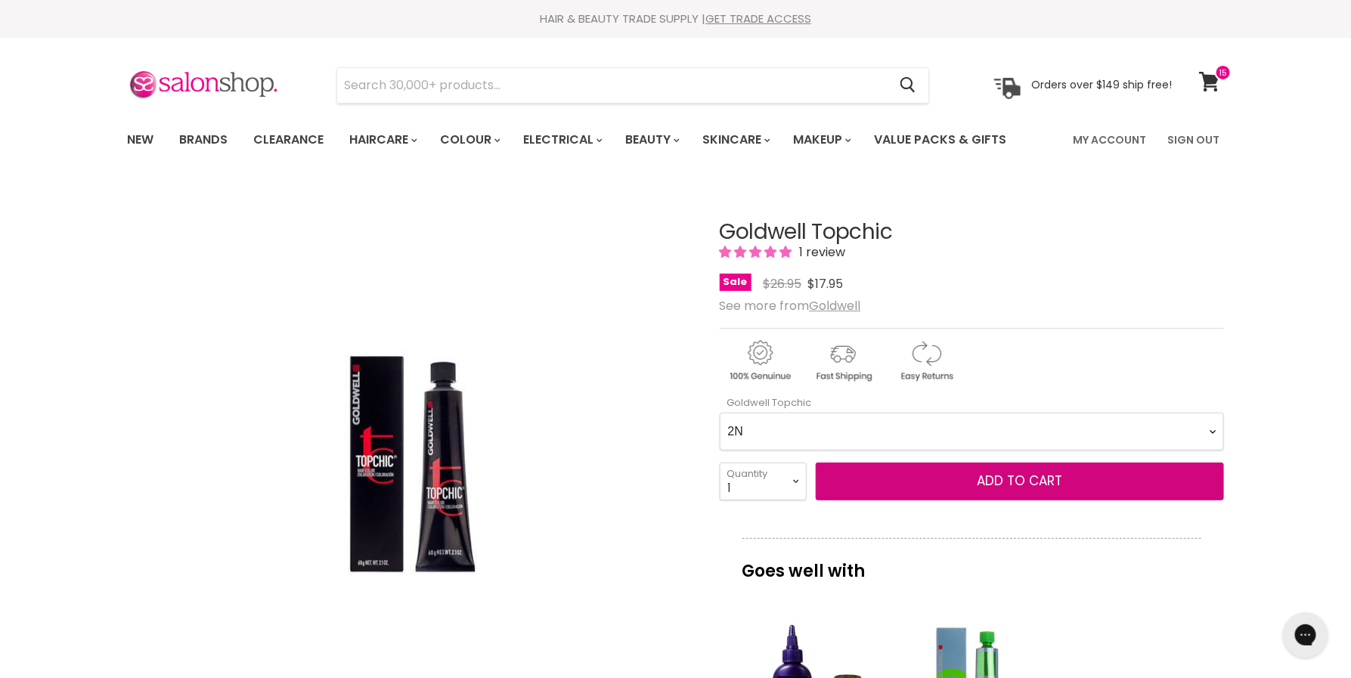
select Topchic-0-0 "3N"
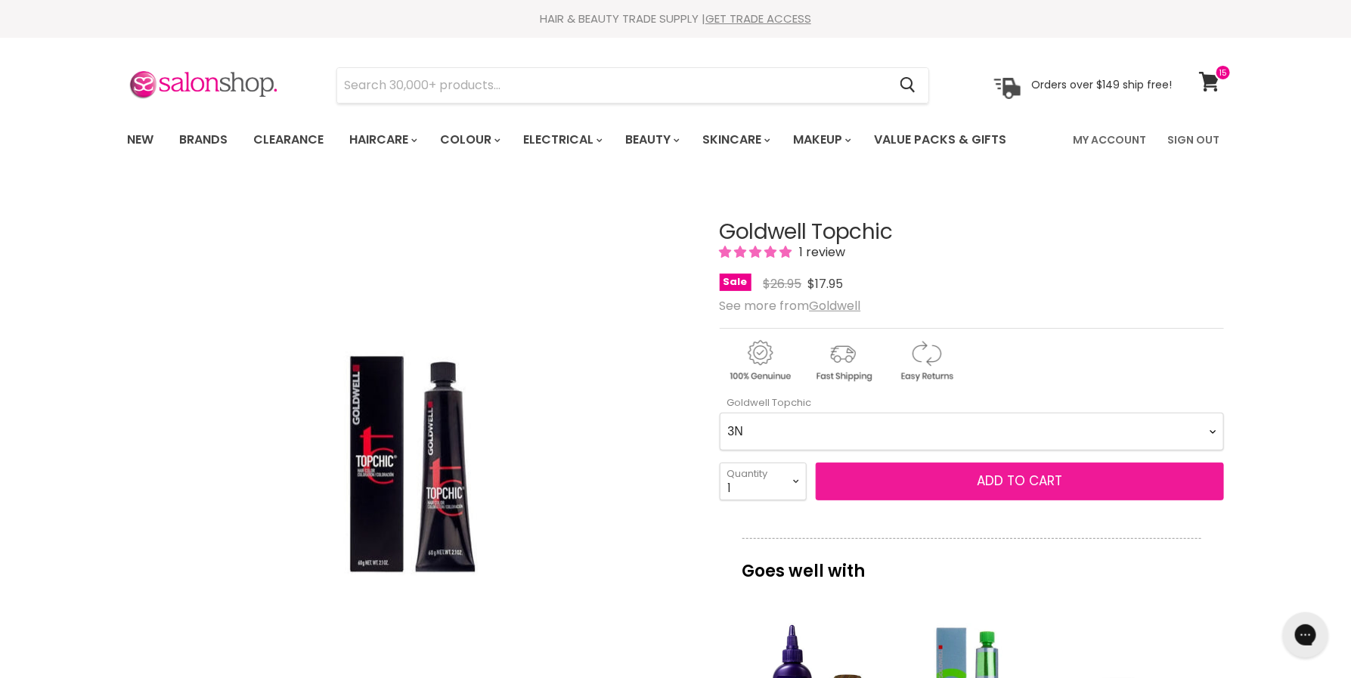
click at [817, 481] on button "Add to cart" at bounding box center [1020, 482] width 408 height 38
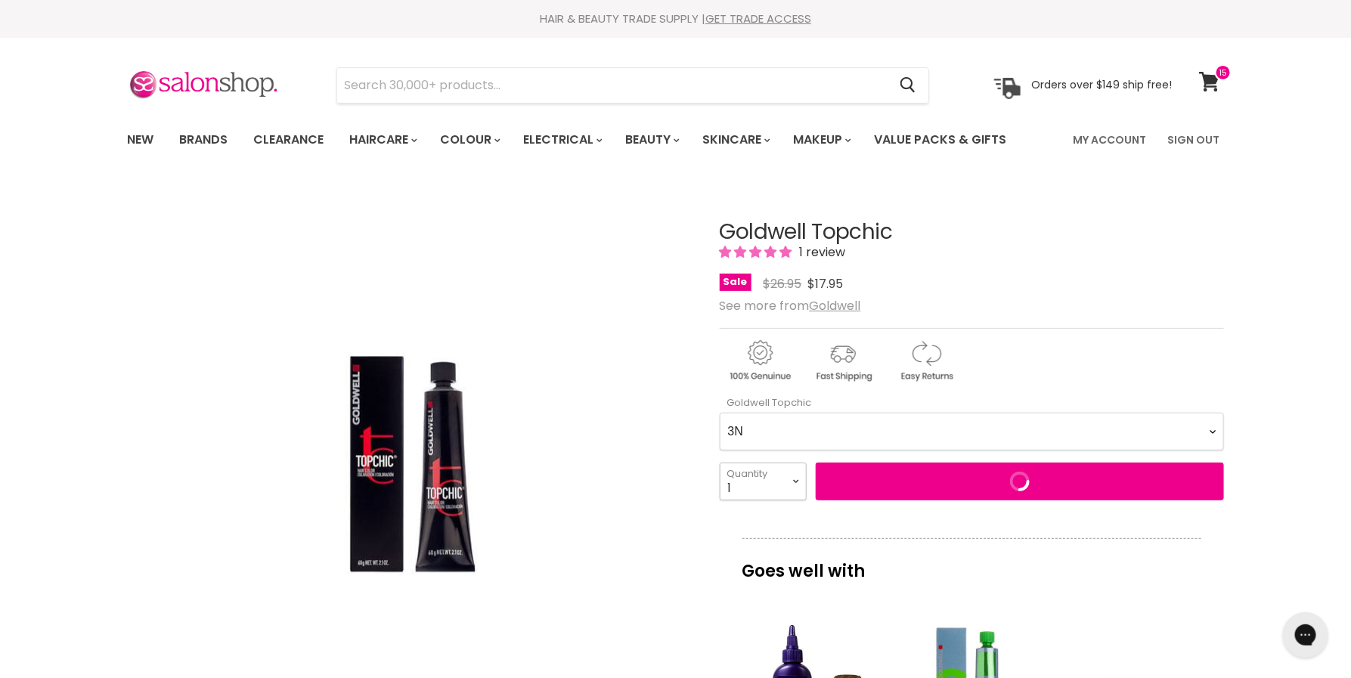
click at [793, 479] on select "1 2 3 4 5 6 7 8 9 10+" at bounding box center [763, 482] width 87 height 38
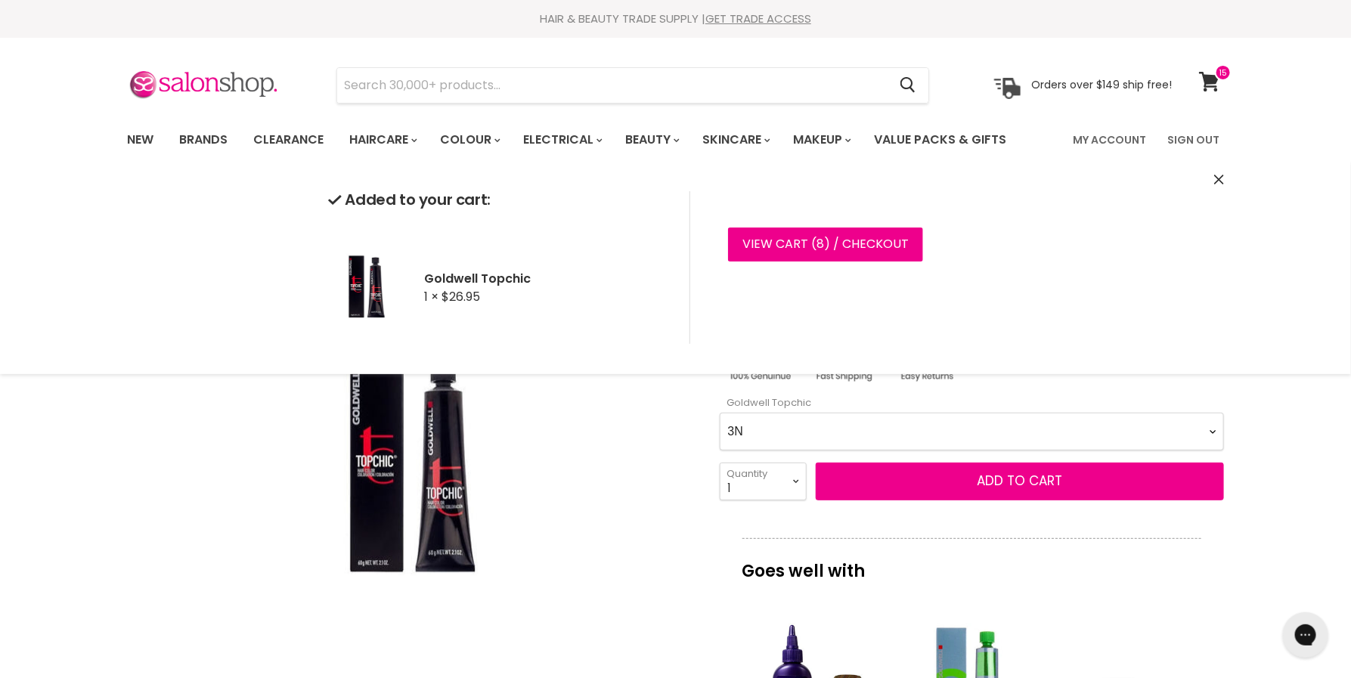
click at [781, 481] on select "1 2 3 4 5 6 7 8 9 10+" at bounding box center [763, 482] width 87 height 38
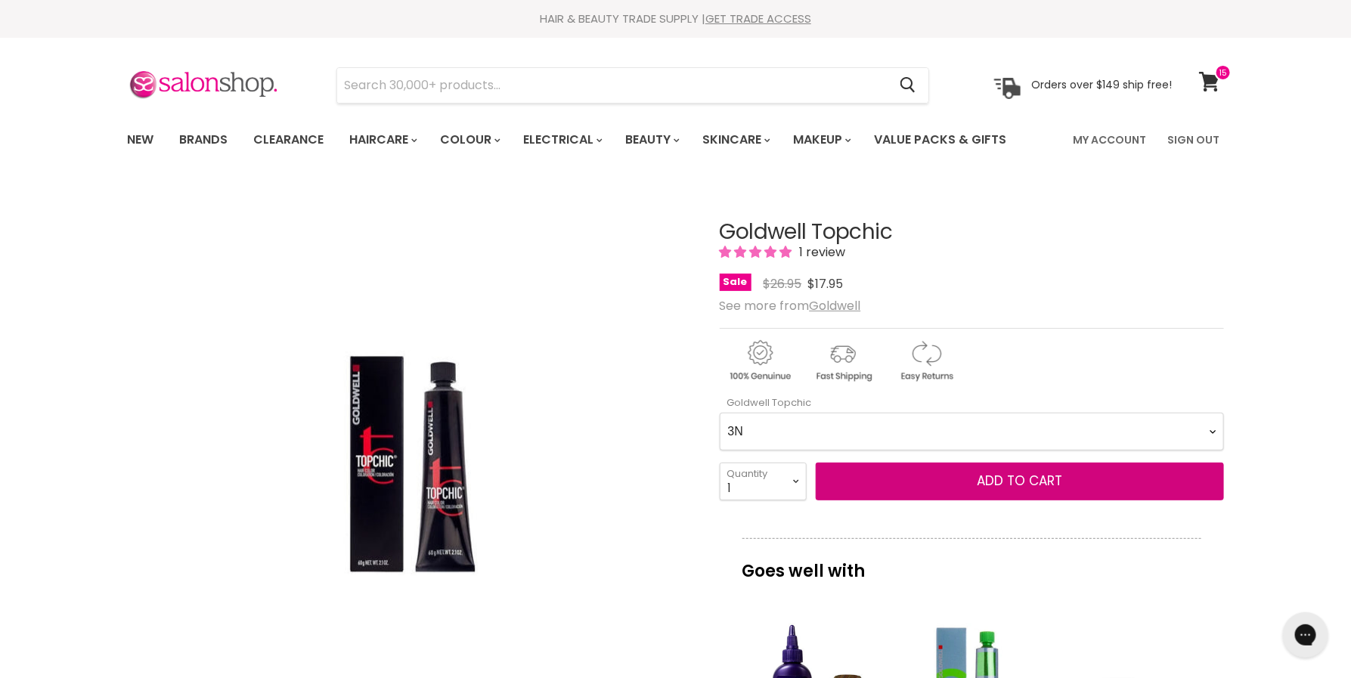
select select "3"
type input "3"
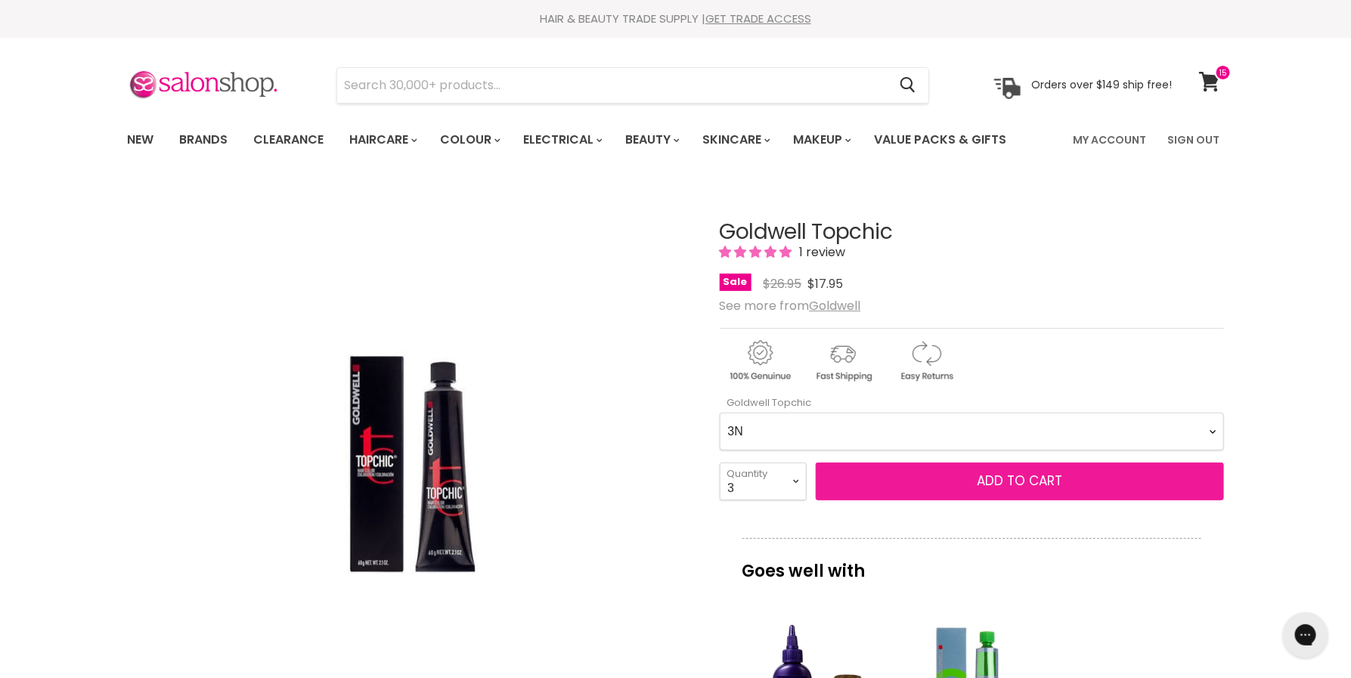
click at [919, 491] on button "Add to cart" at bounding box center [1020, 482] width 408 height 38
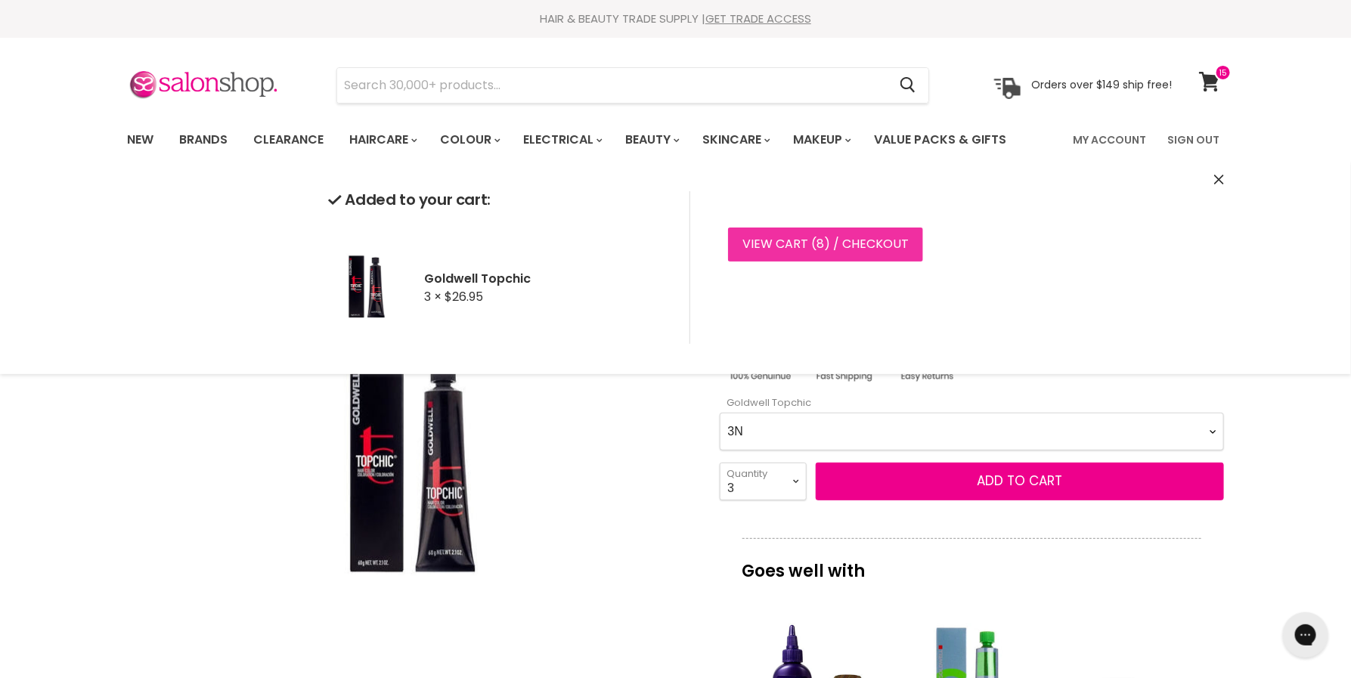
click at [846, 256] on link "View cart ( 8 ) / Checkout" at bounding box center [825, 244] width 195 height 33
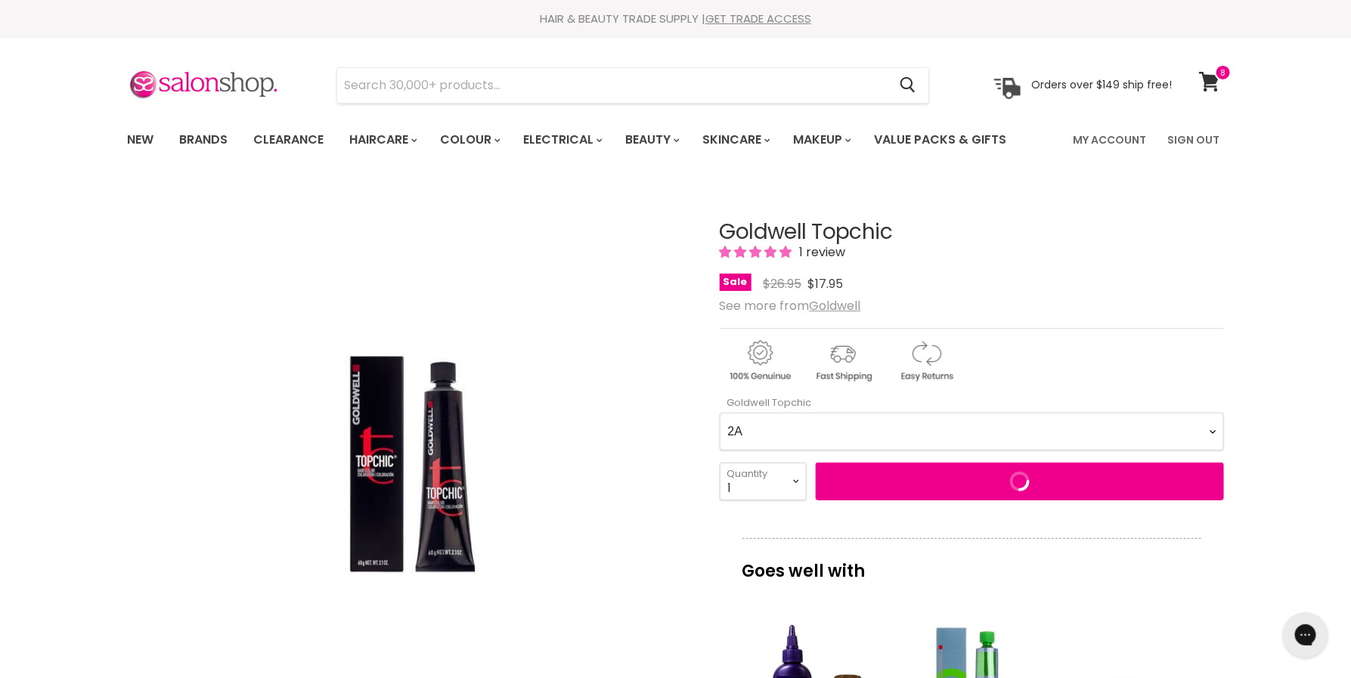
click at [1078, 437] on Topchic-0-0 "2A 2N 3N 3NN 3VV 4B 4BP 4G 4MG 4N 4NA 4NN 4R 4V 5A 5B 5BG 5BP 5GB 5K 5MB 5N 5NA…" at bounding box center [972, 432] width 504 height 38
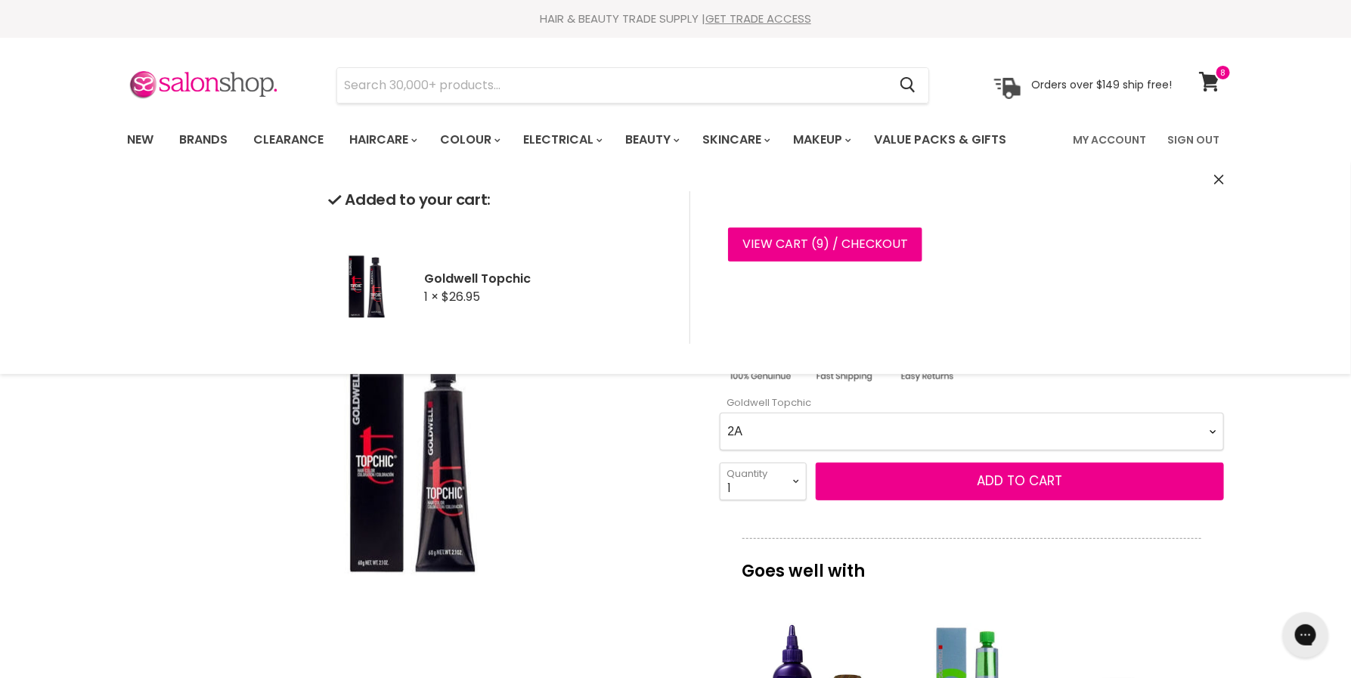
click at [1068, 445] on Topchic-0-0 "2A 2N 3N 3NN 3VV 4B 4BP 4G 4MG 4N 4NA 4NN 4R 4V 5A 5B 5BG 5BP 5GB 5K 5MB 5N 5NA…" at bounding box center [972, 432] width 504 height 38
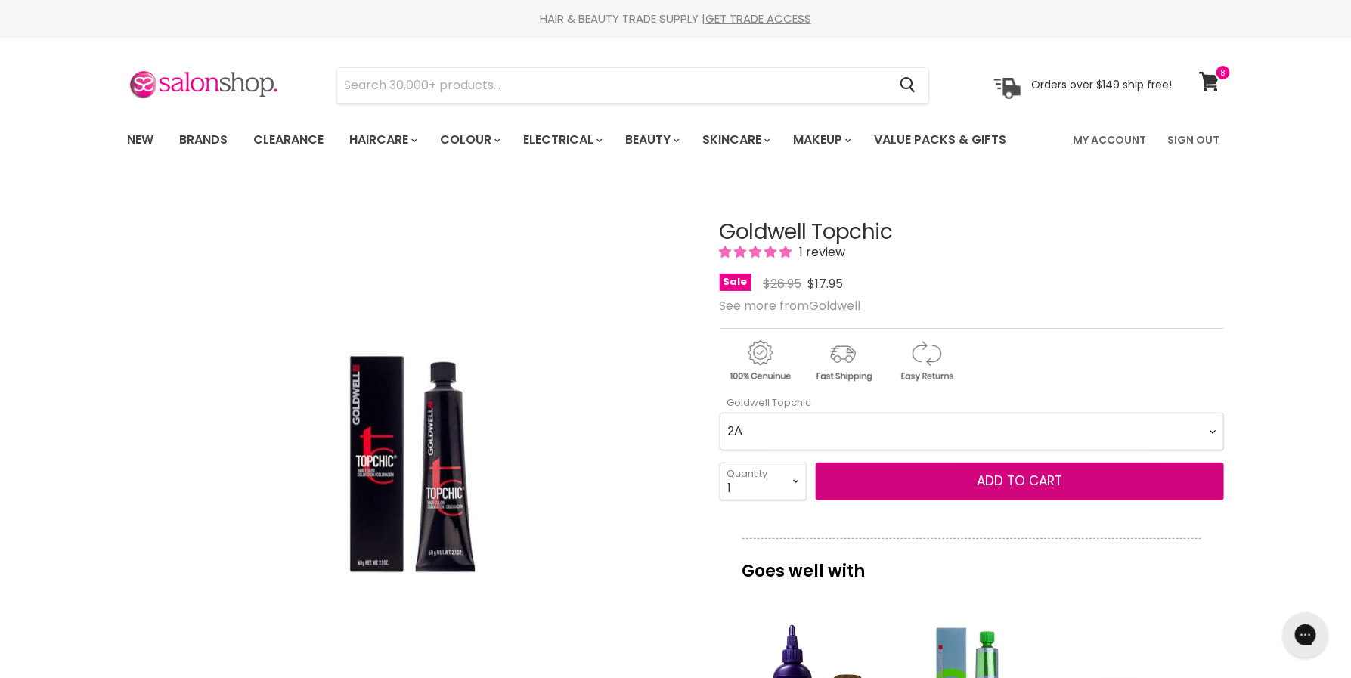
select Topchic-0-0 "2N"
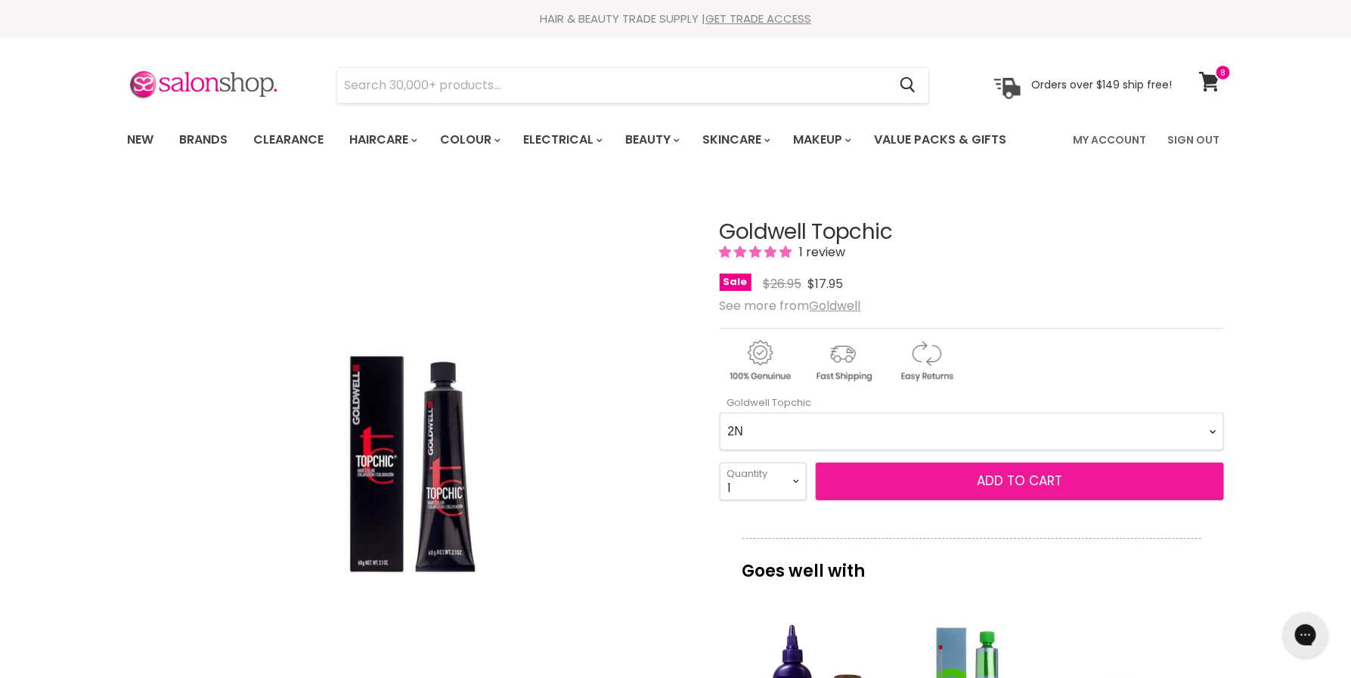
click at [1035, 472] on span "Add to cart" at bounding box center [1019, 481] width 85 height 18
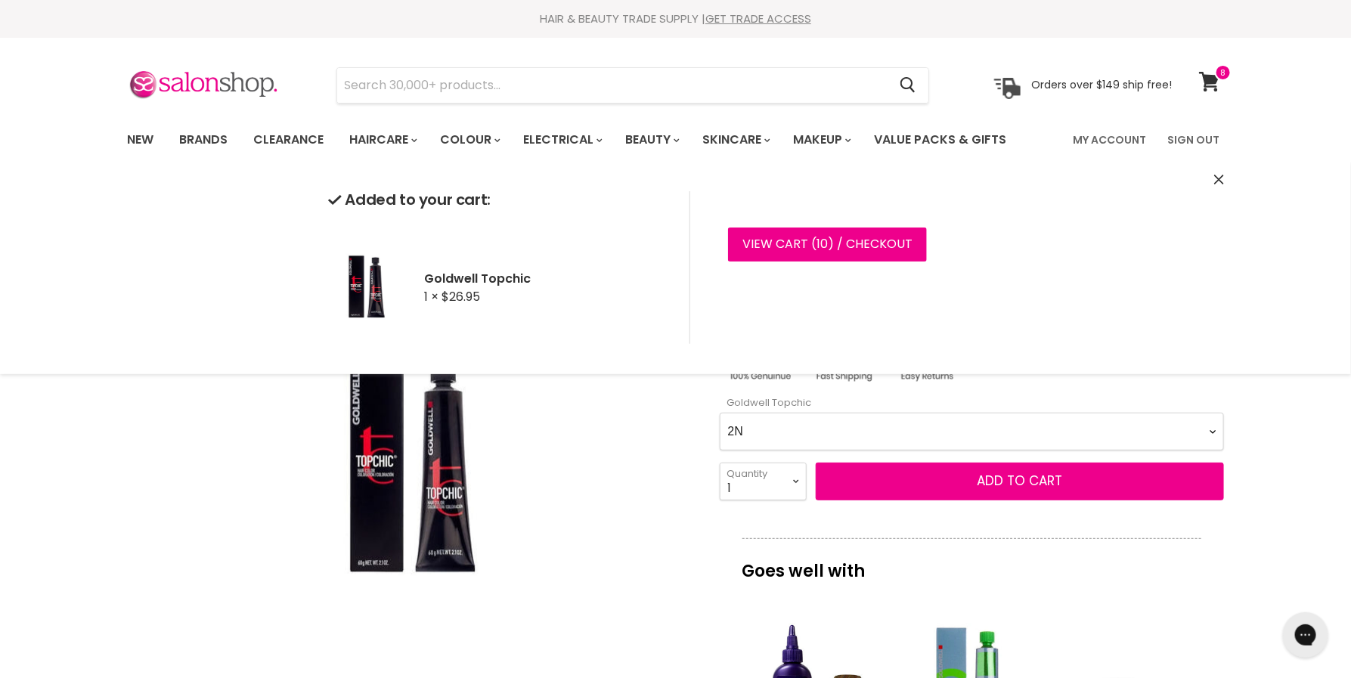
click at [775, 488] on select "1 2 3 4 5 6 7 8 9 10+" at bounding box center [763, 482] width 87 height 38
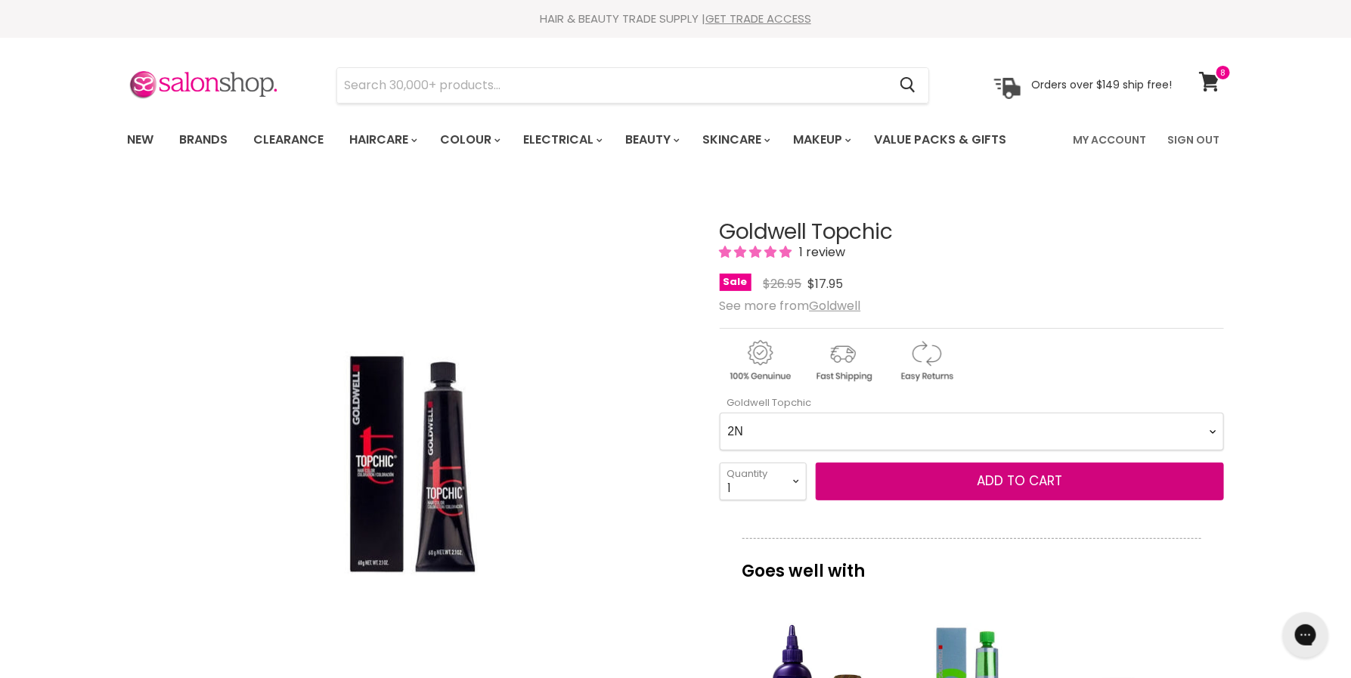
select select "2"
type input "2"
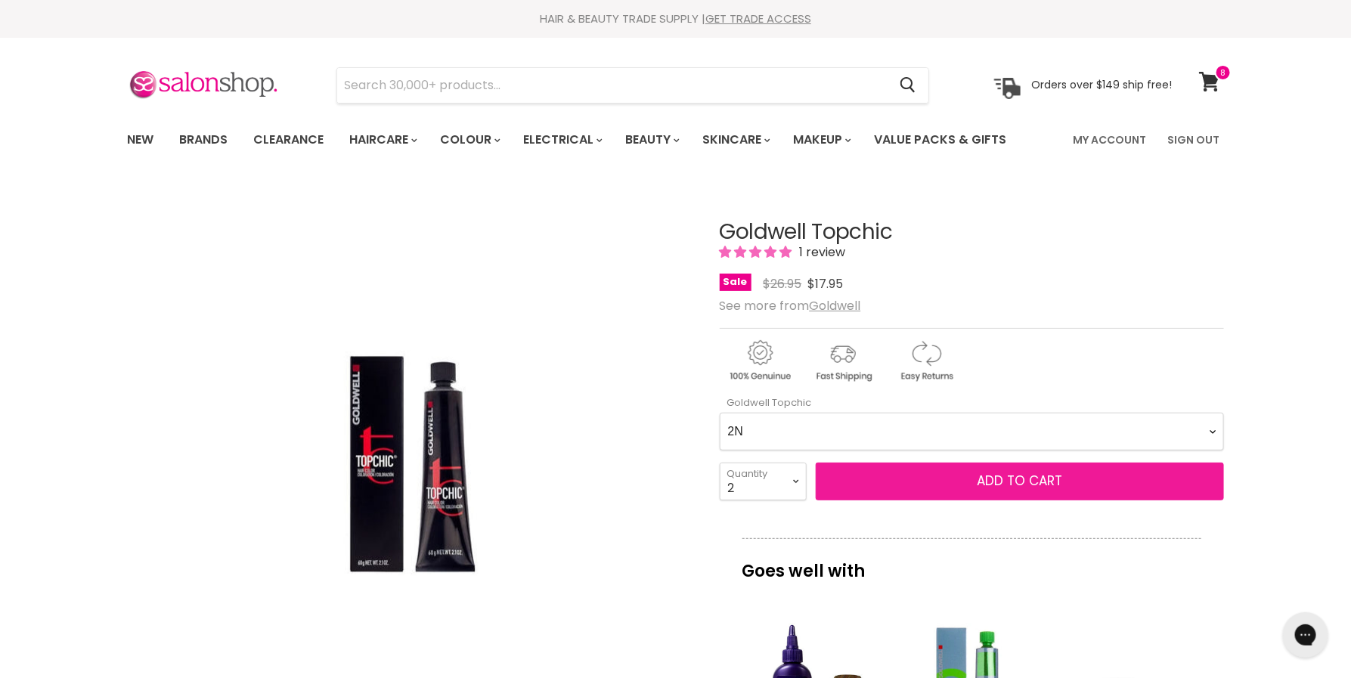
click at [877, 493] on button "Add to cart" at bounding box center [1020, 482] width 408 height 38
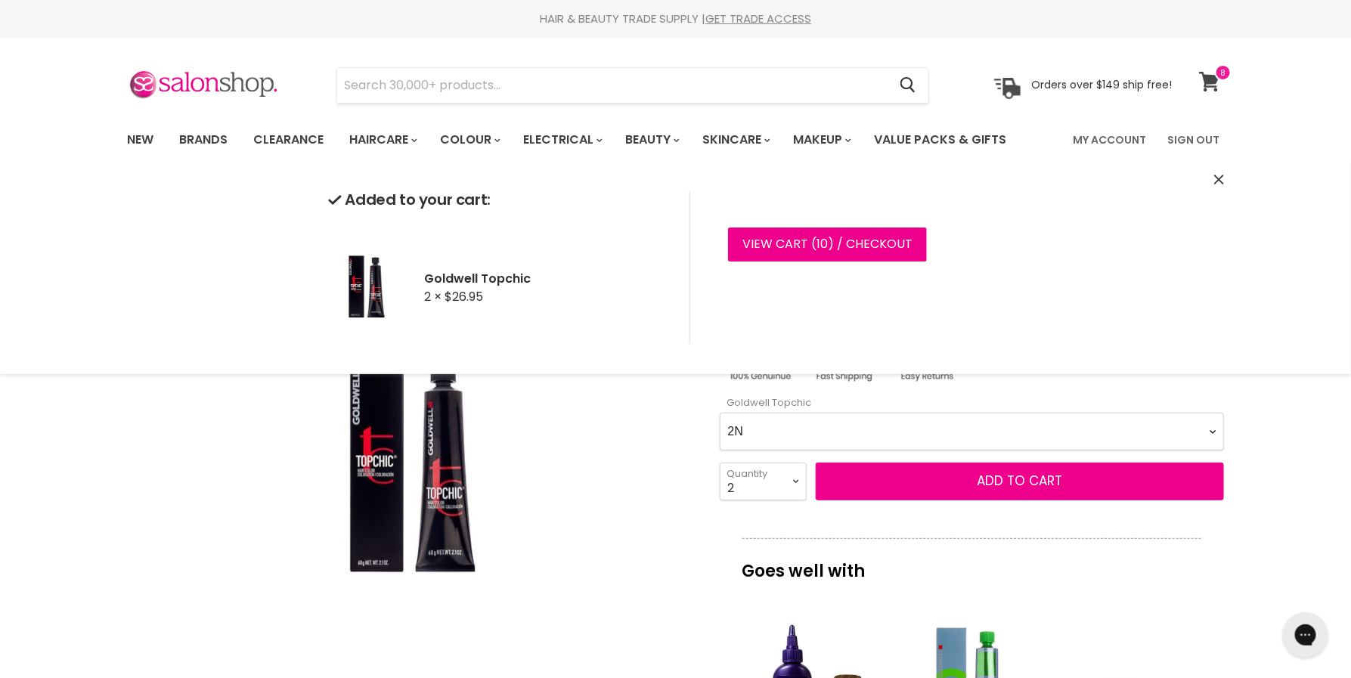
click at [1212, 88] on icon at bounding box center [1209, 82] width 21 height 20
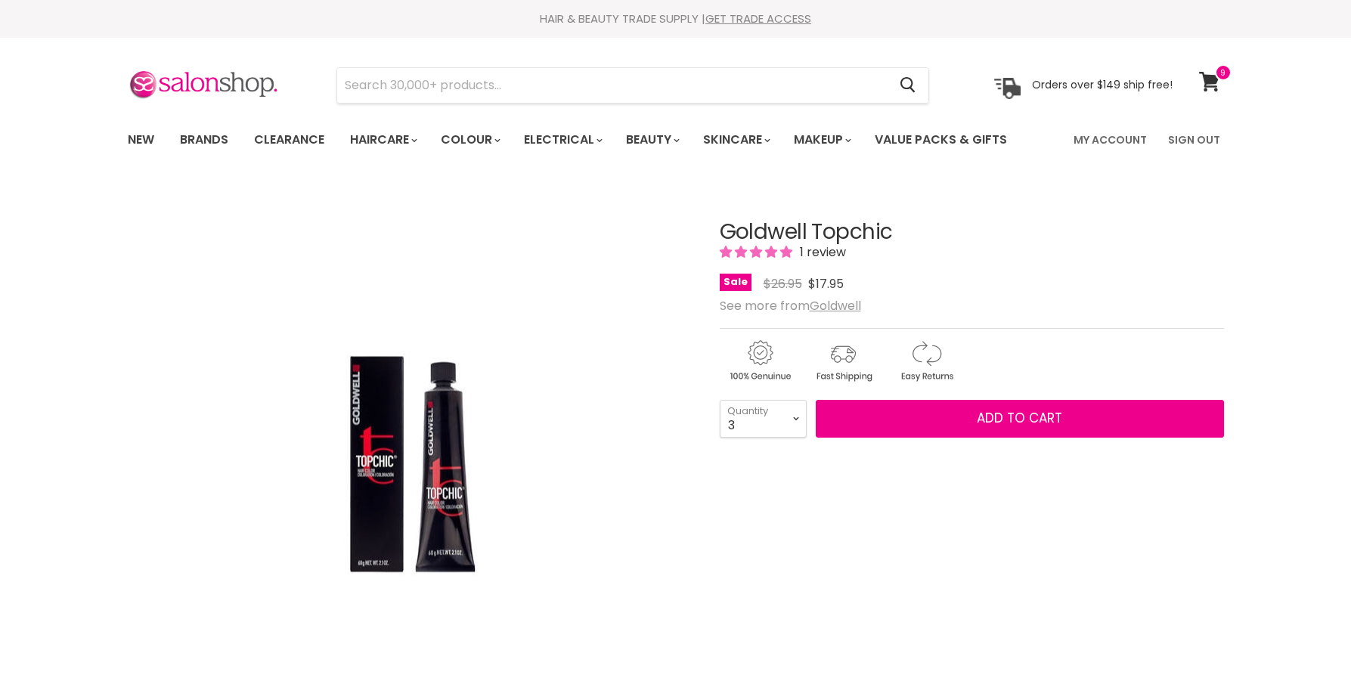
select select "3"
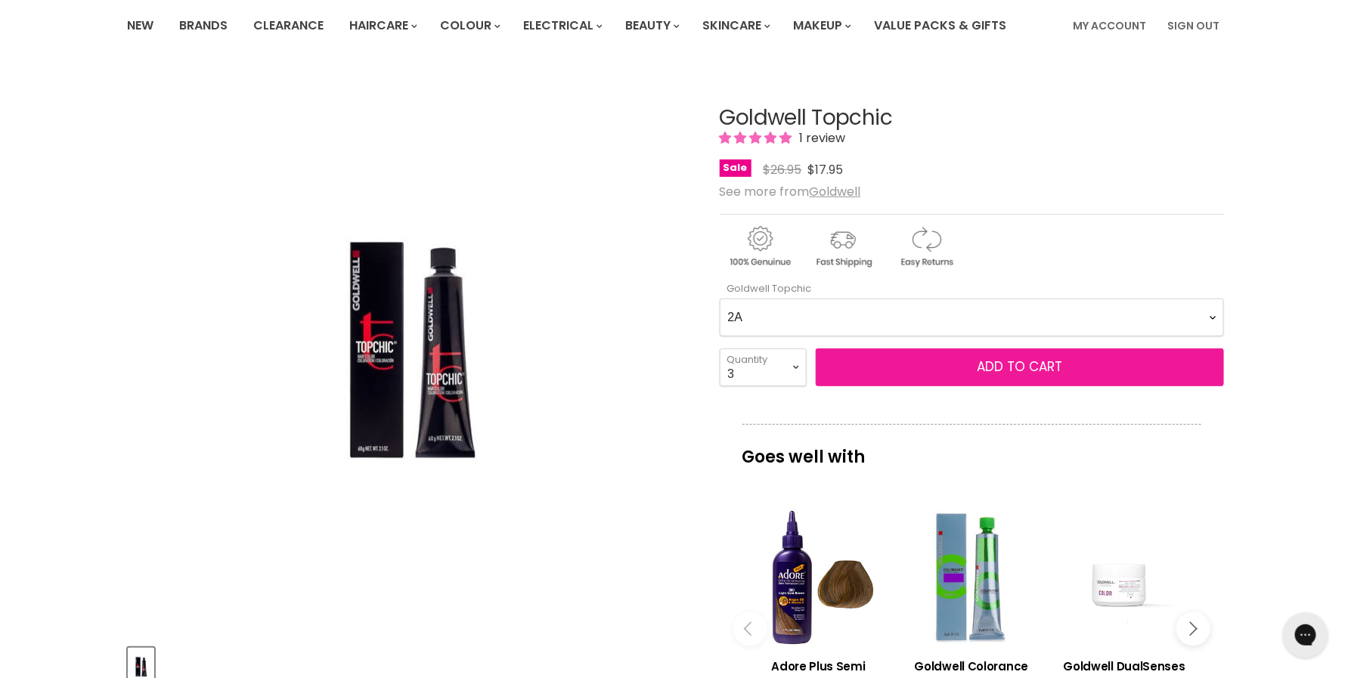
scroll to position [129, 0]
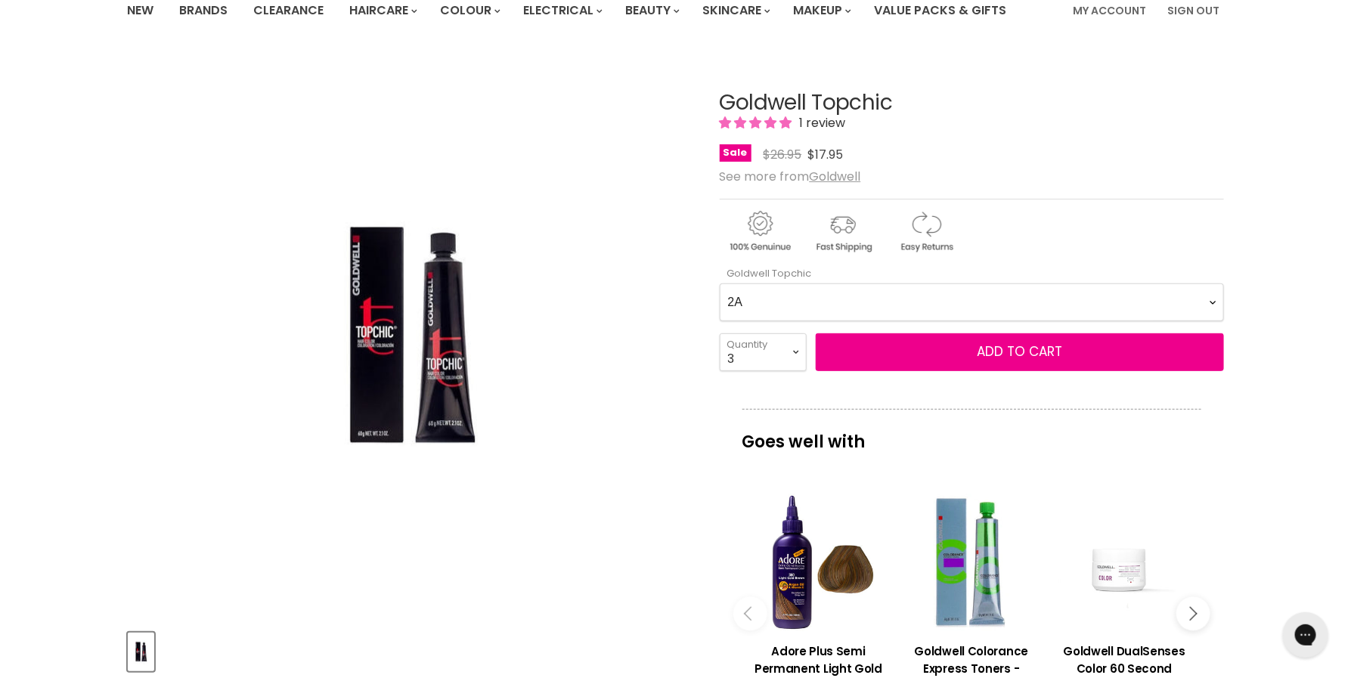
click at [900, 303] on Topchic-0-0 "2A 2N 3N 3NN 3VV 4B 4BP 4G 4MG 4N 4NA 4NN 4R 4V 5A 5B 5BG 5BP 5GB 5K 5MB 5N 5NA…" at bounding box center [972, 303] width 504 height 38
select Topchic-0-0 "3N"
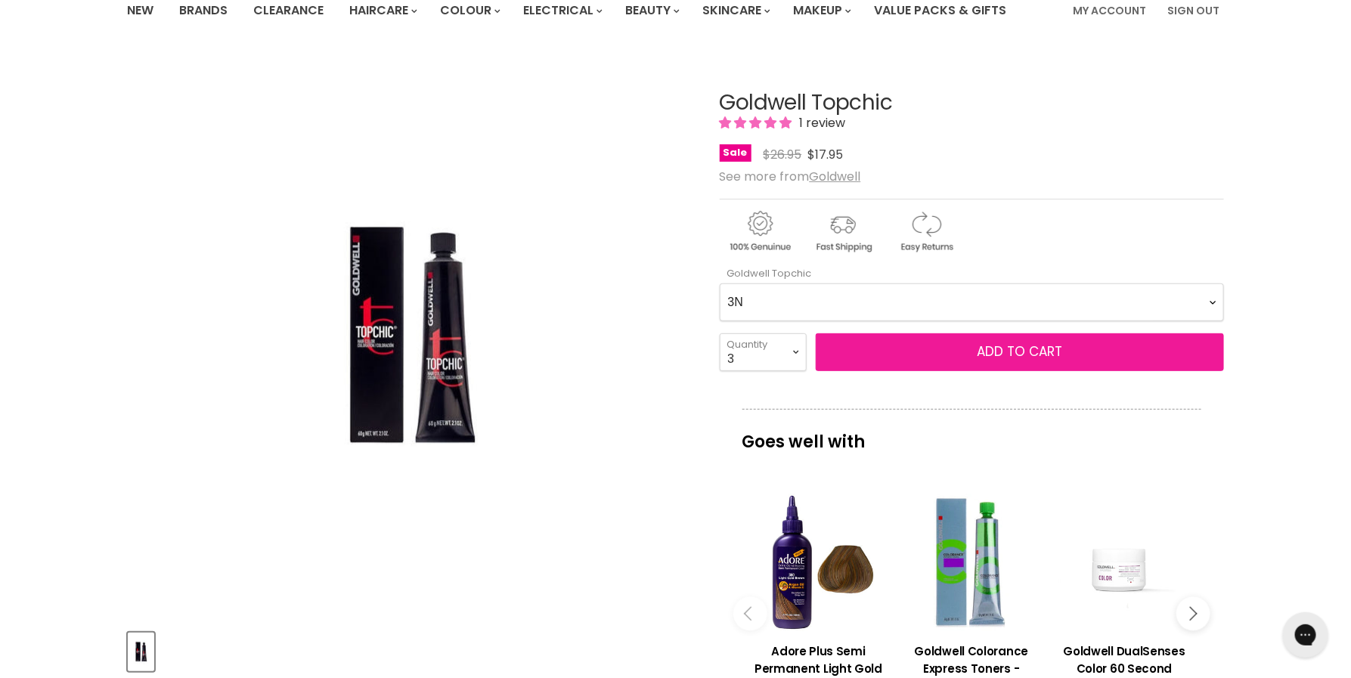
click at [897, 349] on button "Add to cart" at bounding box center [1020, 352] width 408 height 38
click at [1014, 359] on span "Add to cart" at bounding box center [1019, 352] width 85 height 18
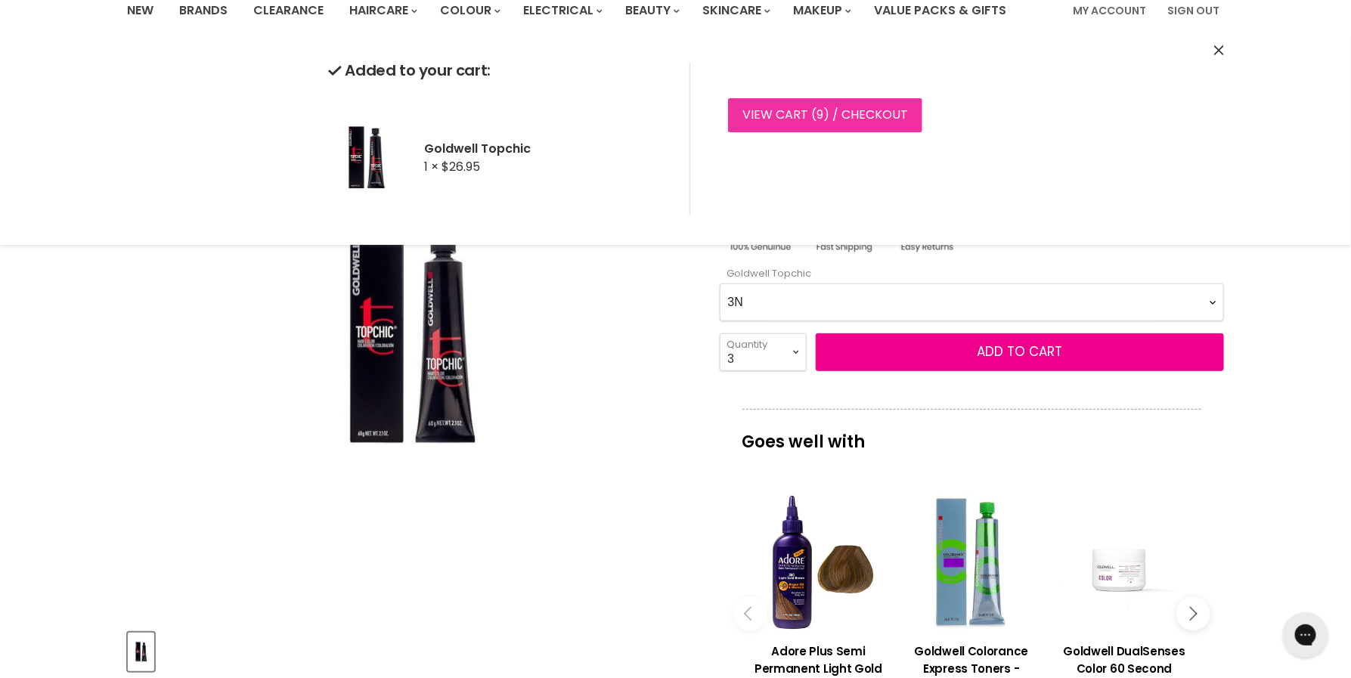
click at [871, 125] on link "View cart ( 9 ) / Checkout" at bounding box center [825, 114] width 194 height 33
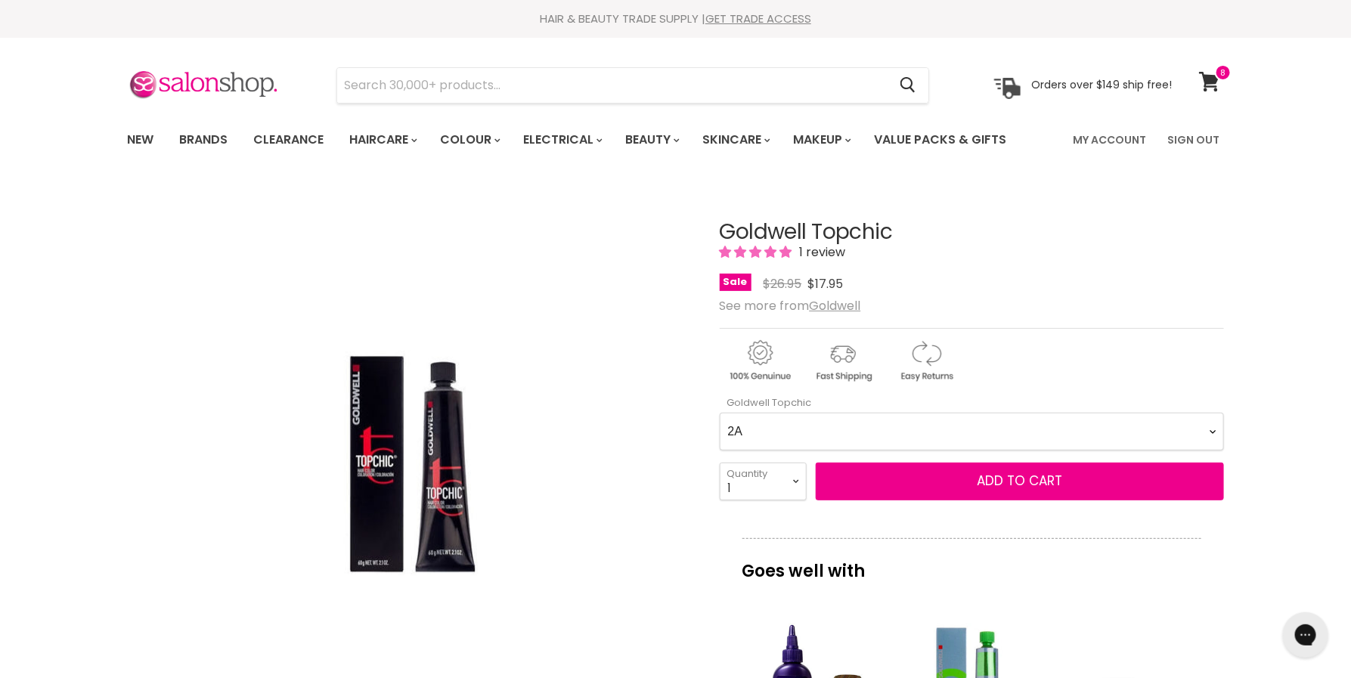
click at [829, 420] on Topchic-0-0 "2A 2N 3N 3NN 3VV 4B 4BP 4G 4MG 4N 4NA 4NN 4R 4V 5A 5B 5BG 5BP 5GB 5K 5MB 5N 5NA…" at bounding box center [972, 432] width 504 height 38
select Topchic-0-0 "3N"
click at [787, 482] on select "1 2 3 4 5 6 7 8 9 10+" at bounding box center [763, 482] width 87 height 38
select select "4"
type input "4"
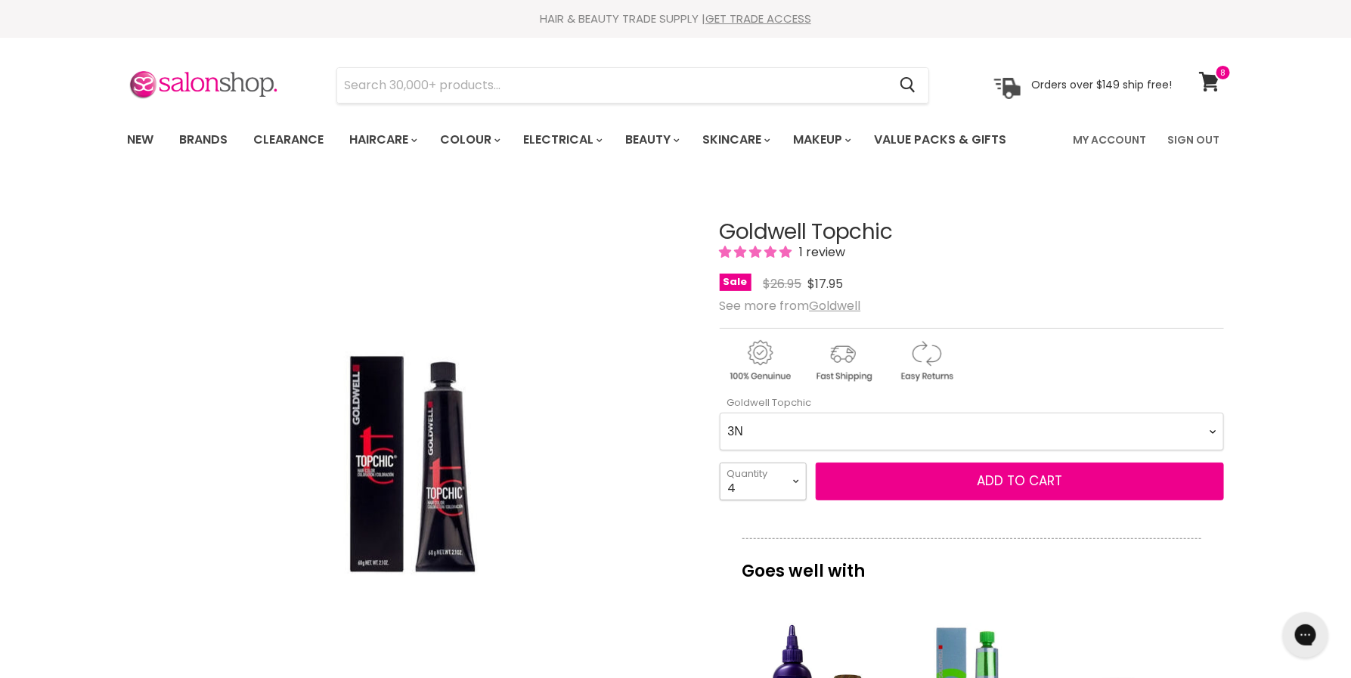
click at [750, 473] on select "1 2 3 4 5 6 7 8 9 10+" at bounding box center [763, 482] width 87 height 38
select select "3"
type input "3"
click at [881, 499] on div "1 2 3 4 5 6 7 8 9 10+ Quantity 3 Quantity Add to cart" at bounding box center [972, 482] width 504 height 38
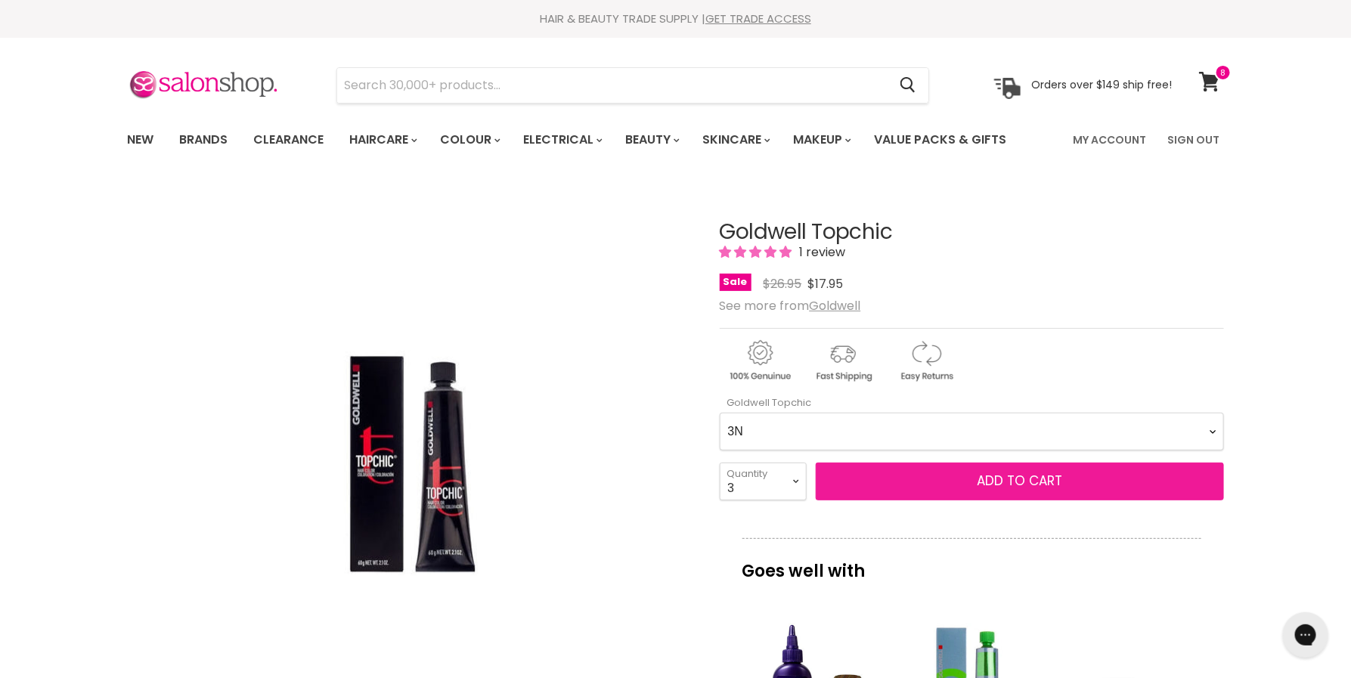
click at [886, 487] on button "Add to cart" at bounding box center [1020, 482] width 408 height 38
click at [938, 486] on button "Add to cart" at bounding box center [1020, 482] width 408 height 38
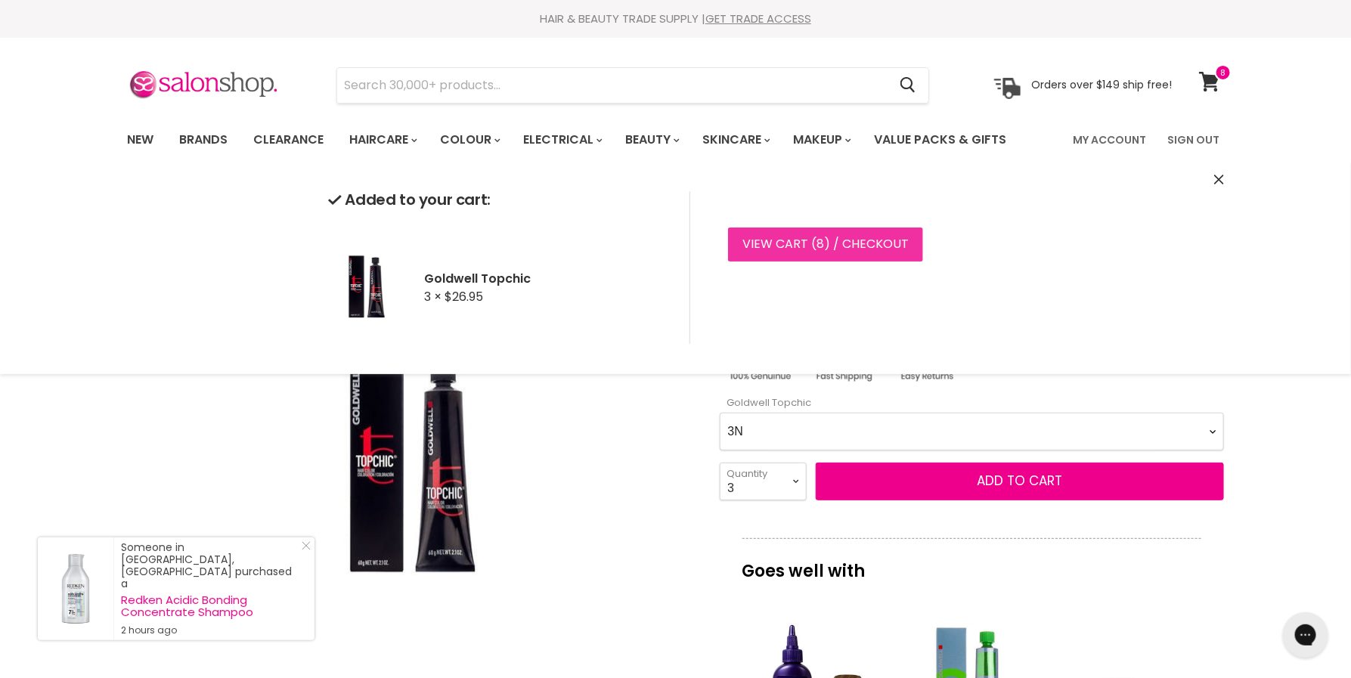
click at [885, 246] on link "View cart ( 8 ) / Checkout" at bounding box center [825, 244] width 195 height 33
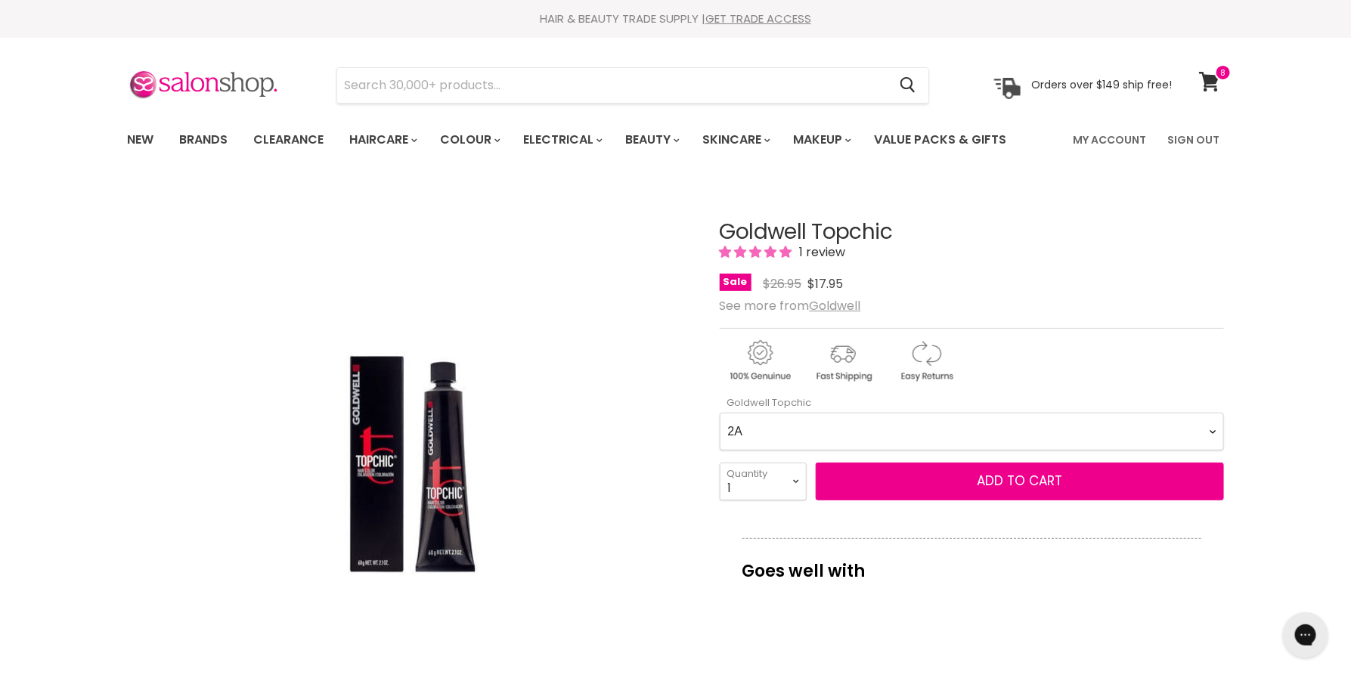
click at [871, 423] on Topchic-0-0 "2A 2N 3N 3NN 3VV 4B 4BP 4G 4MG 4N 4NA 4NN 4R 4V 5A 5B 5BG 5BP 5GB 5K 5MB 5N 5NA…" at bounding box center [972, 432] width 504 height 38
select Topchic-0-0 "3N"
click at [779, 490] on select "1 2 3 4 5 6 7 8 9 10+" at bounding box center [763, 482] width 87 height 38
select select "4"
type input "4"
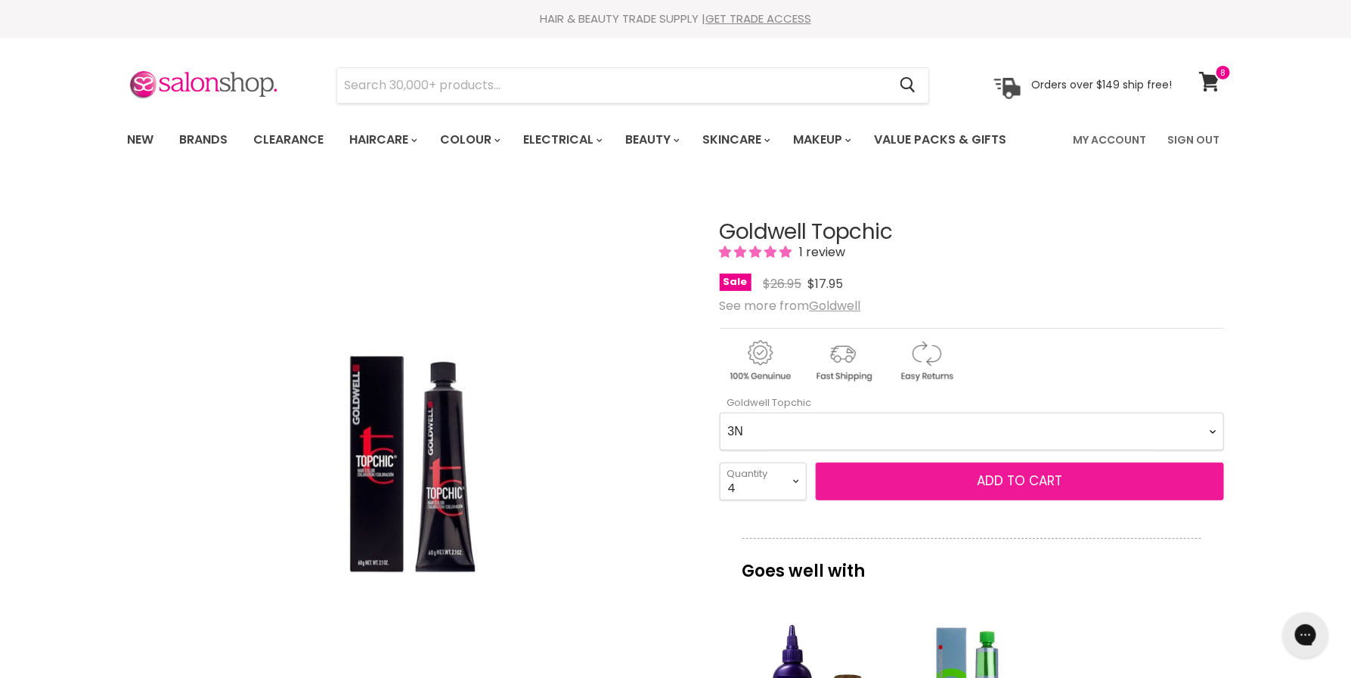
click at [952, 487] on button "Add to cart" at bounding box center [1020, 482] width 408 height 38
click at [1068, 488] on button "Add to cart" at bounding box center [1020, 482] width 408 height 38
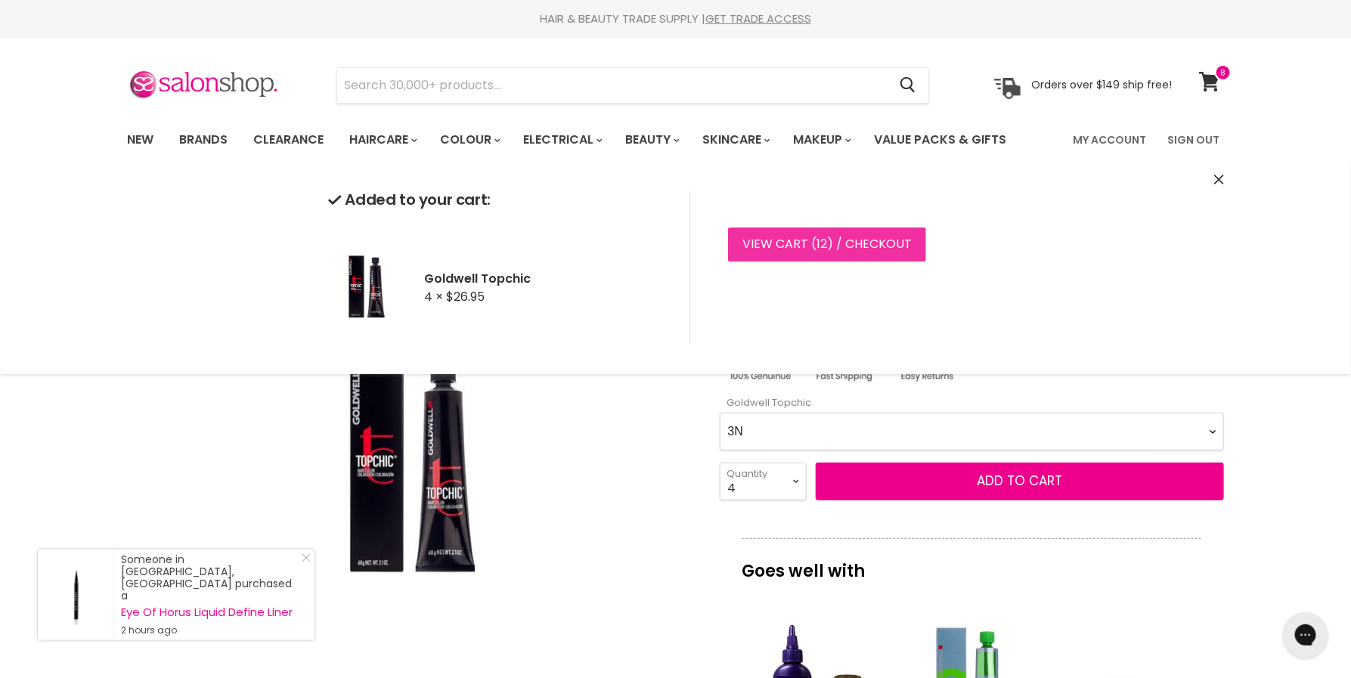
click at [867, 248] on link "View cart ( 12 ) / Checkout" at bounding box center [827, 244] width 198 height 33
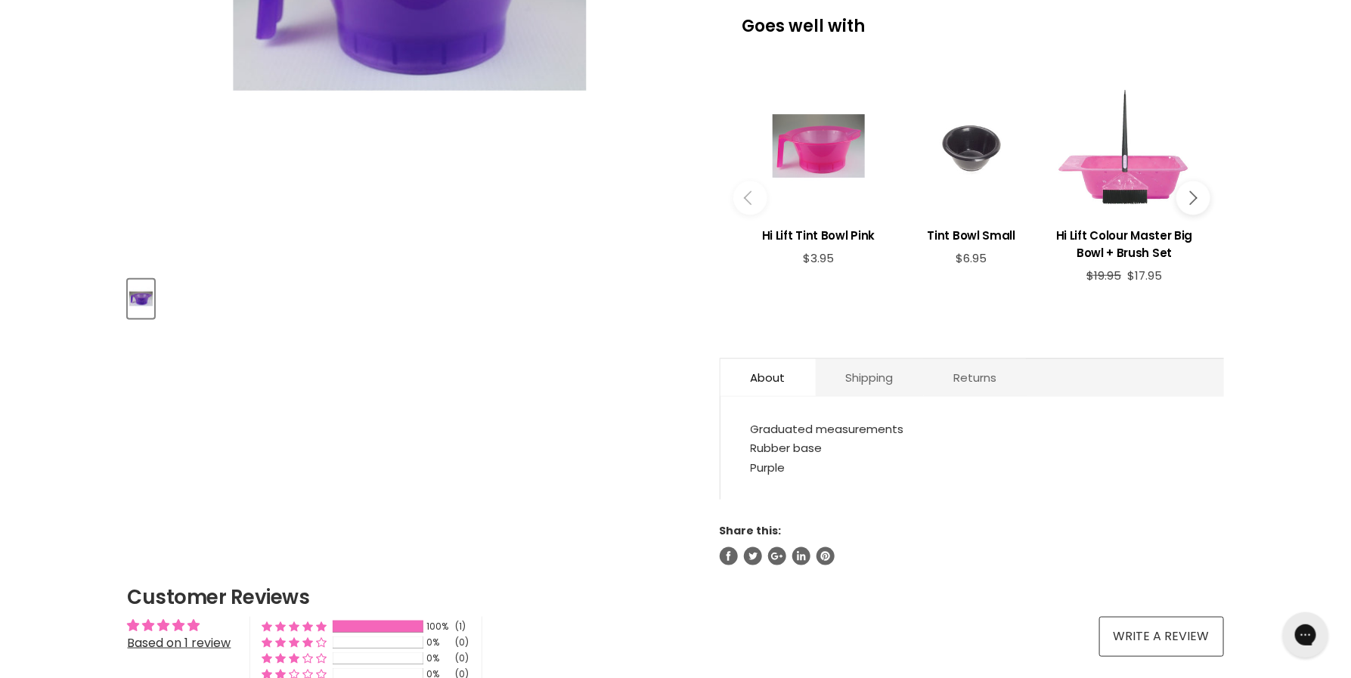
scroll to position [474, 0]
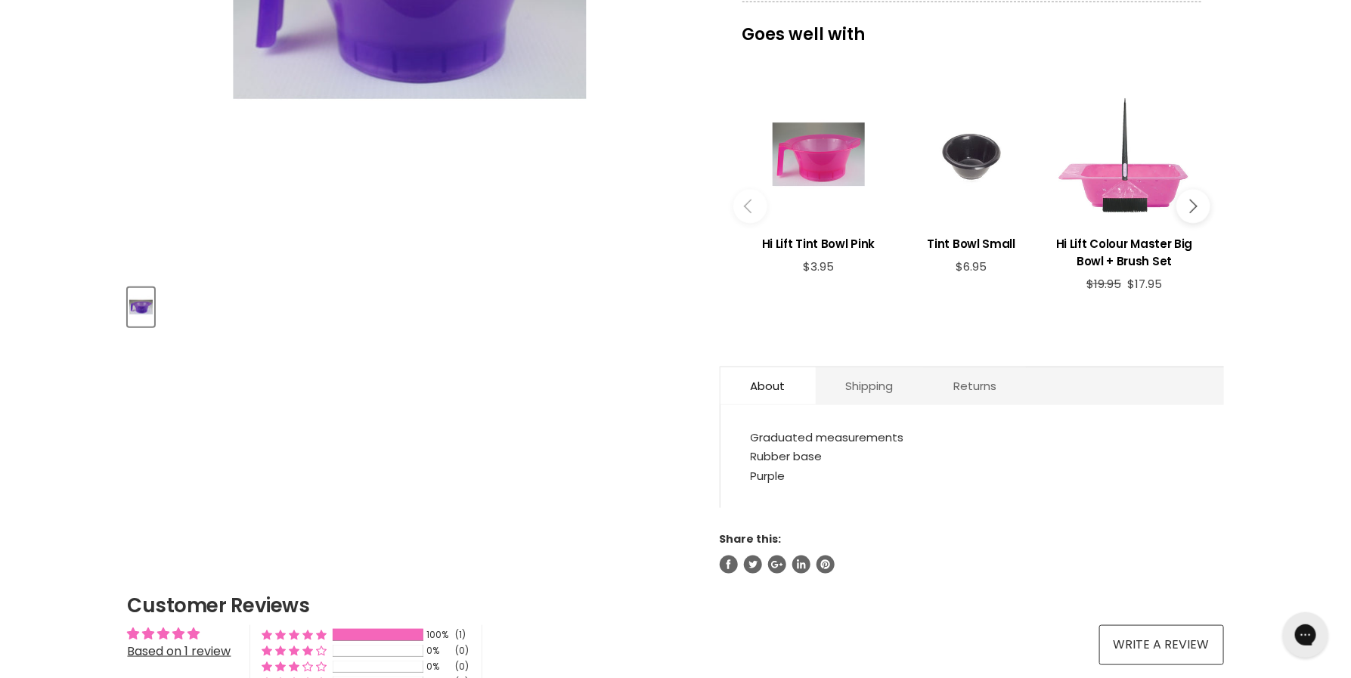
click at [1208, 193] on div "Goes well with imageUrl Hi Lift Tint Bowl Pink $3.95 imageUrl Tint Bowl Small $…" at bounding box center [972, 174] width 504 height 344
click at [1198, 203] on button "Main content" at bounding box center [1194, 206] width 34 height 34
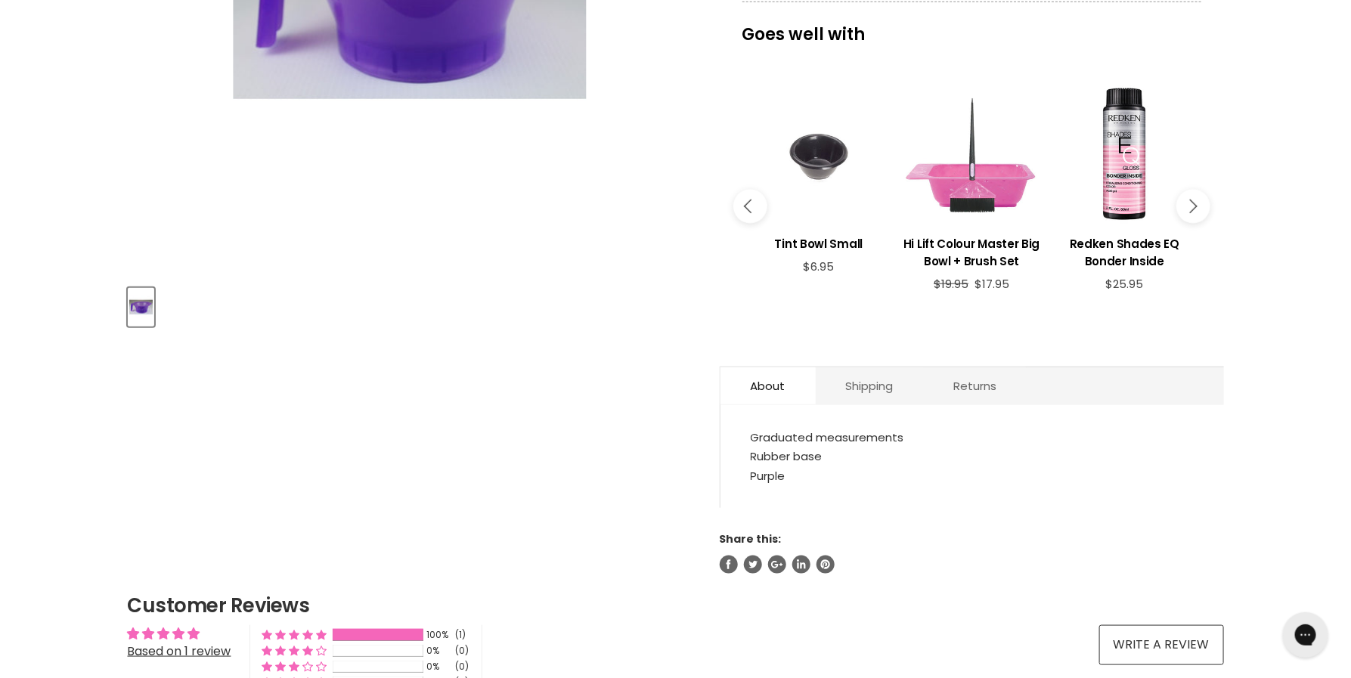
click at [1198, 203] on button "Main content" at bounding box center [1194, 206] width 34 height 34
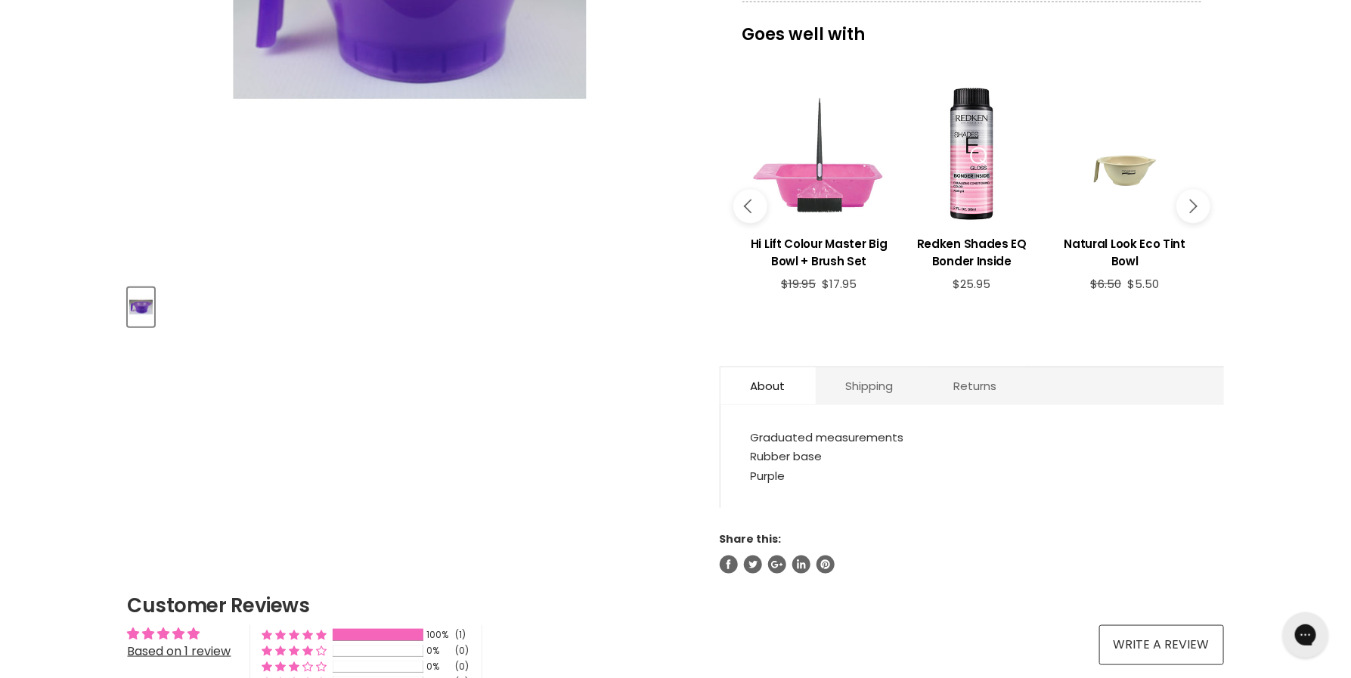
click at [1198, 203] on button "Main content" at bounding box center [1194, 206] width 34 height 34
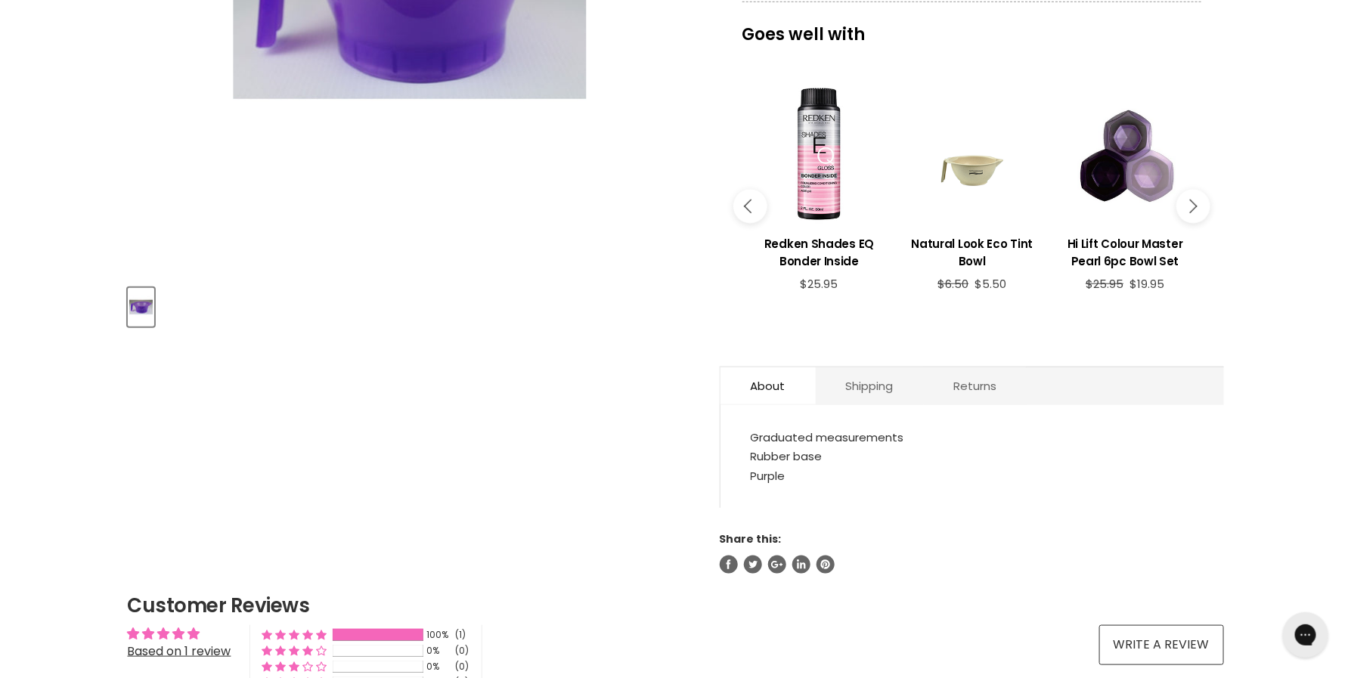
click at [1198, 203] on button "Main content" at bounding box center [1194, 206] width 34 height 34
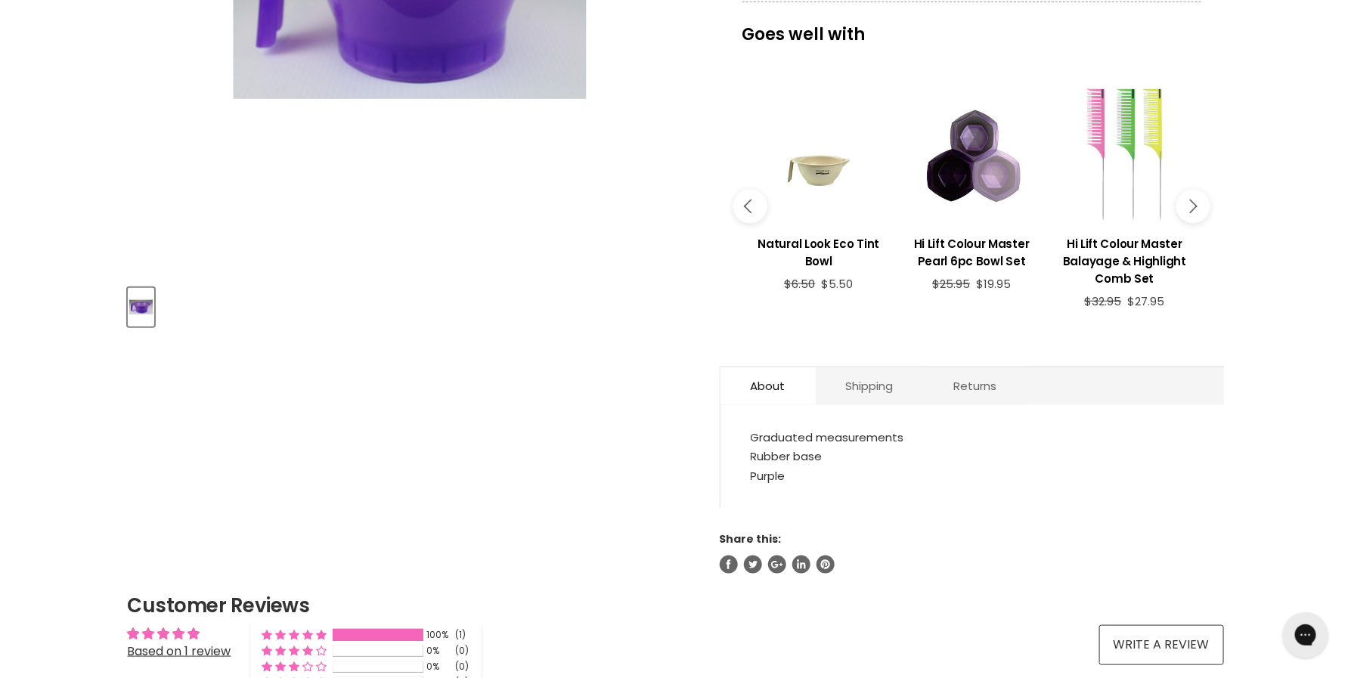
click at [1198, 203] on button "Main content" at bounding box center [1194, 206] width 34 height 34
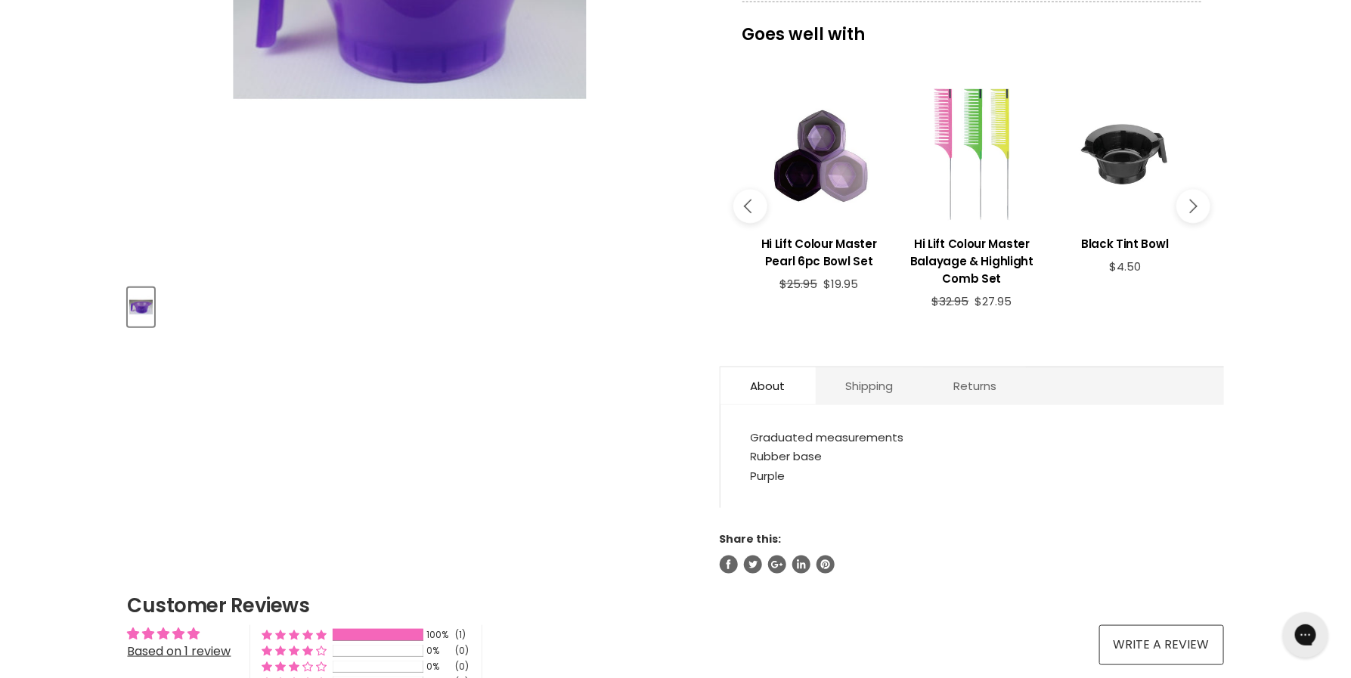
click at [1198, 203] on button "Main content" at bounding box center [1194, 206] width 34 height 34
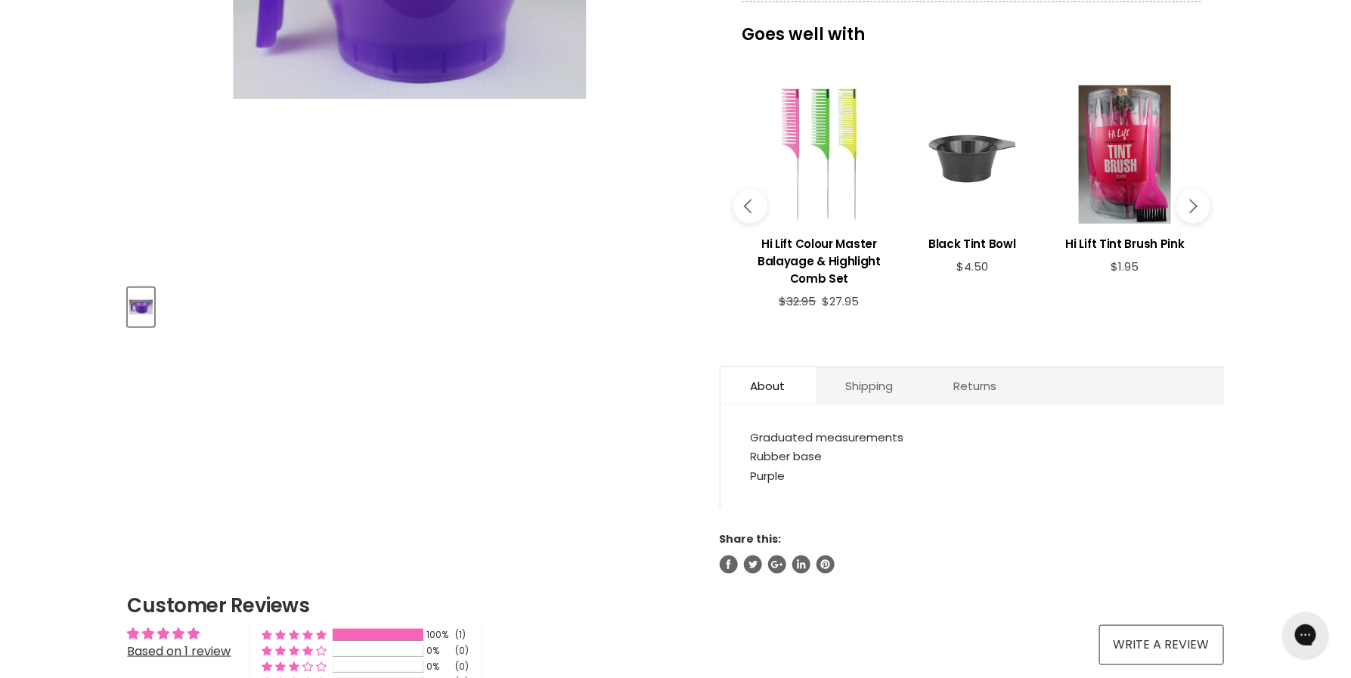
click at [963, 124] on div "Main content" at bounding box center [973, 154] width 138 height 138
click at [970, 180] on div "Main content" at bounding box center [973, 154] width 138 height 138
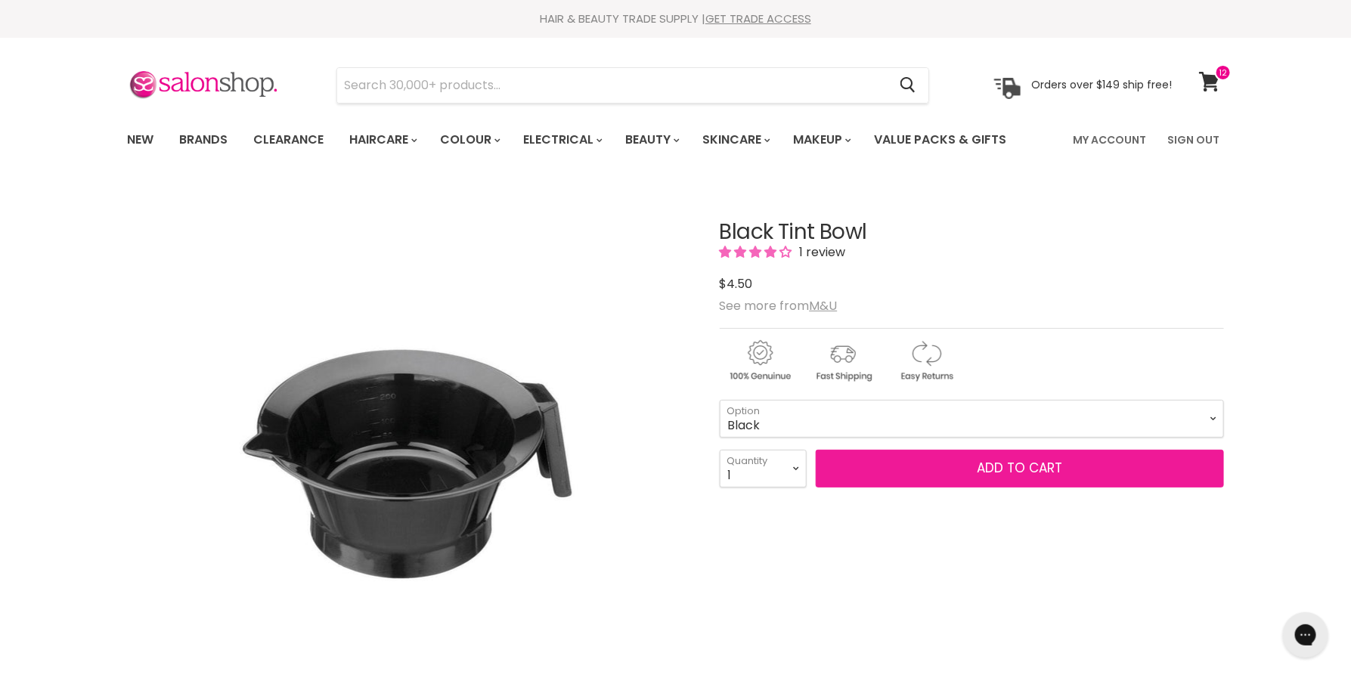
click at [870, 457] on button "Add to cart" at bounding box center [1020, 469] width 408 height 38
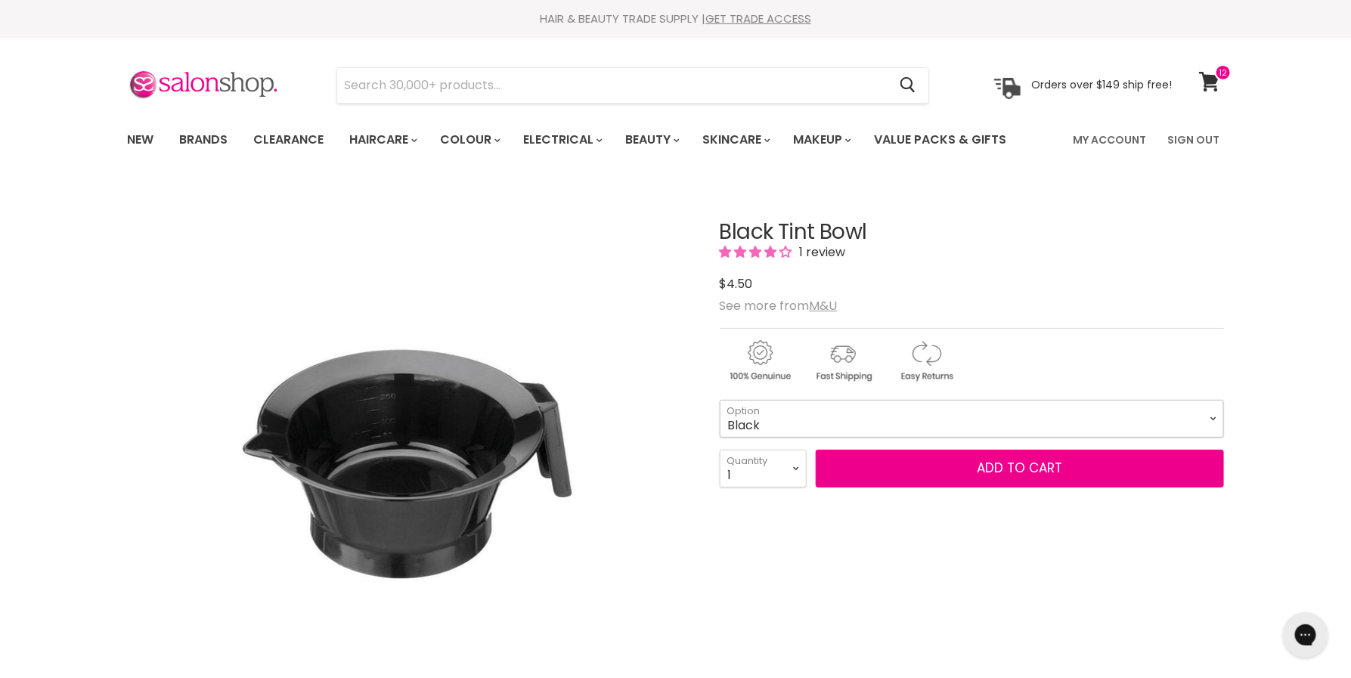
click at [883, 405] on select "Black" at bounding box center [972, 419] width 504 height 38
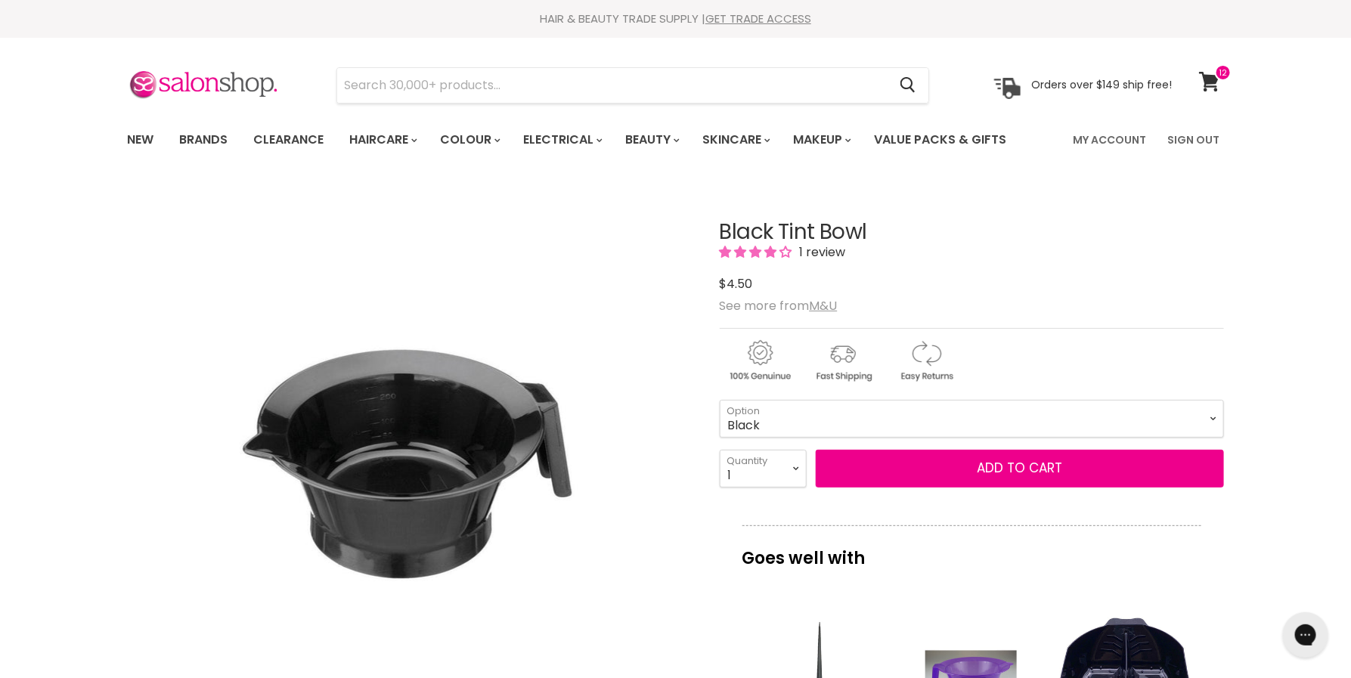
click at [1035, 488] on div "Black Tint Bowl 1 review $4.50 See more from M&U Black - Black" at bounding box center [972, 650] width 504 height 935
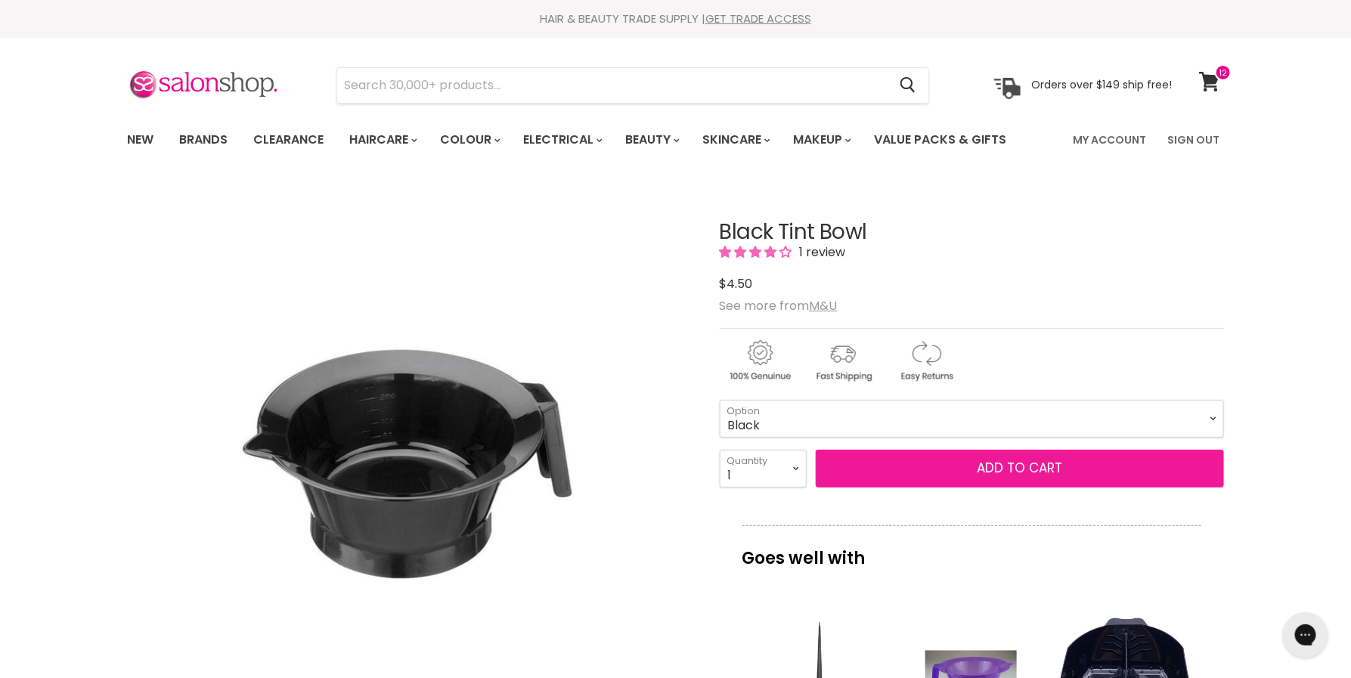
click at [1035, 470] on span "Add to cart" at bounding box center [1019, 468] width 85 height 18
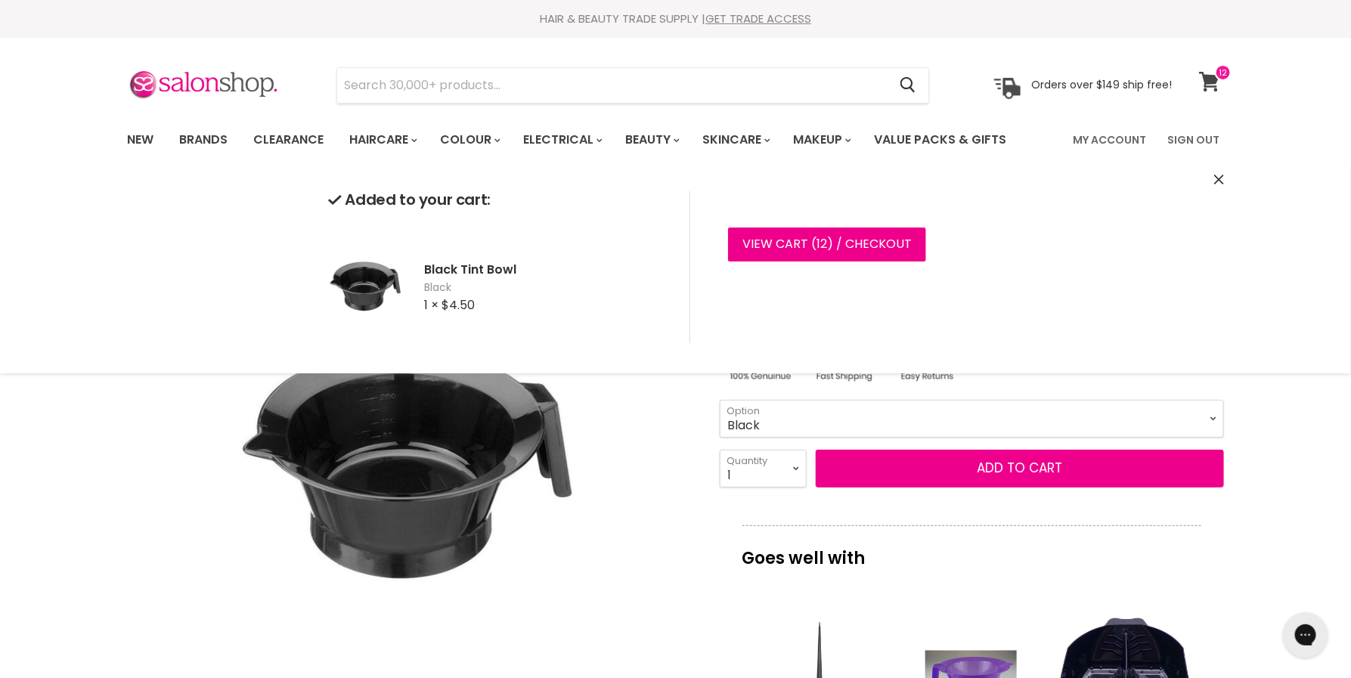
click at [1217, 84] on icon at bounding box center [1209, 82] width 21 height 20
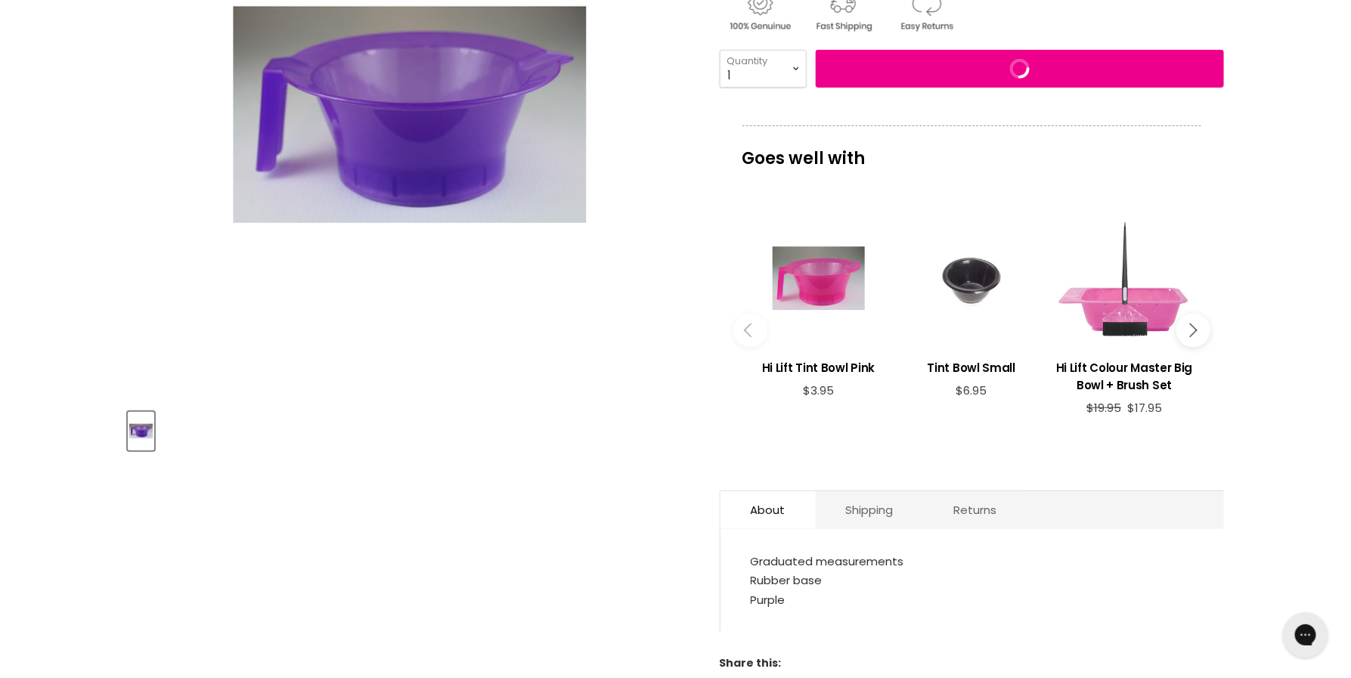
scroll to position [361, 0]
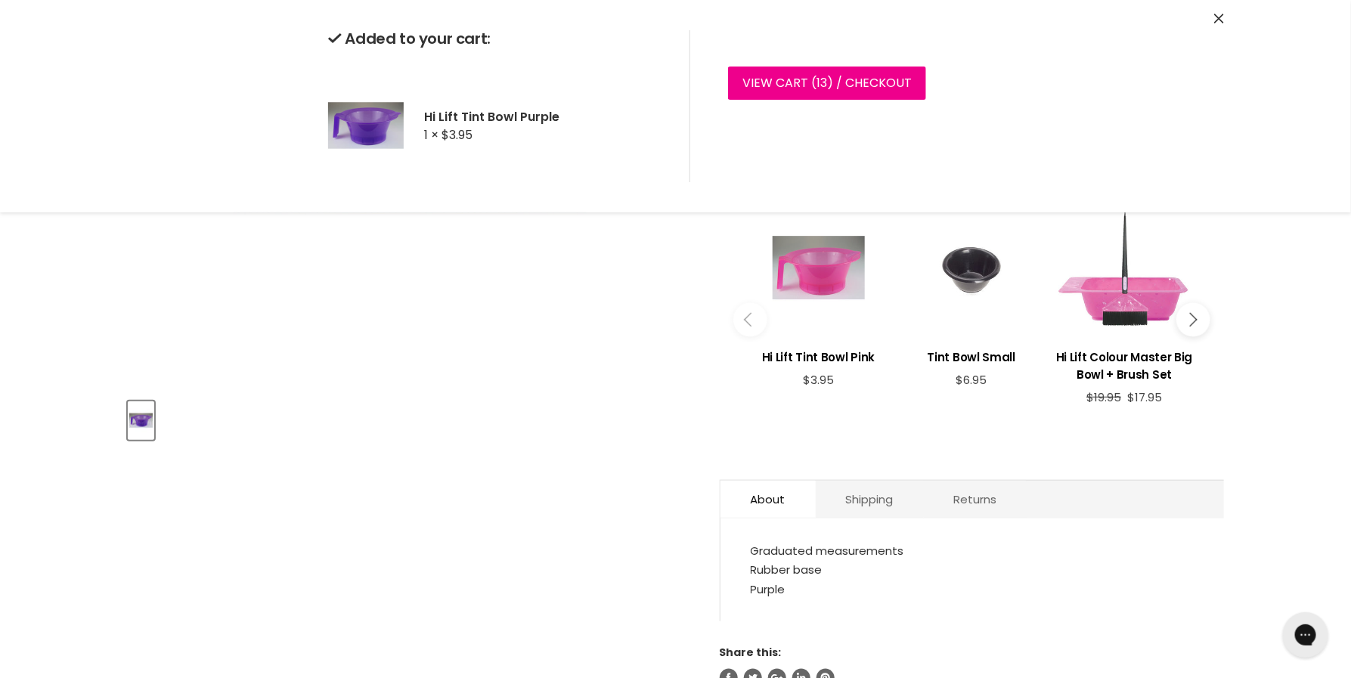
click at [810, 268] on div "Main content" at bounding box center [819, 268] width 138 height 138
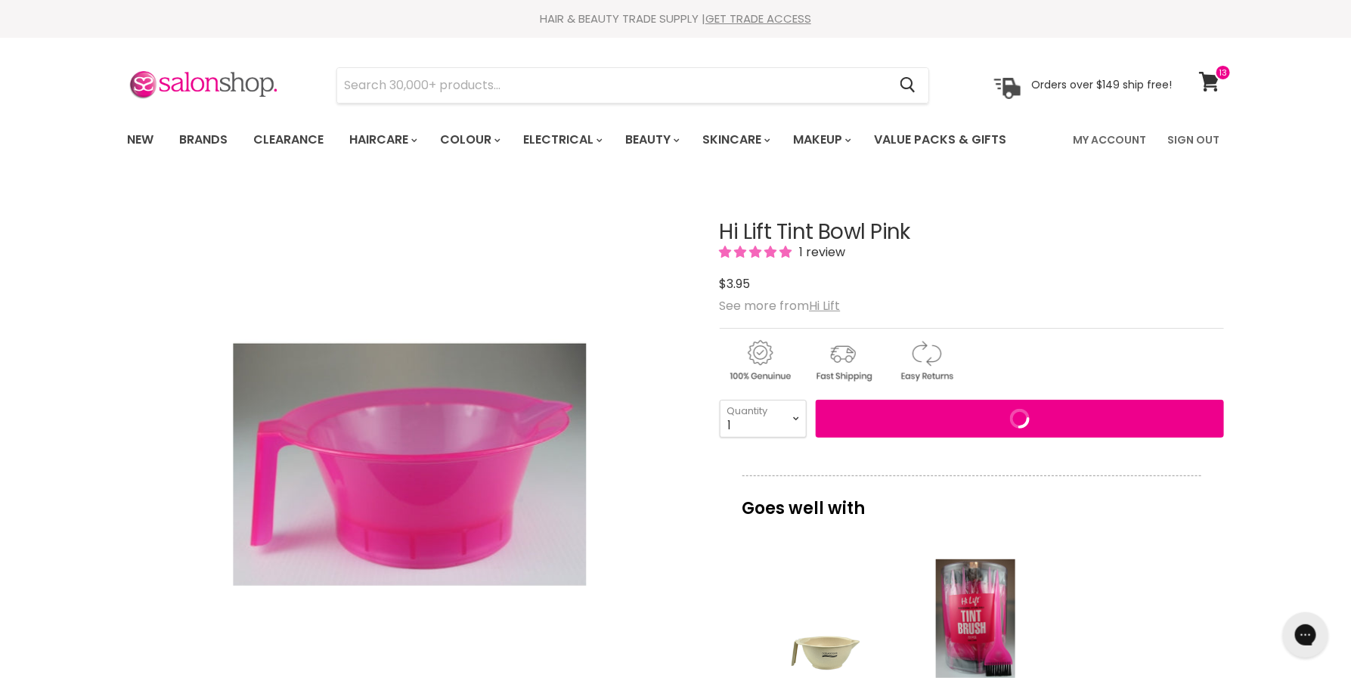
click at [1232, 79] on section "Menu Cancel" at bounding box center [676, 78] width 1134 height 80
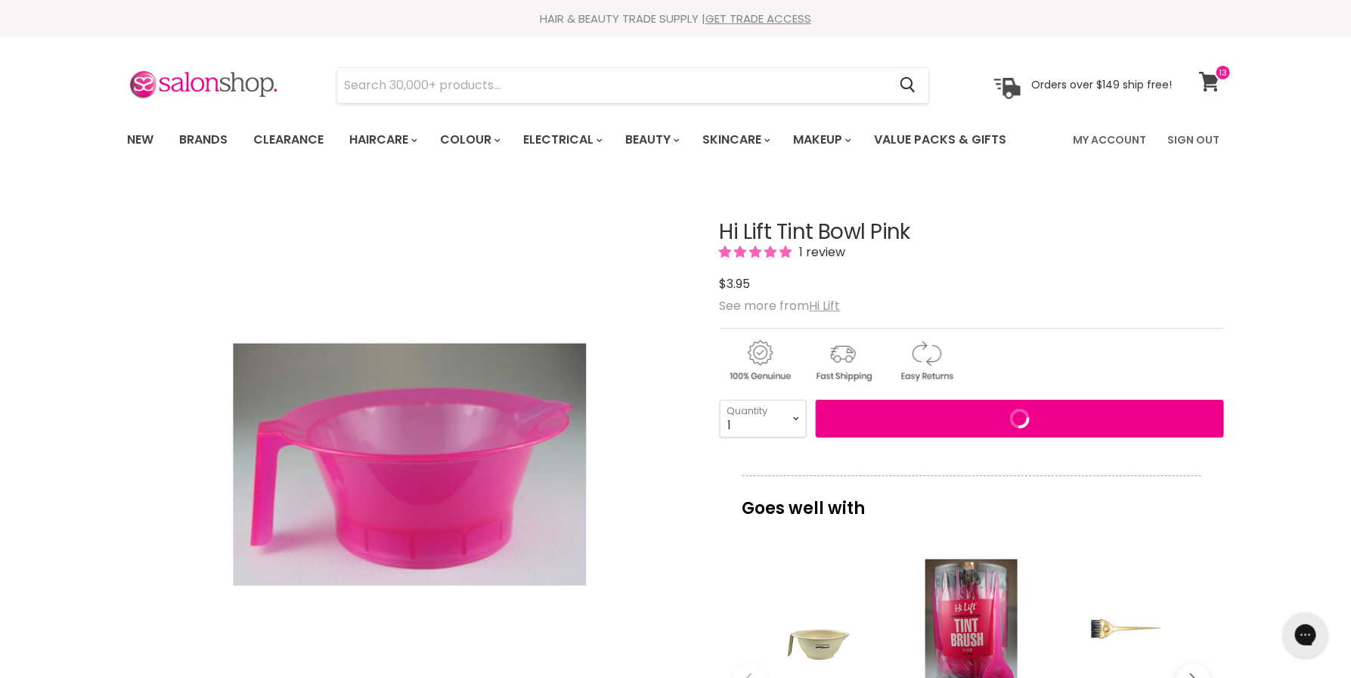
click at [1223, 79] on span at bounding box center [1223, 72] width 17 height 17
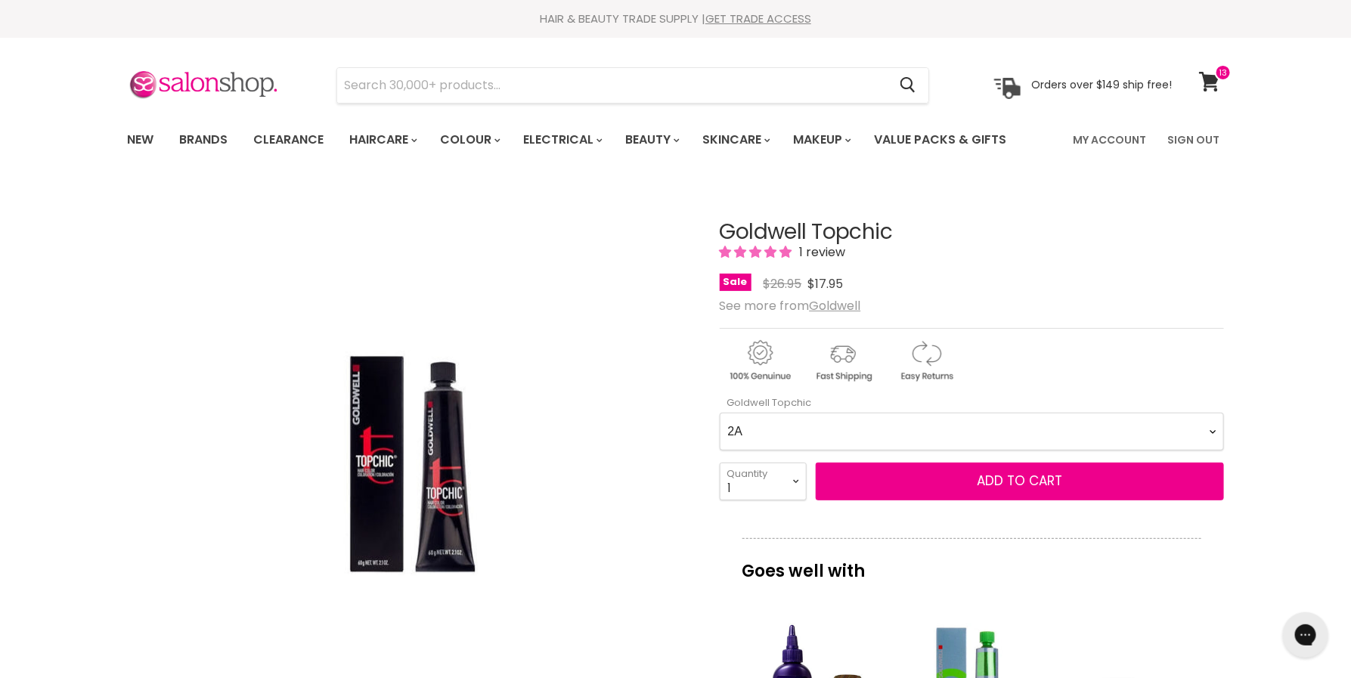
click at [801, 411] on div "2A 2N 3N 3NN 3VV 4B 4BP 4G 4MG 4N 4NA 4NN 4R 4V 5A 5B 5BG 5BP 5GB 5K 5MB 5N 5NA…" at bounding box center [972, 430] width 504 height 42
click at [793, 442] on Topchic-0-0 "2A 2N 3N 3NN 3VV 4B 4BP 4G 4MG 4N 4NA 4NN 4R 4V 5A 5B 5BG 5BP 5GB 5K 5MB 5N 5NA…" at bounding box center [972, 432] width 504 height 38
select Topchic-0-0 "3N"
click at [770, 482] on select "1 2 3 4 5 6 7 8 9 10+" at bounding box center [763, 482] width 87 height 38
select select "3"
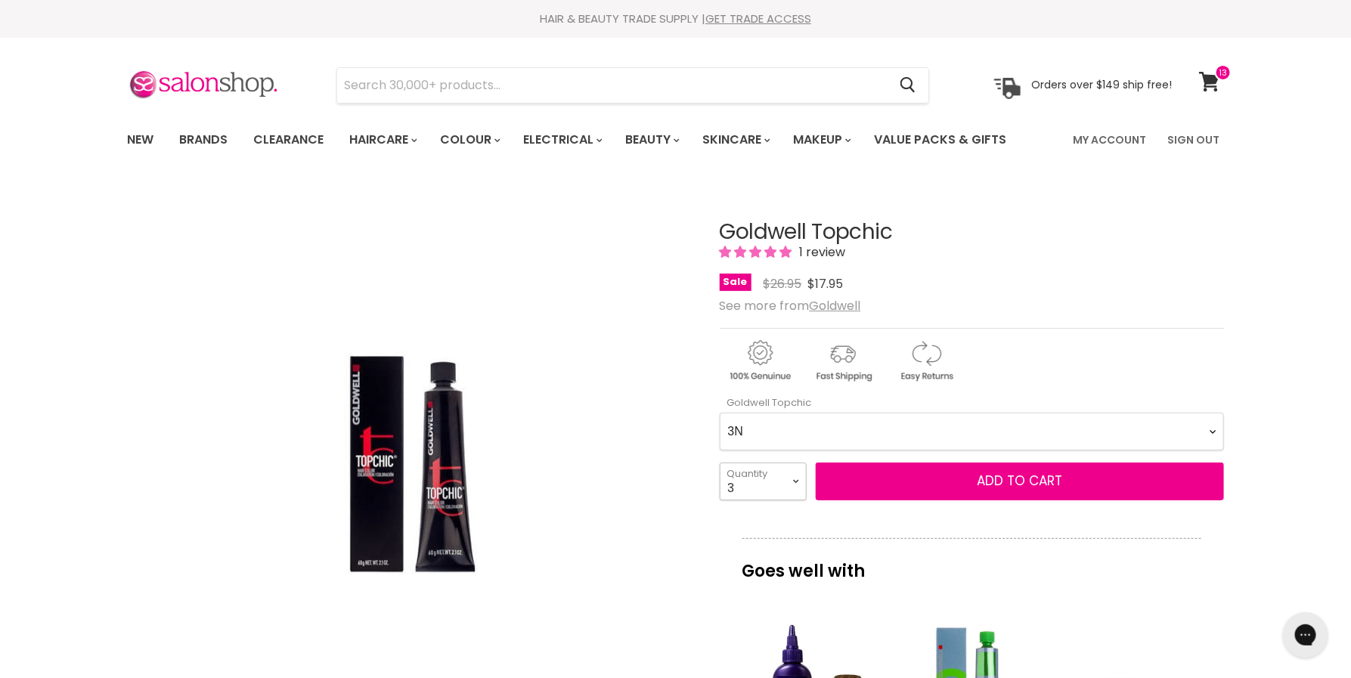
type input "3"
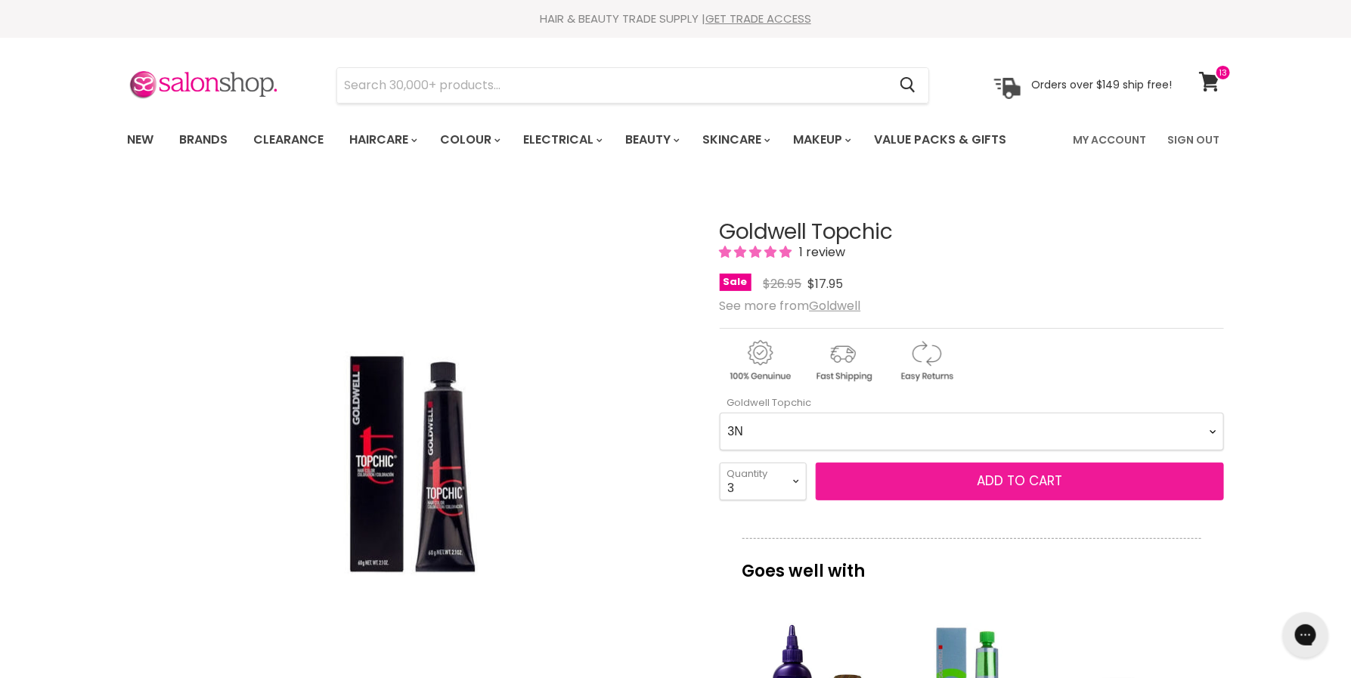
click at [895, 493] on button "Add to cart" at bounding box center [1020, 482] width 408 height 38
click at [1003, 491] on button "Add to cart" at bounding box center [1020, 482] width 408 height 38
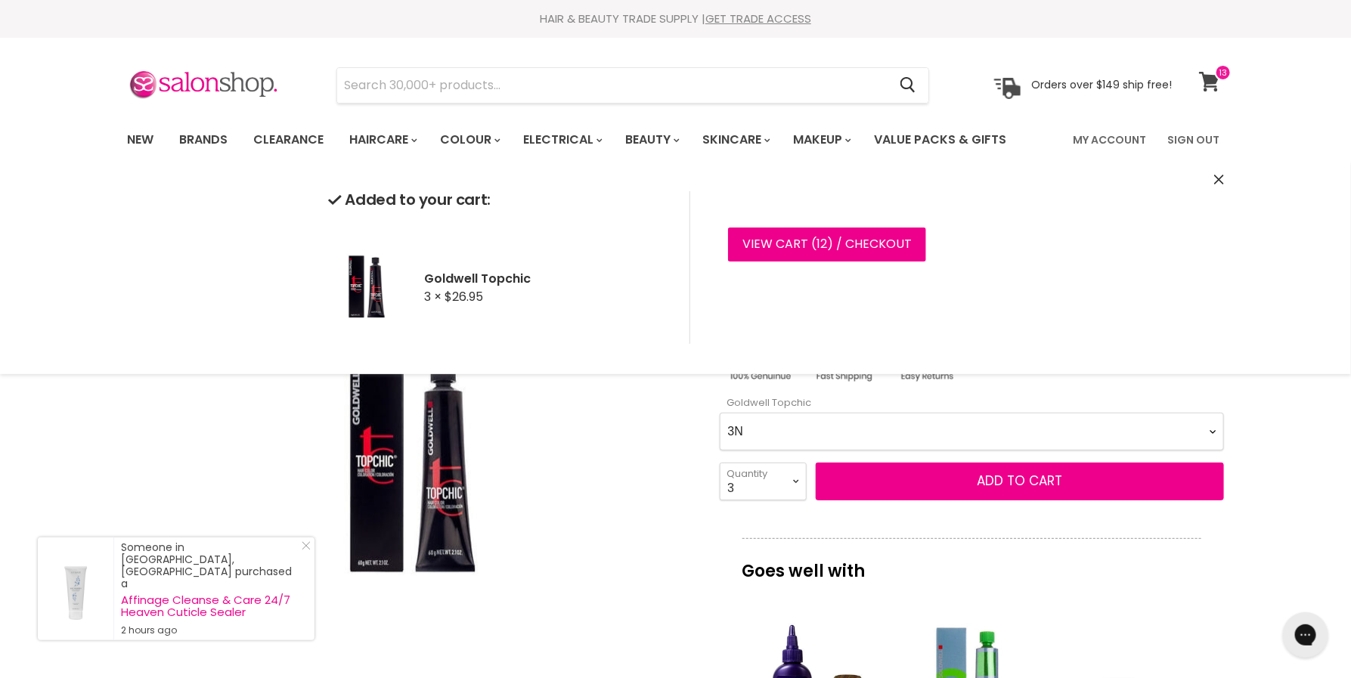
click at [1205, 73] on icon at bounding box center [1209, 82] width 21 height 20
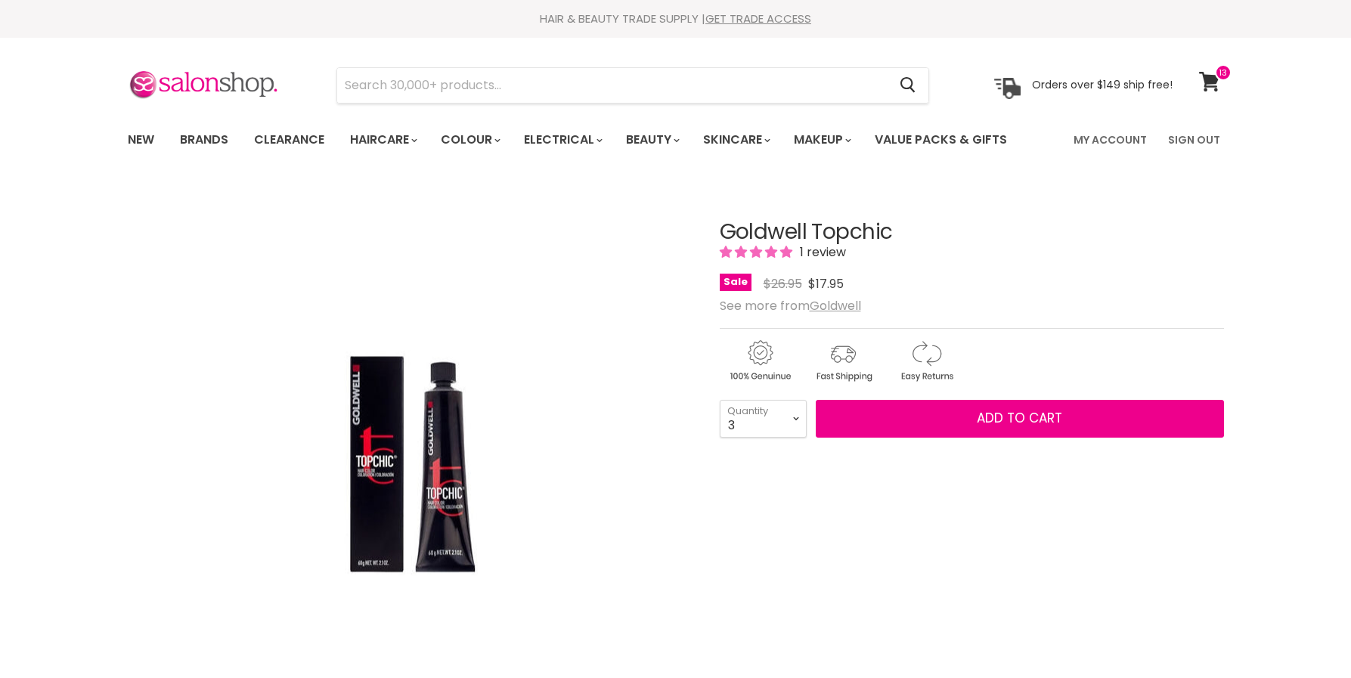
select select "3"
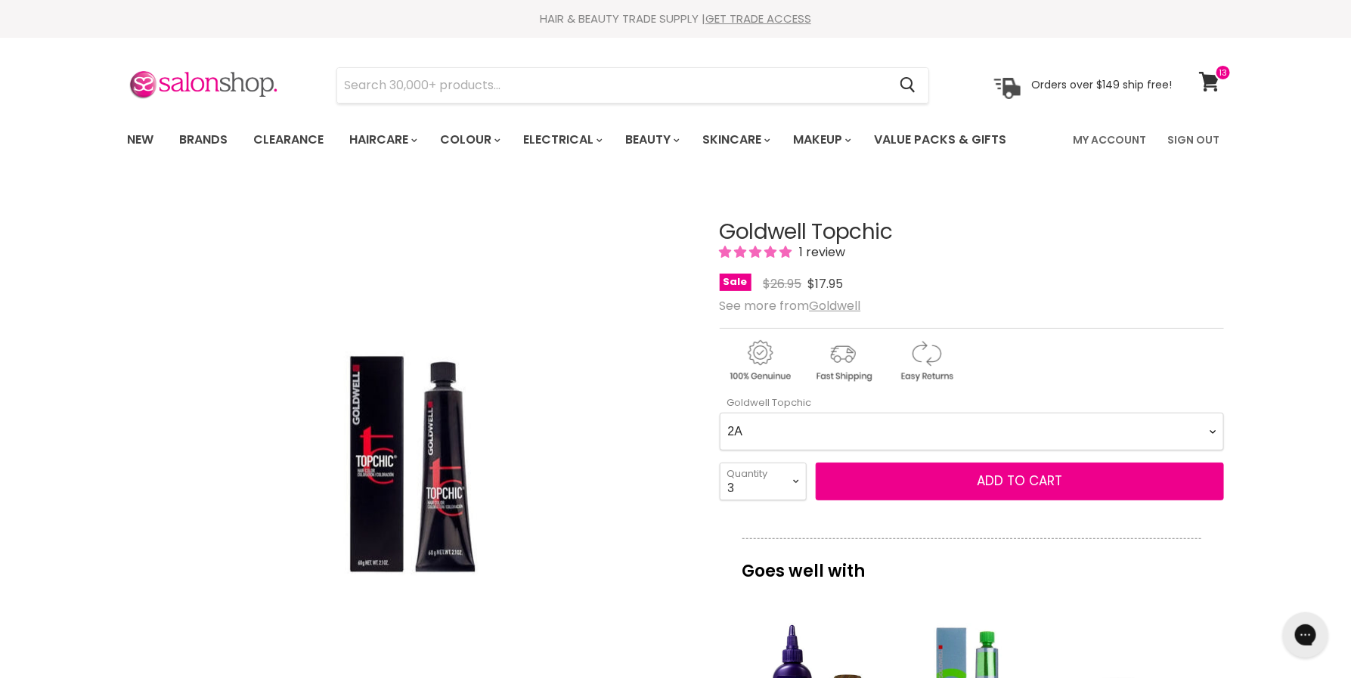
click at [840, 429] on Topchic-0-0 "2A 2N 3N 3NN 3VV 4B 4BP 4G 4MG 4N 4NA 4NN 4R 4V 5A 5B 5BG 5BP 5GB 5K 5MB 5N 5NA…" at bounding box center [972, 432] width 504 height 38
select Topchic-0-0 "3N"
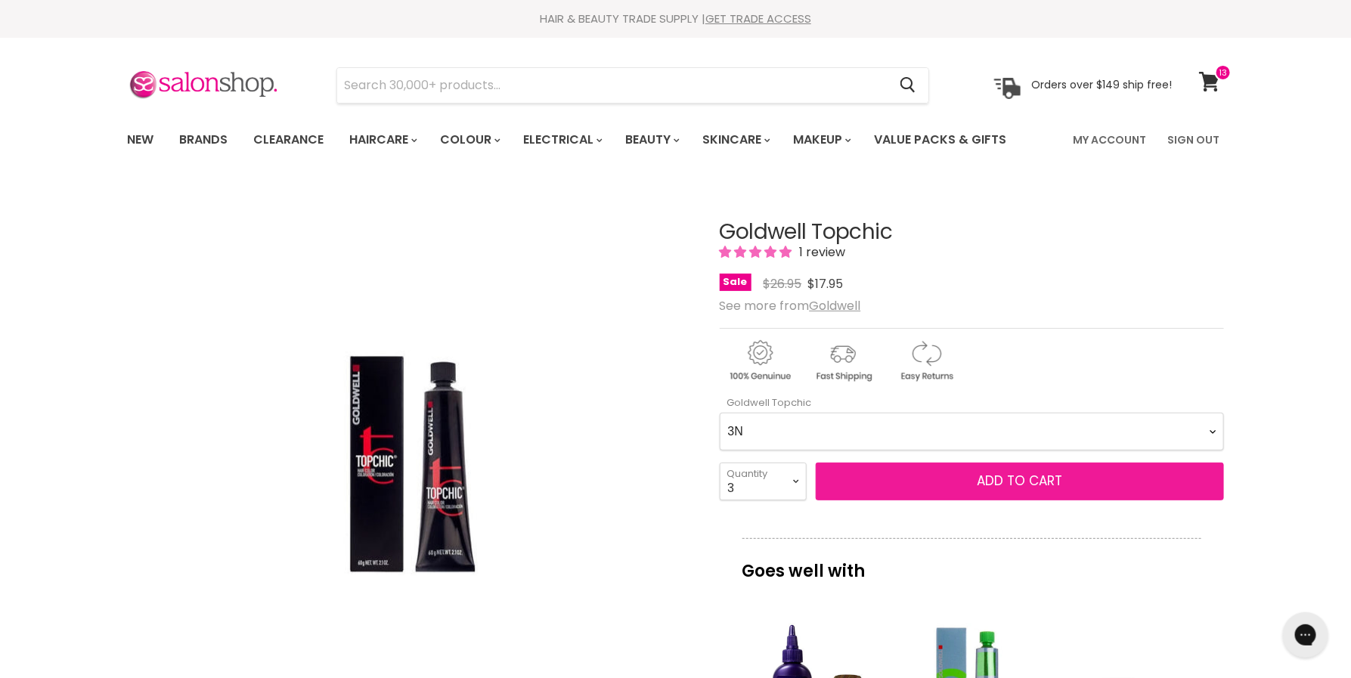
click at [975, 480] on button "Add to cart" at bounding box center [1020, 482] width 408 height 38
click at [1008, 491] on button "Add to cart" at bounding box center [1020, 482] width 408 height 38
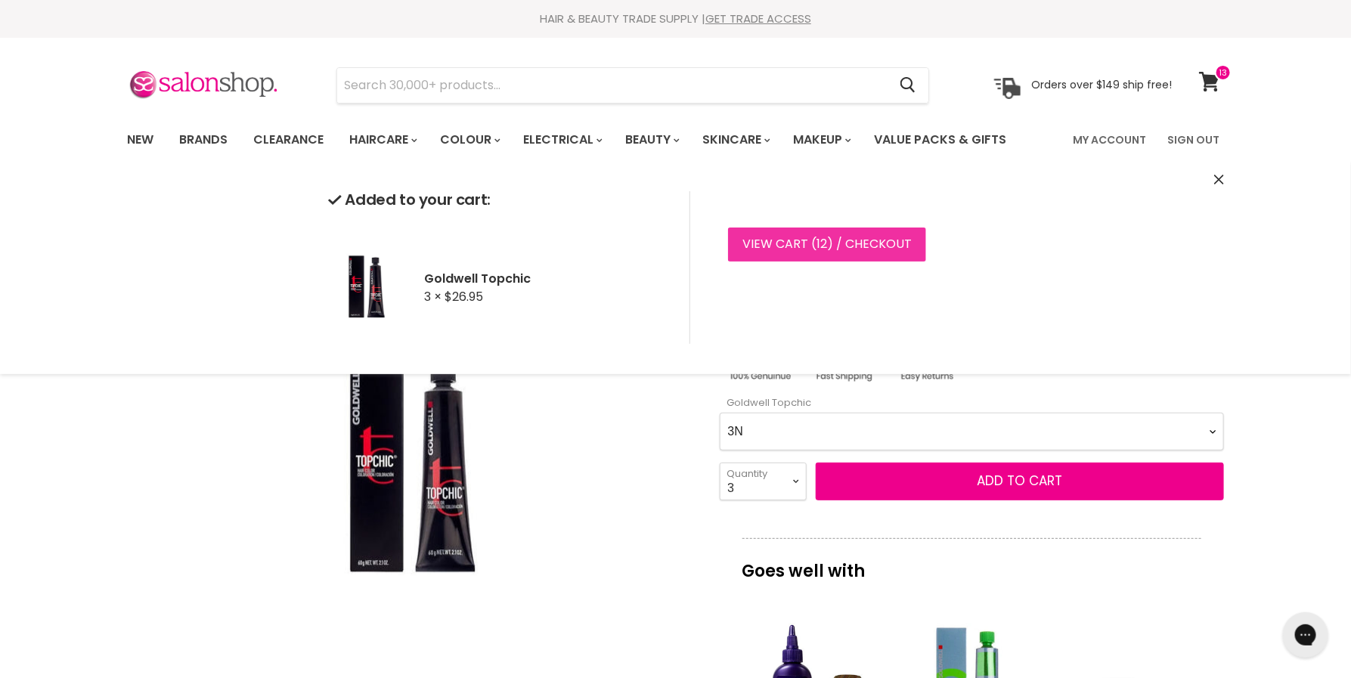
click at [861, 244] on link "View cart ( 12 ) / Checkout" at bounding box center [827, 244] width 198 height 33
